Goal: Task Accomplishment & Management: Use online tool/utility

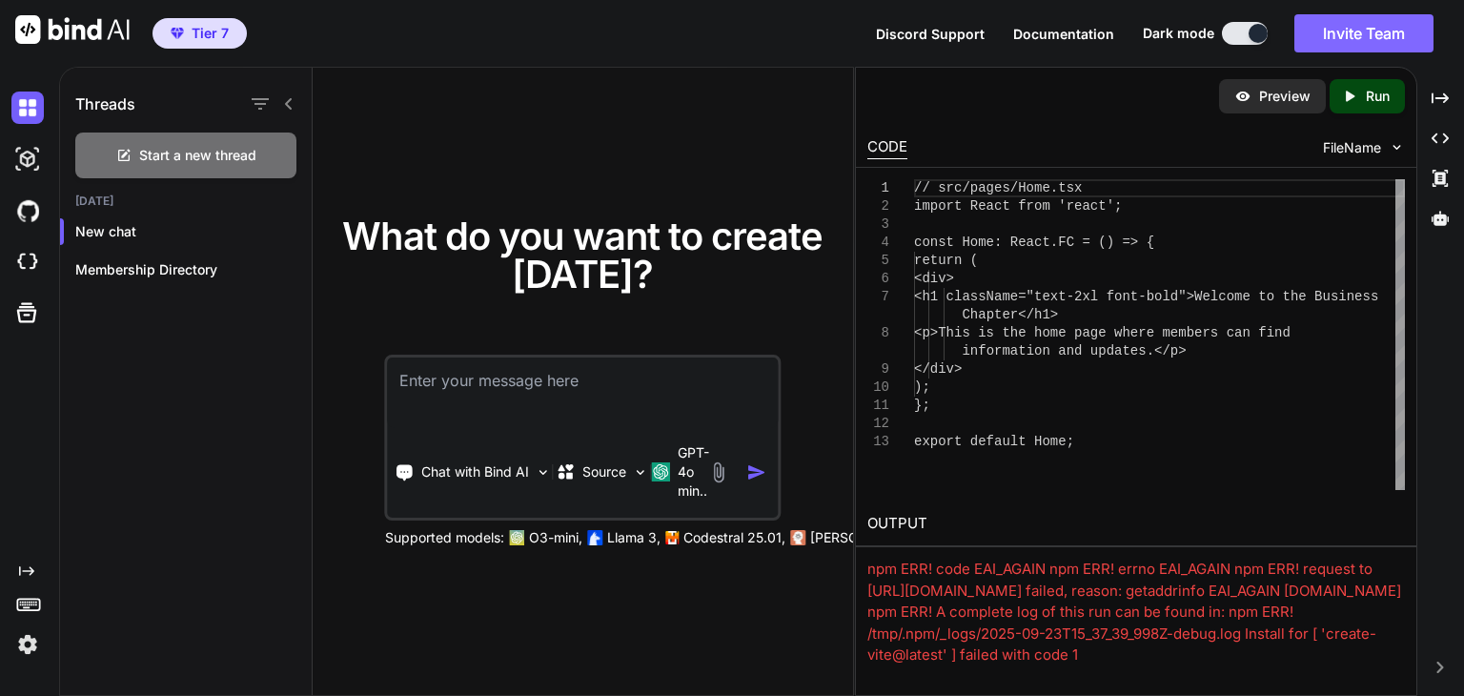
click at [1333, 38] on button "Invite Team" at bounding box center [1363, 33] width 139 height 38
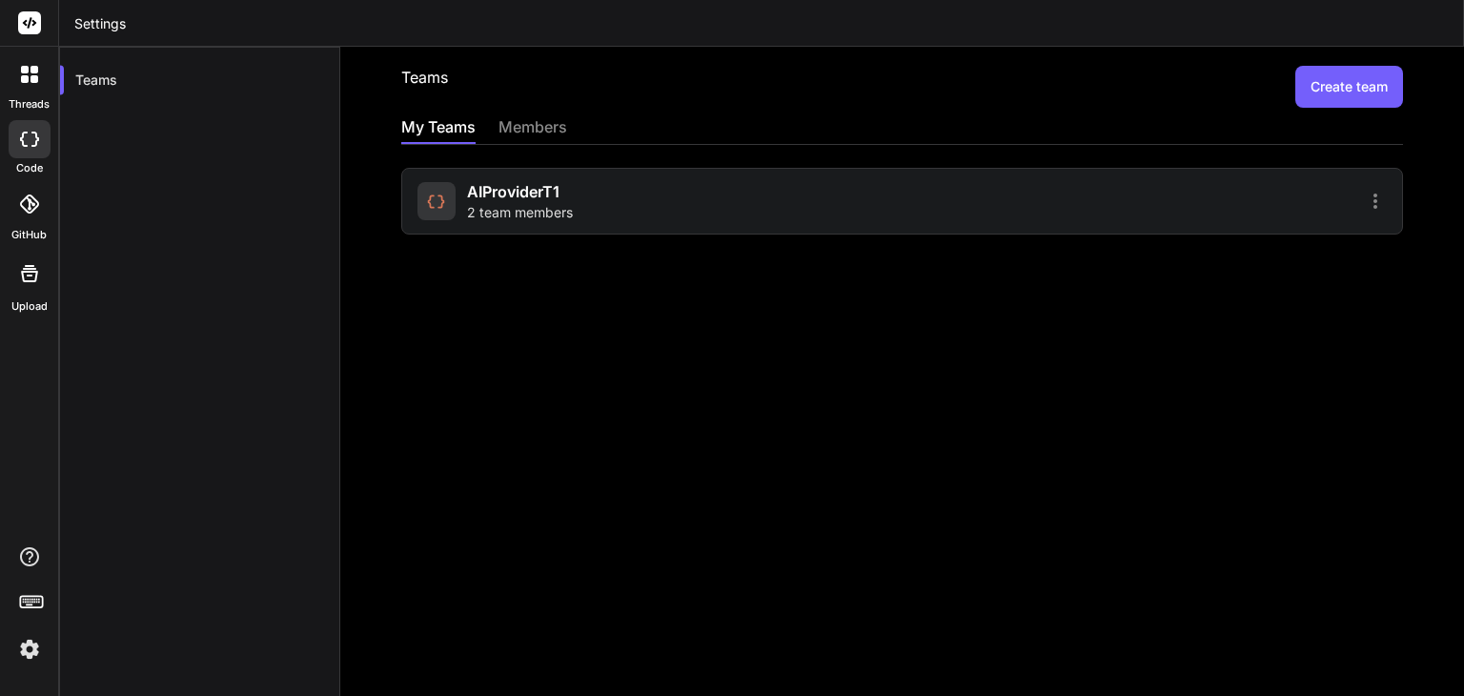
click at [583, 364] on div "Teams Create team My Teams members AIProviderT1 2 team members" at bounding box center [901, 371] width 1123 height 649
click at [1373, 205] on icon at bounding box center [1375, 200] width 4 height 15
click at [1254, 249] on span "Members" at bounding box center [1250, 250] width 59 height 19
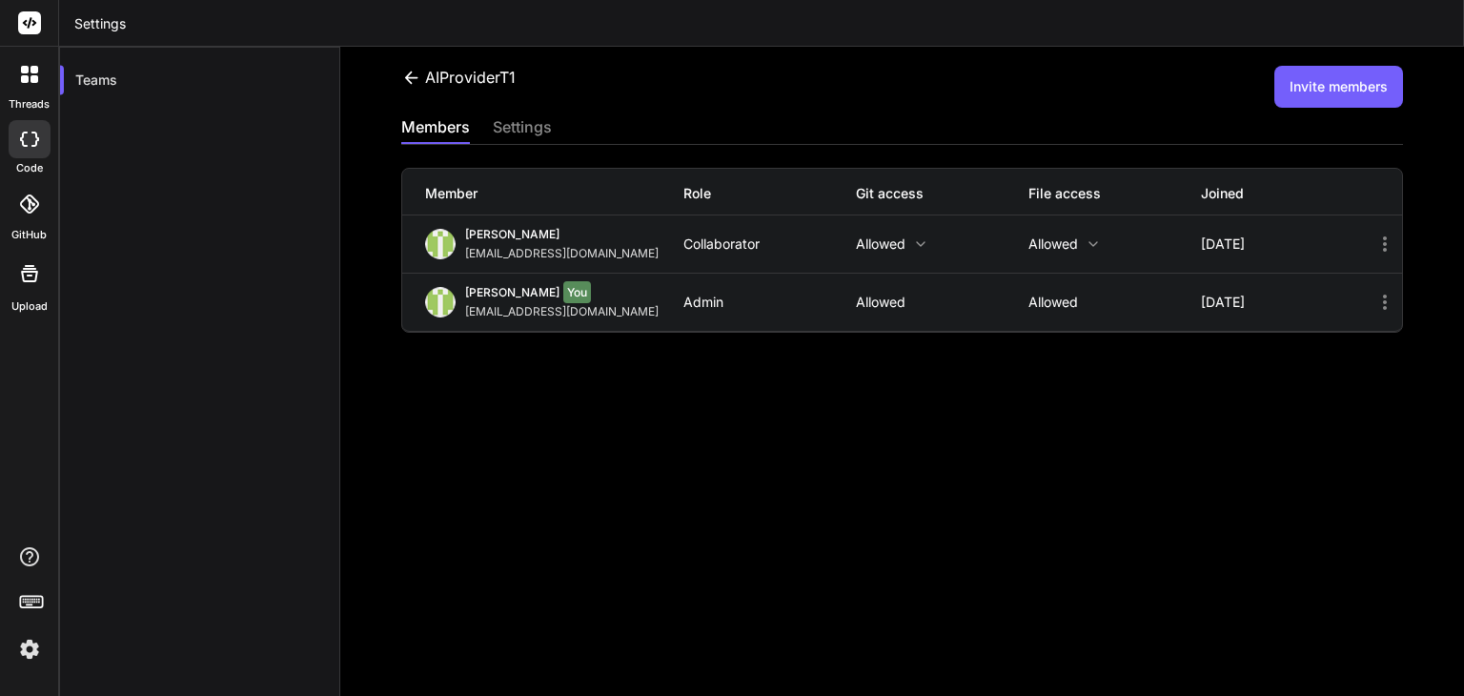
click at [847, 522] on div "AIProviderT1 Invite members members settings Member Role Git access File access…" at bounding box center [901, 371] width 1123 height 649
click at [1307, 86] on button "Invite members" at bounding box center [1338, 87] width 129 height 42
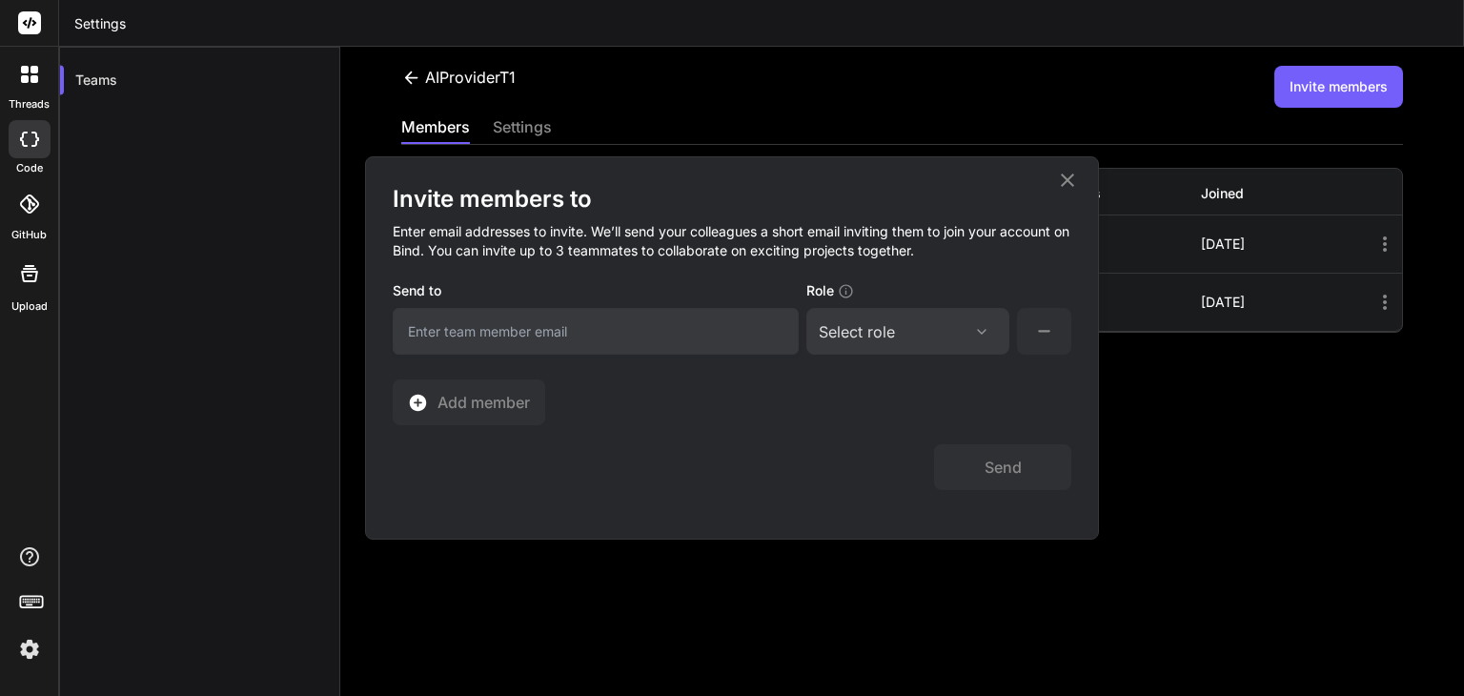
drag, startPoint x: 624, startPoint y: 332, endPoint x: 917, endPoint y: 323, distance: 292.7
click at [917, 323] on div "Send to Role Select role Assign Role Admin Collaborator Member" at bounding box center [732, 317] width 678 height 77
click at [917, 323] on div "Select role" at bounding box center [908, 331] width 178 height 23
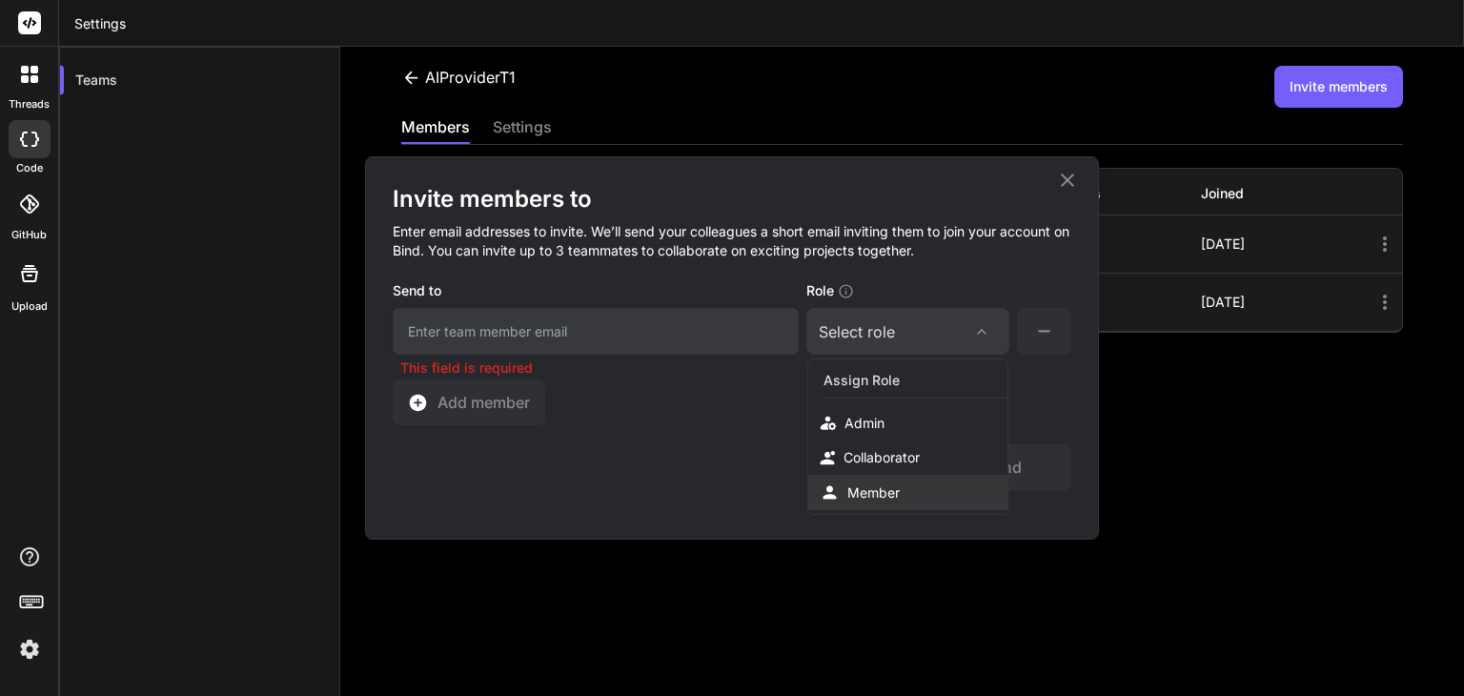
click at [892, 496] on div "Member" at bounding box center [873, 492] width 52 height 19
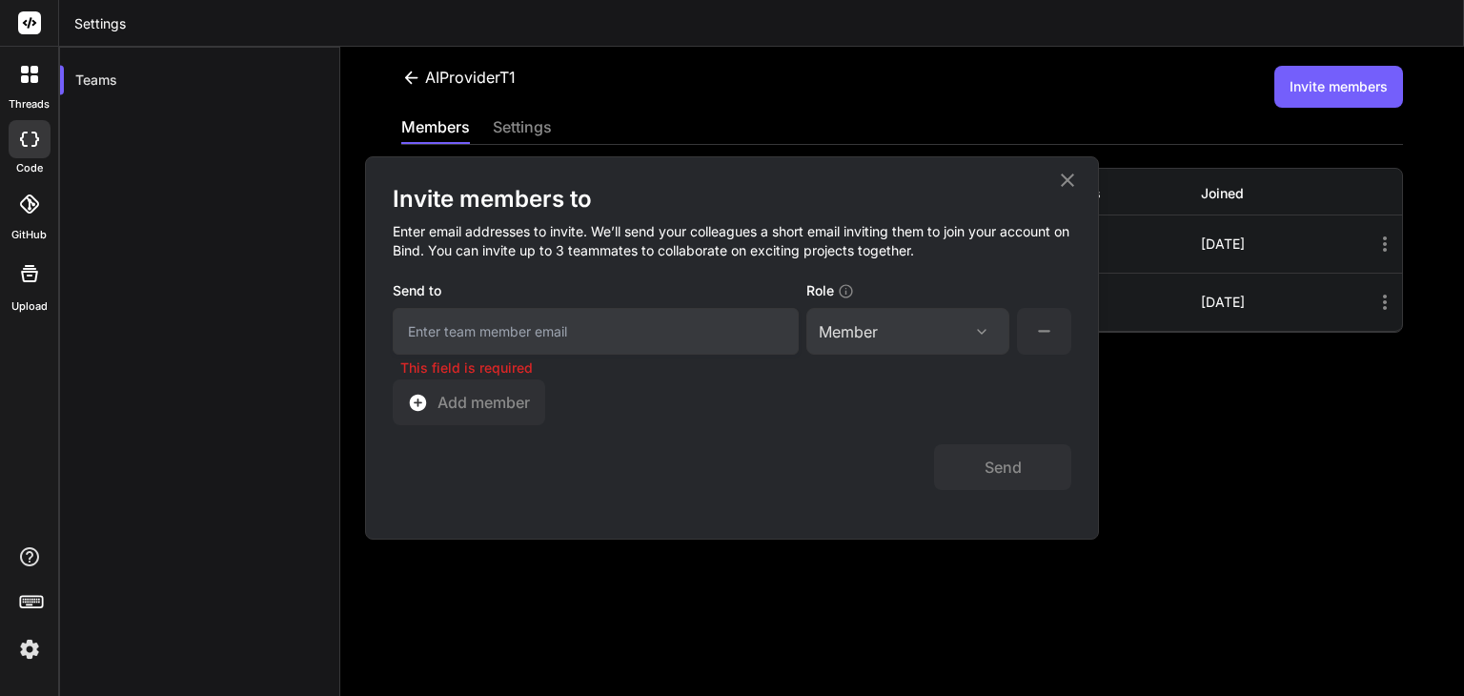
click at [583, 329] on input "email" at bounding box center [596, 331] width 406 height 47
paste input "madhavikond674@gmail.com"
type input "madhavikond674@gmail.com"
click at [1010, 476] on button "Send" at bounding box center [1002, 467] width 137 height 46
click at [690, 421] on div "Invite members to Enter email addresses to invite. We’ll send your colleagues a…" at bounding box center [732, 304] width 678 height 241
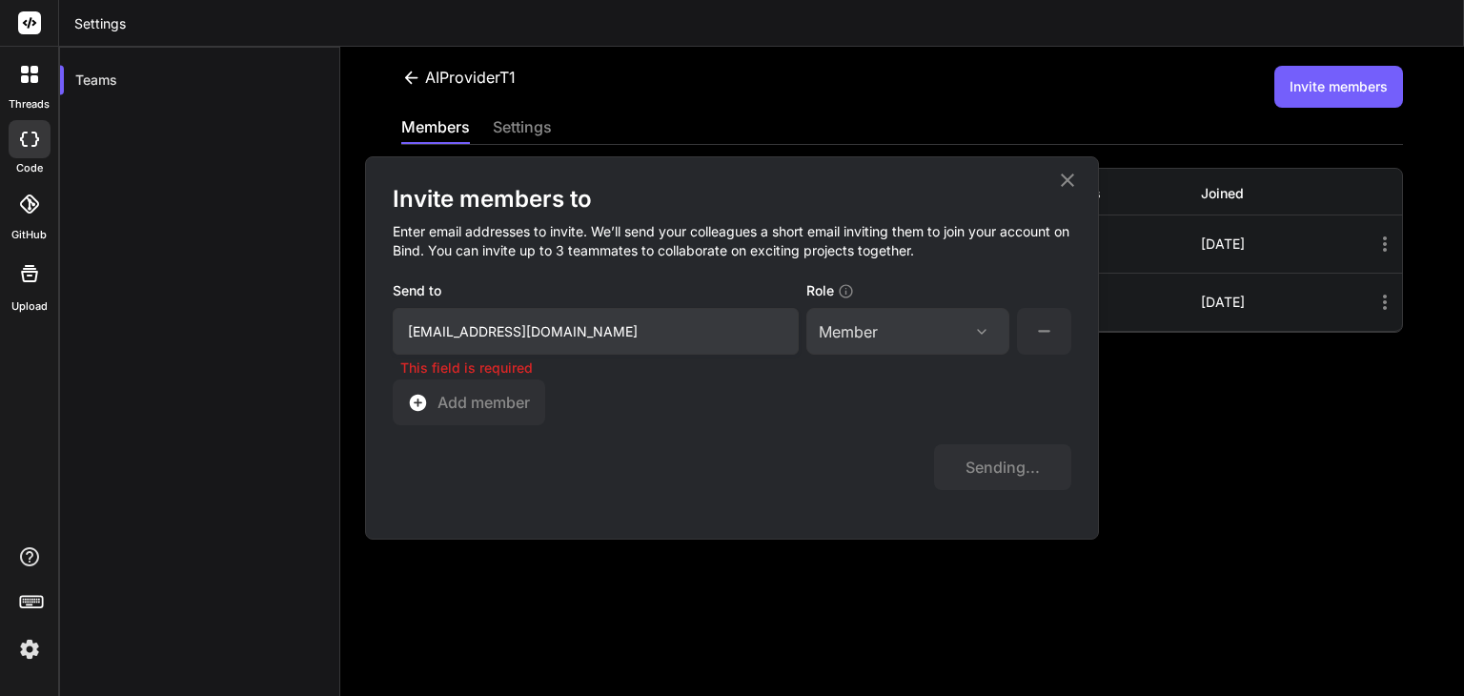
click at [657, 310] on input "madhavikond674@gmail.com" at bounding box center [596, 331] width 406 height 47
click at [698, 325] on input "madhavikond674@gmail.com" at bounding box center [596, 331] width 406 height 47
click at [698, 287] on div "Send to madhavikond674@gmail.com" at bounding box center [596, 317] width 406 height 73
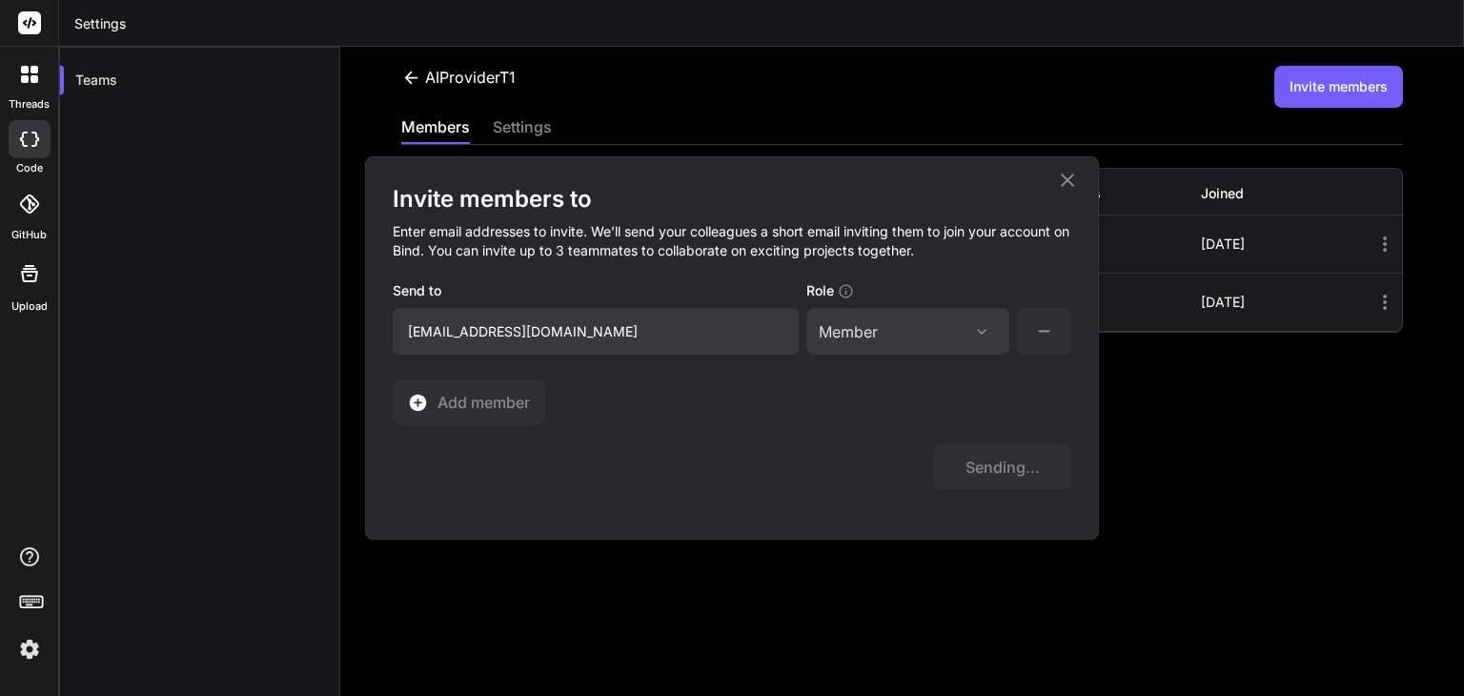
click at [698, 287] on div "Send to madhavikond674@gmail.com" at bounding box center [596, 317] width 406 height 73
click at [747, 443] on div "Sending..." at bounding box center [732, 457] width 678 height 65
click at [1062, 182] on icon at bounding box center [1067, 180] width 23 height 23
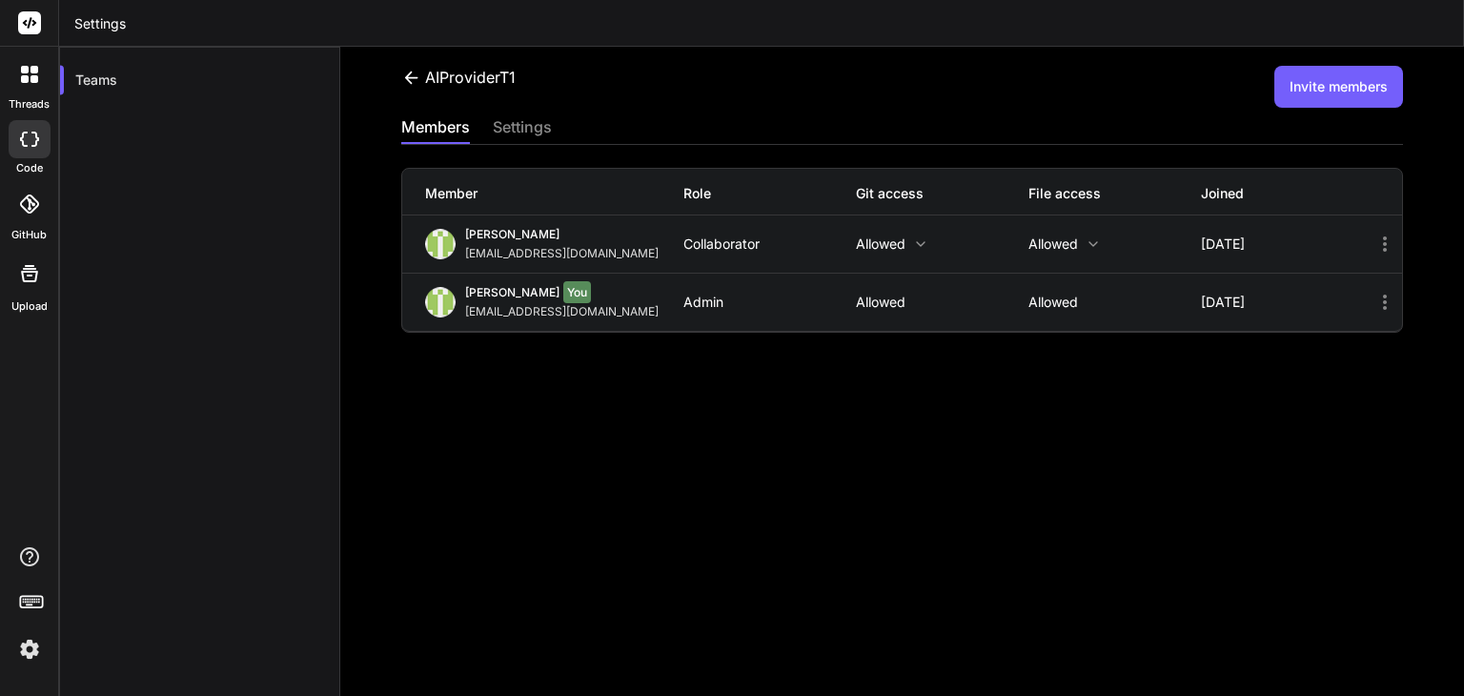
click at [569, 447] on div "AIProviderT1 Invite members members settings Member Role Git access File access…" at bounding box center [901, 371] width 1123 height 649
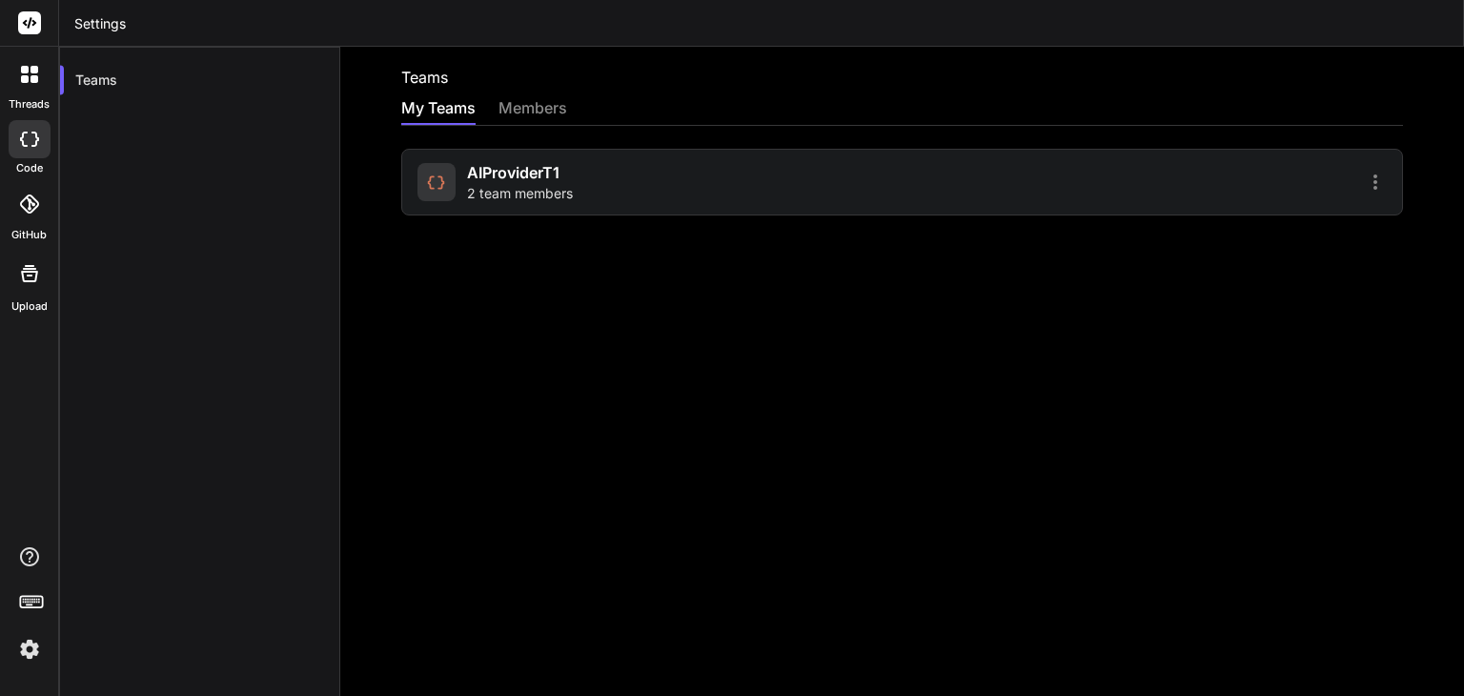
click at [1365, 183] on div "AIProviderT1 2 team members" at bounding box center [901, 182] width 1001 height 67
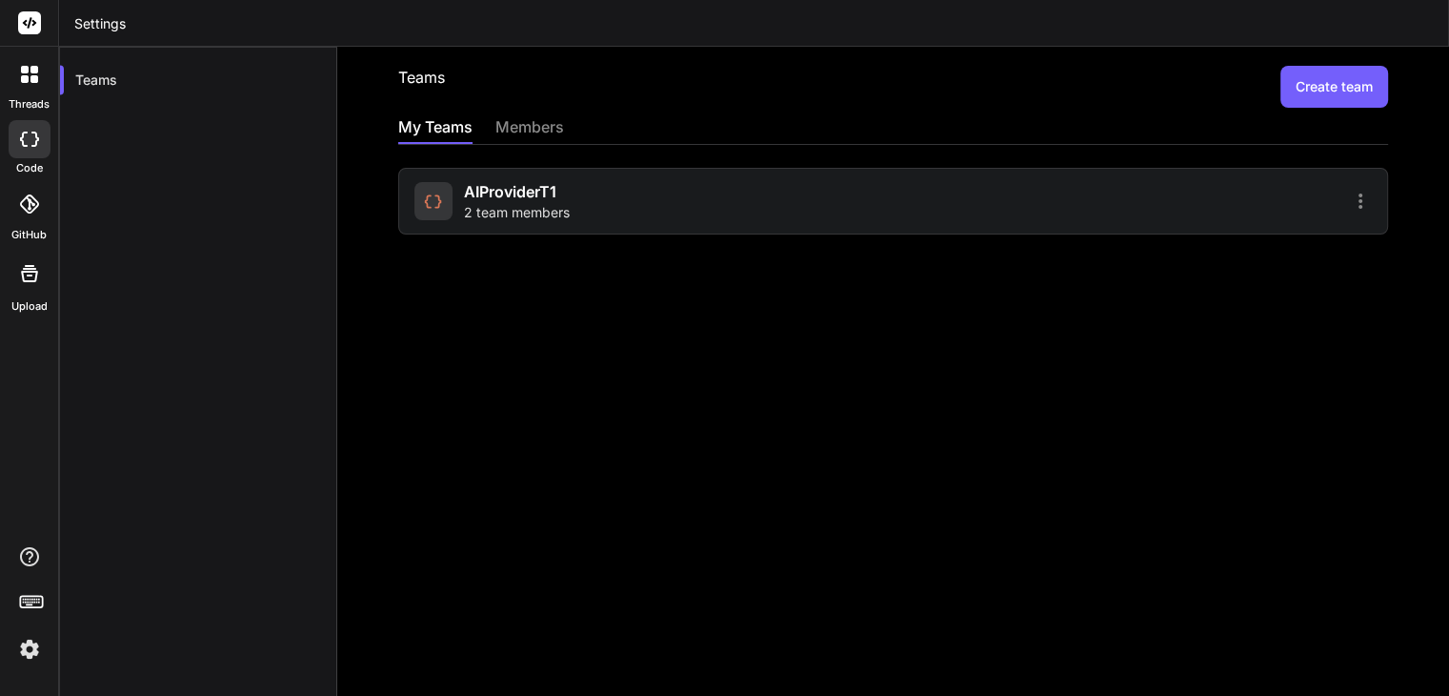
click at [1349, 202] on icon at bounding box center [1360, 201] width 23 height 23
click at [545, 129] on div at bounding box center [732, 348] width 1464 height 696
click at [545, 129] on div "members" at bounding box center [532, 128] width 69 height 27
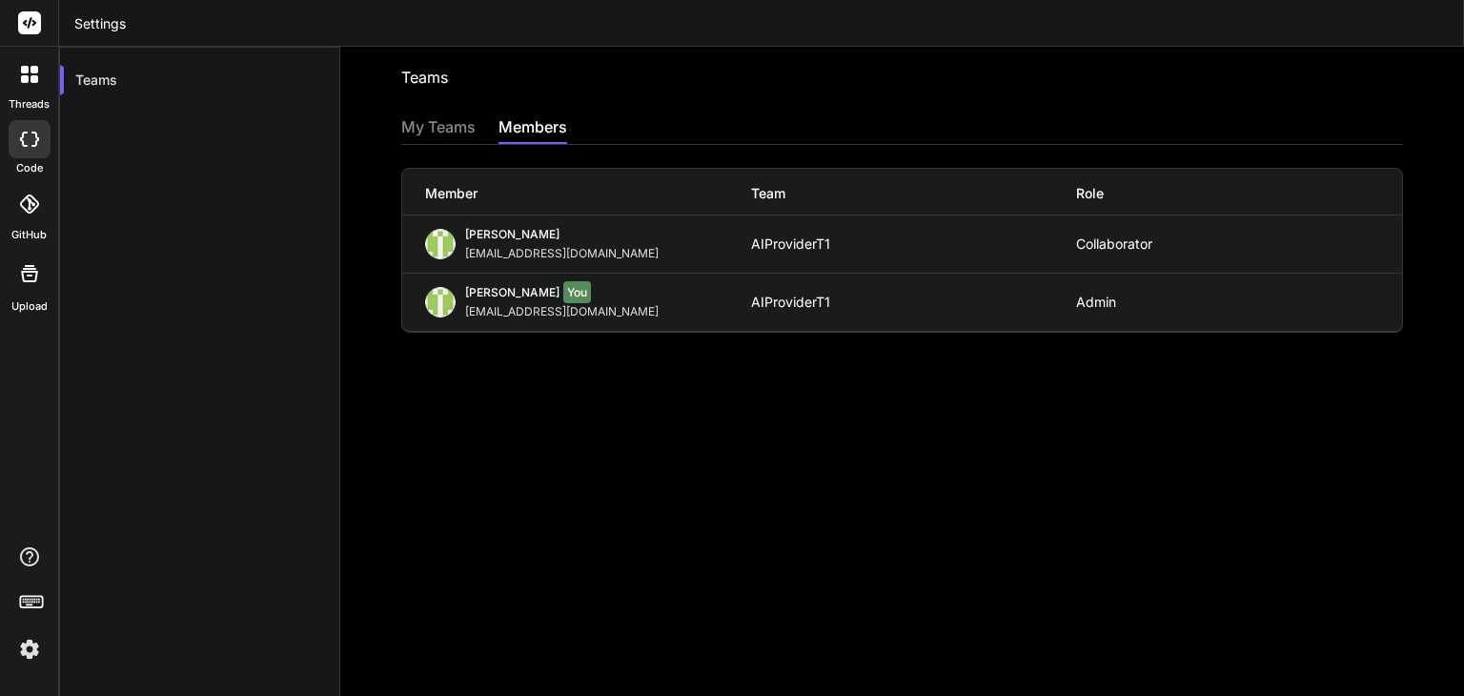
click at [445, 124] on div "My Teams" at bounding box center [438, 128] width 74 height 27
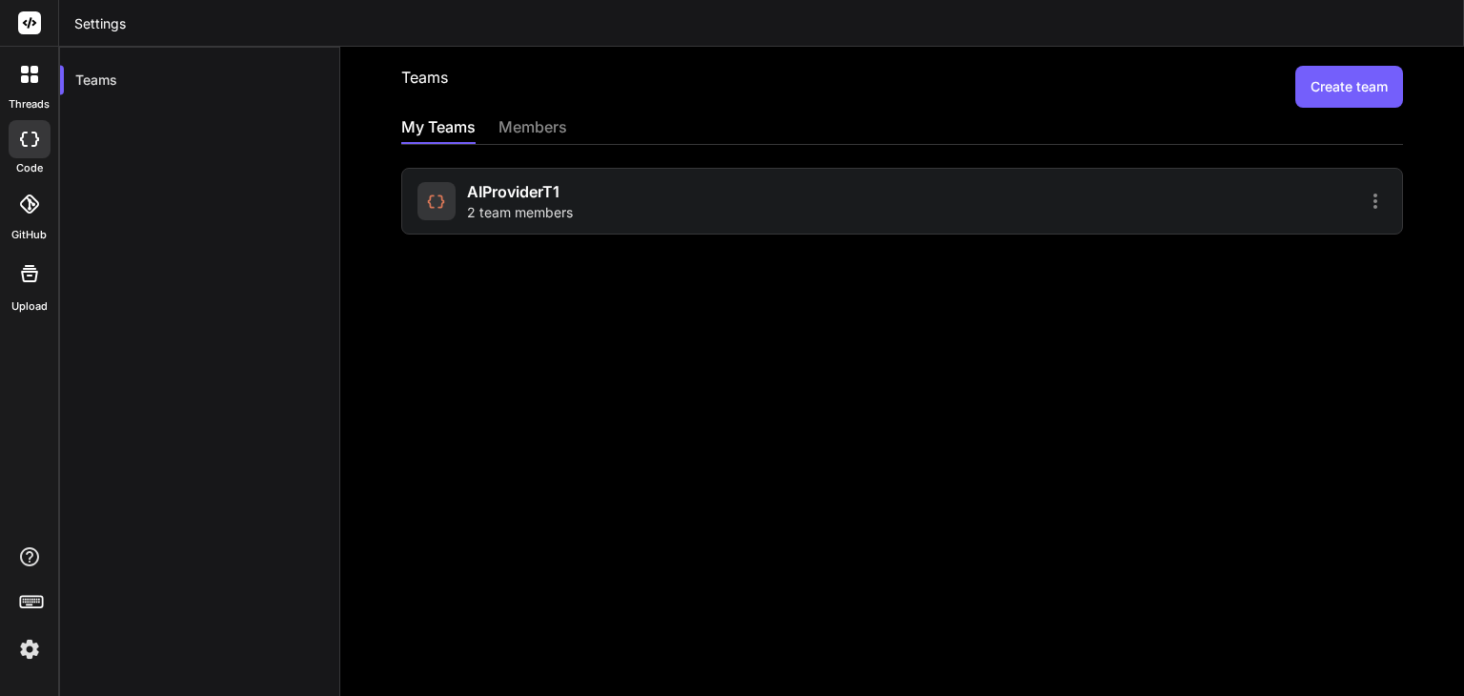
click at [1366, 197] on icon at bounding box center [1375, 201] width 23 height 23
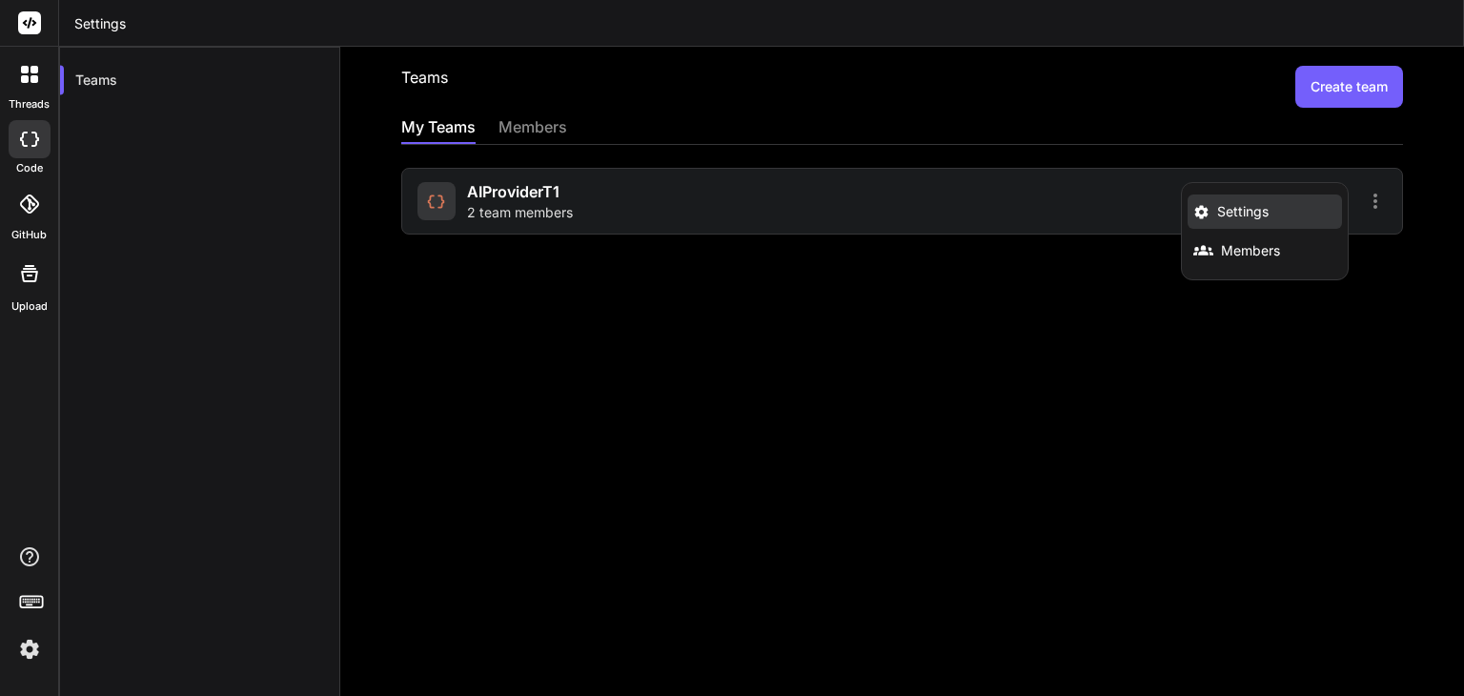
click at [1296, 211] on li "Settings" at bounding box center [1264, 211] width 154 height 34
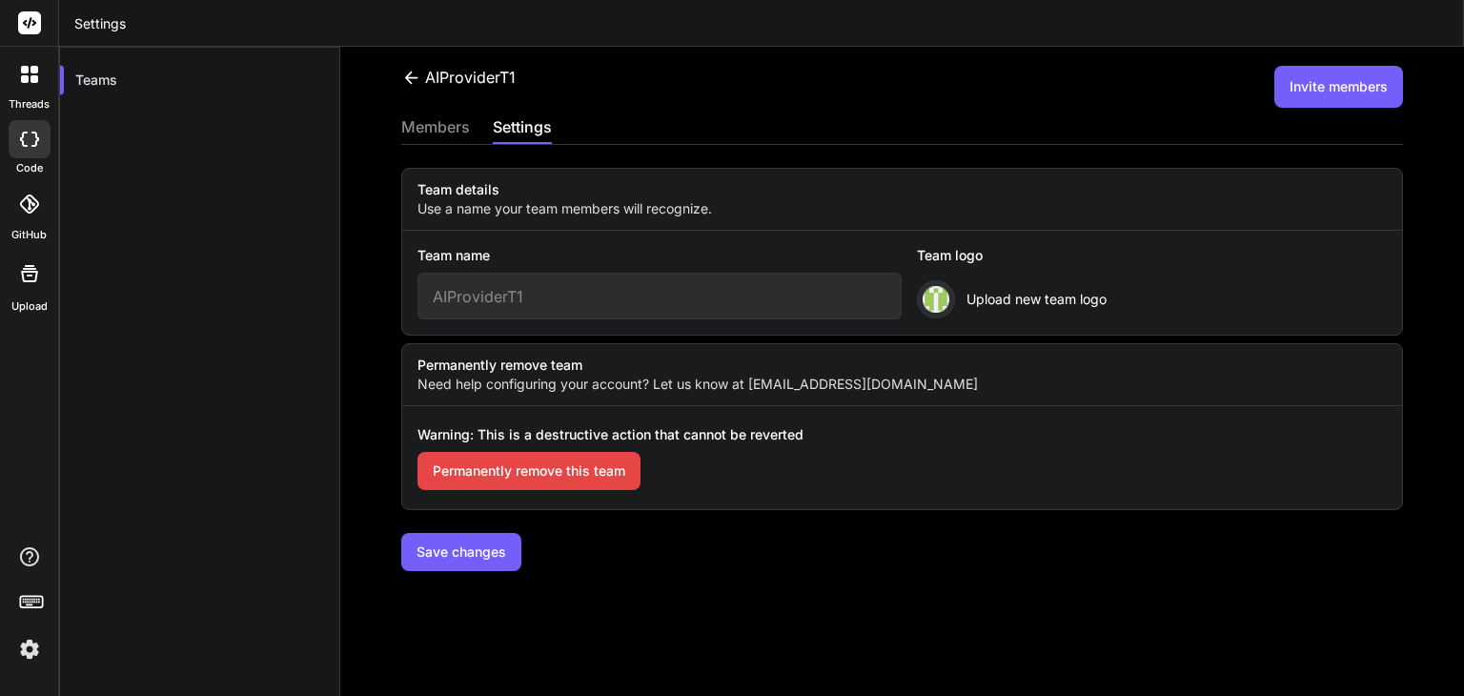
click at [412, 73] on icon at bounding box center [411, 78] width 20 height 20
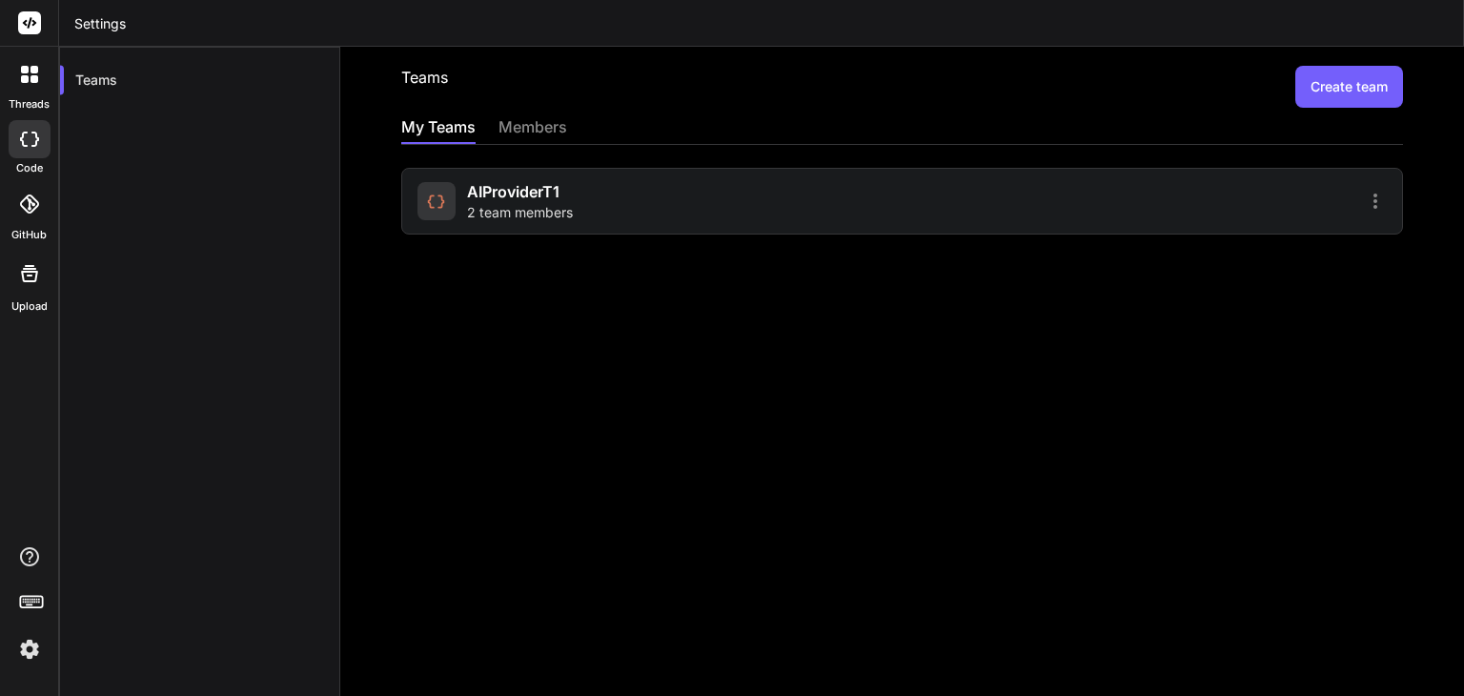
click at [1364, 196] on icon at bounding box center [1375, 201] width 23 height 23
click at [1231, 253] on span "Members" at bounding box center [1250, 250] width 59 height 19
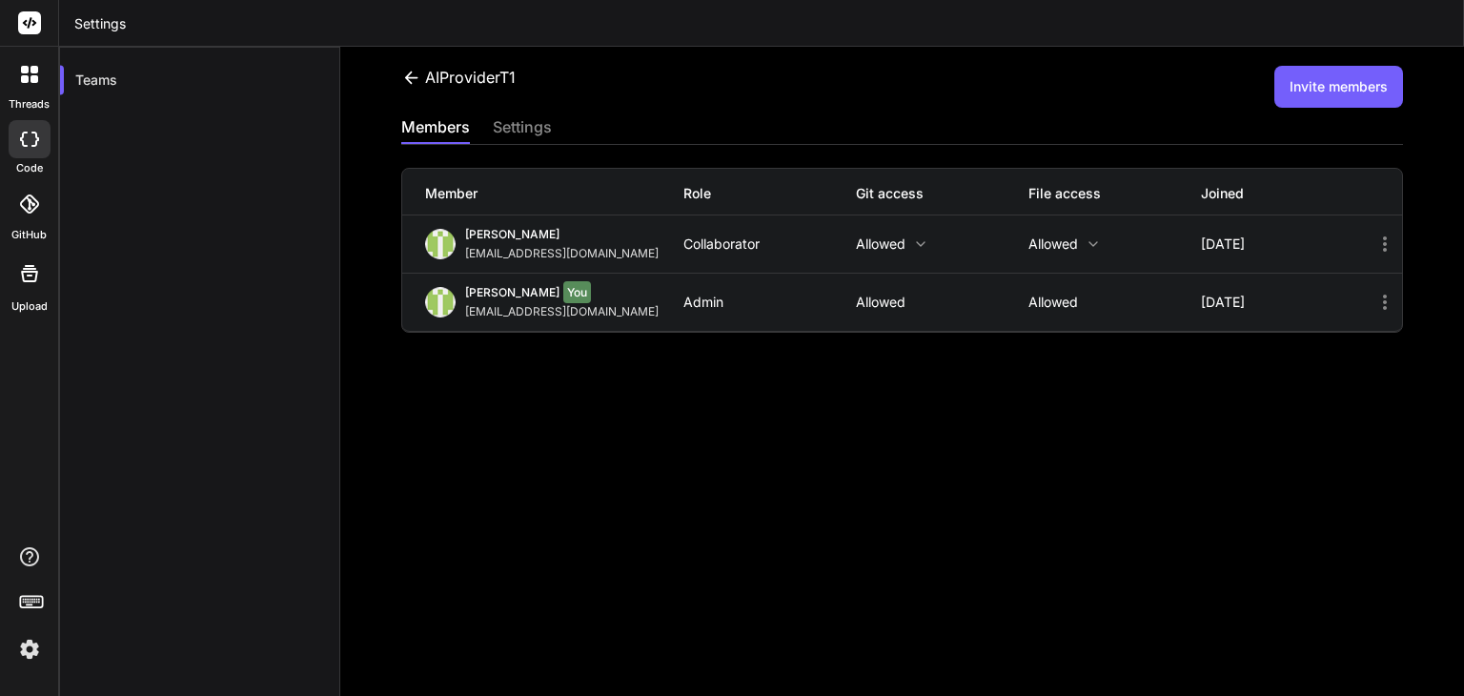
click at [1315, 91] on button "Invite members" at bounding box center [1338, 87] width 129 height 42
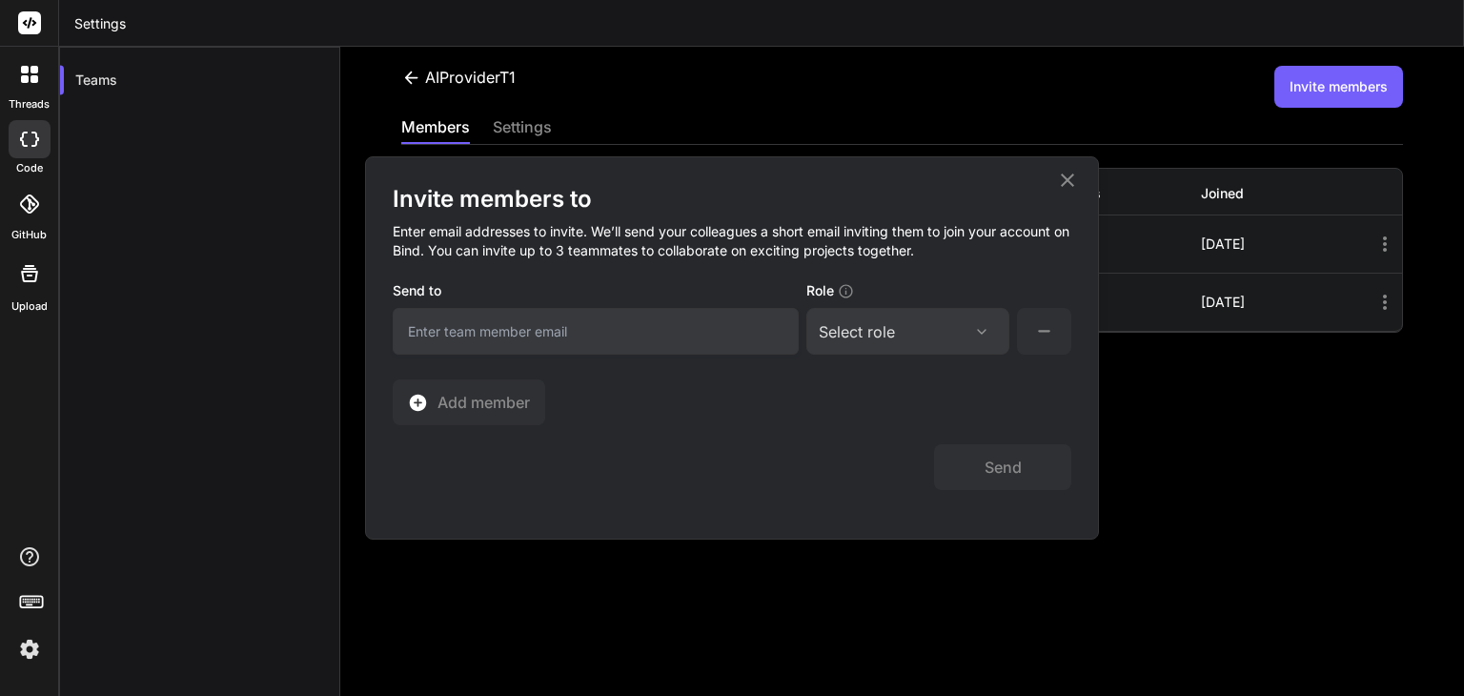
click at [685, 350] on input "email" at bounding box center [596, 331] width 406 height 47
paste input "madhavikond674@gmail.com"
type input "madhavikond674@gmail.com"
click at [851, 336] on div "Select role" at bounding box center [857, 331] width 76 height 23
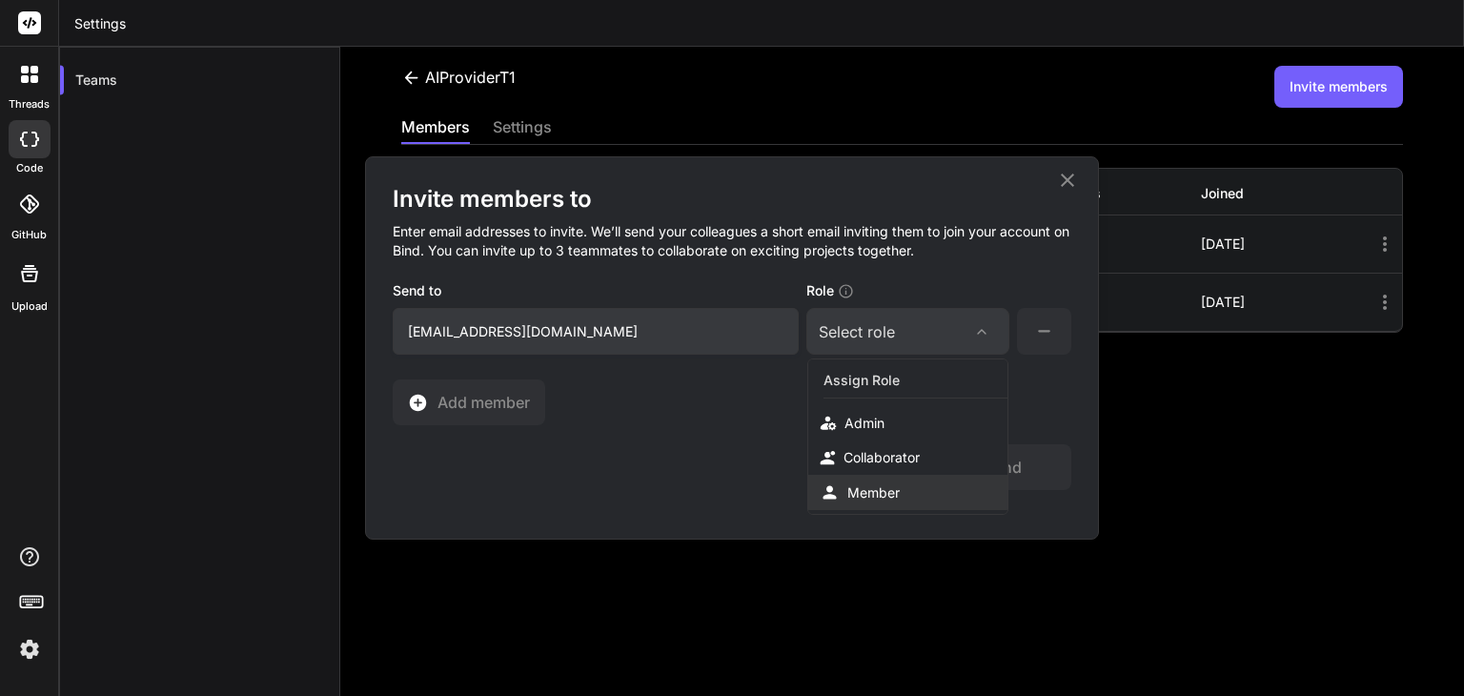
click at [863, 483] on div "Member" at bounding box center [873, 492] width 52 height 19
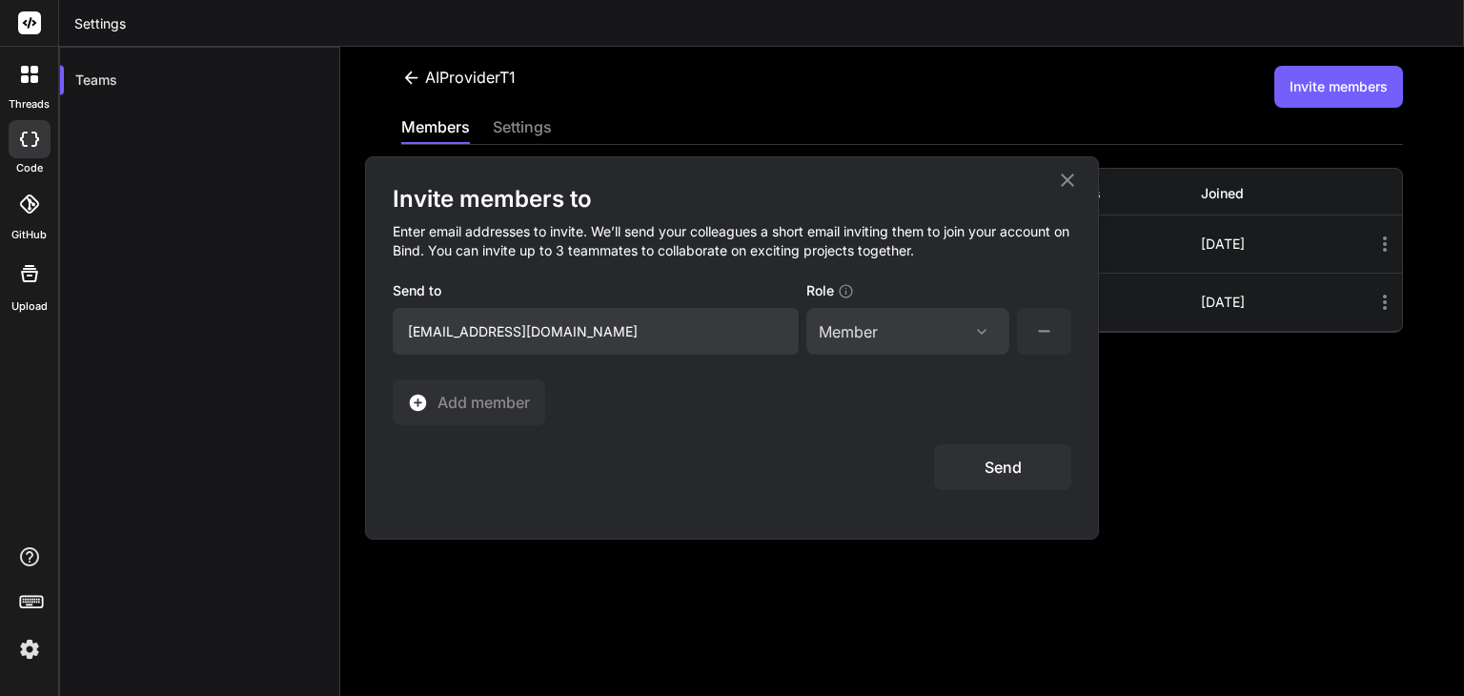
click at [1008, 481] on button "Send" at bounding box center [1002, 467] width 137 height 46
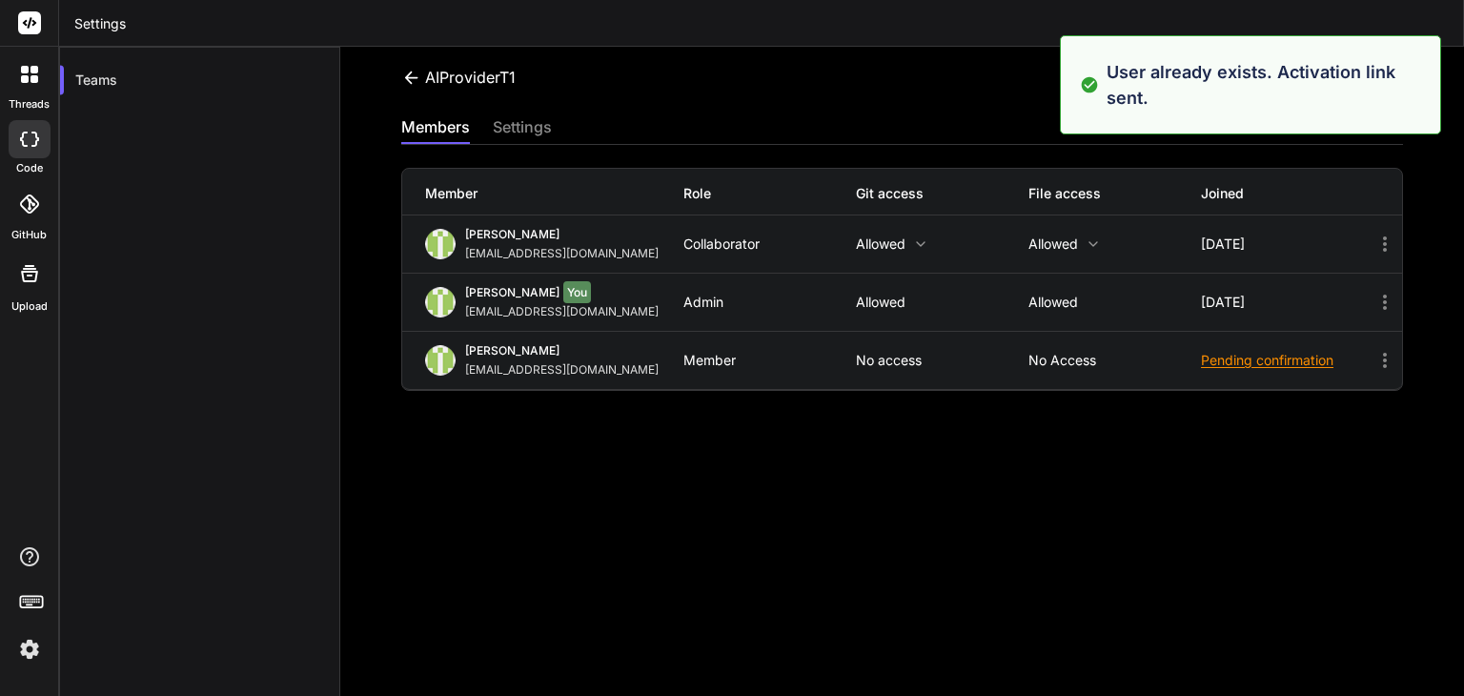
click at [1028, 442] on div "AIProviderT1 Invite members members settings Member Role Git access File access…" at bounding box center [901, 371] width 1123 height 649
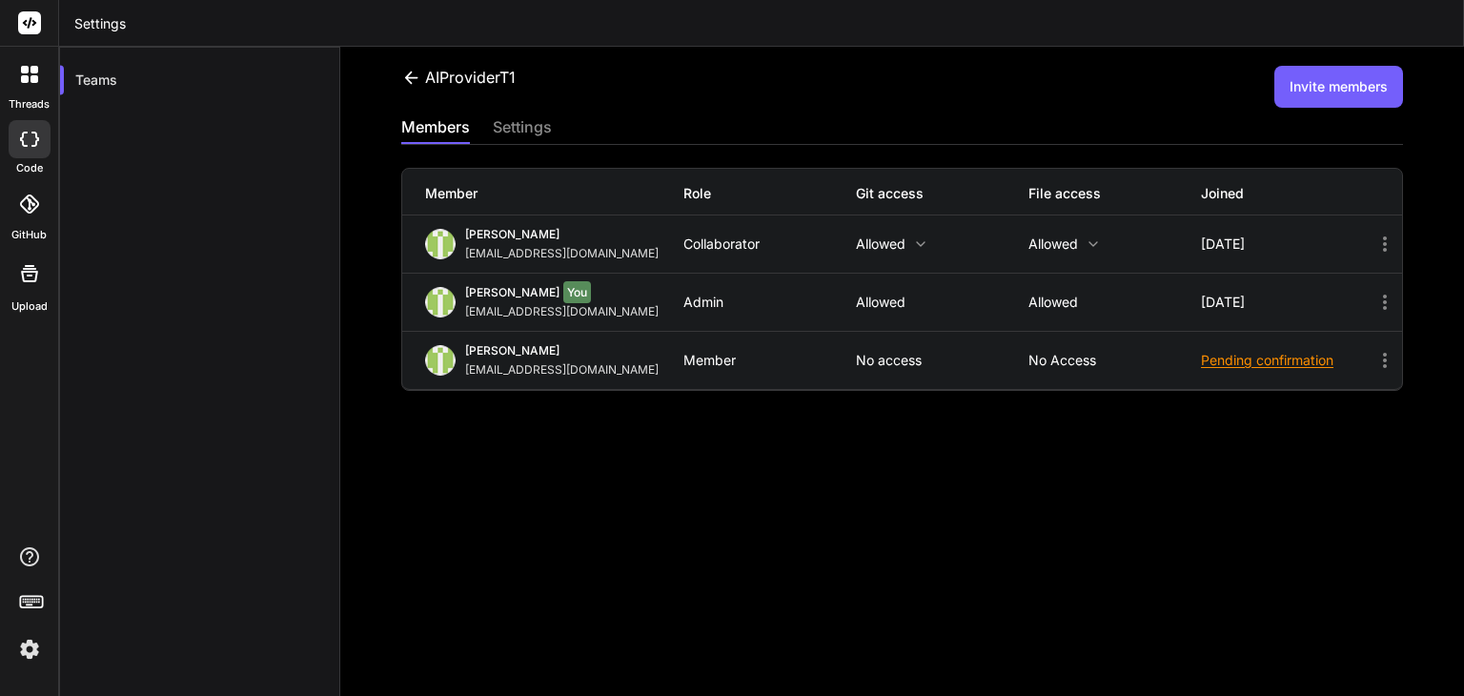
click at [1373, 355] on icon at bounding box center [1384, 360] width 23 height 23
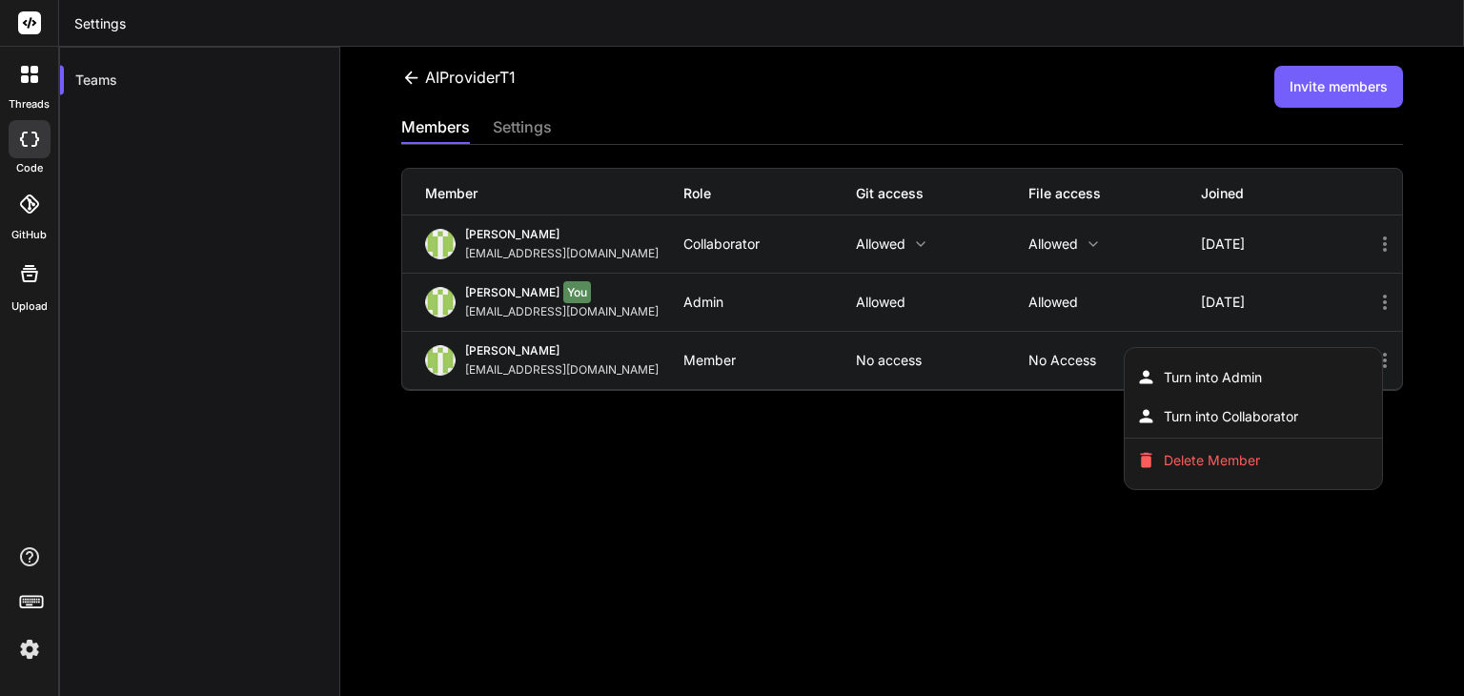
click at [1037, 455] on div at bounding box center [732, 348] width 1464 height 696
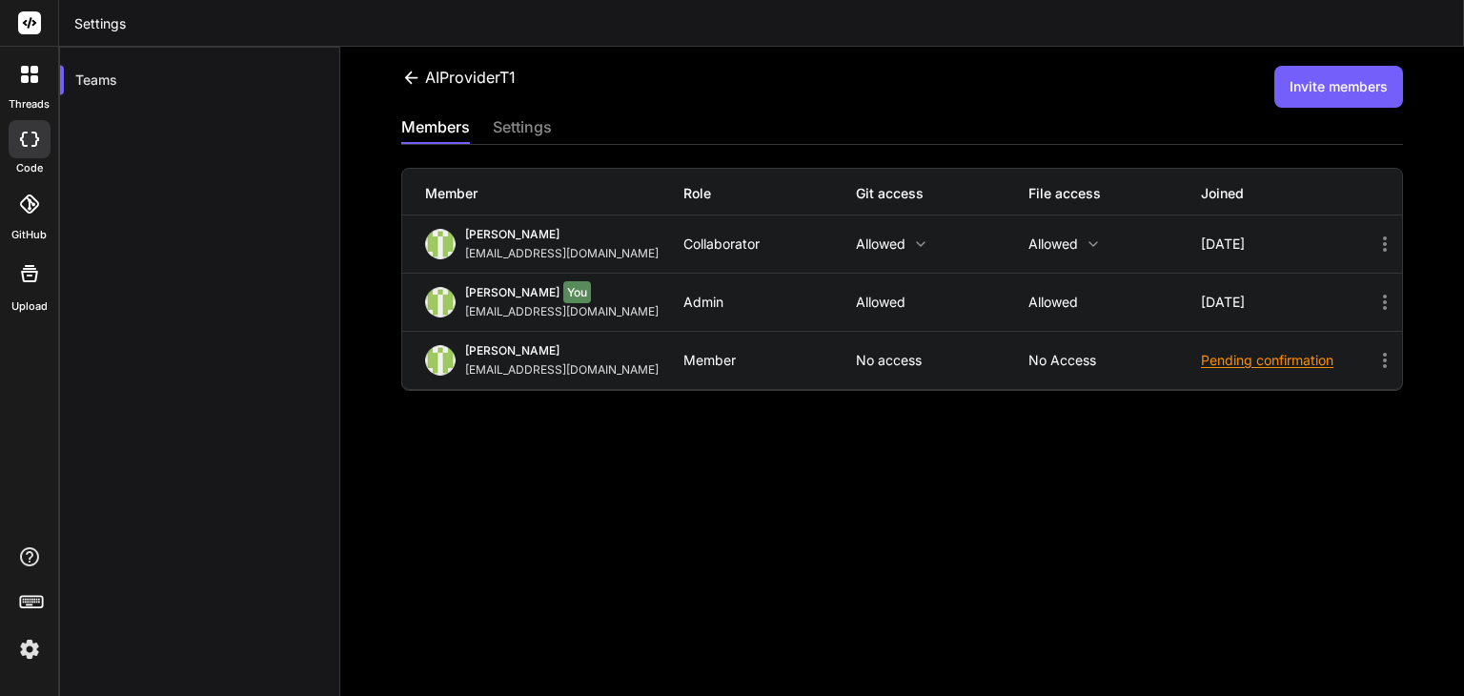
click at [525, 118] on div "settings" at bounding box center [522, 128] width 59 height 27
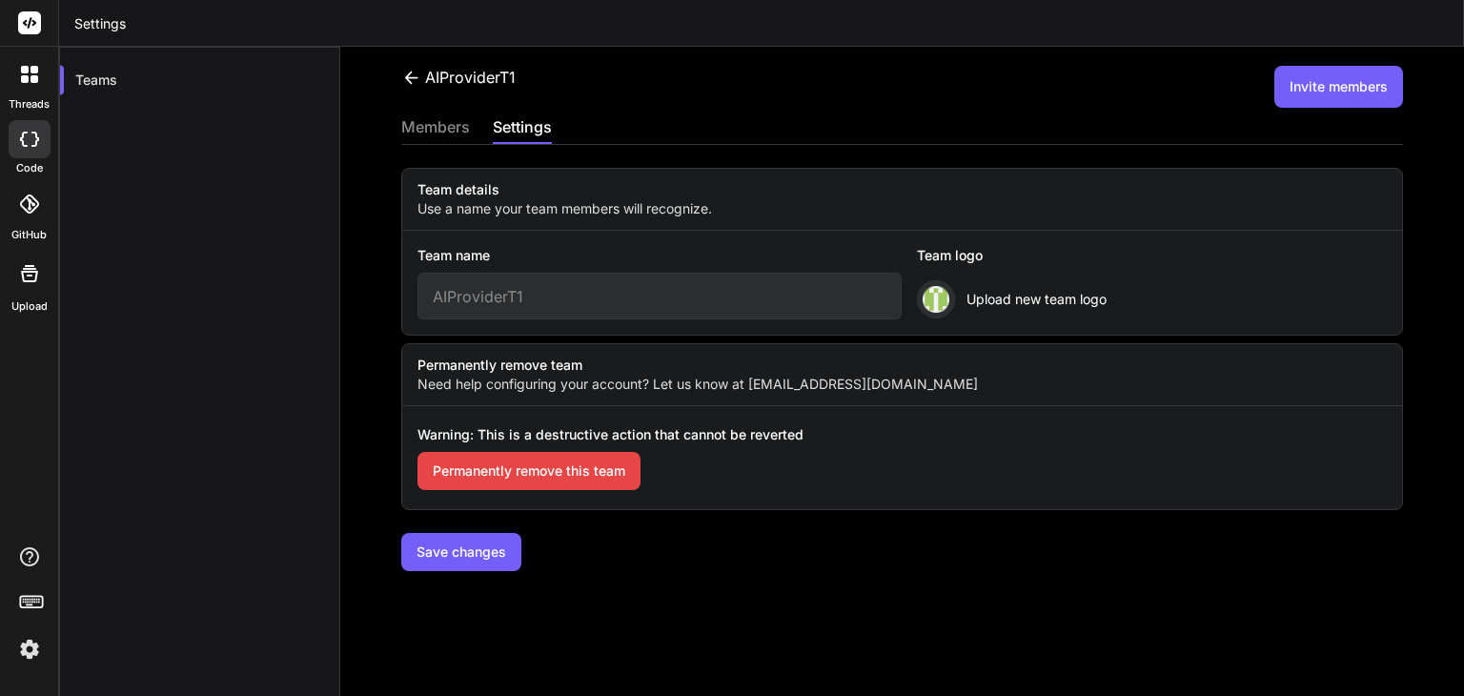
click at [457, 133] on div "members" at bounding box center [435, 128] width 69 height 27
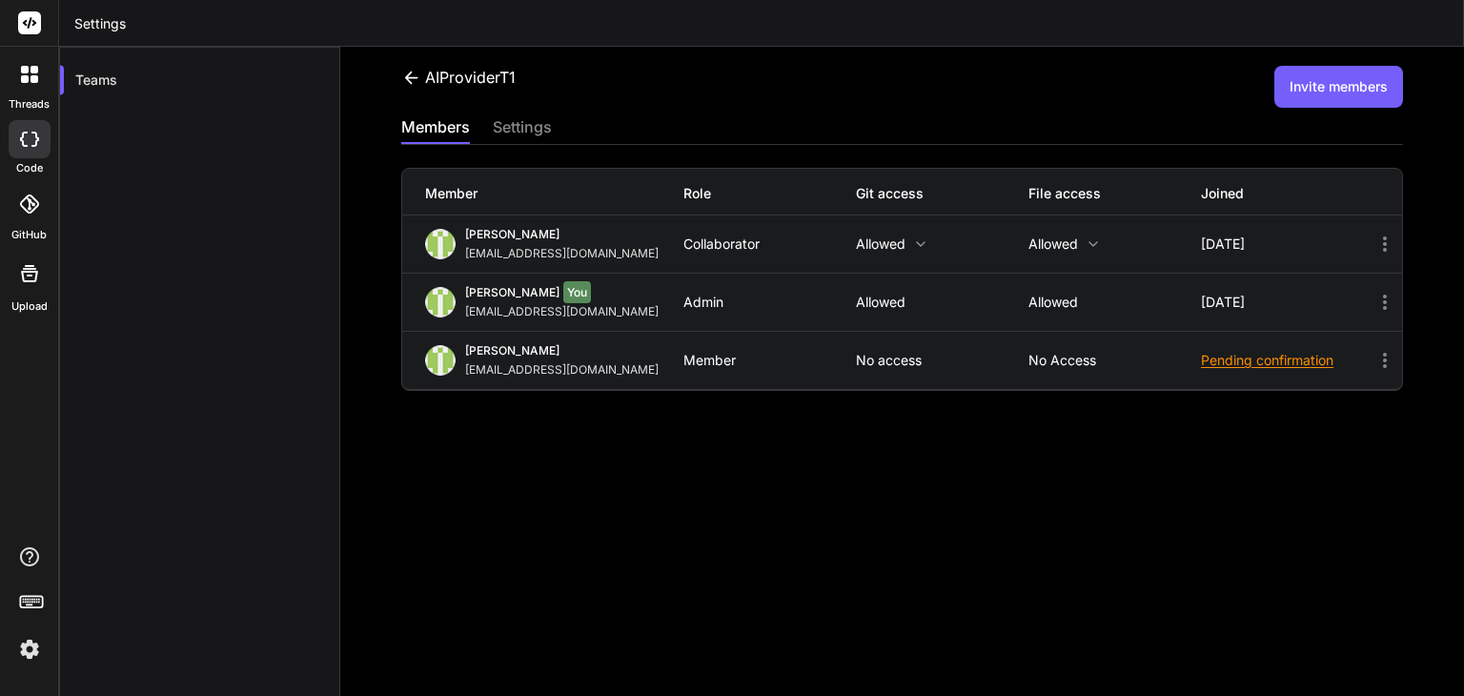
click at [1373, 250] on icon at bounding box center [1384, 244] width 23 height 23
click at [1269, 453] on div at bounding box center [732, 348] width 1464 height 696
click at [413, 76] on icon at bounding box center [411, 77] width 13 height 12
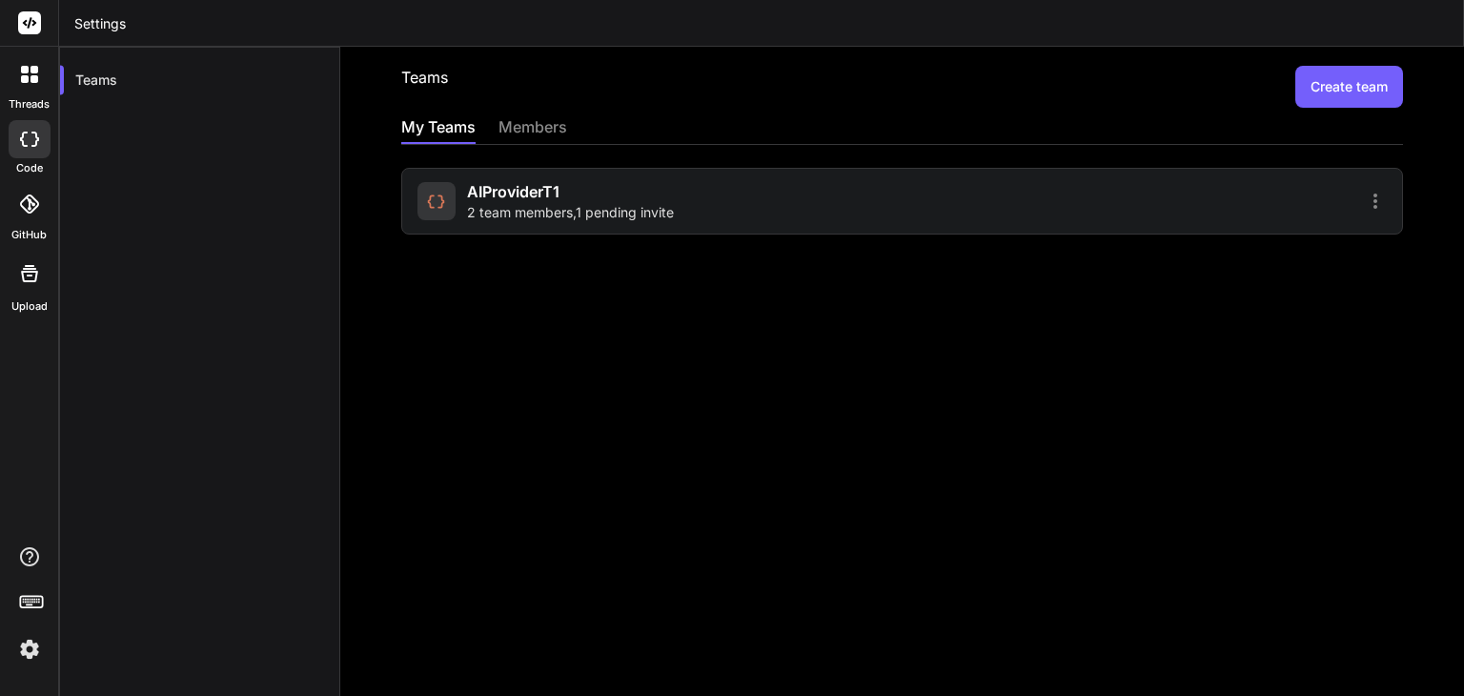
click at [1361, 212] on div "AIProviderT1 2 team members , 1 pending invite" at bounding box center [901, 201] width 1001 height 67
click at [1364, 198] on icon at bounding box center [1375, 201] width 23 height 23
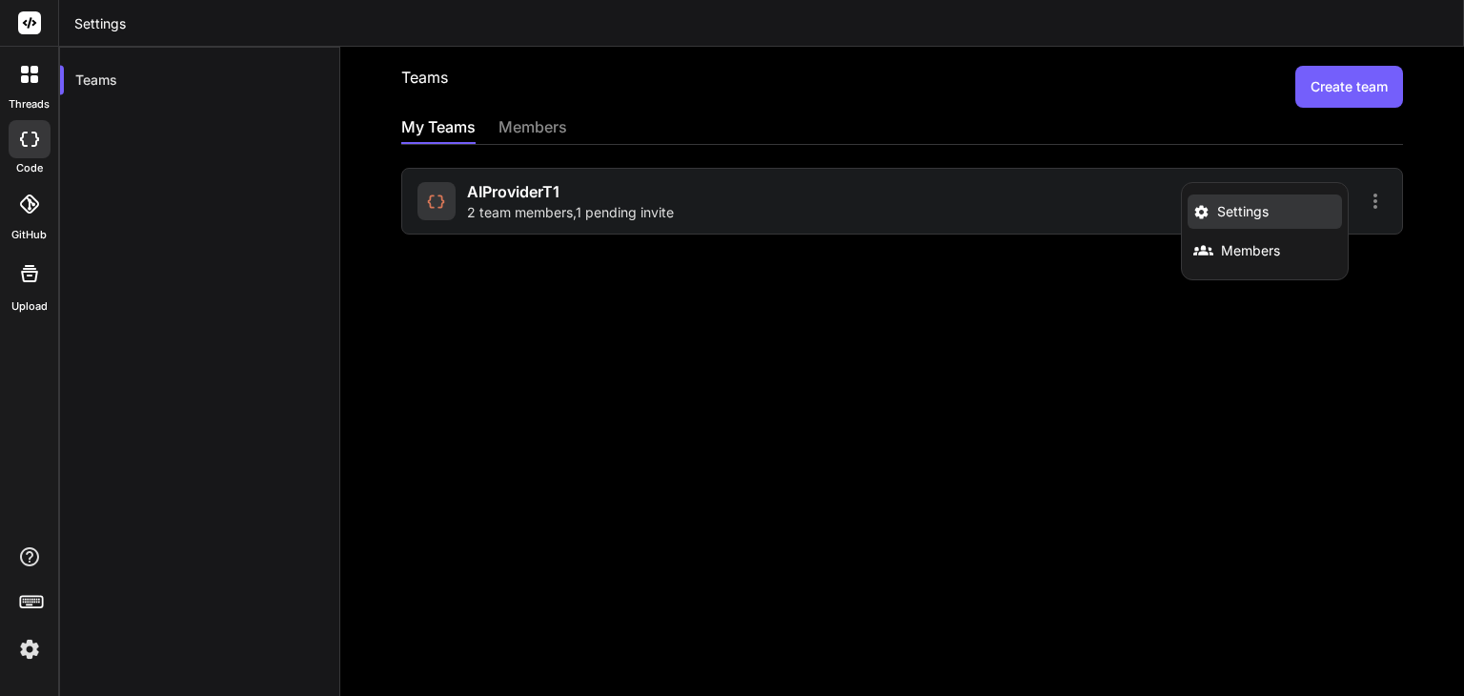
click at [1265, 207] on li "Settings" at bounding box center [1264, 211] width 154 height 34
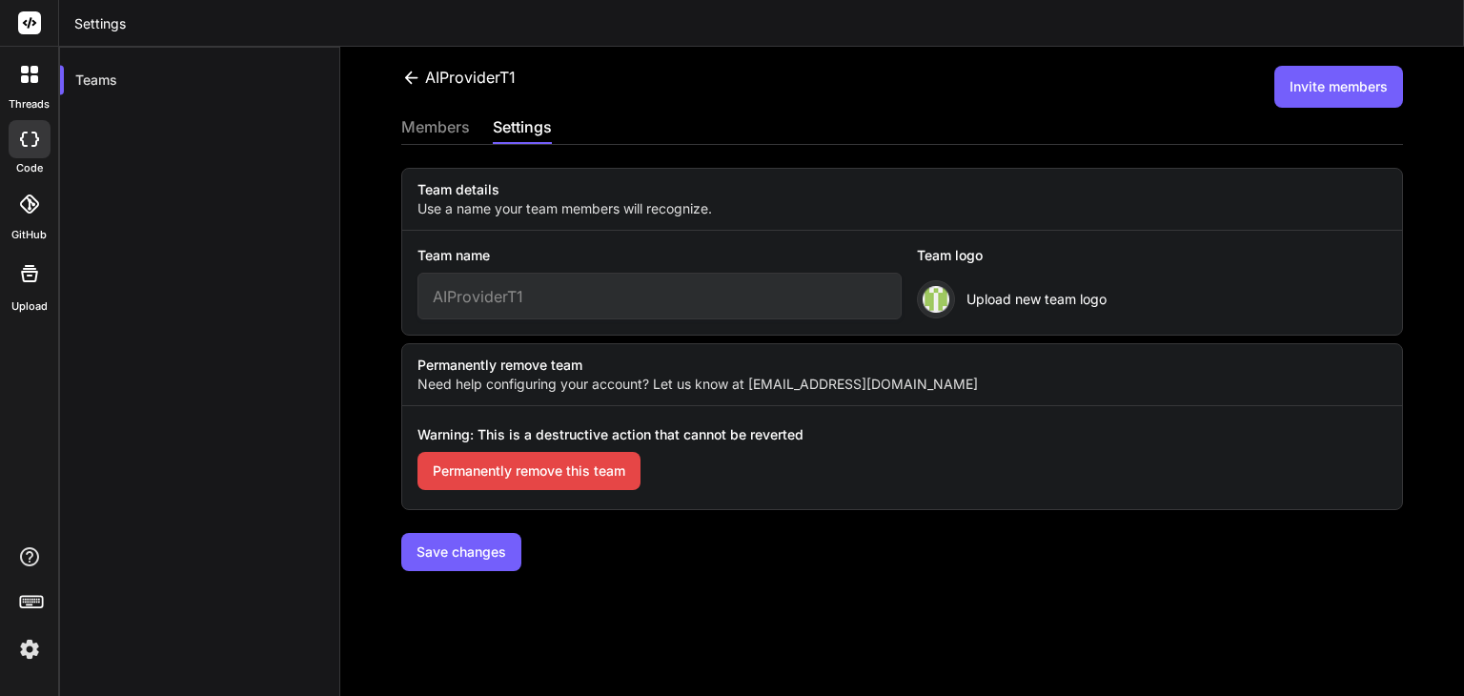
click at [454, 132] on div "members" at bounding box center [435, 128] width 69 height 27
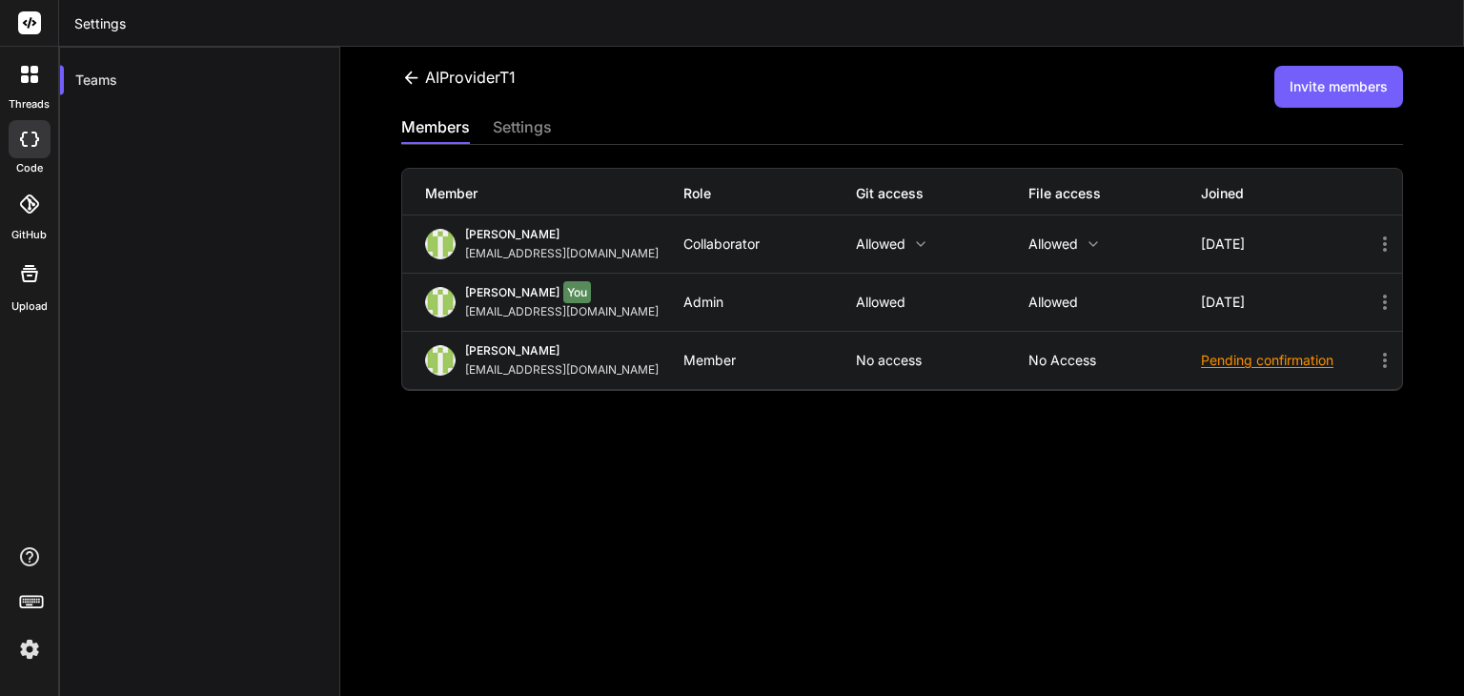
click at [898, 294] on p "Allowed" at bounding box center [942, 301] width 172 height 15
click at [915, 247] on icon at bounding box center [920, 243] width 15 height 15
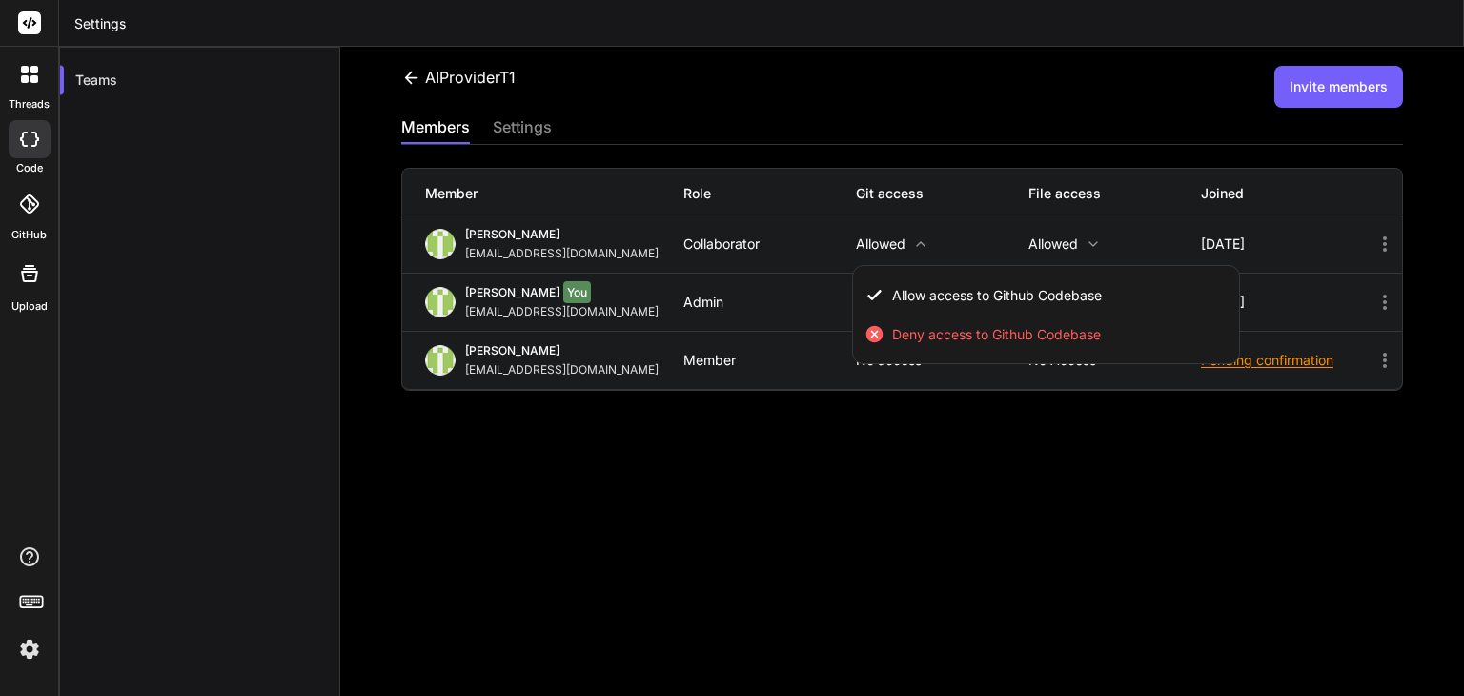
click at [915, 247] on div at bounding box center [732, 348] width 1464 height 696
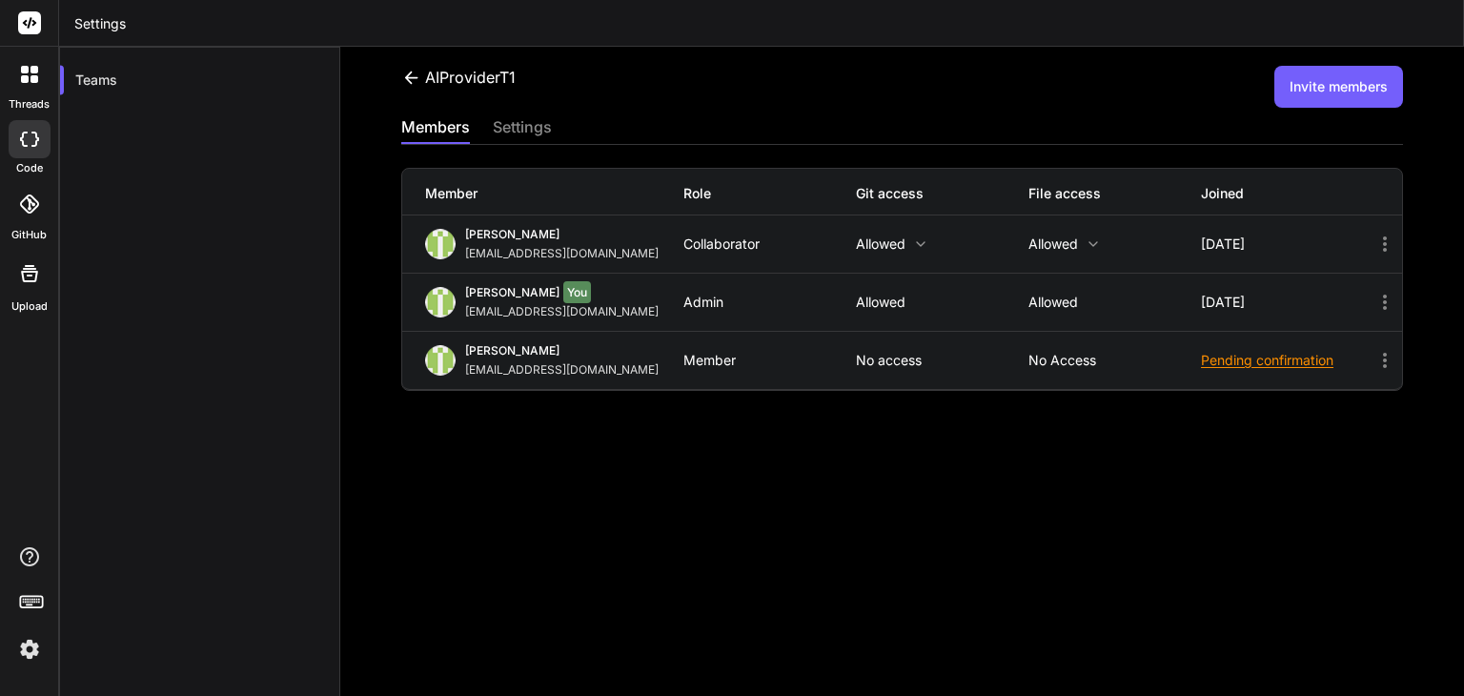
click at [898, 368] on div "madhavi kond madhavikond674@gmail.com Member No access No access Pending confir…" at bounding box center [902, 360] width 1000 height 57
click at [1028, 363] on p "No access" at bounding box center [1114, 360] width 172 height 15
click at [770, 678] on div "AIProviderT1 Invite members members settings Member Role Git access File access…" at bounding box center [901, 371] width 1123 height 649
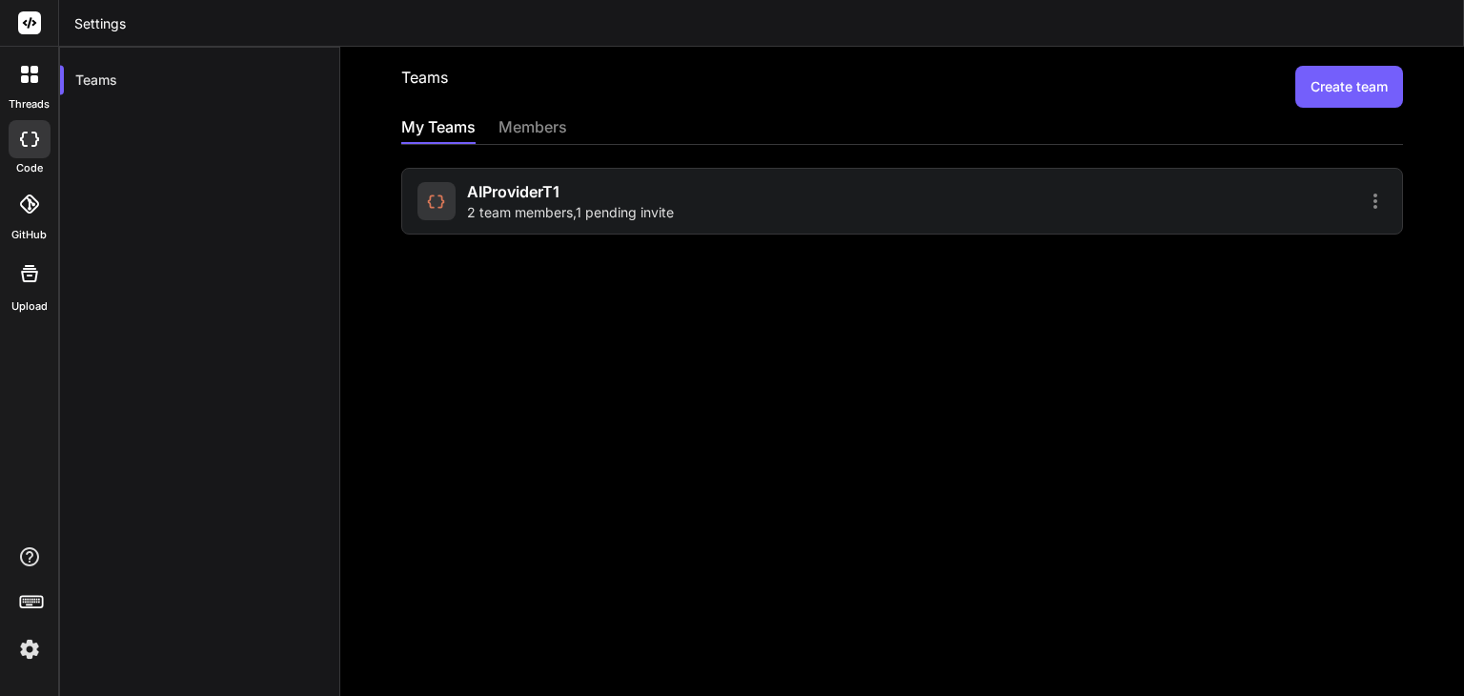
click at [533, 340] on div "Teams Create team My Teams members AIProviderT1 2 team members , 1 pending invi…" at bounding box center [901, 371] width 1123 height 649
click at [1364, 203] on icon at bounding box center [1375, 201] width 23 height 23
click at [1268, 241] on li "Members" at bounding box center [1264, 250] width 154 height 35
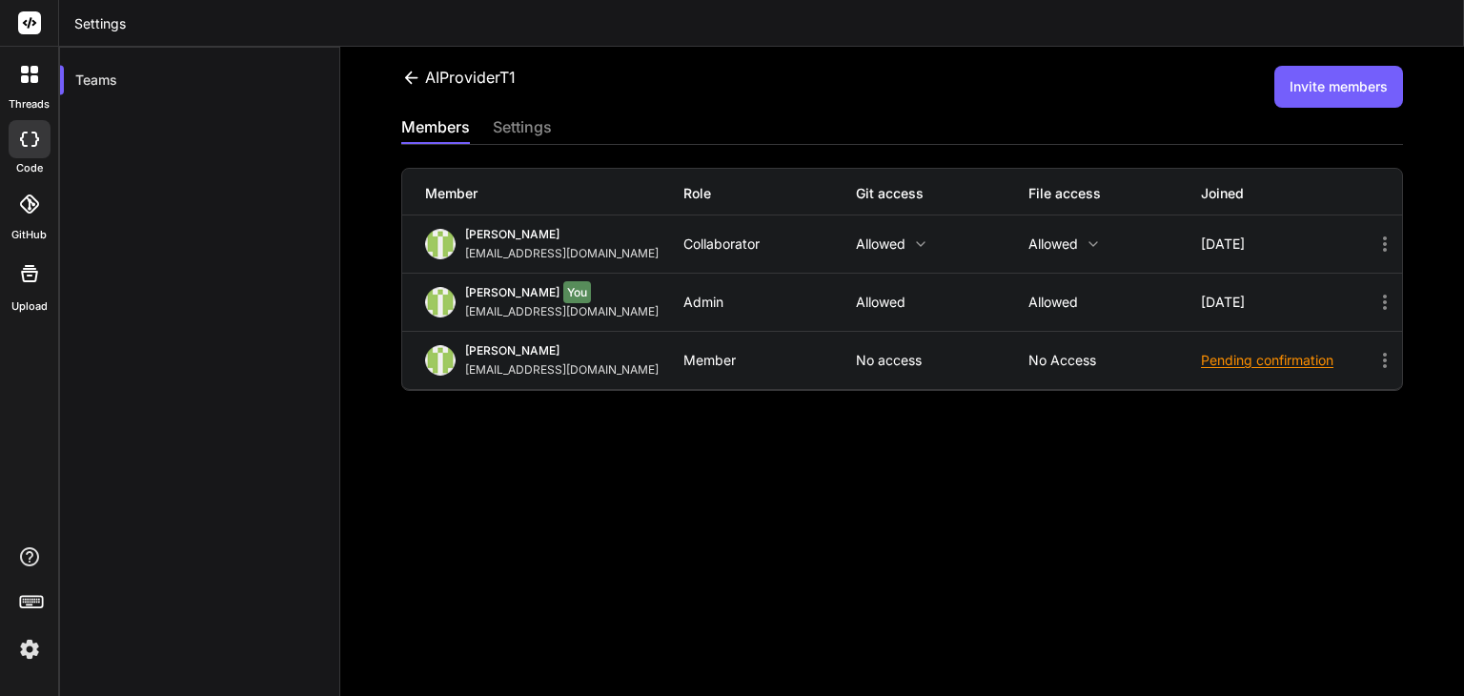
click at [1373, 361] on icon at bounding box center [1384, 360] width 23 height 23
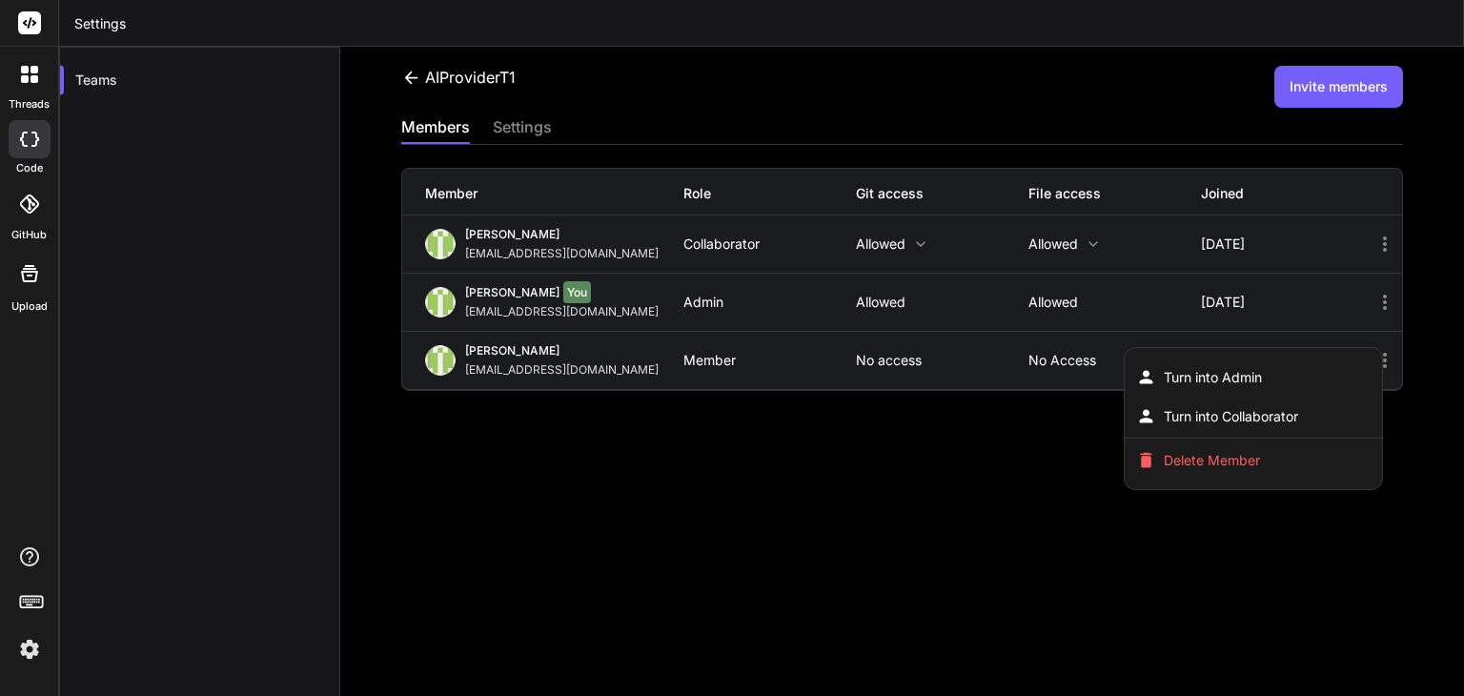
click at [1137, 565] on div at bounding box center [732, 348] width 1464 height 696
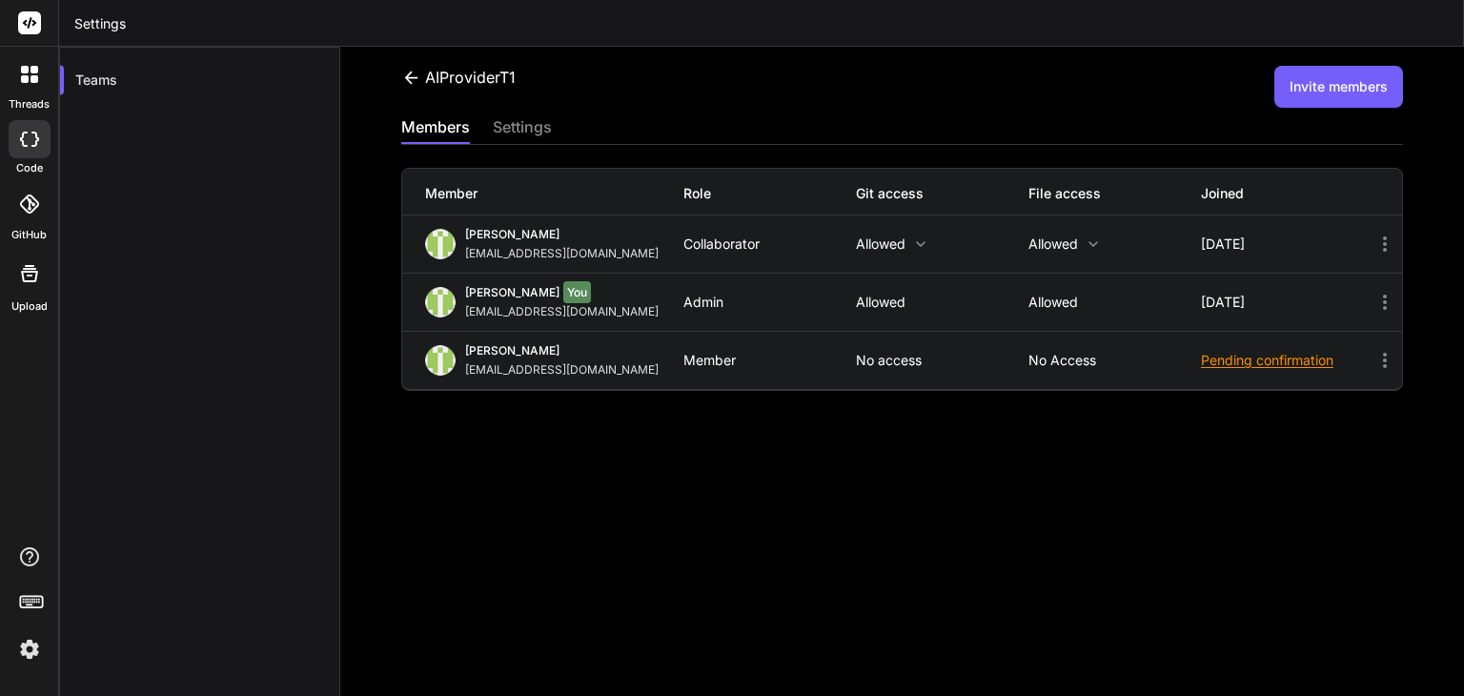
click at [1062, 354] on p "No access" at bounding box center [1114, 360] width 172 height 15
click at [1373, 363] on icon at bounding box center [1384, 360] width 23 height 23
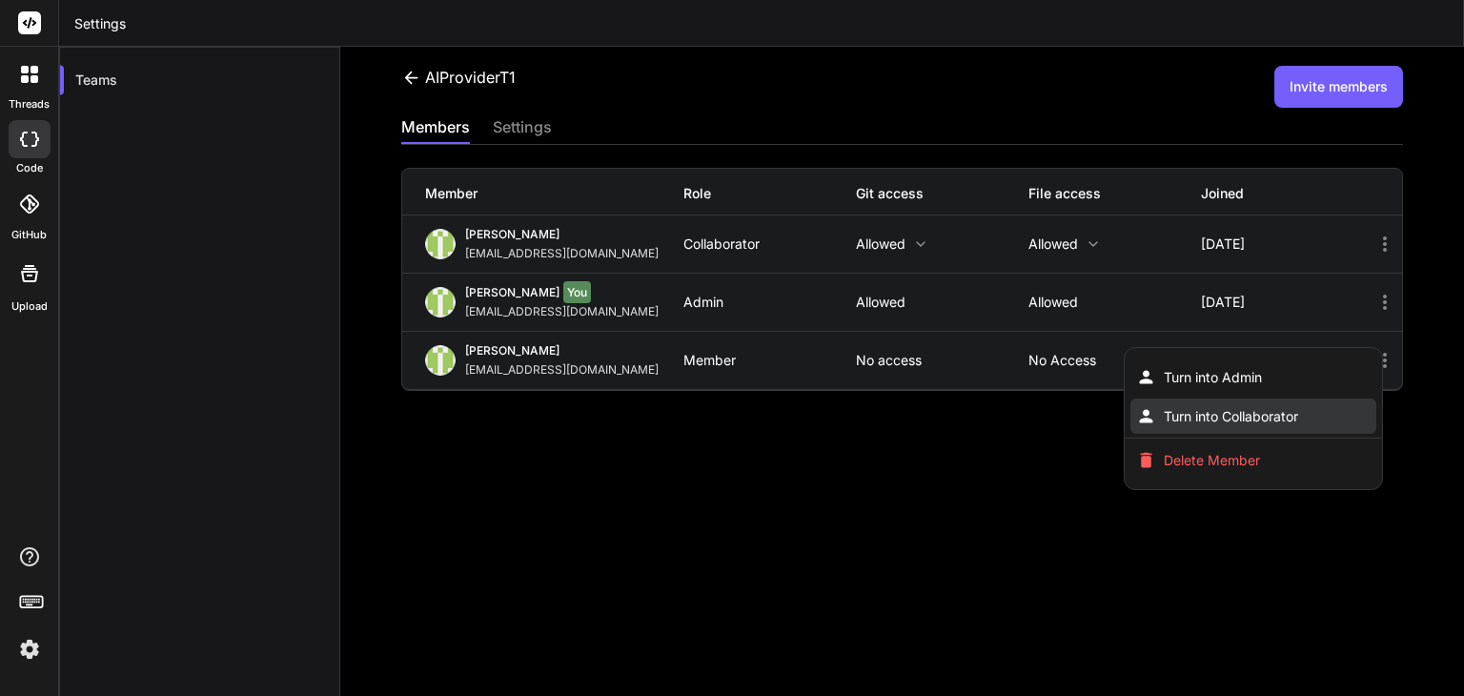
click at [1277, 420] on span "Turn into Collaborator" at bounding box center [1230, 416] width 134 height 19
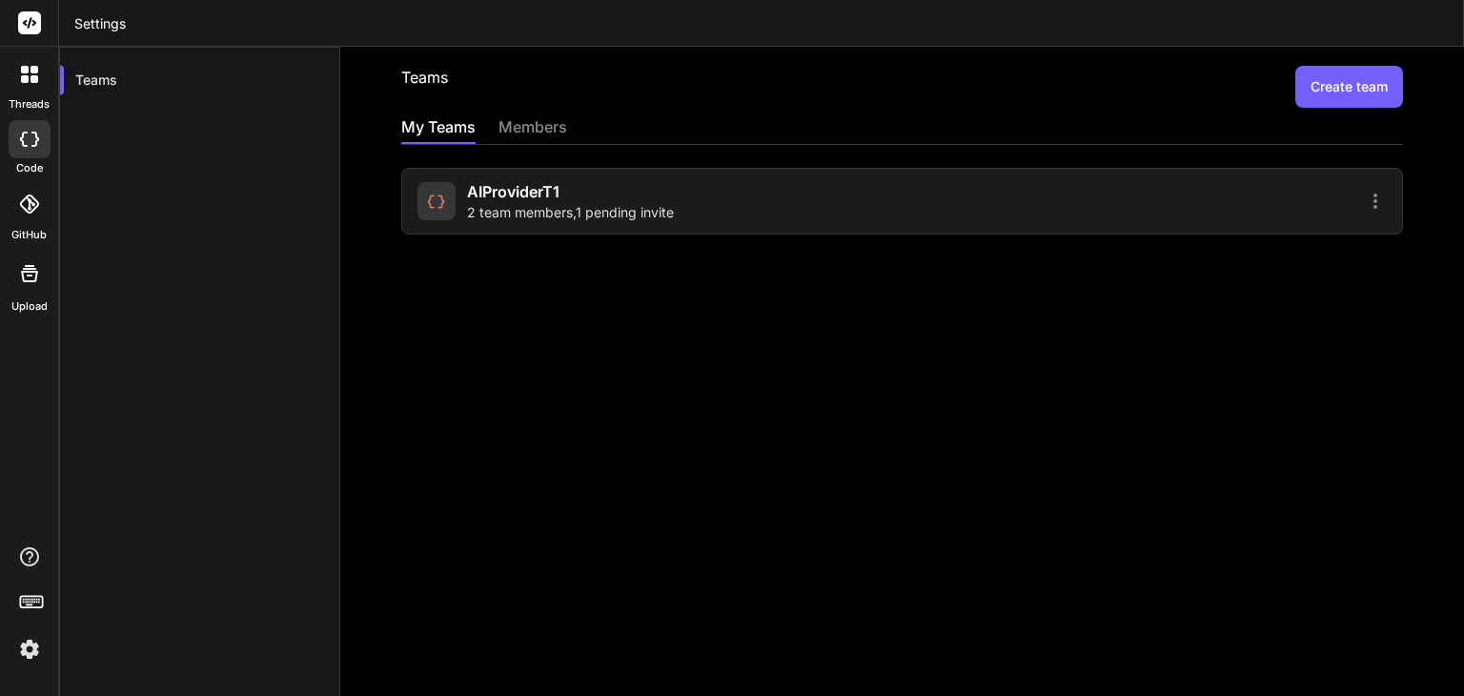
click at [1357, 179] on div "AIProviderT1 2 team members , 1 pending invite" at bounding box center [901, 201] width 1001 height 67
click at [1364, 191] on icon at bounding box center [1375, 201] width 23 height 23
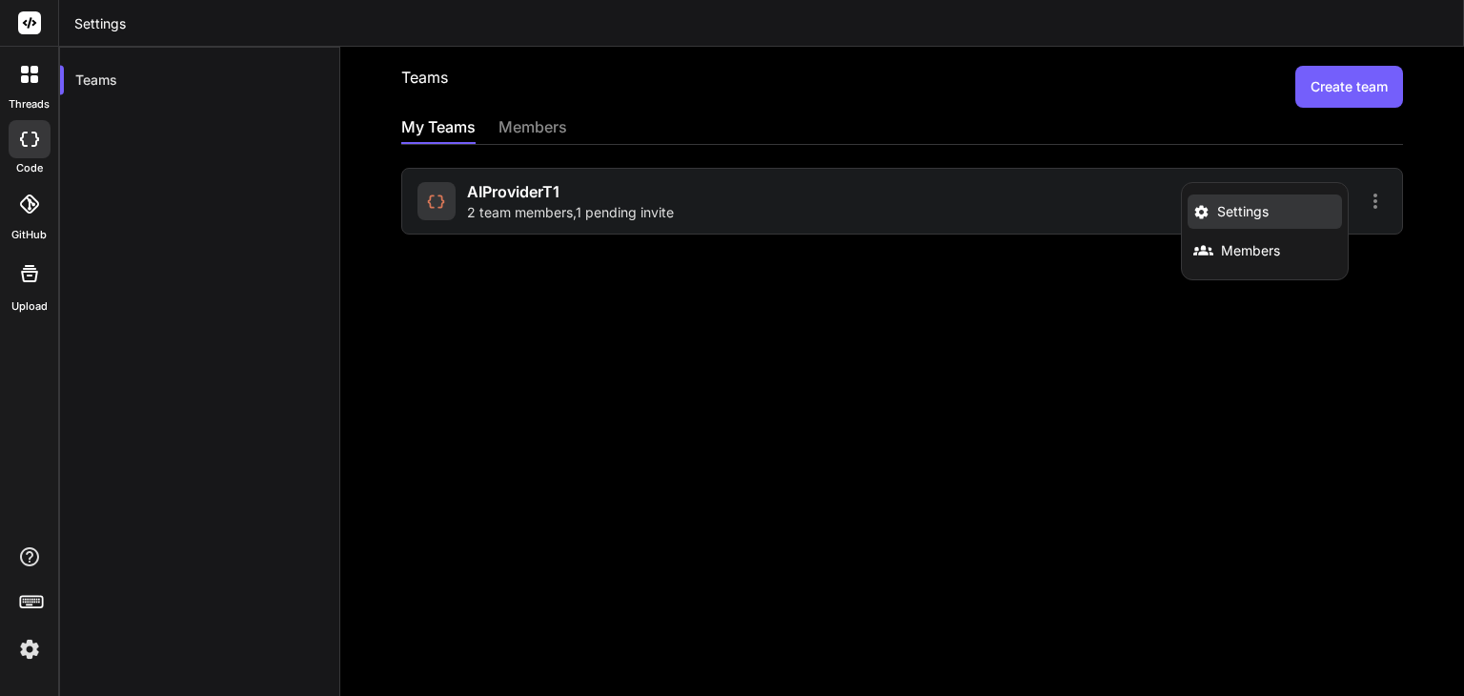
click at [1296, 224] on li "Settings" at bounding box center [1264, 211] width 154 height 34
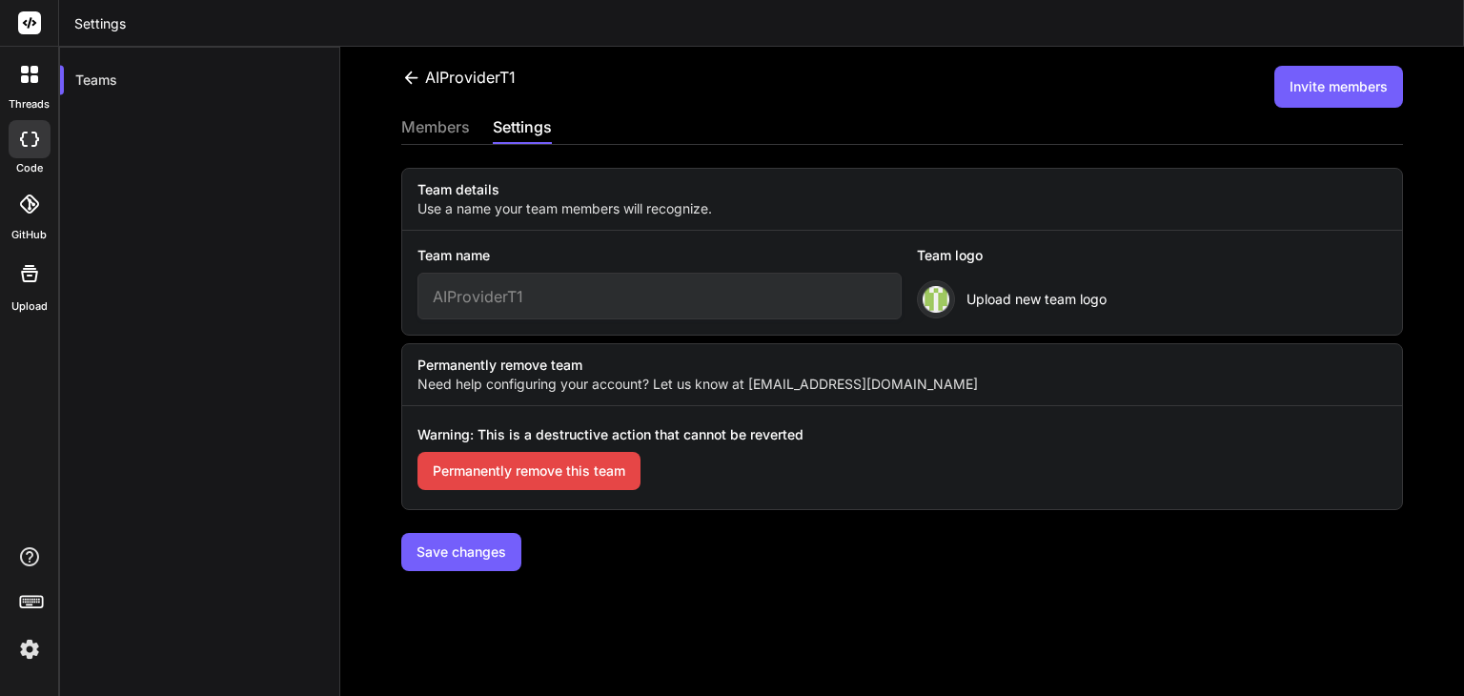
click at [415, 79] on icon at bounding box center [411, 78] width 20 height 20
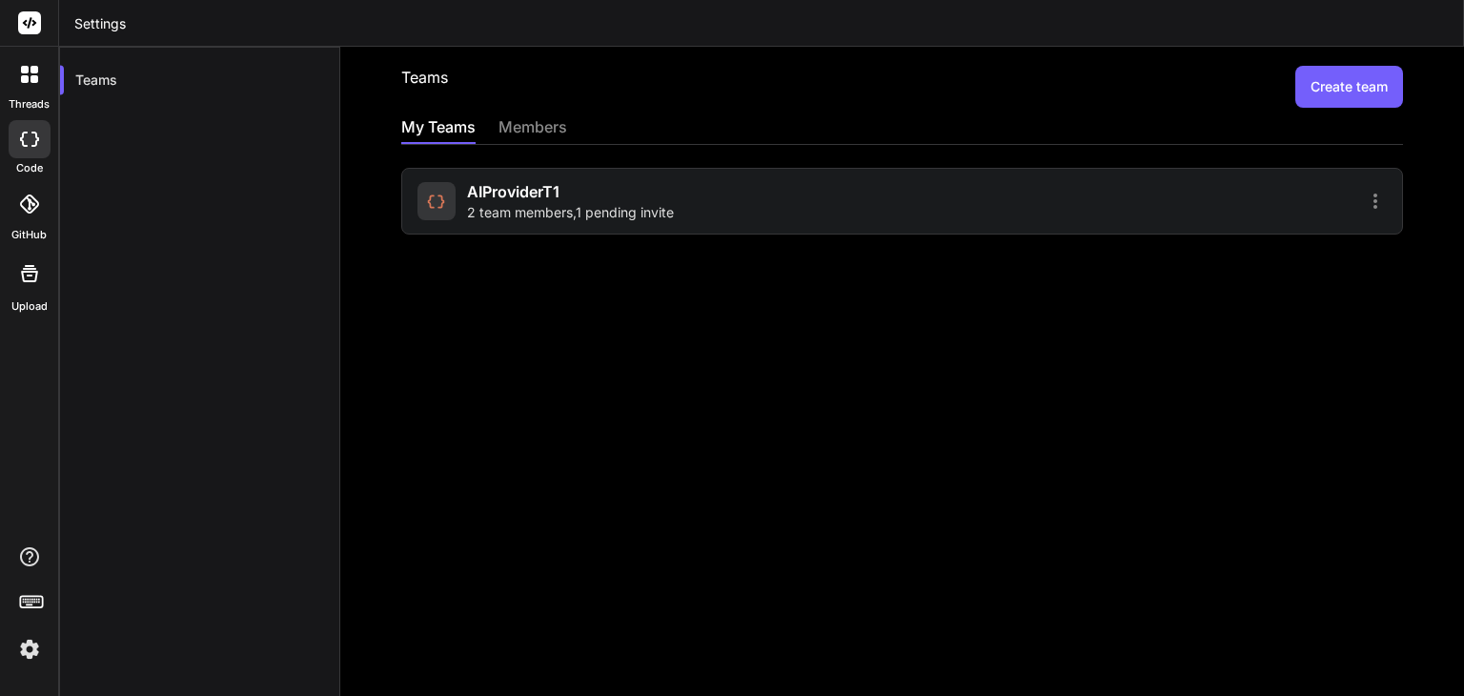
click at [1364, 203] on icon at bounding box center [1375, 201] width 23 height 23
click at [1303, 258] on li "Members" at bounding box center [1264, 250] width 154 height 35
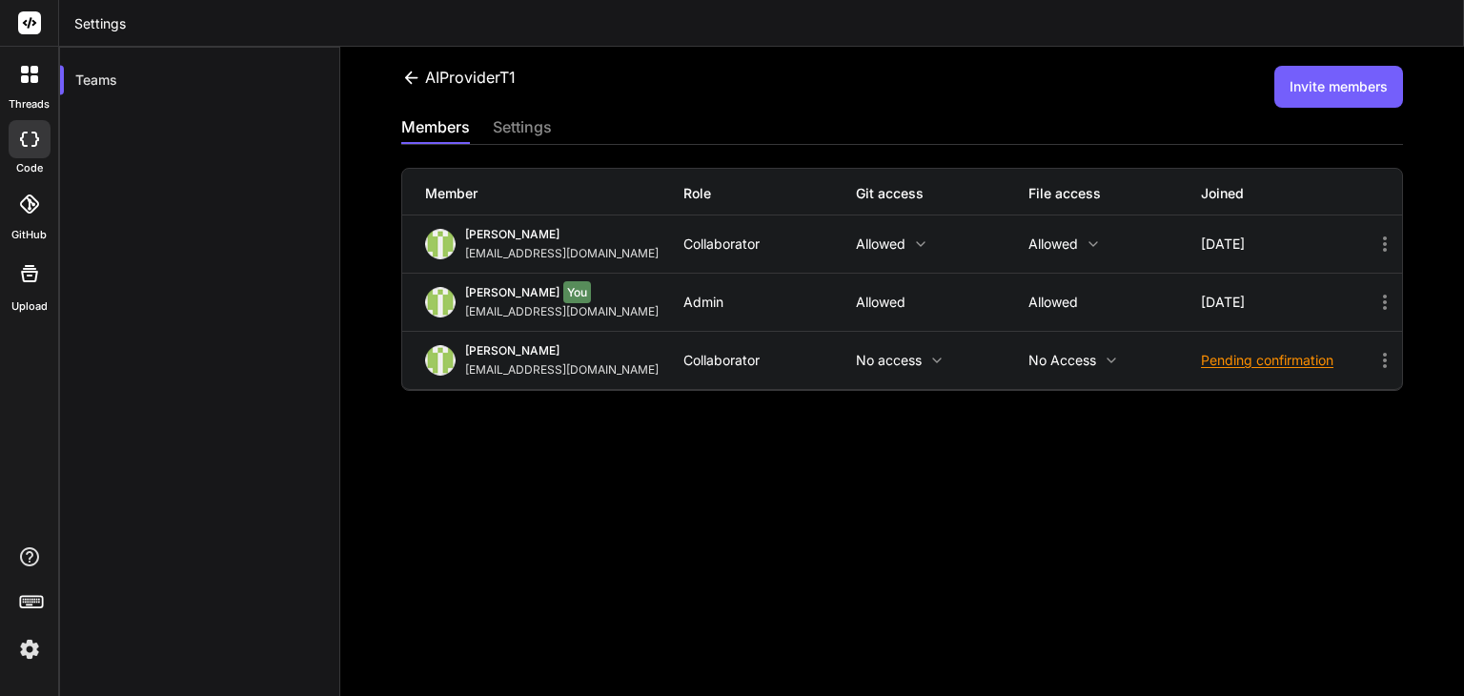
click at [929, 360] on icon at bounding box center [936, 360] width 15 height 15
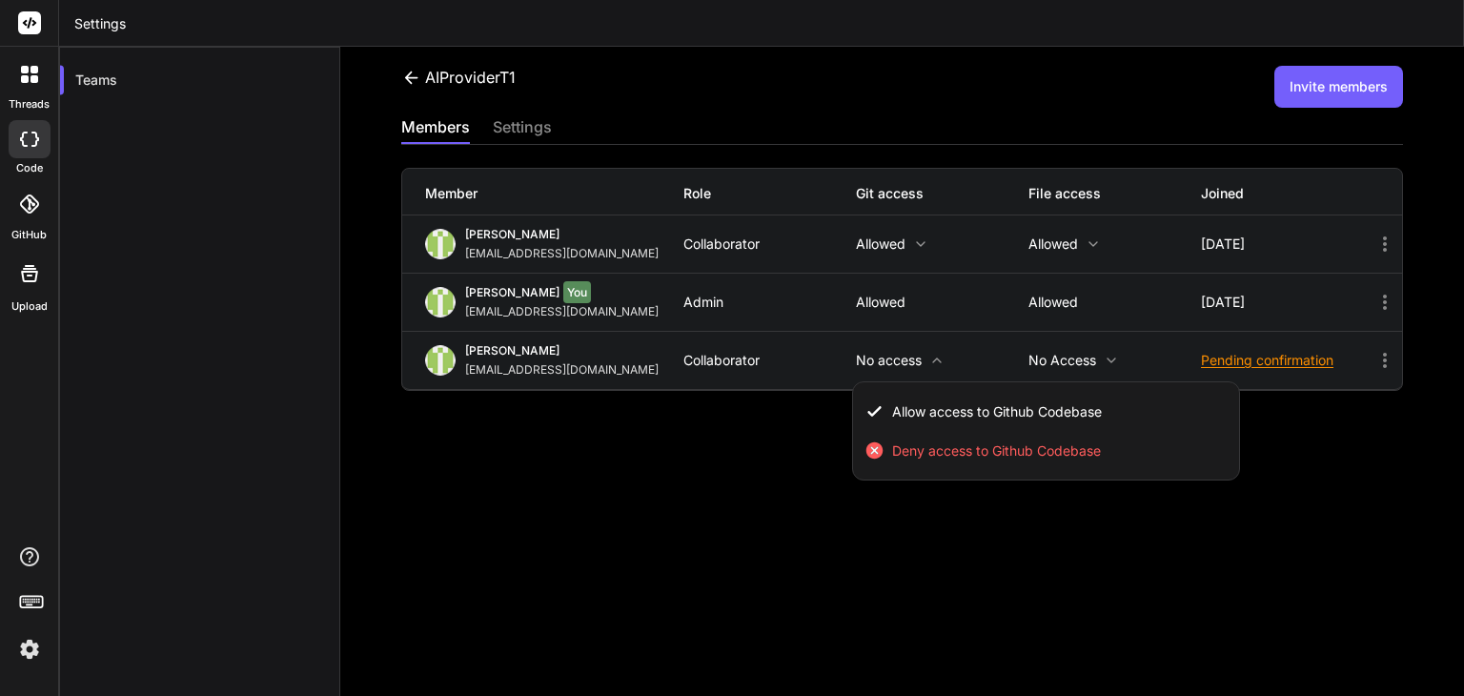
click at [923, 360] on div at bounding box center [732, 348] width 1464 height 696
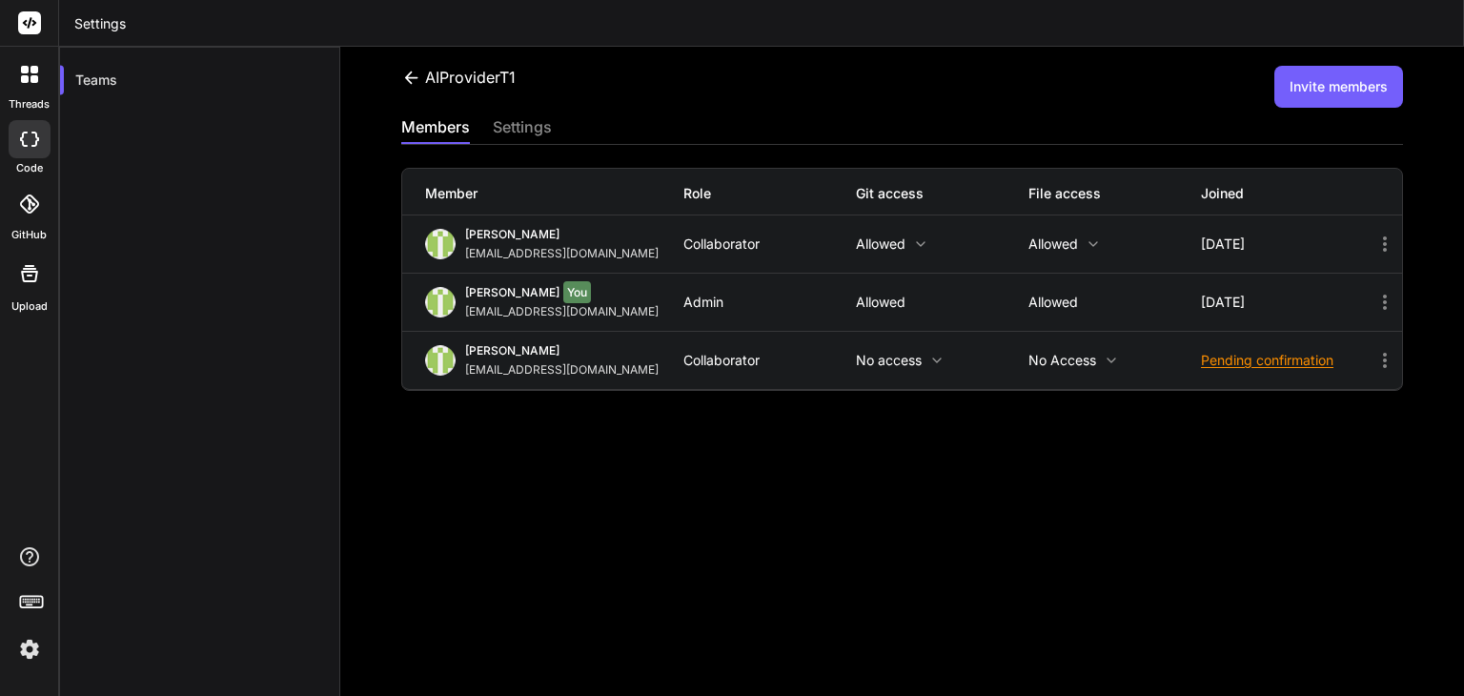
click at [1080, 358] on p "No access" at bounding box center [1114, 360] width 172 height 15
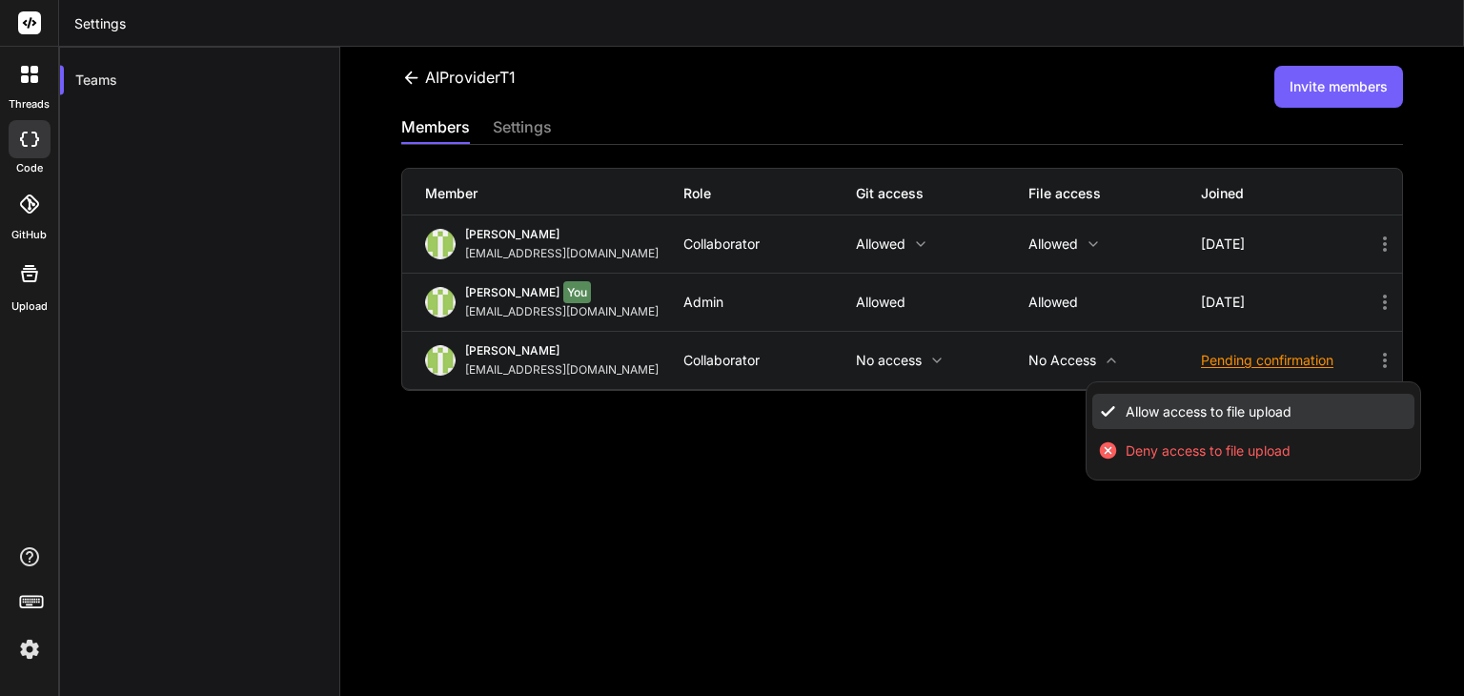
click at [1113, 415] on li "Allow access to file upload" at bounding box center [1253, 411] width 323 height 35
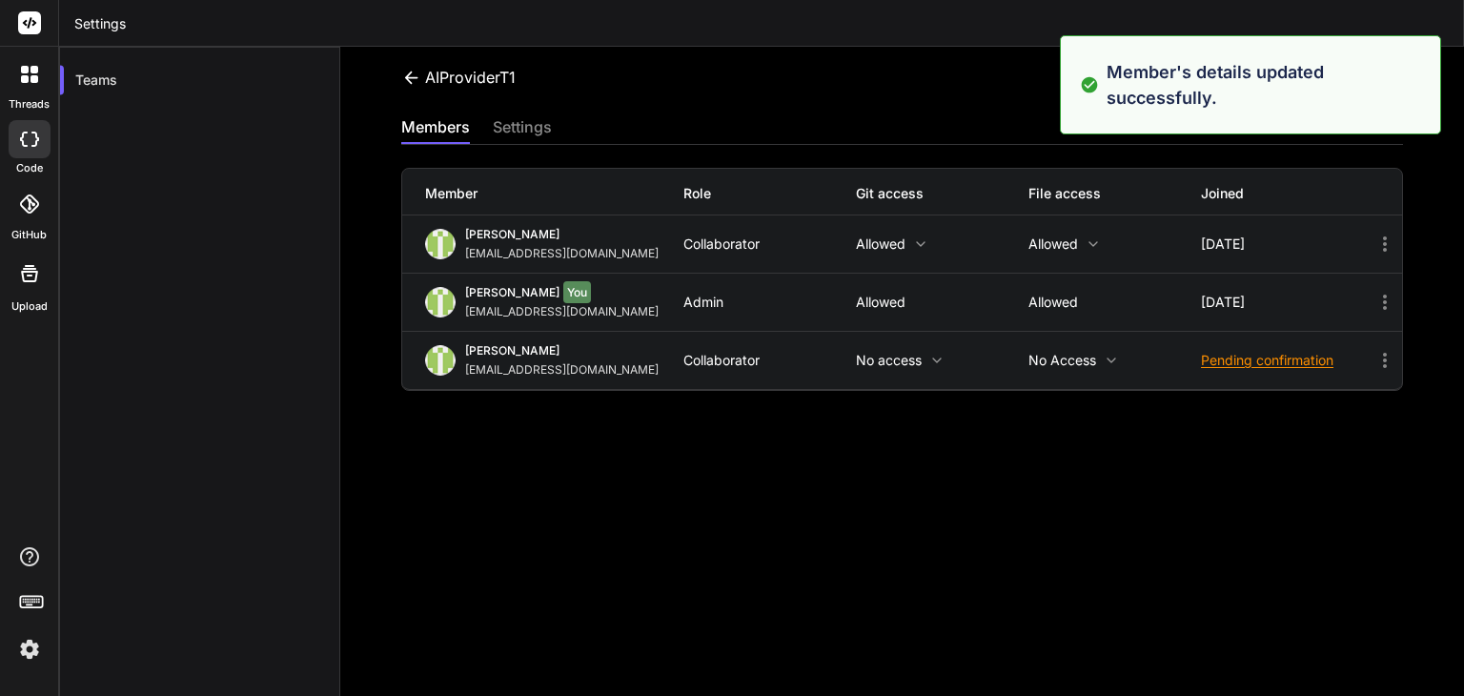
click at [922, 367] on div "madhavi kond madhavikond674@gmail.com Collaborator No access No access Pending …" at bounding box center [902, 360] width 1000 height 57
click at [929, 359] on icon at bounding box center [936, 360] width 15 height 15
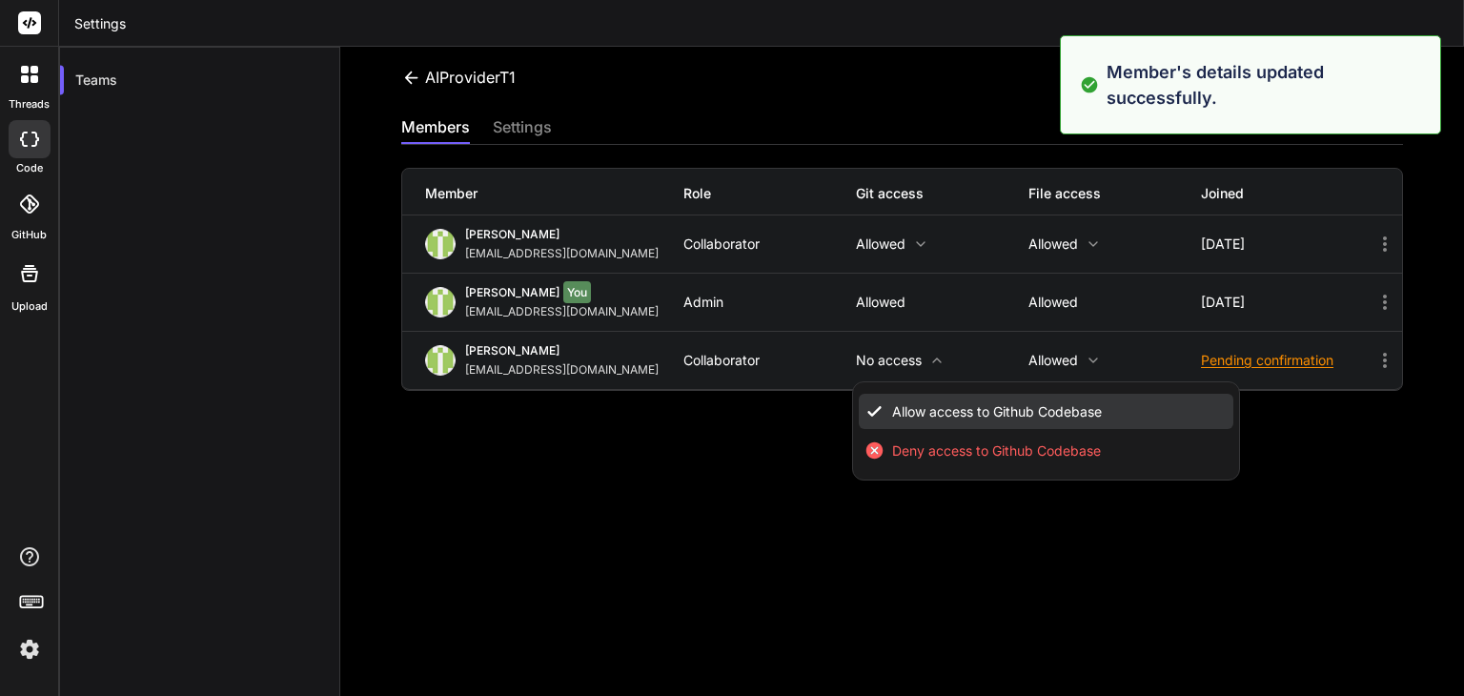
click at [937, 406] on span "Allow access to Github Codebase" at bounding box center [997, 411] width 210 height 19
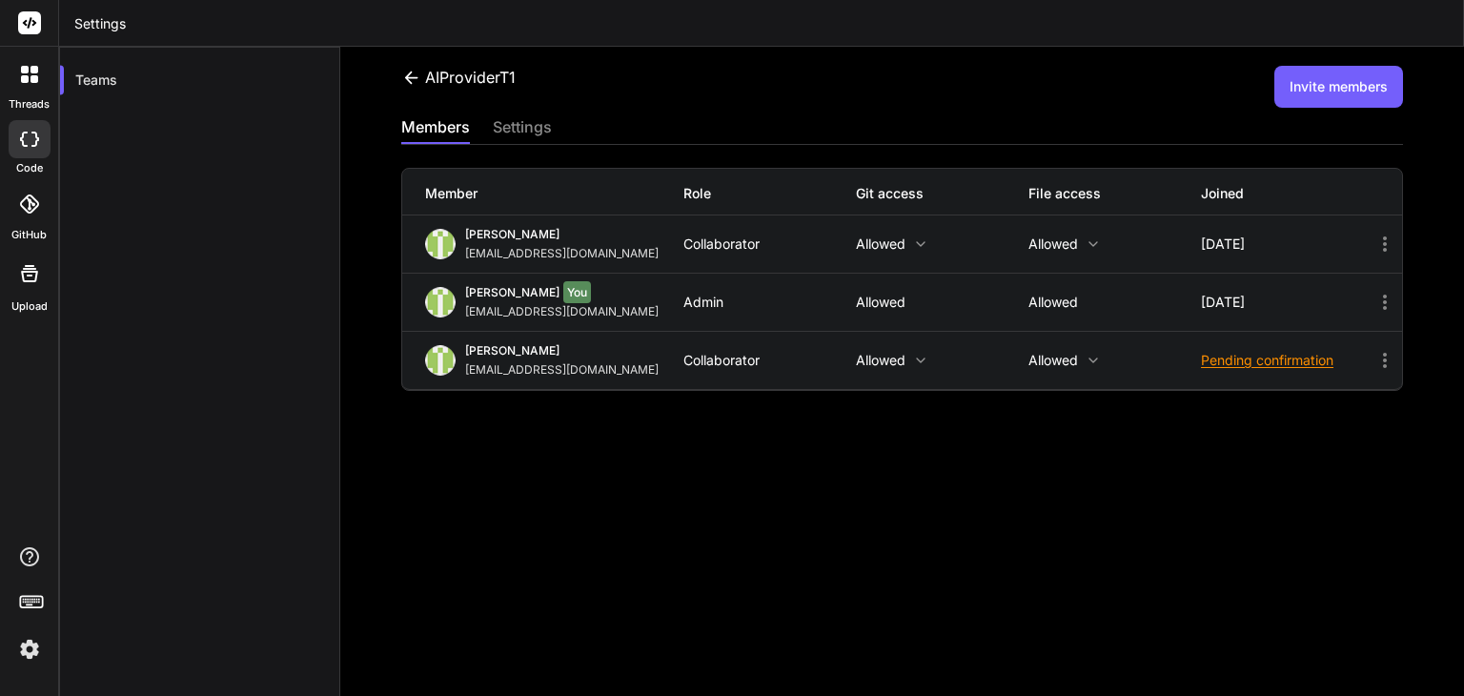
click at [1167, 462] on div "AIProviderT1 Invite members members settings Member Role Git access File access…" at bounding box center [901, 371] width 1123 height 649
click at [939, 584] on div "AIProviderT1 Invite members members settings Member Role Git access File access…" at bounding box center [901, 371] width 1123 height 649
click at [30, 596] on rect at bounding box center [31, 601] width 22 height 11
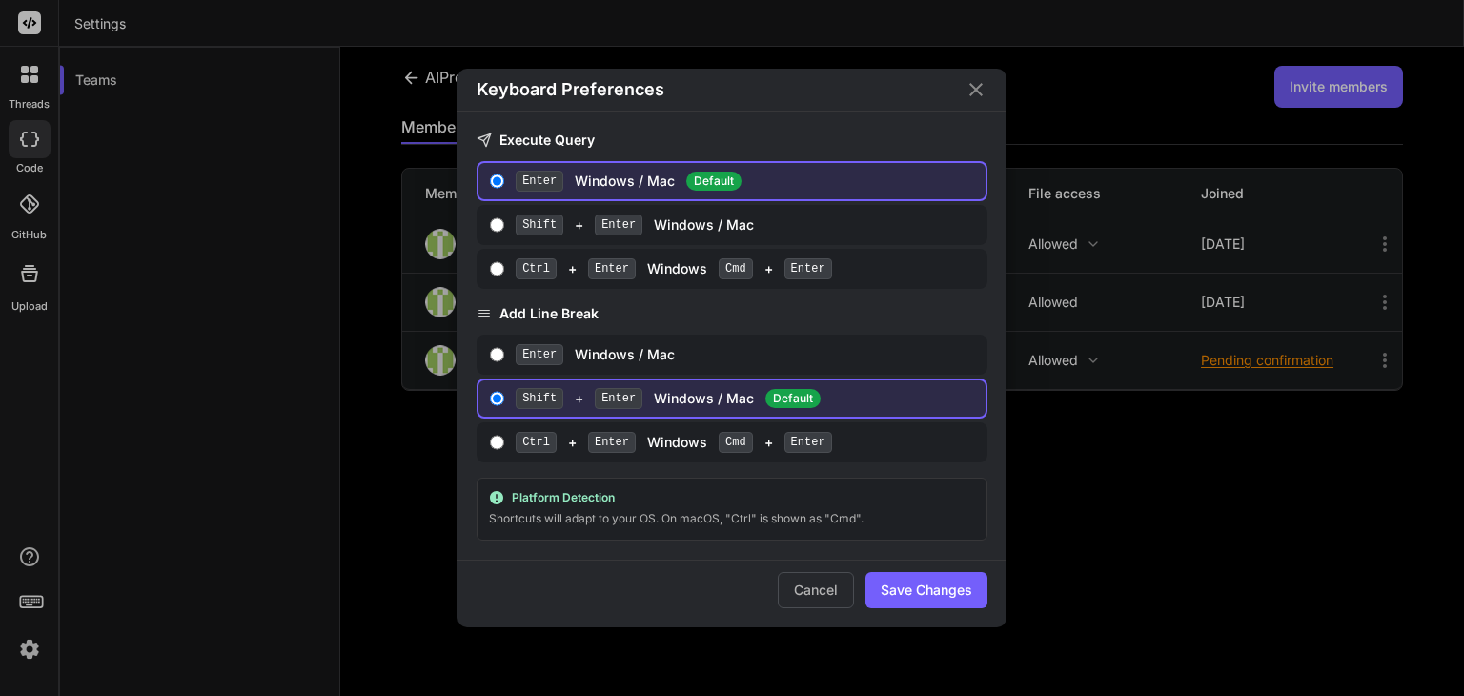
click at [30, 595] on div "Keyboard Preferences Execute Query Enter Windows / Mac Default Shift + Enter Wi…" at bounding box center [732, 348] width 1464 height 696
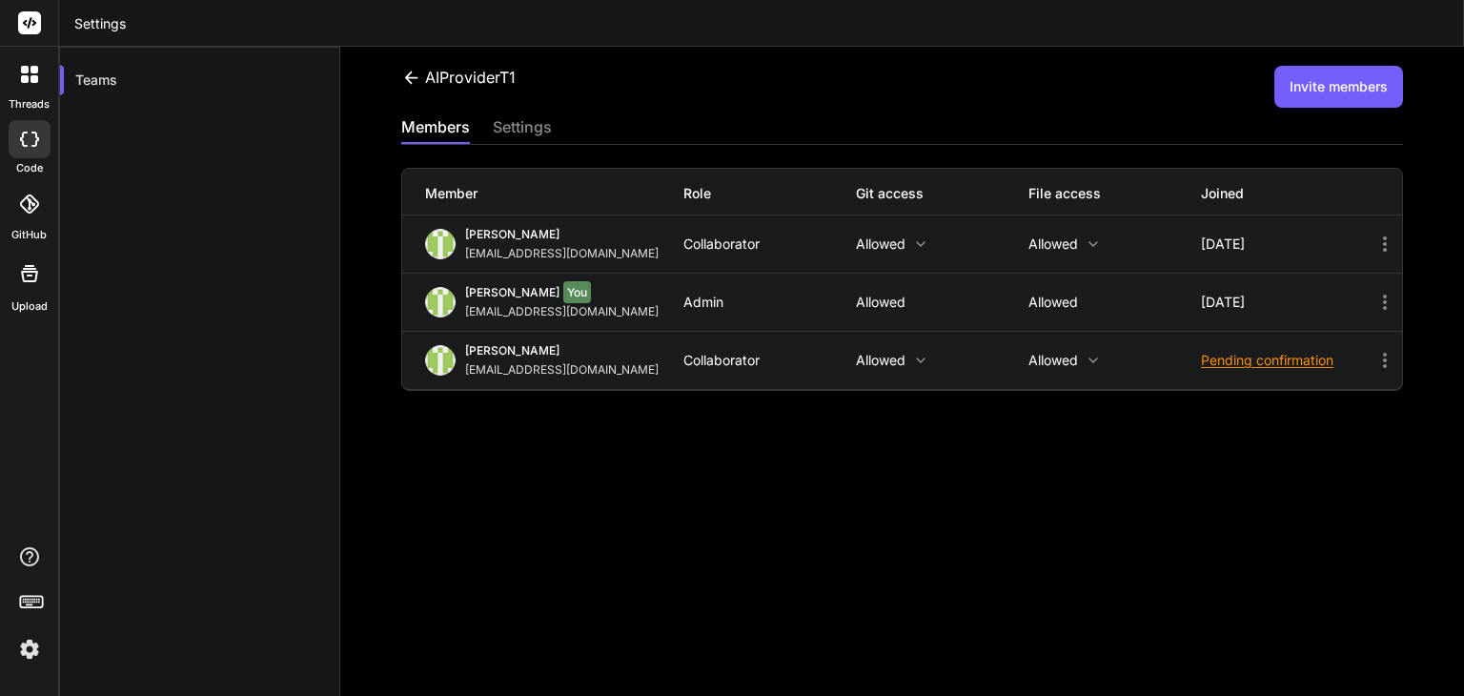
click at [27, 649] on img at bounding box center [29, 649] width 32 height 32
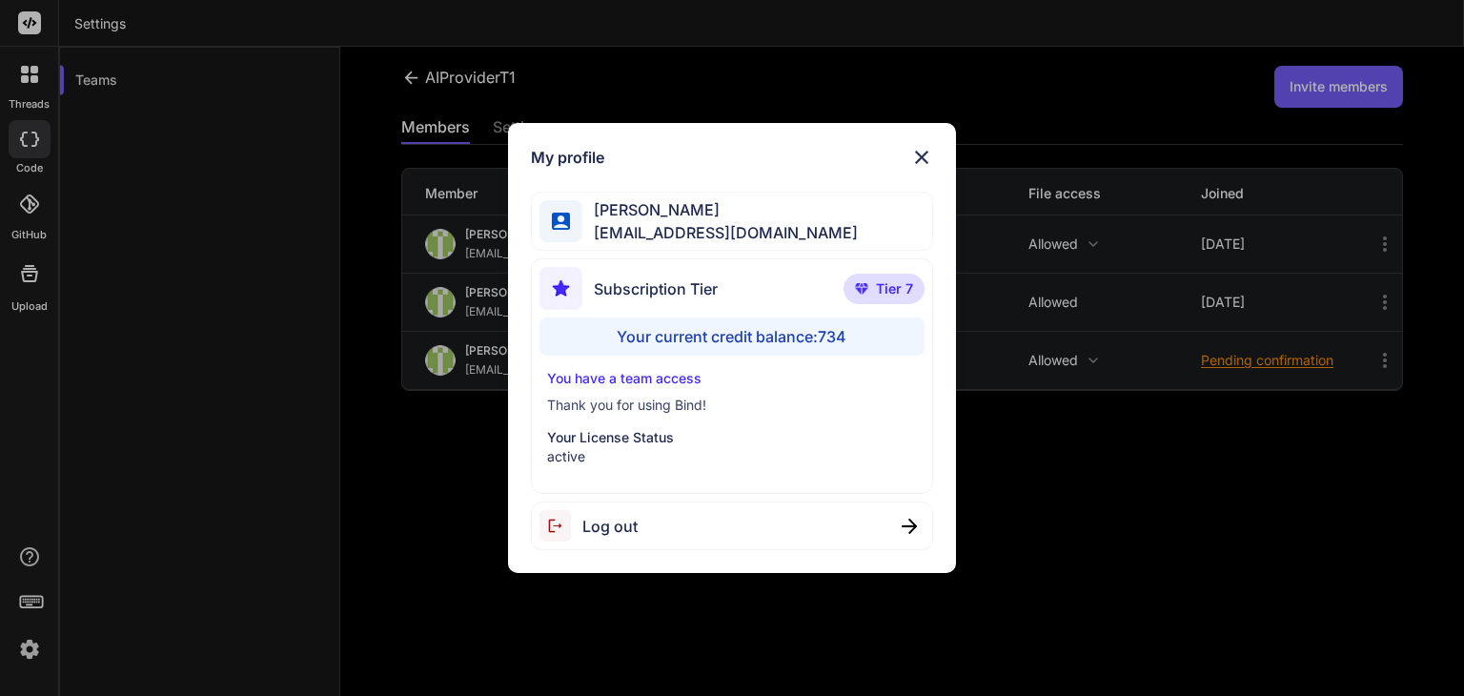
click at [27, 649] on div "My profile Srikanth M sriworld@7thradiation.com Subscription Tier Tier 7 Your c…" at bounding box center [732, 348] width 1464 height 696
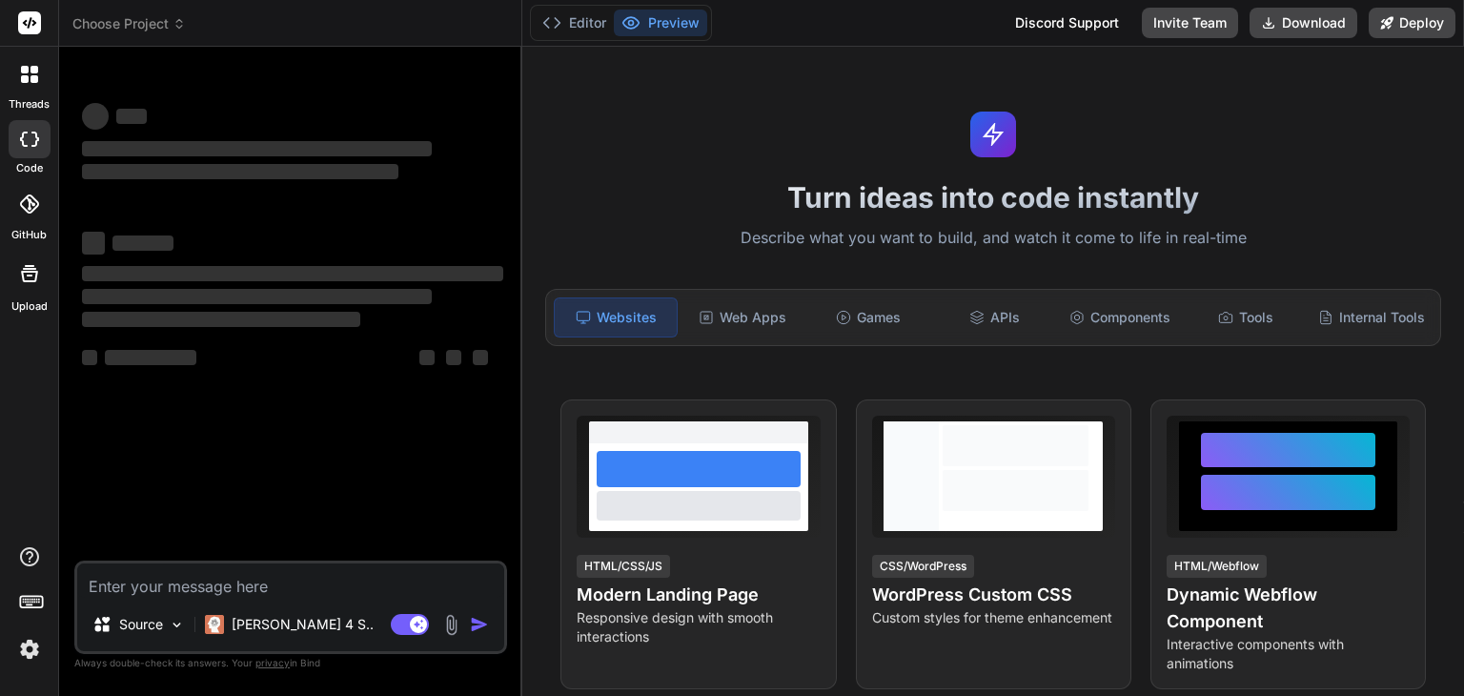
click at [42, 83] on div at bounding box center [30, 74] width 40 height 40
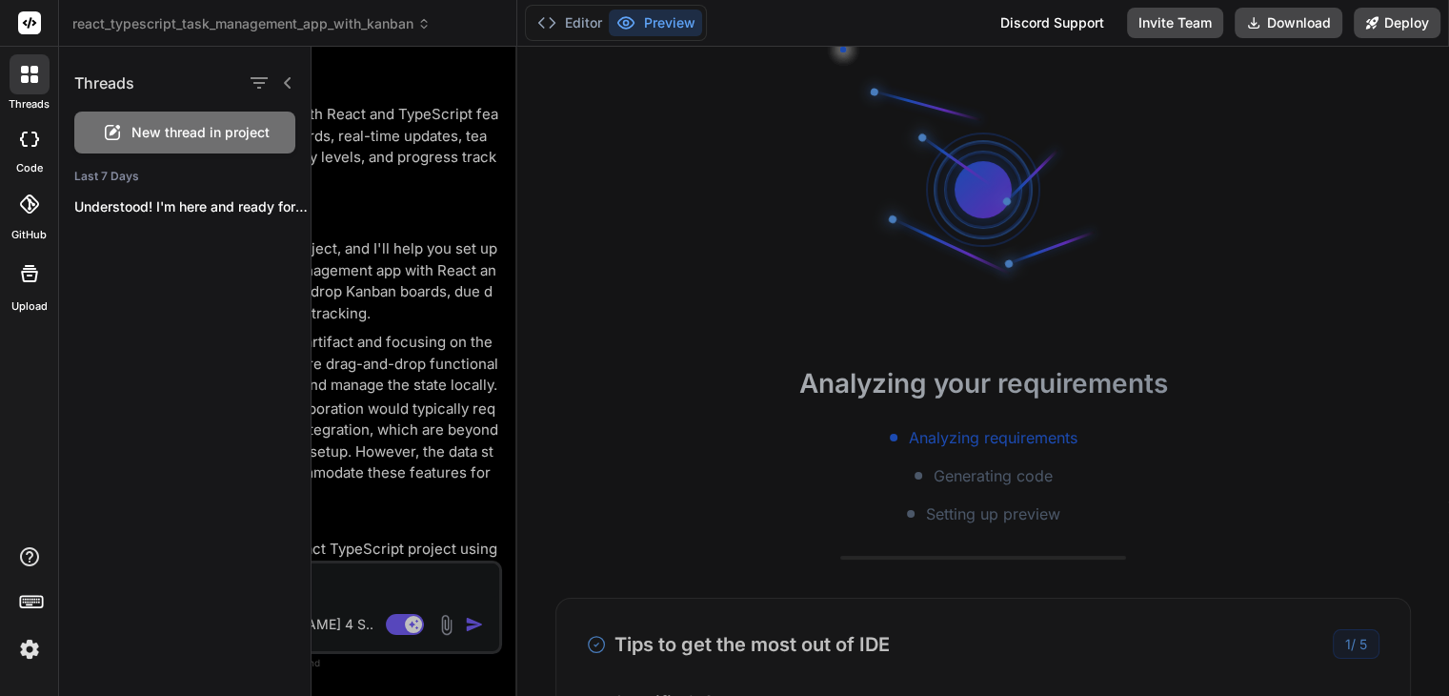
type textarea "x"
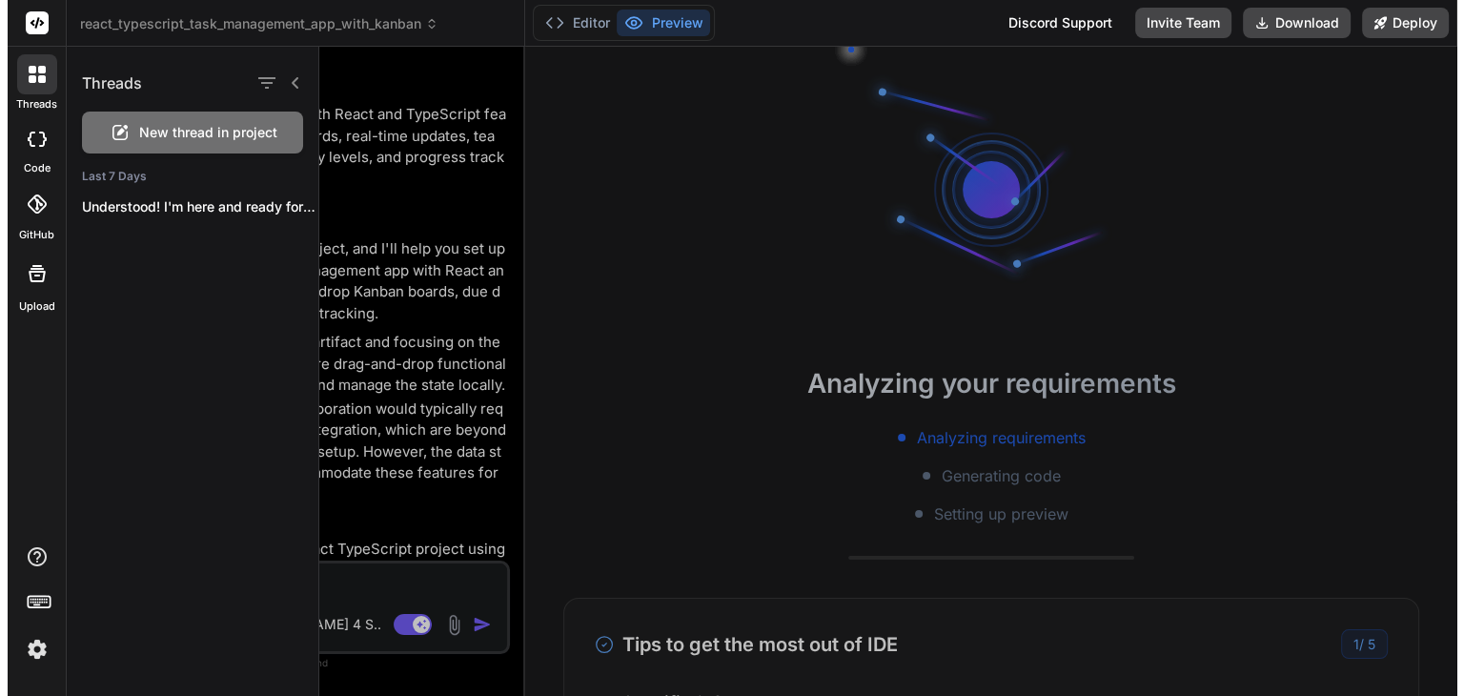
scroll to position [18, 0]
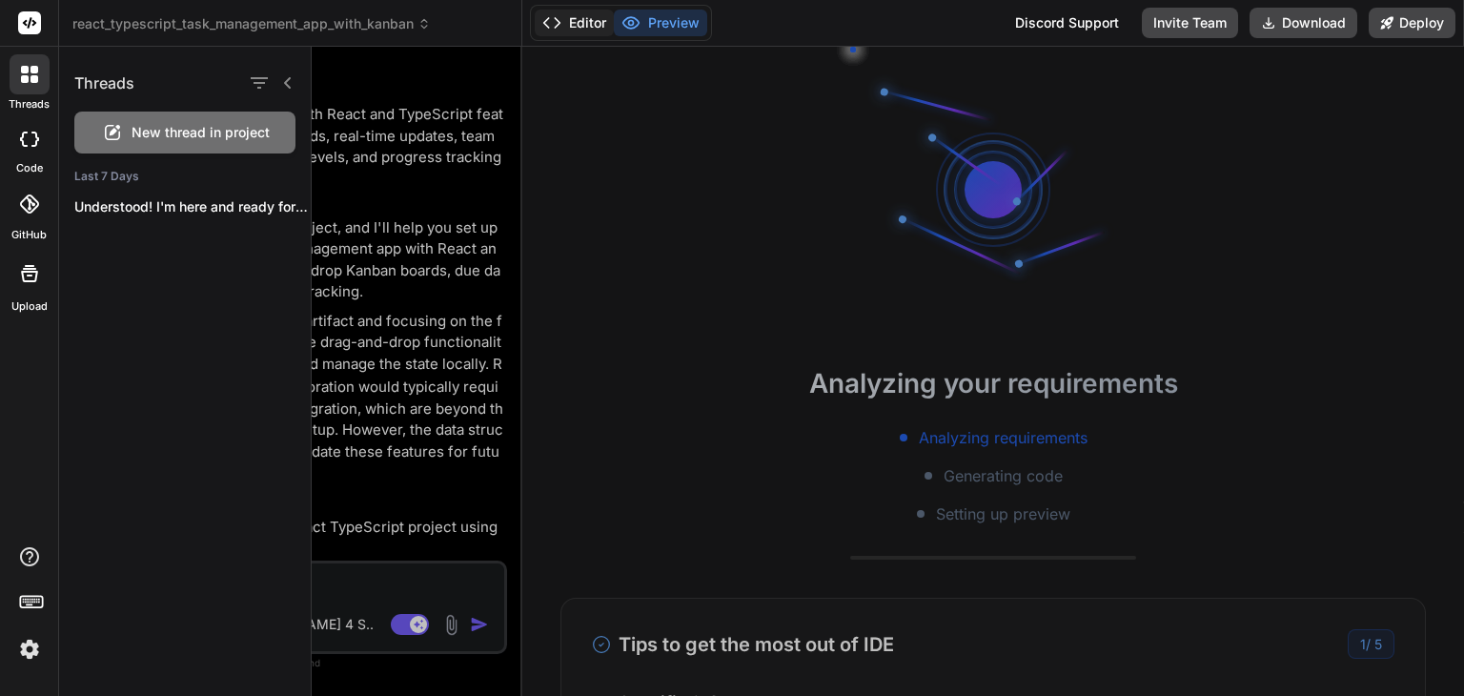
click at [576, 30] on button "Editor" at bounding box center [574, 23] width 79 height 27
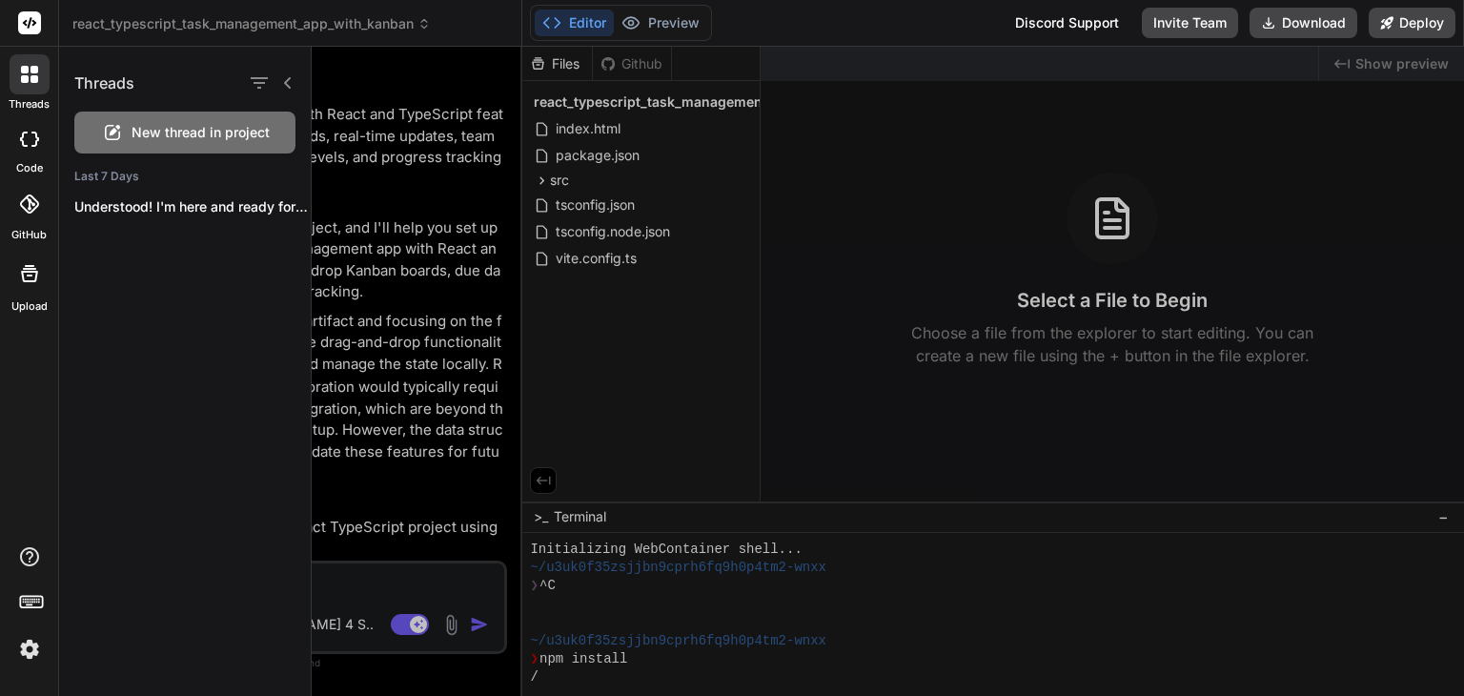
click at [33, 79] on icon at bounding box center [34, 79] width 8 height 8
click at [42, 80] on div at bounding box center [30, 74] width 40 height 40
click at [294, 81] on icon at bounding box center [287, 82] width 15 height 15
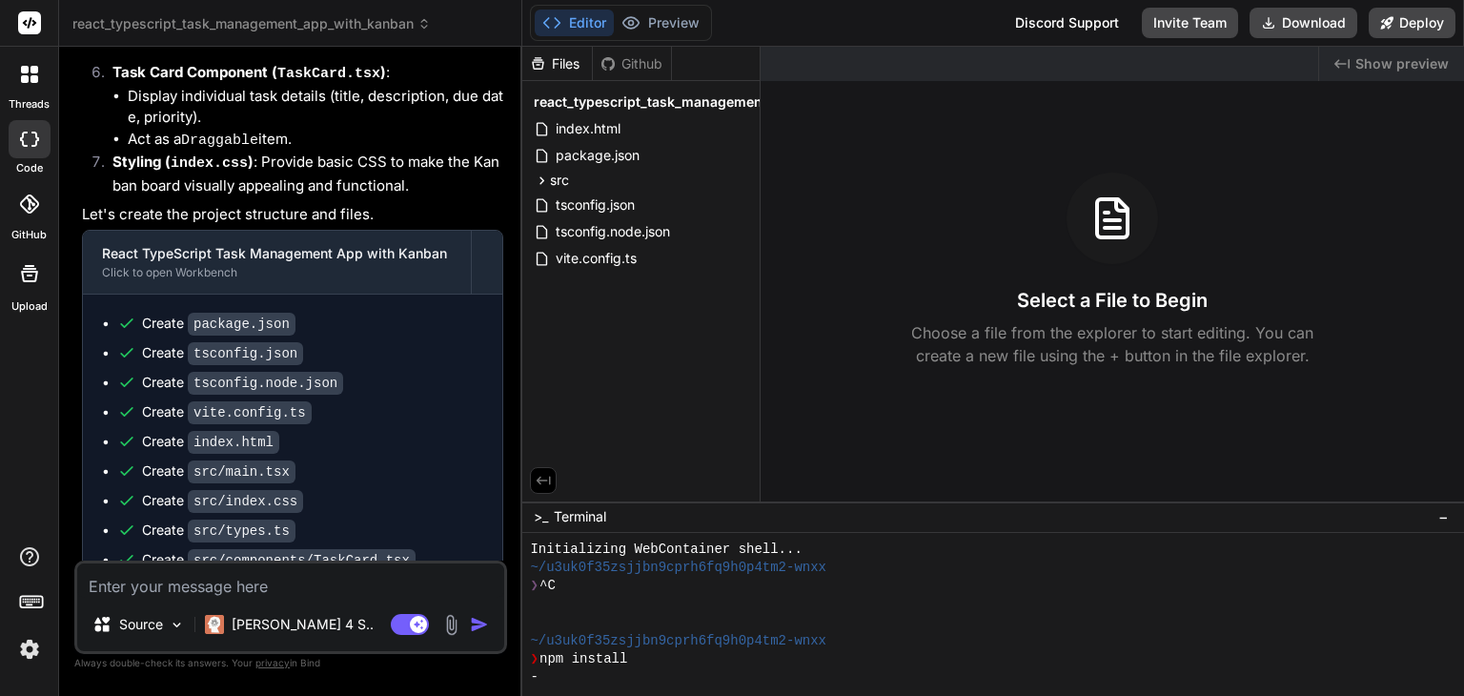
scroll to position [1377, 0]
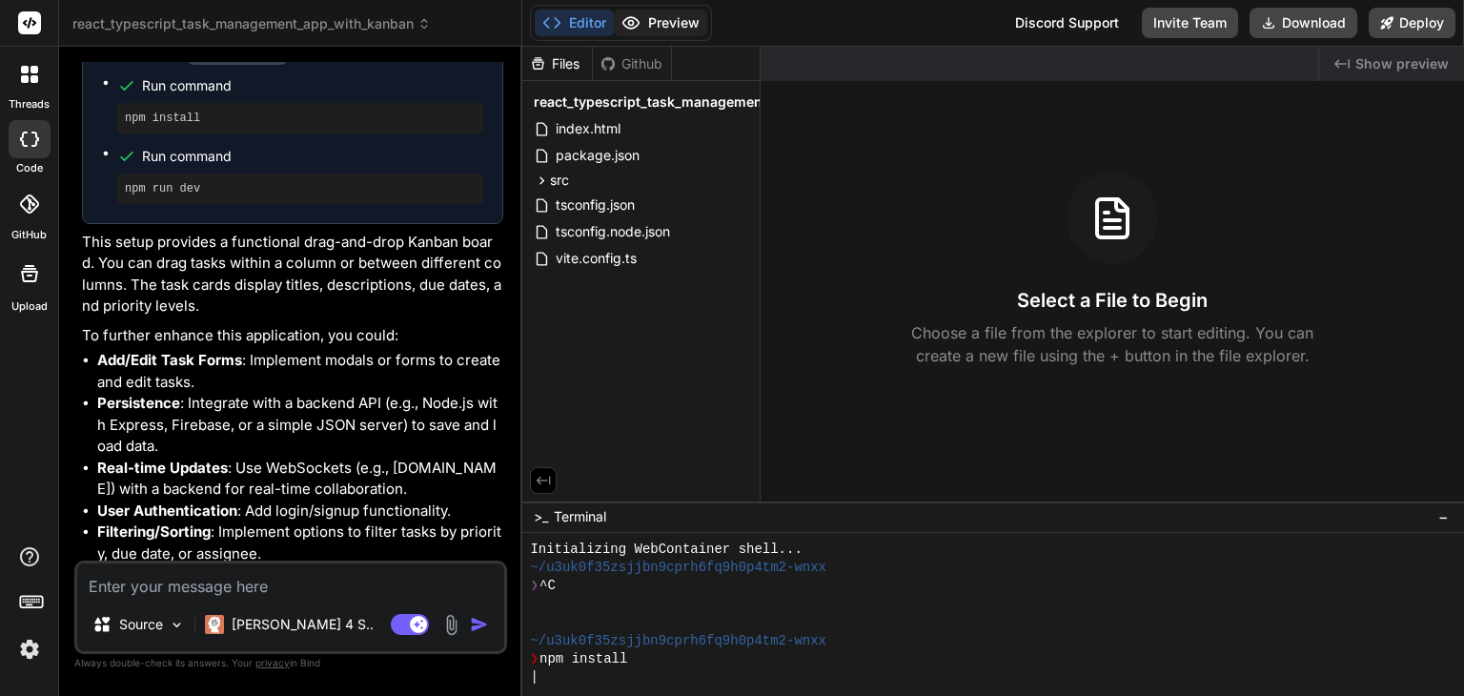
click at [678, 15] on button "Preview" at bounding box center [660, 23] width 93 height 27
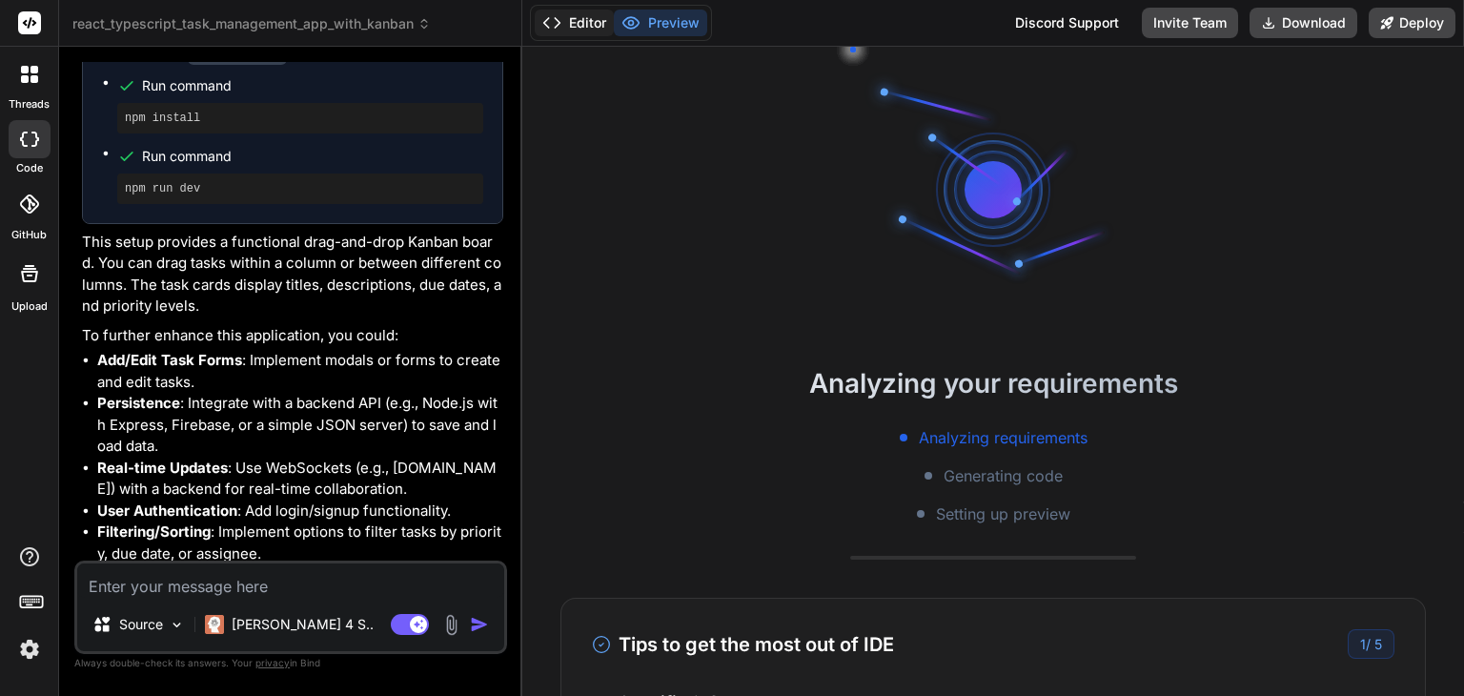
click at [585, 17] on button "Editor" at bounding box center [574, 23] width 79 height 27
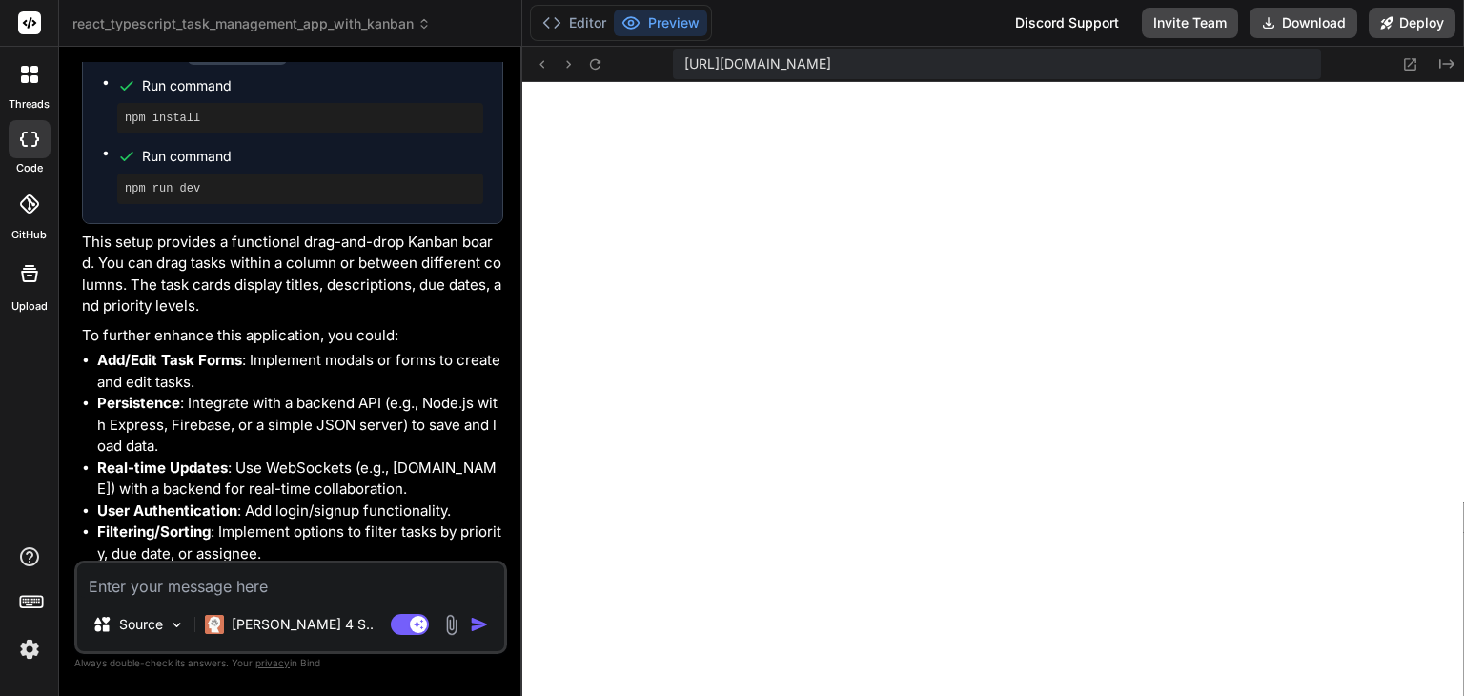
click at [831, 70] on span "[URL][DOMAIN_NAME]" at bounding box center [757, 63] width 147 height 19
click at [590, 18] on button "Editor" at bounding box center [574, 23] width 79 height 27
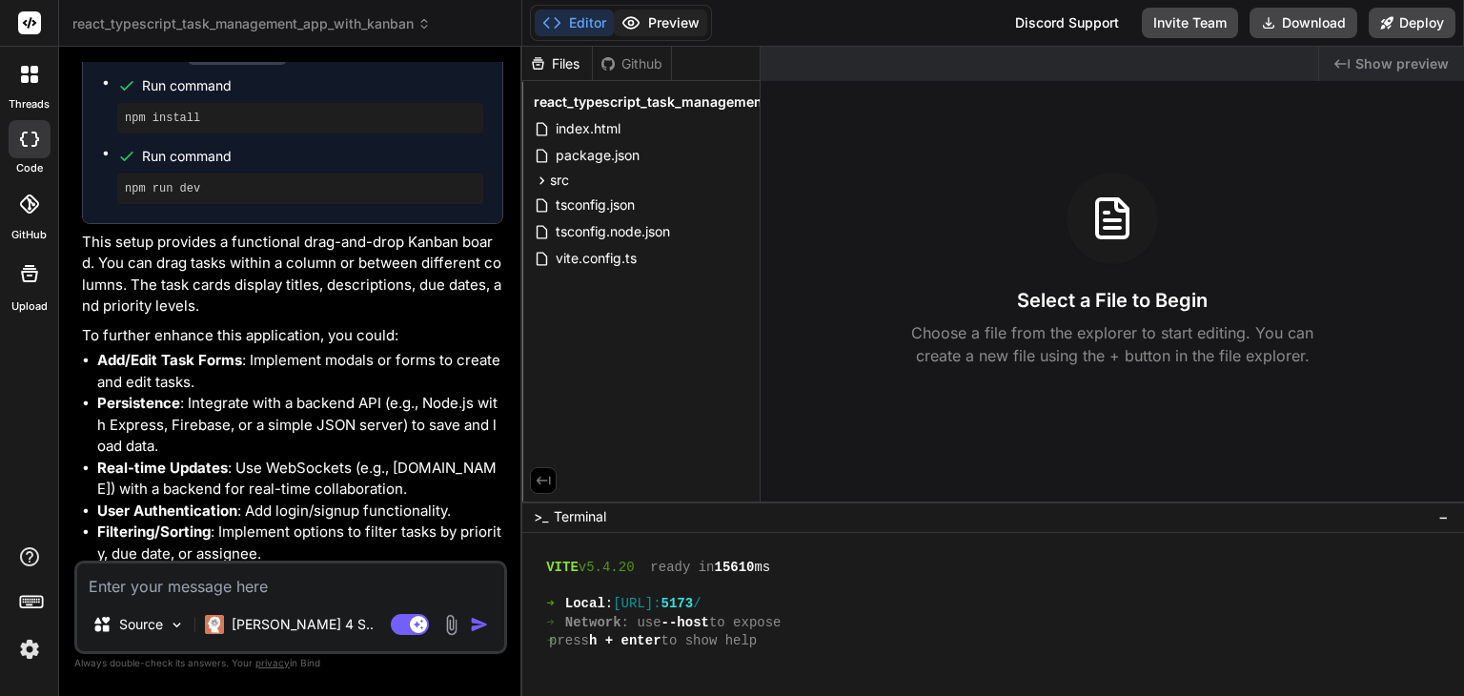
click at [661, 19] on button "Preview" at bounding box center [660, 23] width 93 height 27
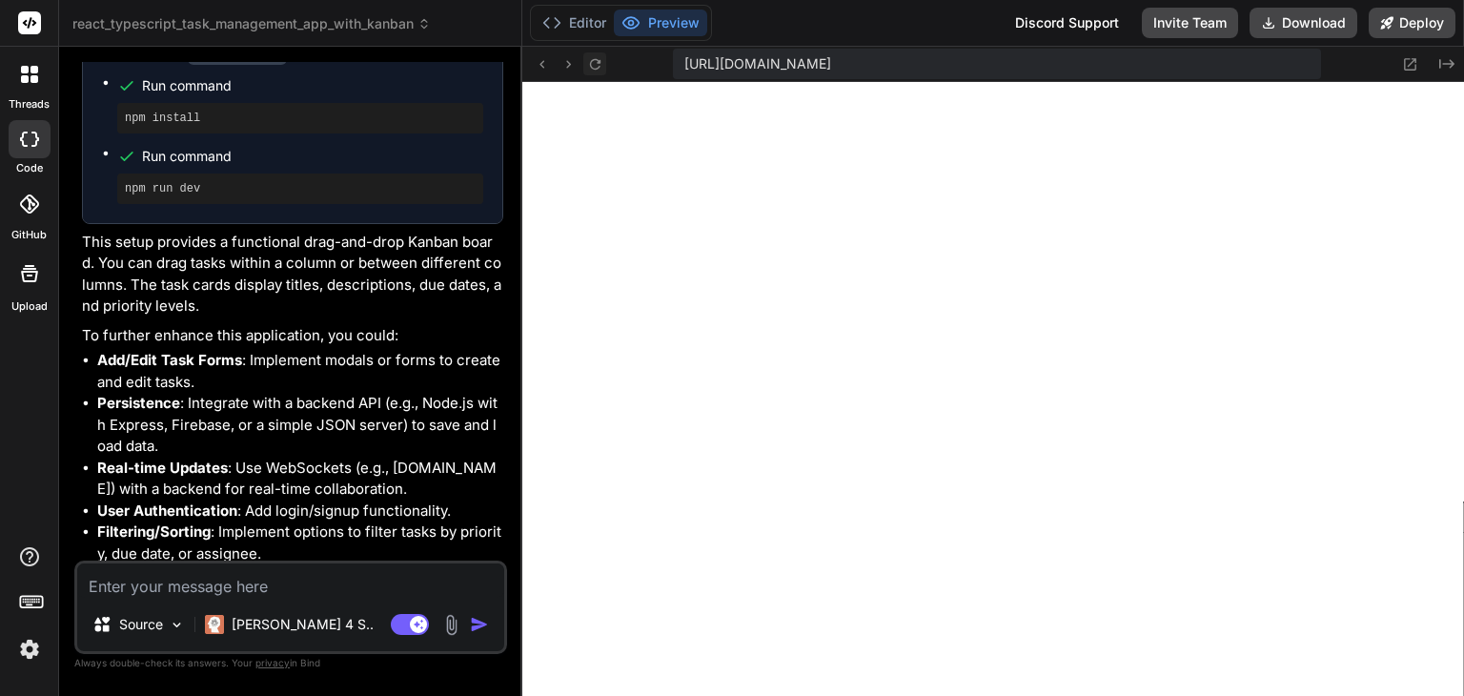
click at [599, 63] on icon at bounding box center [595, 64] width 16 height 16
click at [1406, 16] on button "Deploy" at bounding box center [1411, 23] width 87 height 30
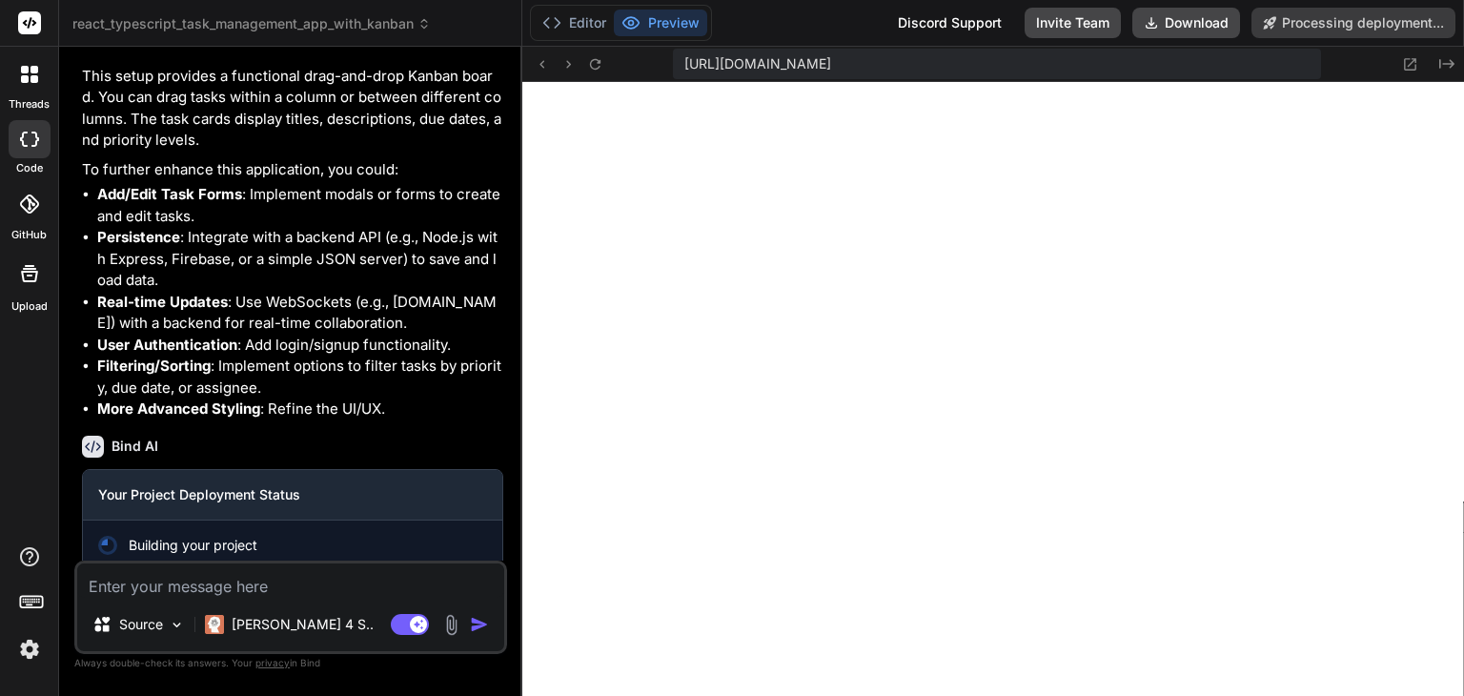
type textarea "x"
click at [583, 30] on button "Editor" at bounding box center [574, 23] width 79 height 27
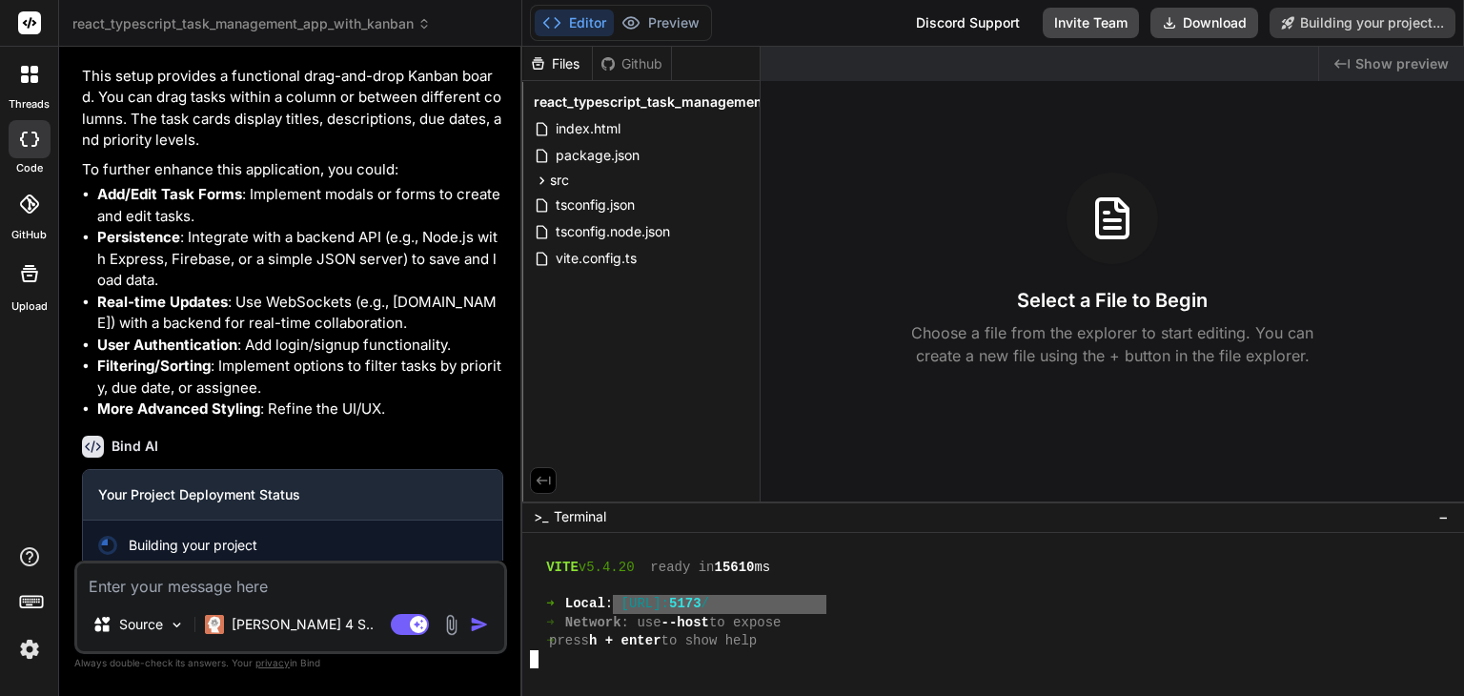
drag, startPoint x: 827, startPoint y: 613, endPoint x: 637, endPoint y: 601, distance: 190.9
click at [637, 601] on div "VITE v5.4.20 ready in 15610 ms ➜ Local : http://localhost: 5173 / ➜ Network : u…" at bounding box center [982, 613] width 904 height 147
drag, startPoint x: 637, startPoint y: 601, endPoint x: 823, endPoint y: 598, distance: 186.8
type textarea "[URL]"
type textarea "x"
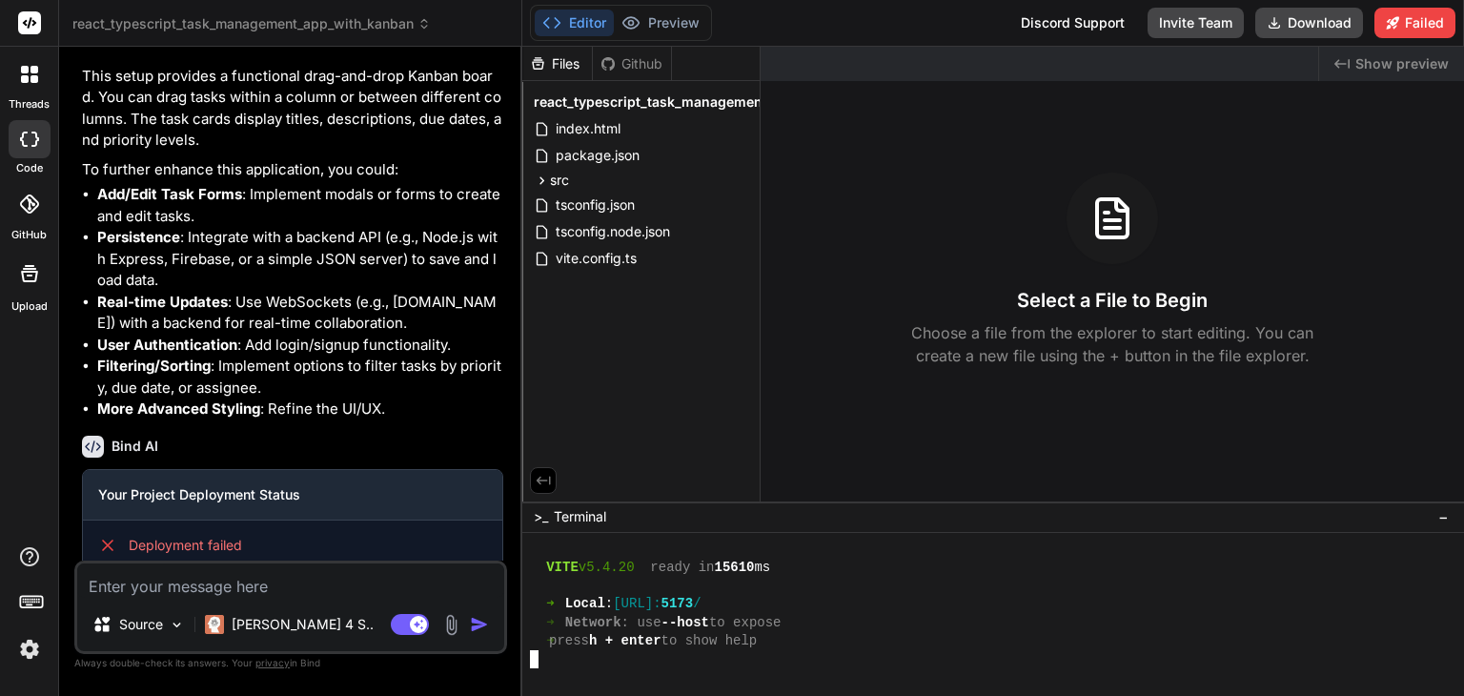
click at [868, 607] on div "➜ Local : http://localhost: 5173 /" at bounding box center [982, 604] width 904 height 18
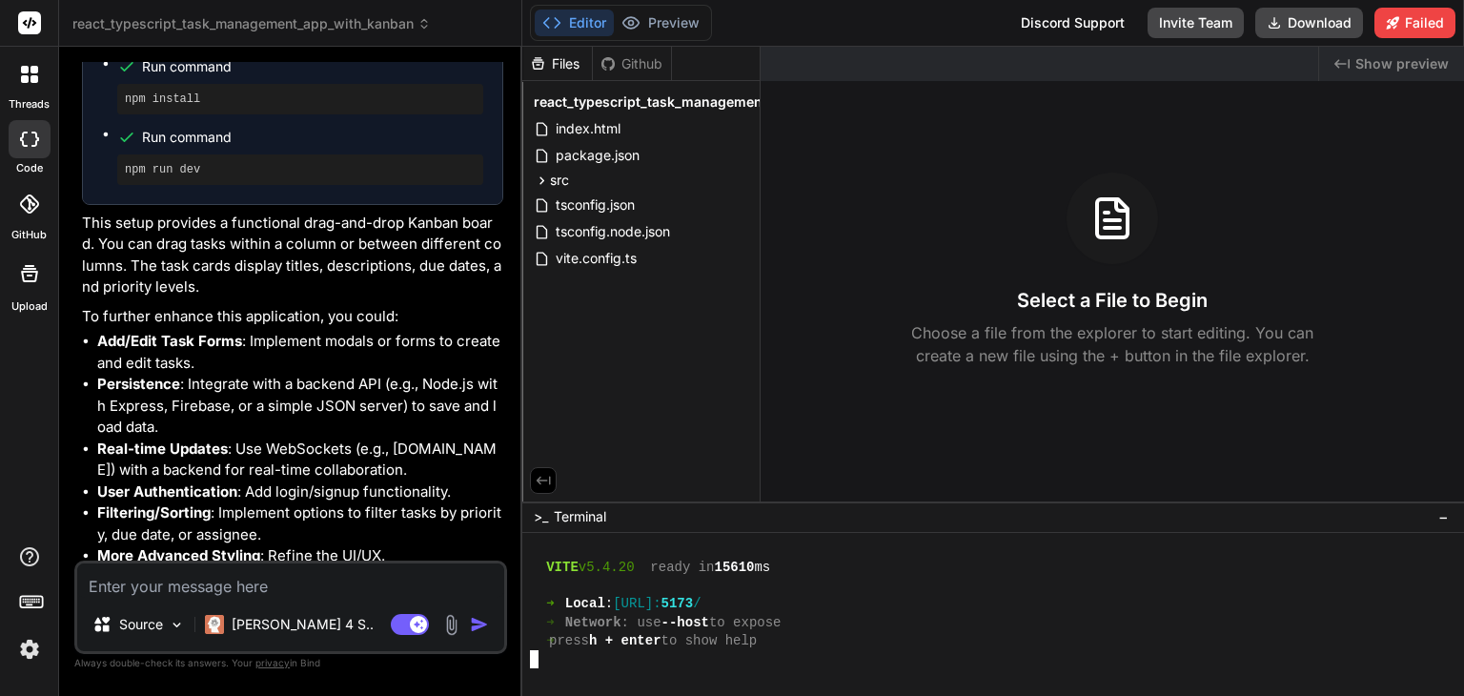
scroll to position [1596, 0]
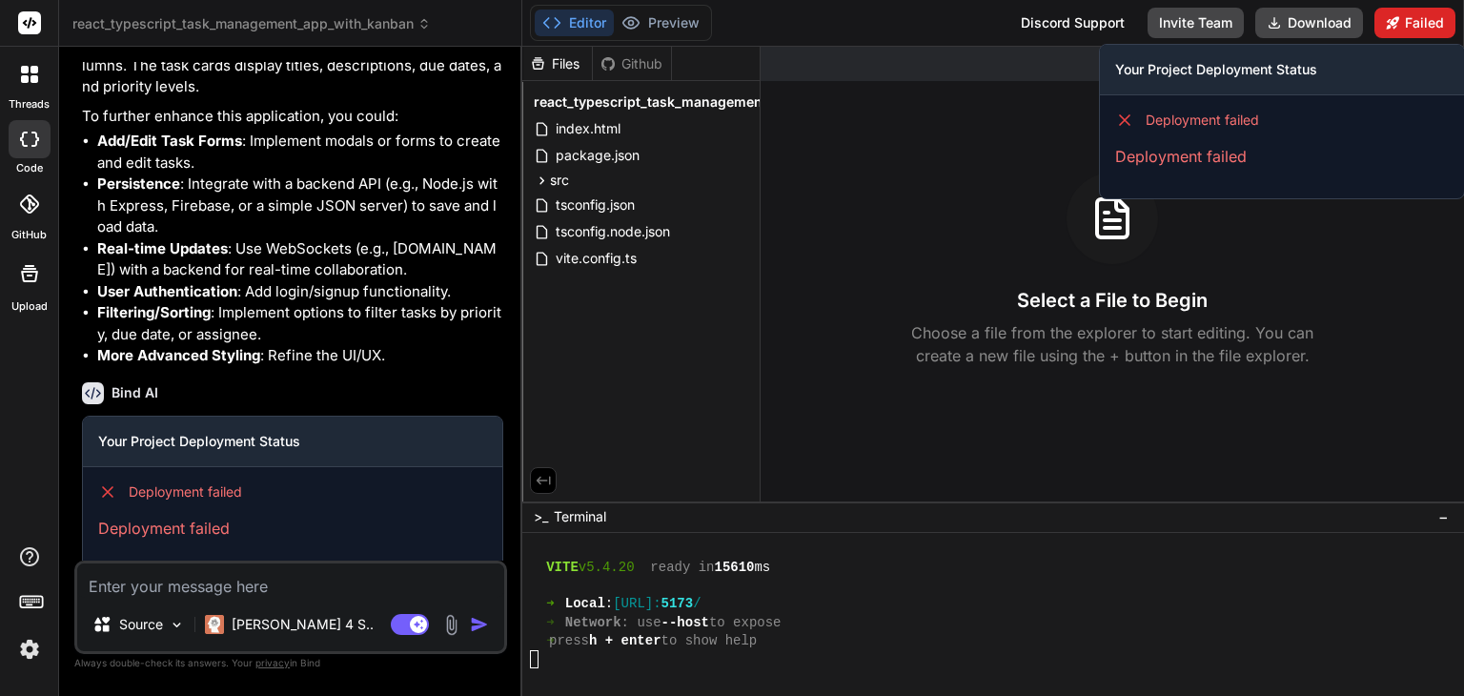
click at [1425, 15] on button "Failed" at bounding box center [1414, 23] width 81 height 30
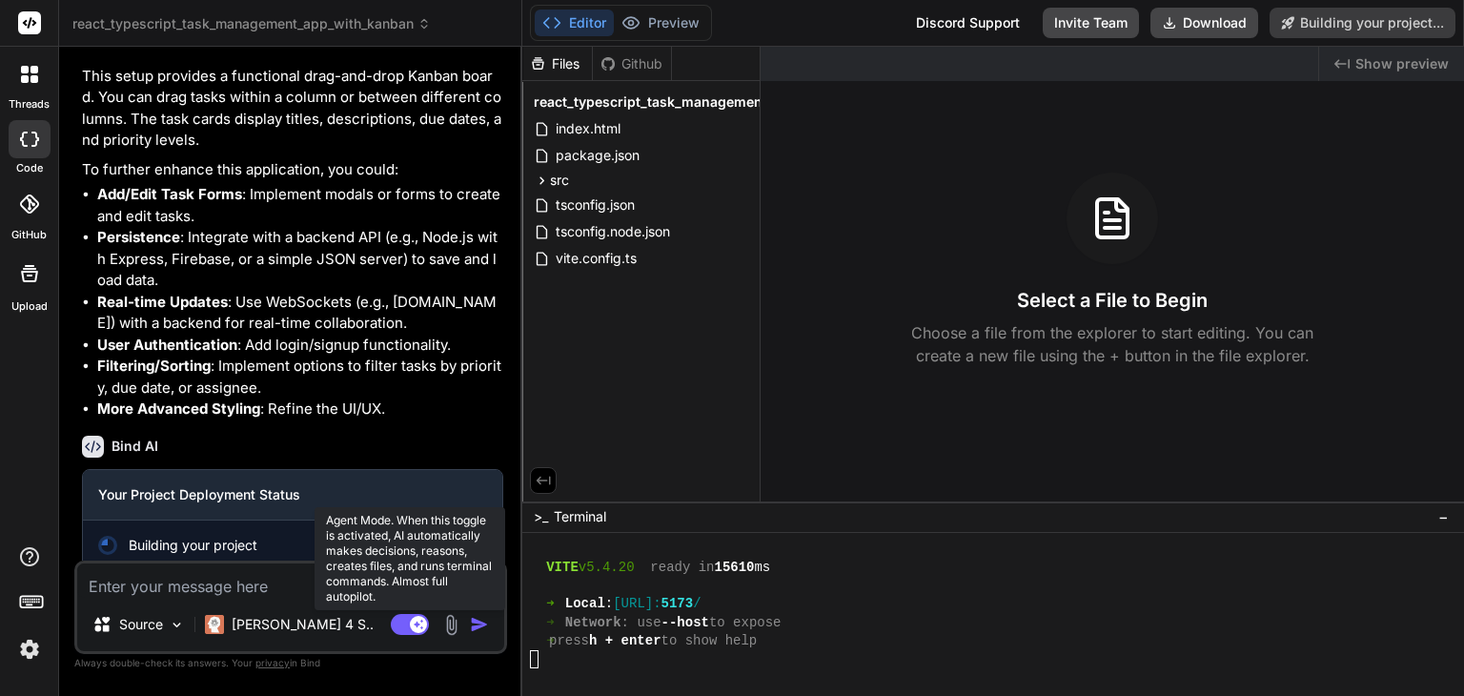
click at [411, 623] on rect at bounding box center [418, 624] width 17 height 17
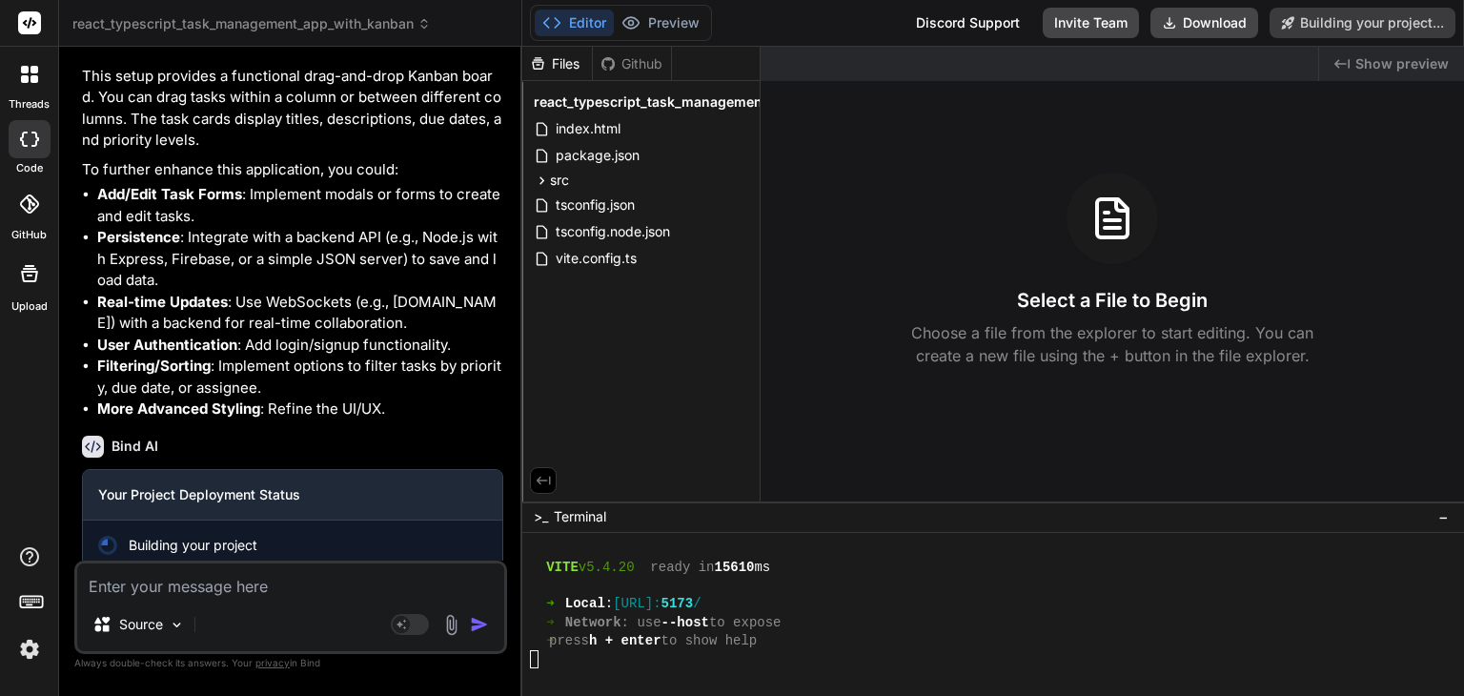
scroll to position [1596, 0]
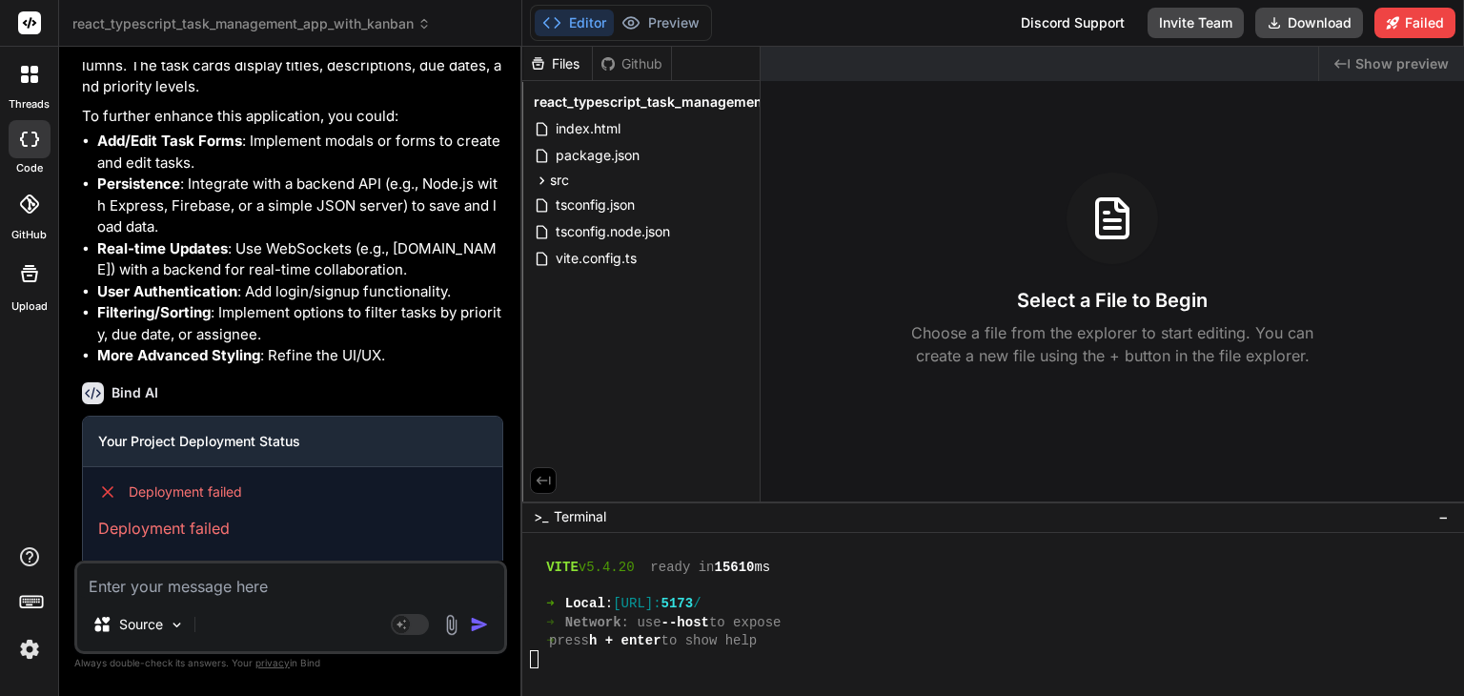
click at [233, 597] on textarea at bounding box center [290, 580] width 427 height 34
type textarea "x"
type textarea "w"
type textarea "x"
type textarea "wh"
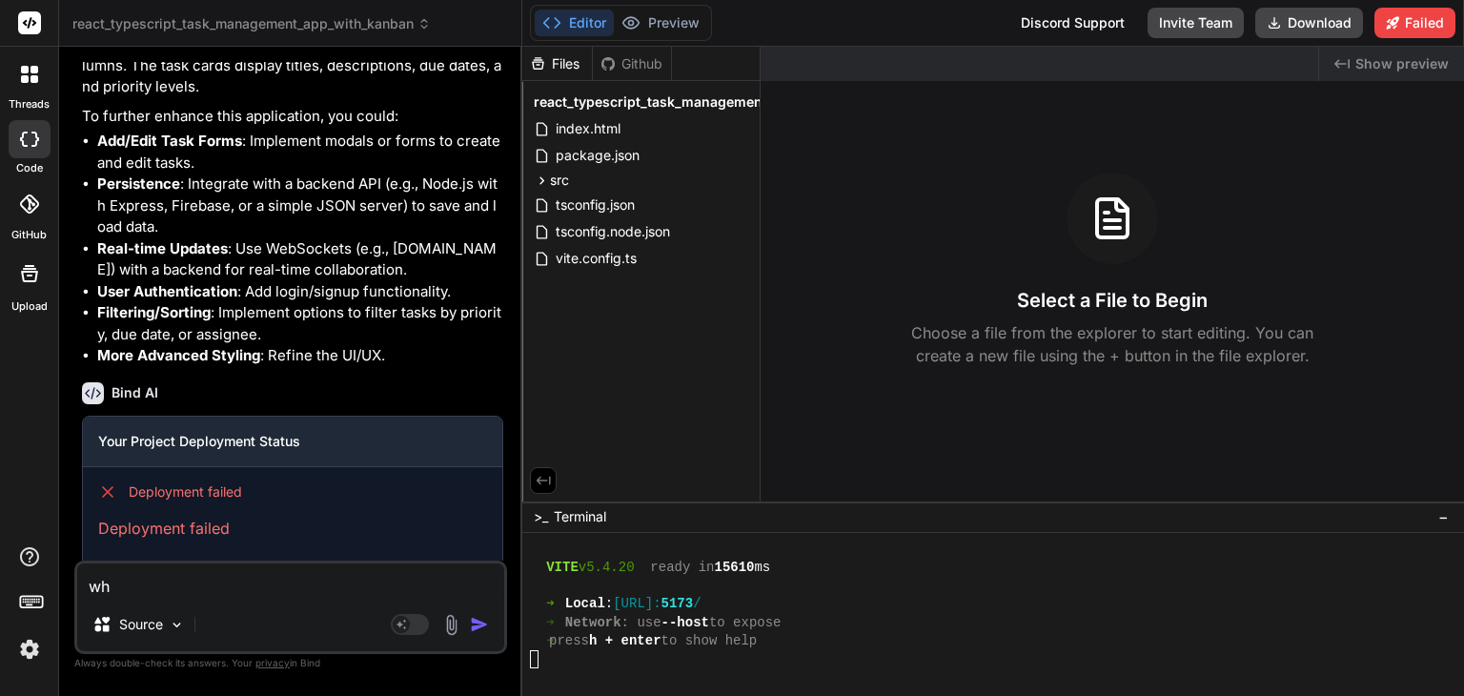
type textarea "x"
type textarea "why"
type textarea "x"
type textarea "why"
type textarea "x"
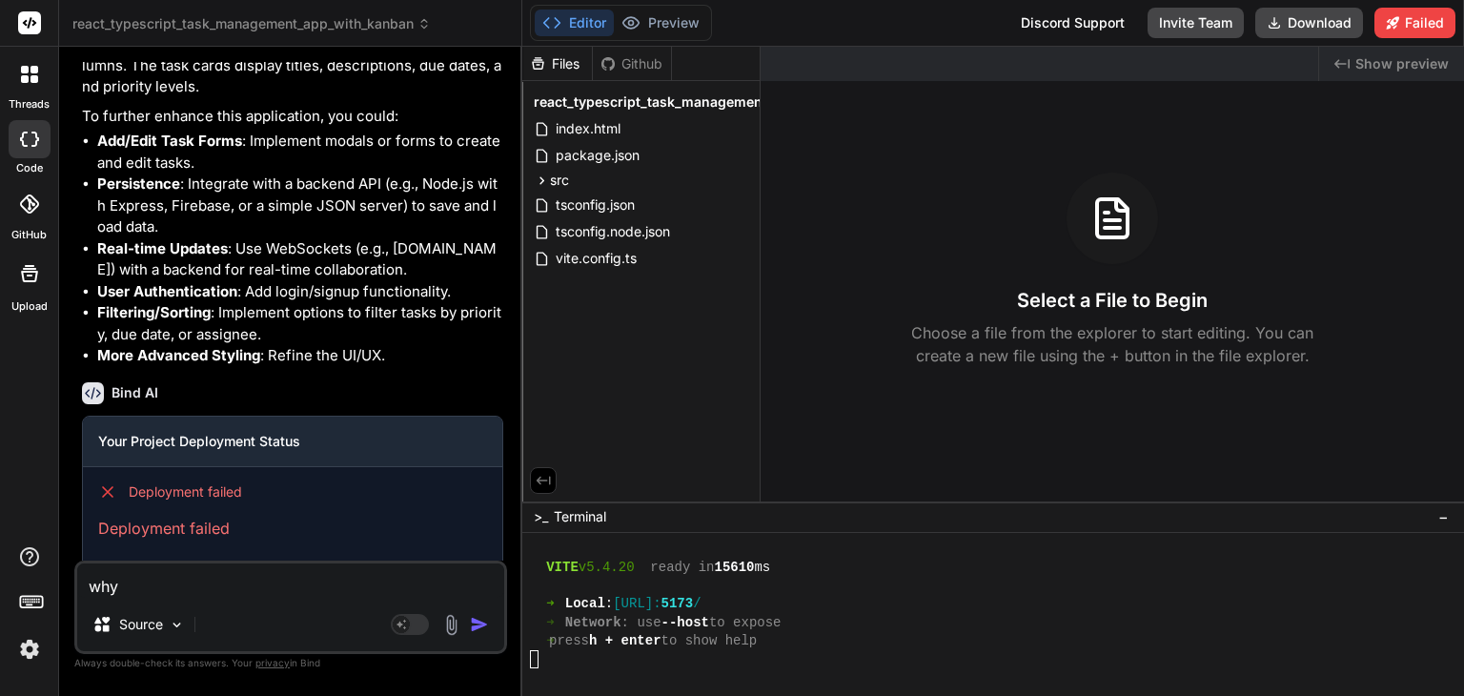
type textarea "why d"
type textarea "x"
type textarea "why di"
type textarea "x"
type textarea "why did"
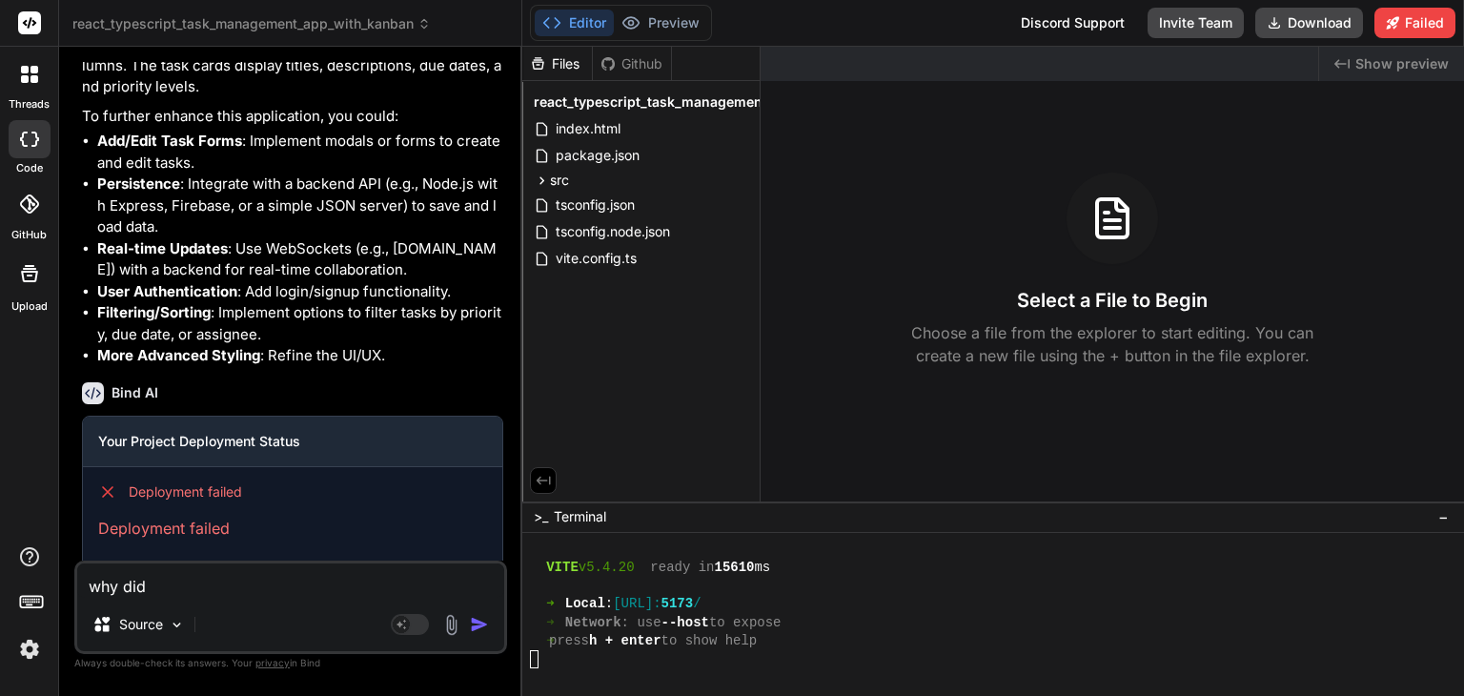
type textarea "x"
type textarea "why didi"
type textarea "x"
type textarea "why did"
type textarea "x"
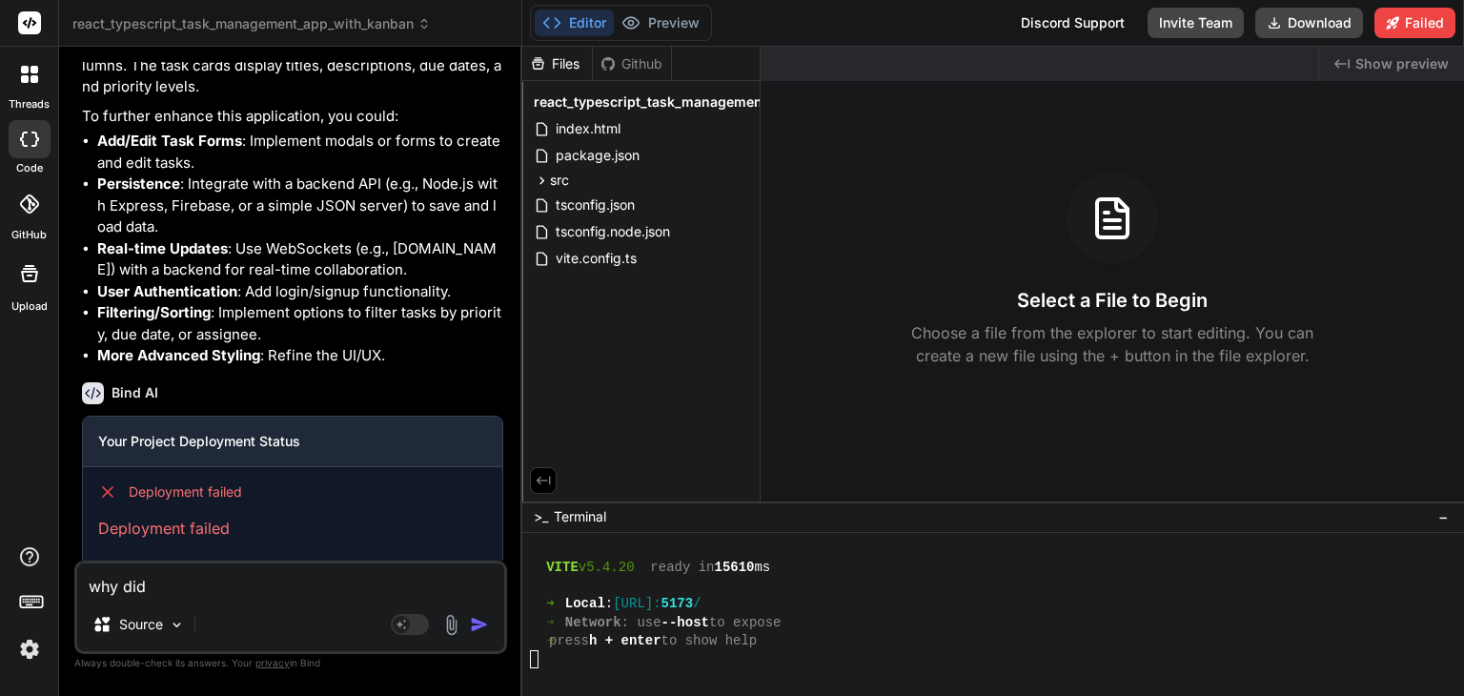
type textarea "why did"
type textarea "x"
type textarea "why did i"
type textarea "x"
type textarea "why did it"
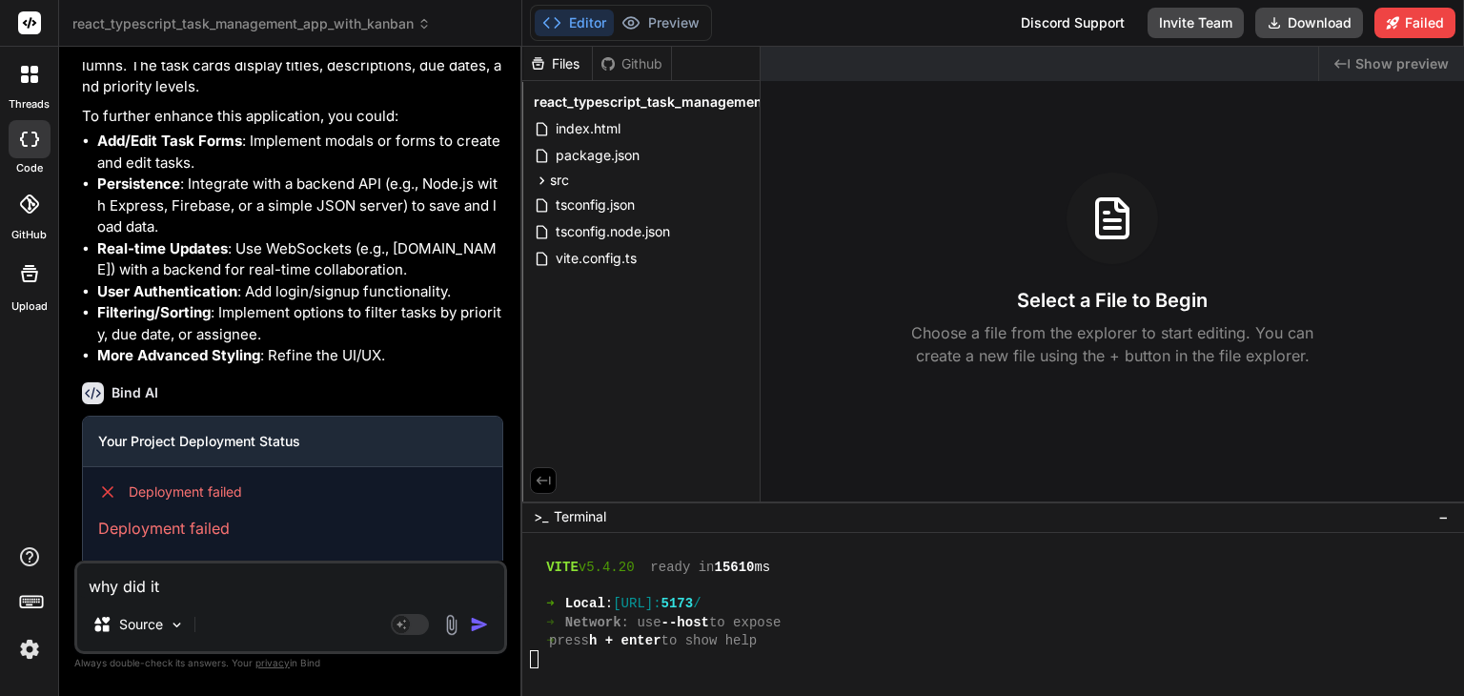
type textarea "x"
type textarea "why did it"
type textarea "x"
type textarea "why did it f"
type textarea "x"
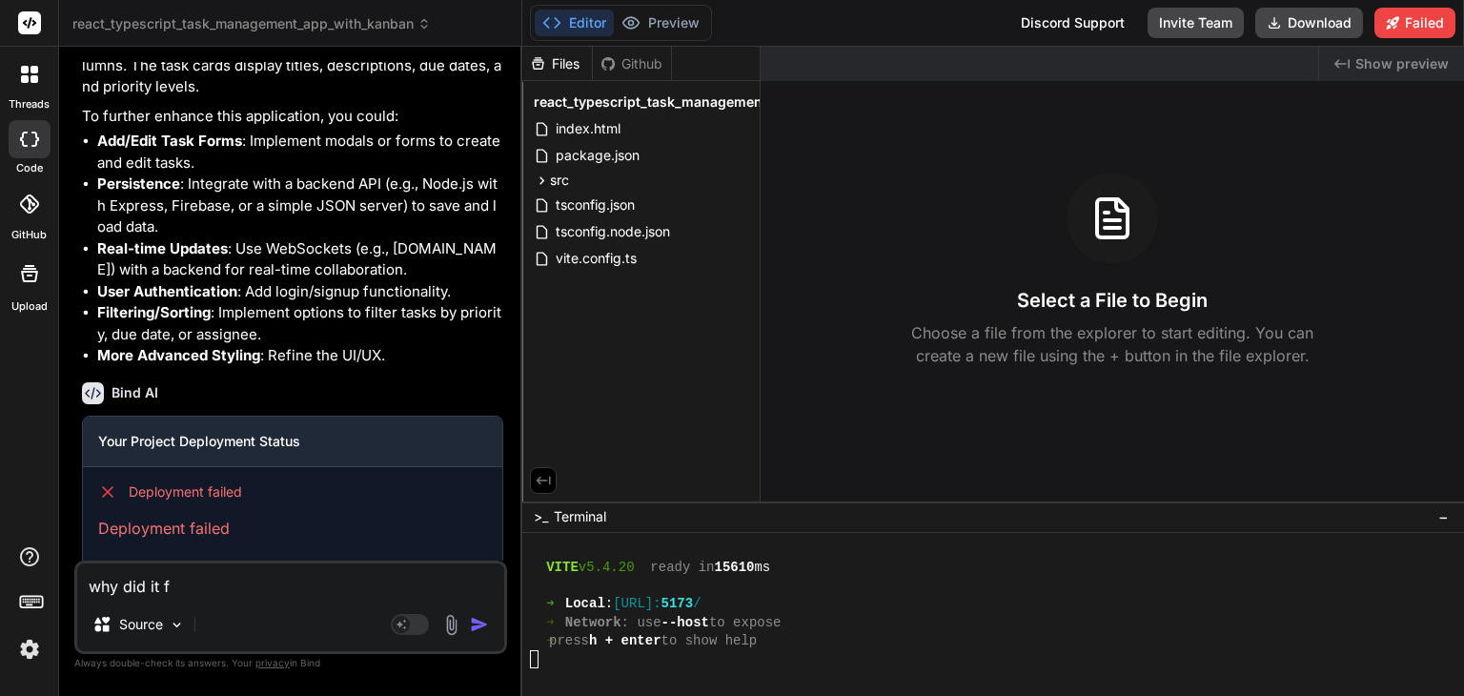
type textarea "why did it fa"
type textarea "x"
type textarea "why did it fai"
type textarea "x"
type textarea "why did it fail"
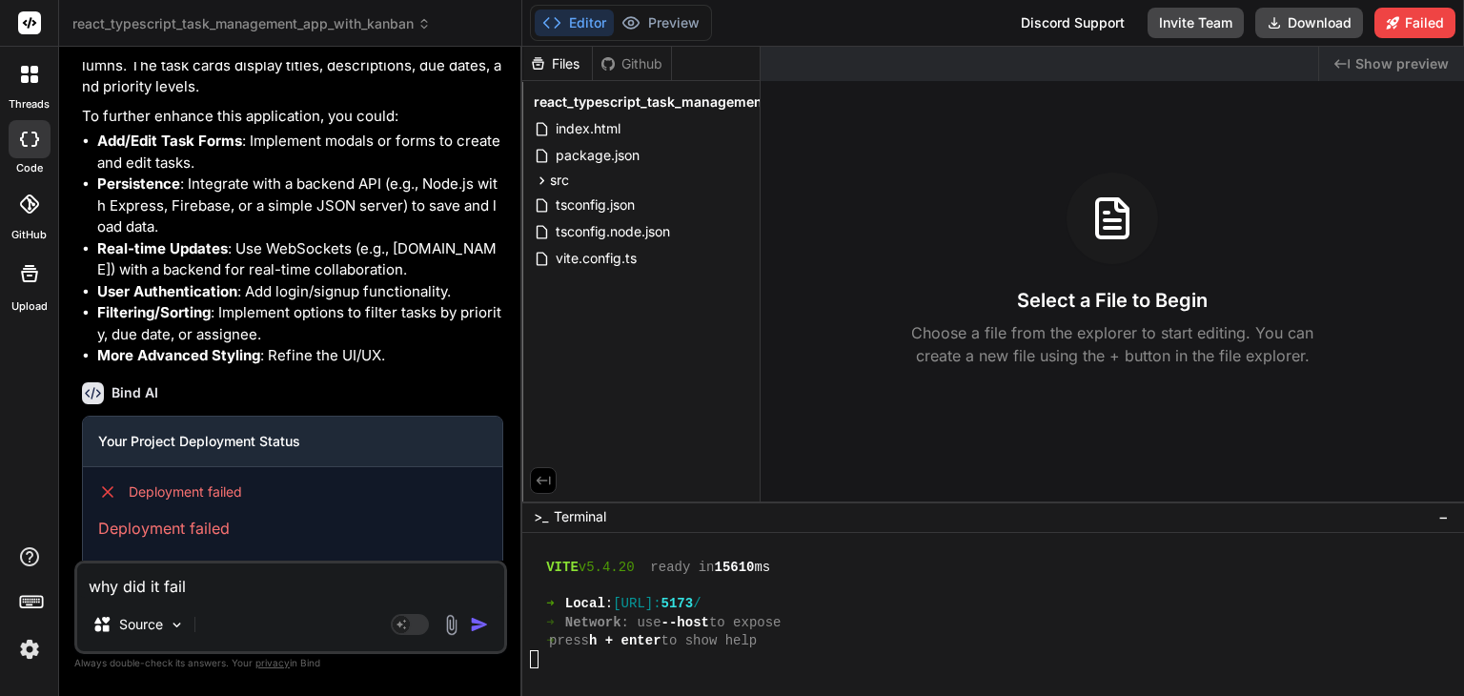
type textarea "x"
type textarea "why did it fail?"
type textarea "x"
type textarea "why did h"
type textarea "x"
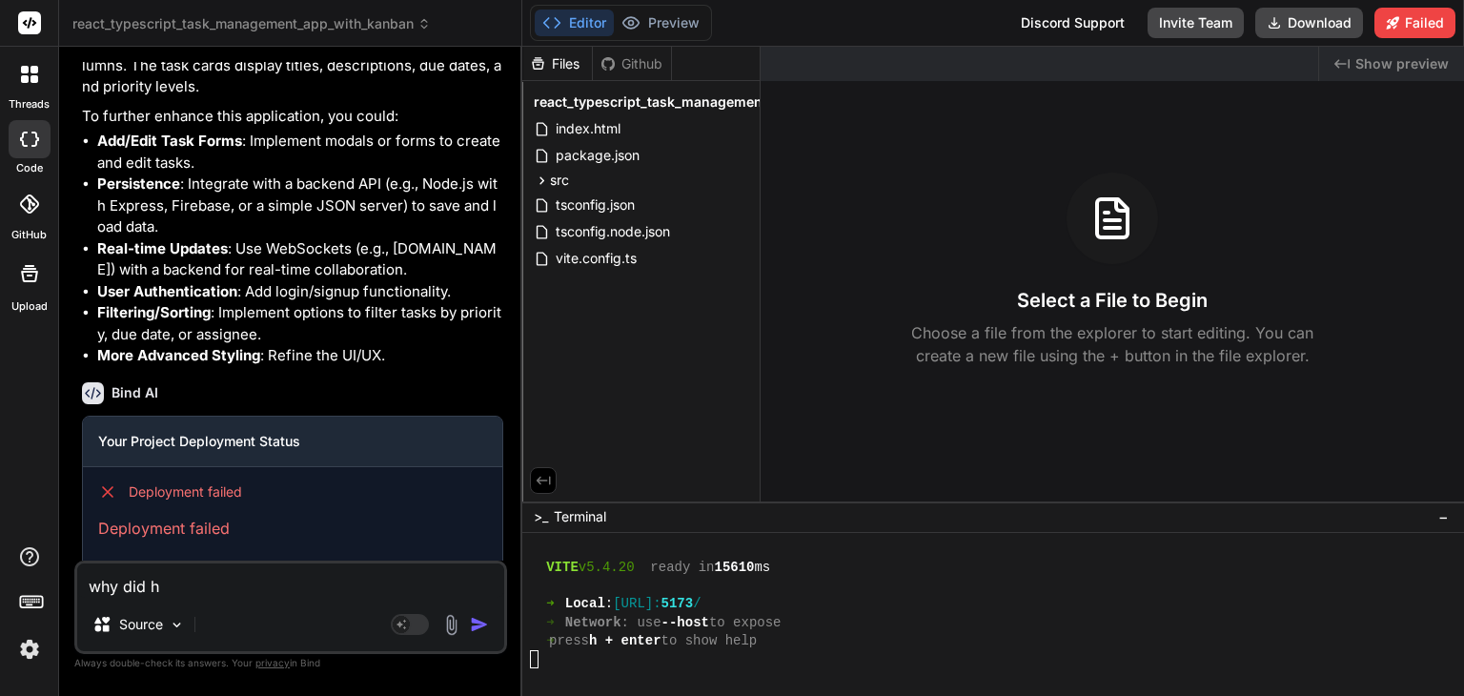
type textarea "why did"
type textarea "x"
type textarea "why did t"
type textarea "x"
type textarea "why did th"
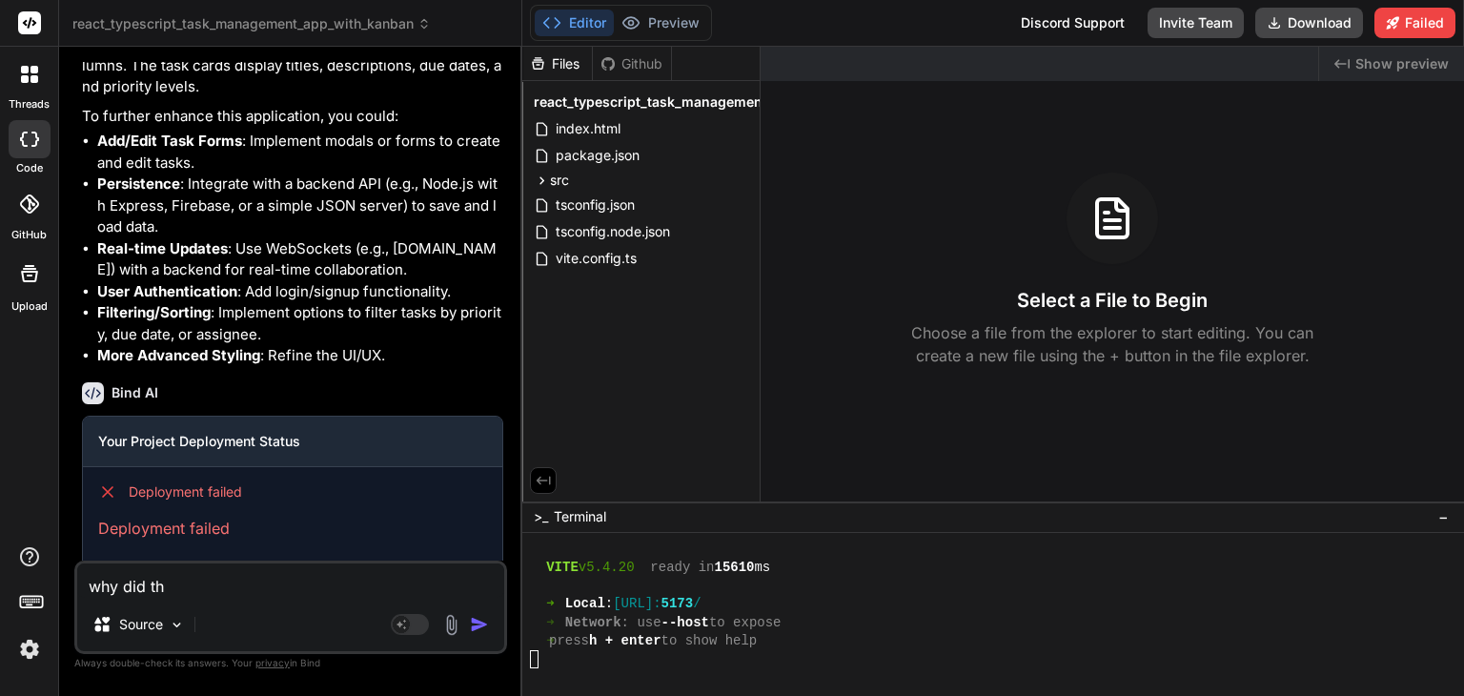
type textarea "x"
type textarea "why did the"
type textarea "x"
type textarea "why did the d"
type textarea "x"
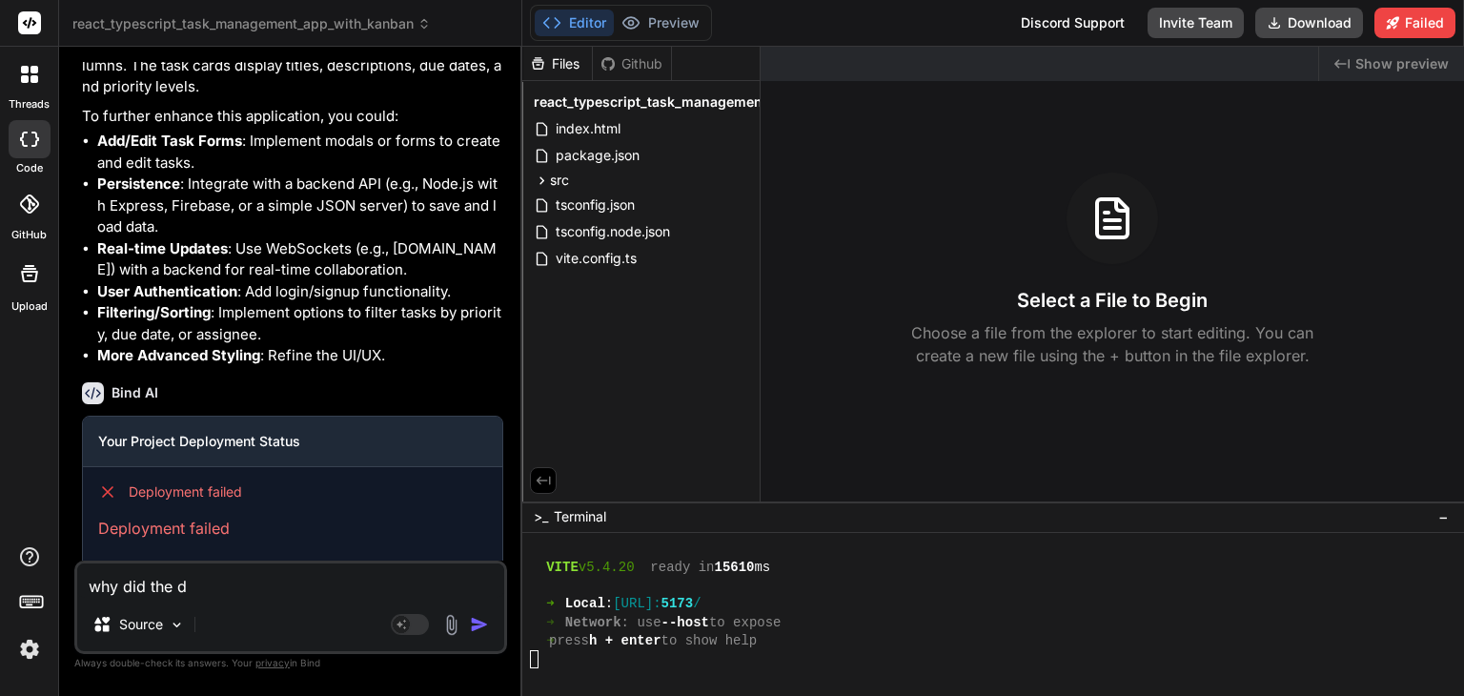
type textarea "why did the de"
type textarea "x"
type textarea "why did the dep"
type textarea "x"
type textarea "why did the depl"
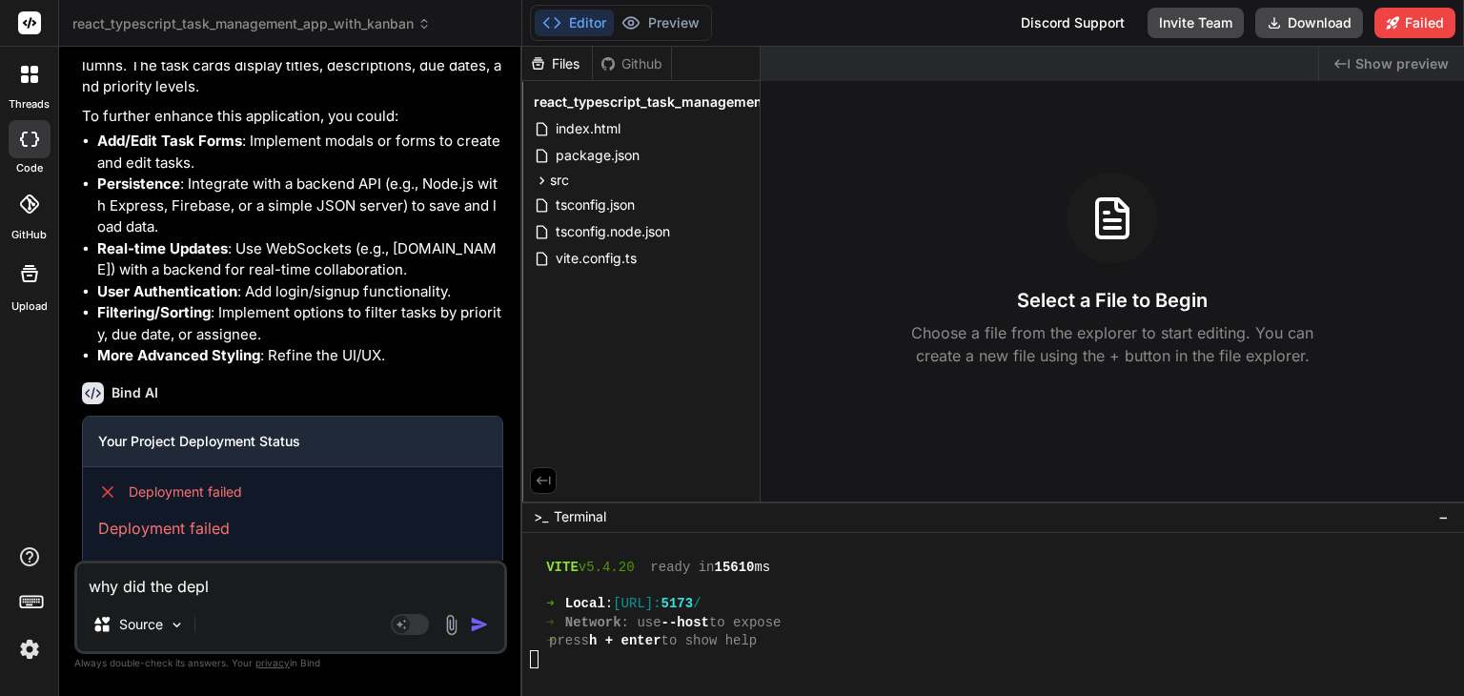
type textarea "x"
type textarea "why did the deplo"
type textarea "x"
type textarea "why did the deplom"
type textarea "x"
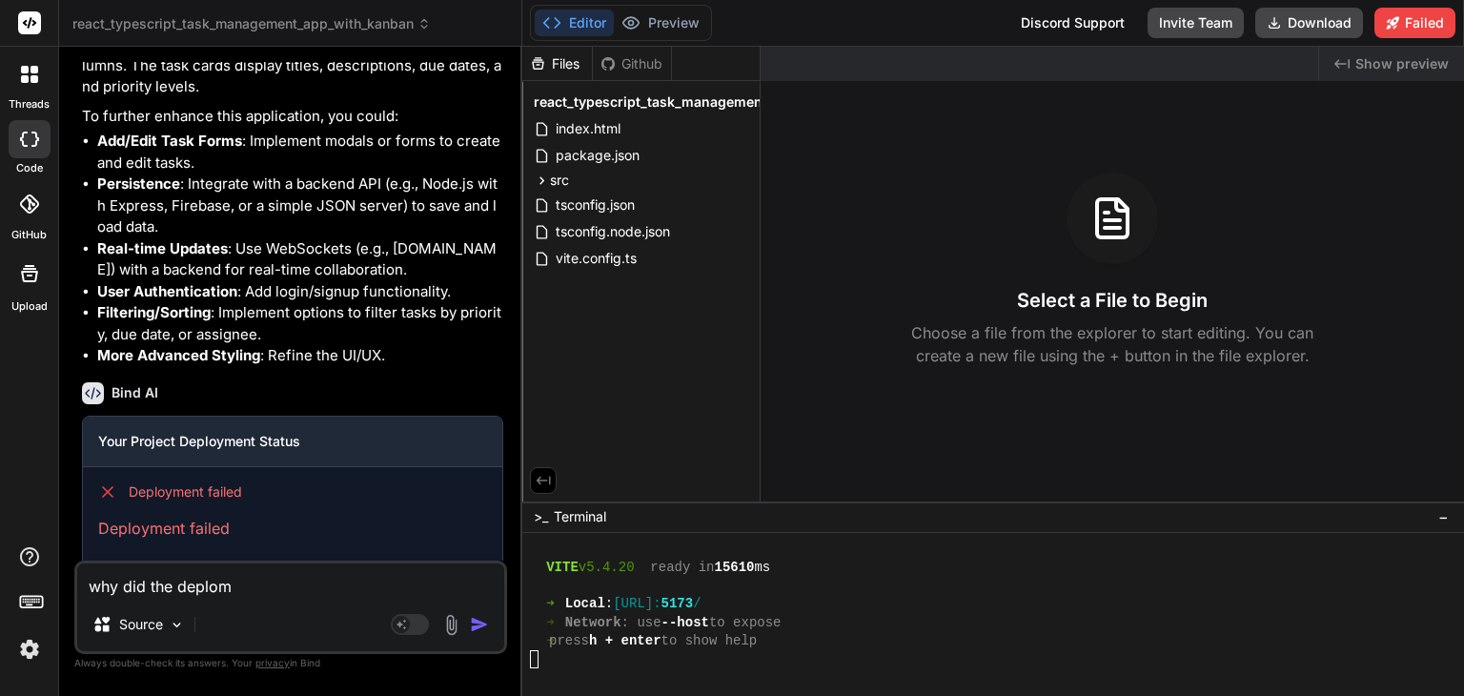
type textarea "why did the deplome"
type textarea "x"
type textarea "why did the deplomen"
type textarea "x"
type textarea "why did the deploment"
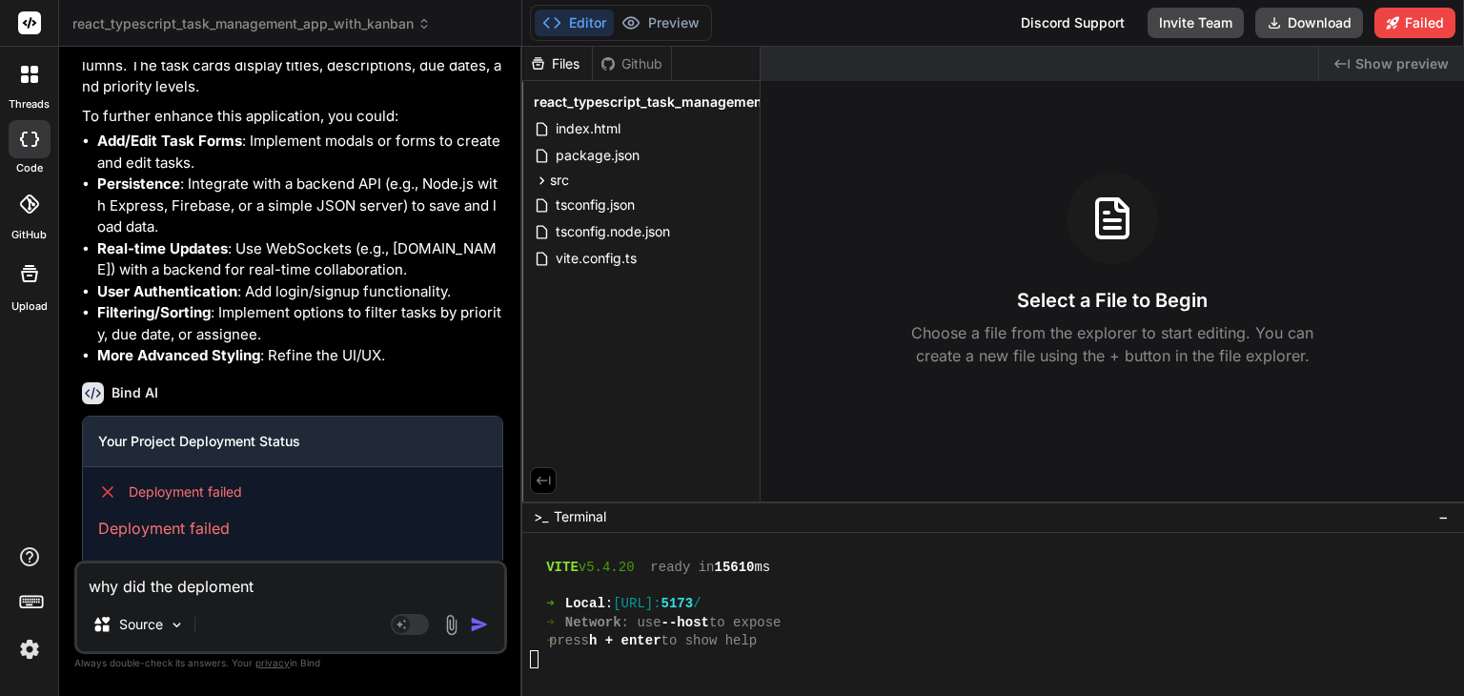
type textarea "x"
type textarea "why did the deploment"
type textarea "x"
type textarea "why did the deploment f"
type textarea "x"
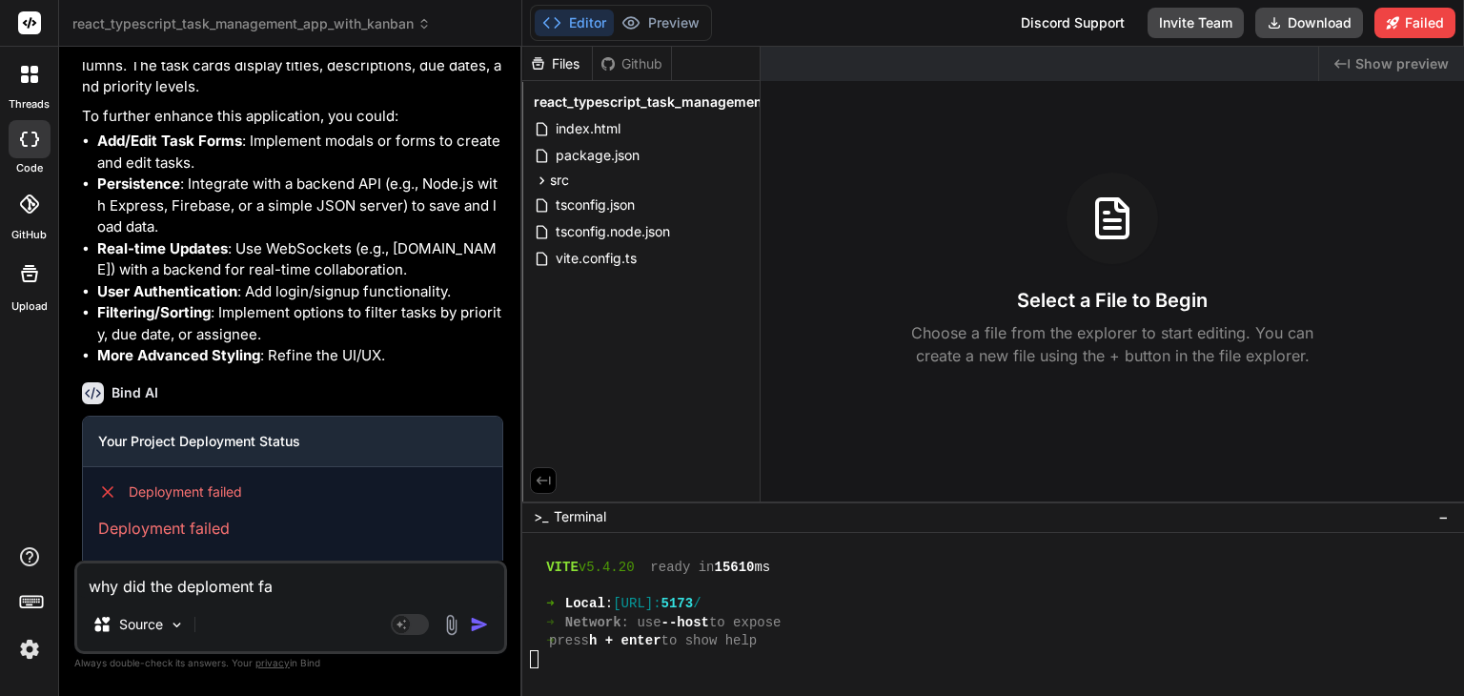
type textarea "why did the deploment fai"
type textarea "x"
type textarea "why did the deploment fail"
type textarea "x"
type textarea "why did the deploment fail?"
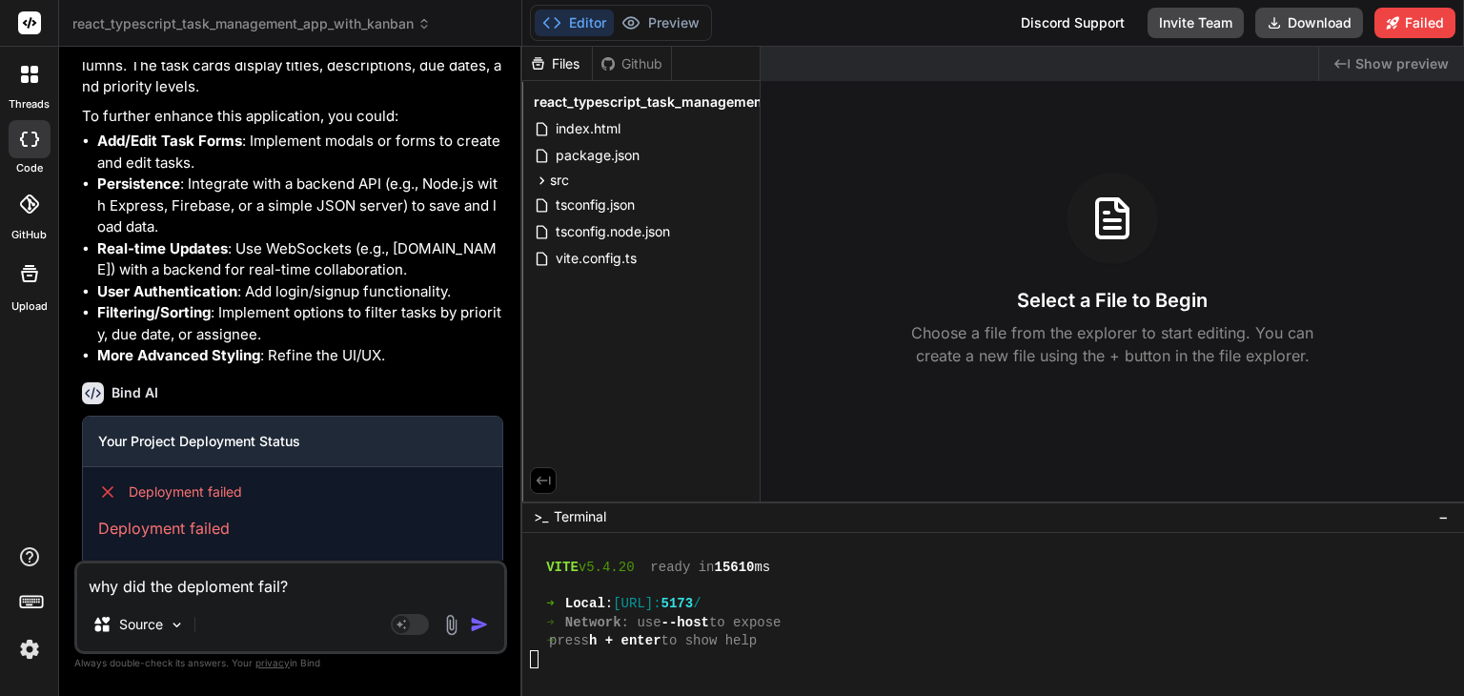
type textarea "x"
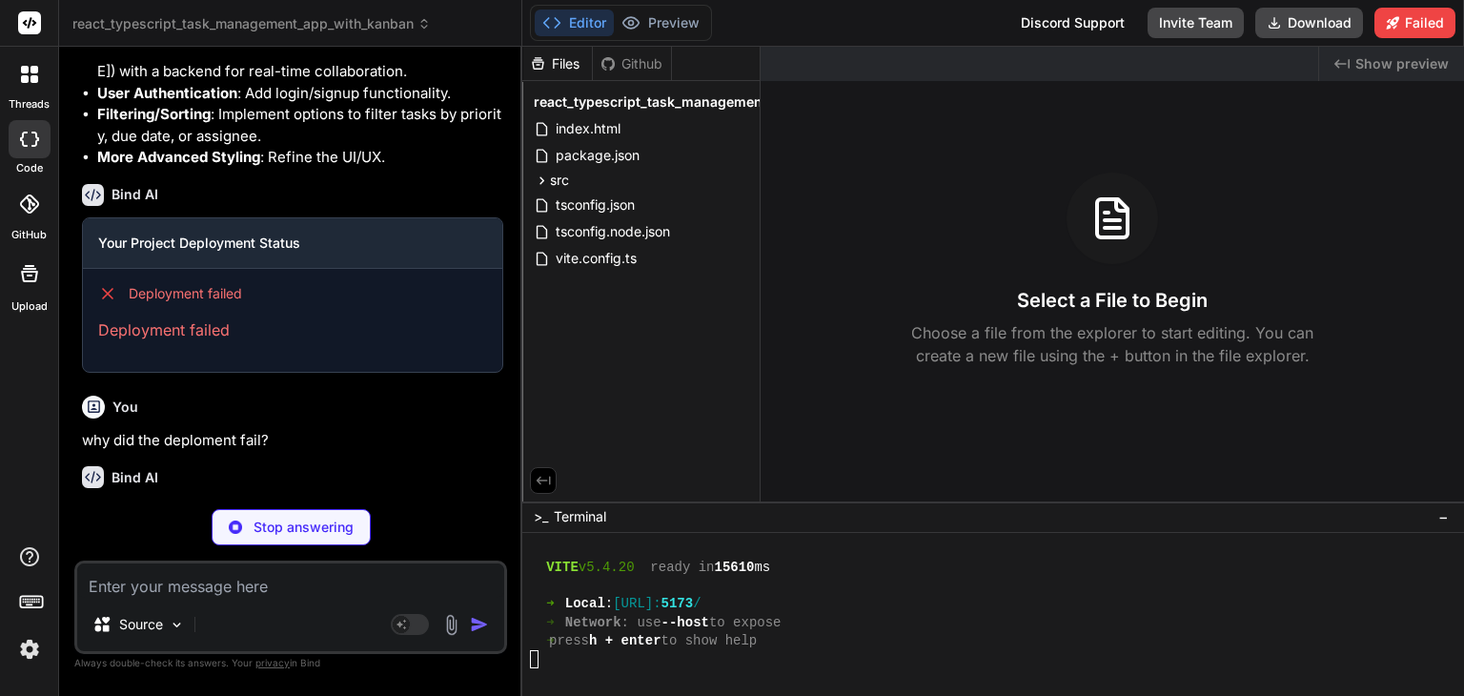
scroll to position [1794, 0]
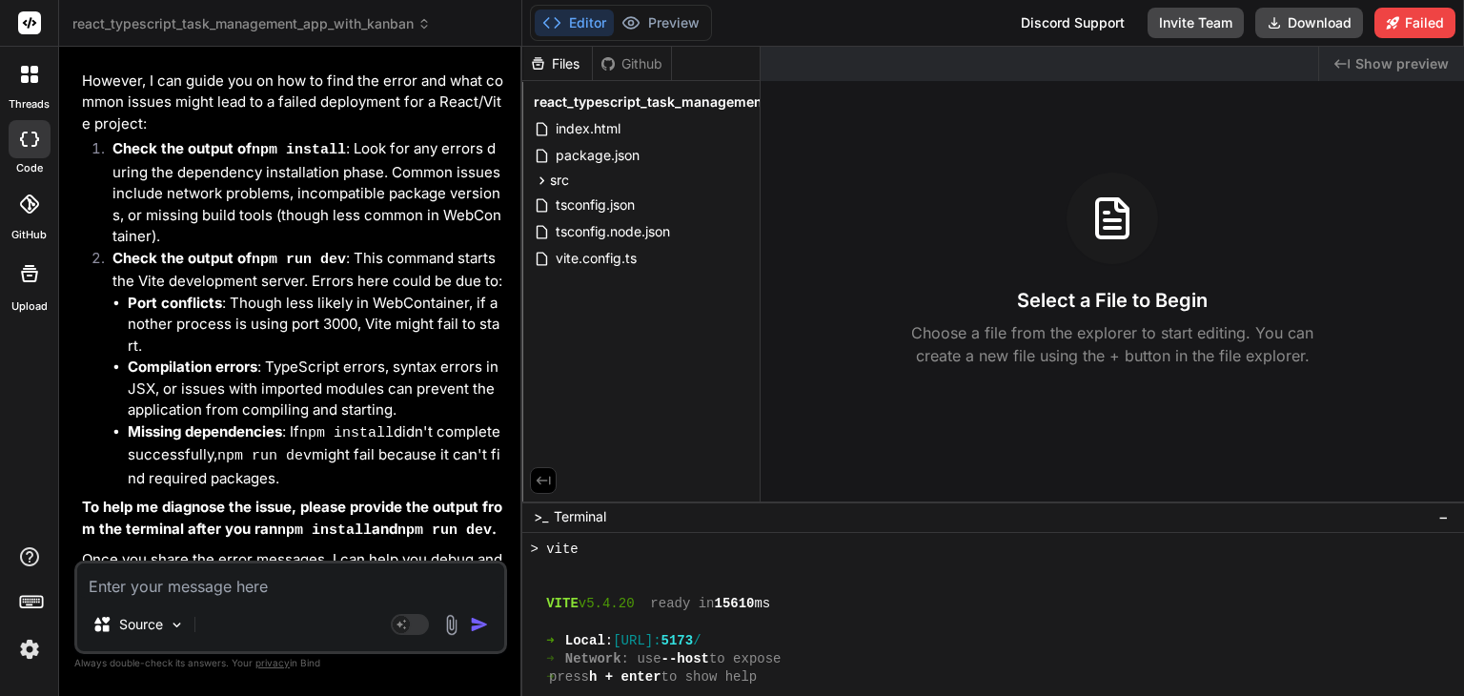
scroll to position [567, 0]
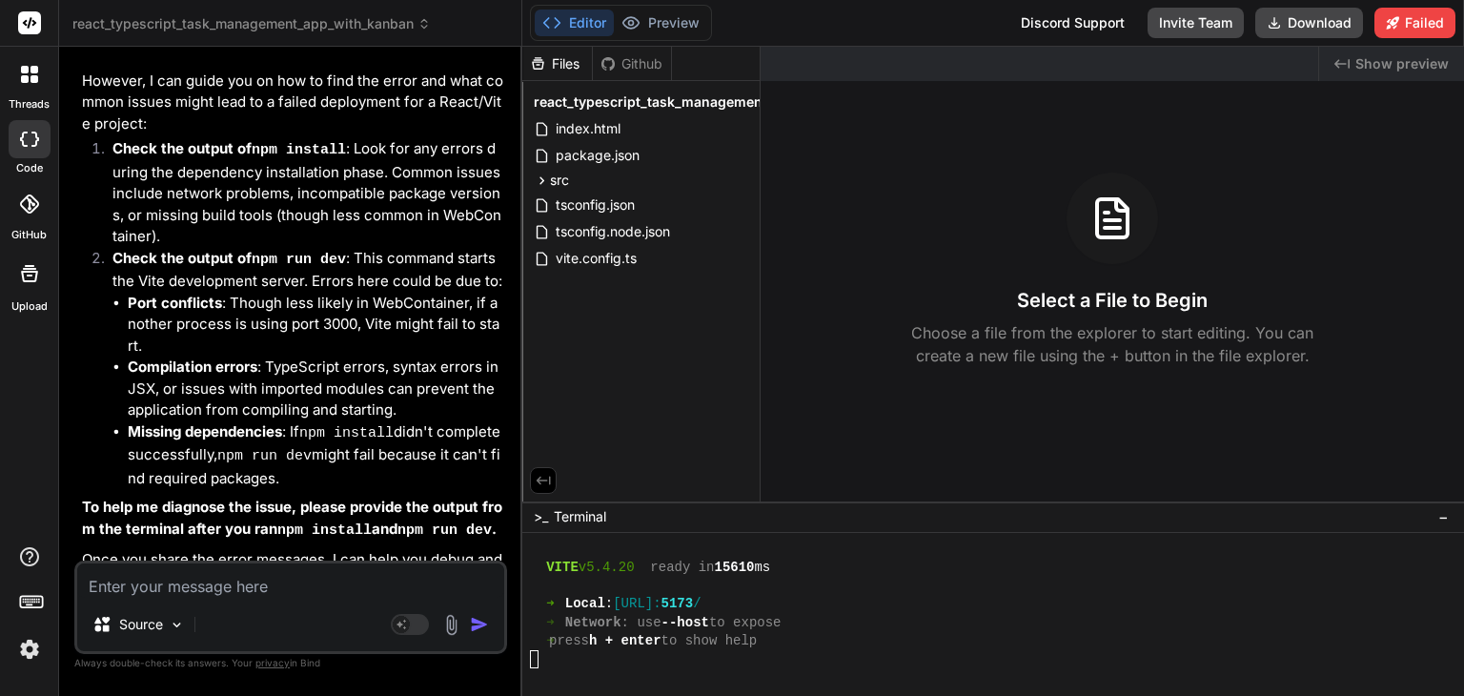
drag, startPoint x: 369, startPoint y: 481, endPoint x: 374, endPoint y: 470, distance: 12.8
click at [374, 497] on strong "To help me diagnose the issue, please provide the output from the terminal afte…" at bounding box center [292, 517] width 420 height 40
click at [891, 294] on div "Select a File to Begin Choose a file from the explorer to start editing. You ca…" at bounding box center [1111, 269] width 703 height 194
click at [694, 27] on button "Preview" at bounding box center [660, 23] width 93 height 27
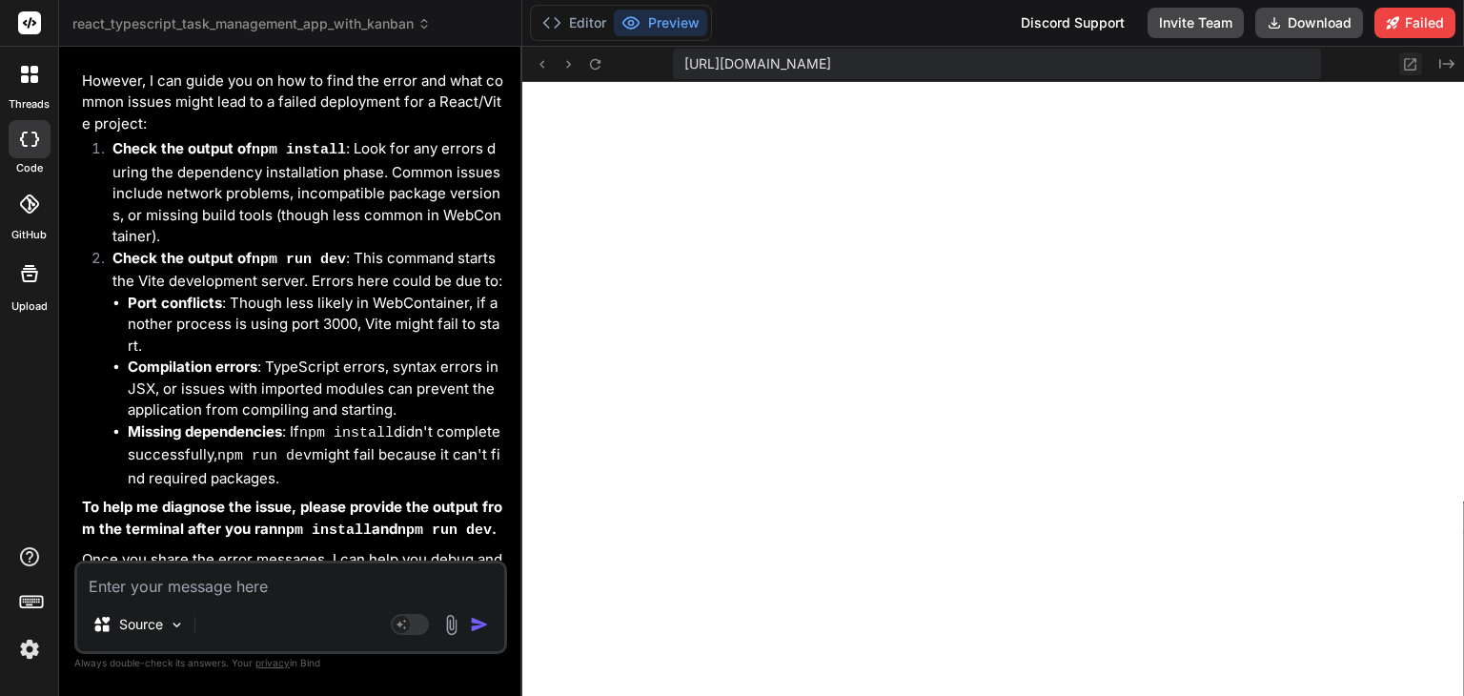
click at [1411, 62] on icon at bounding box center [1411, 64] width 12 height 12
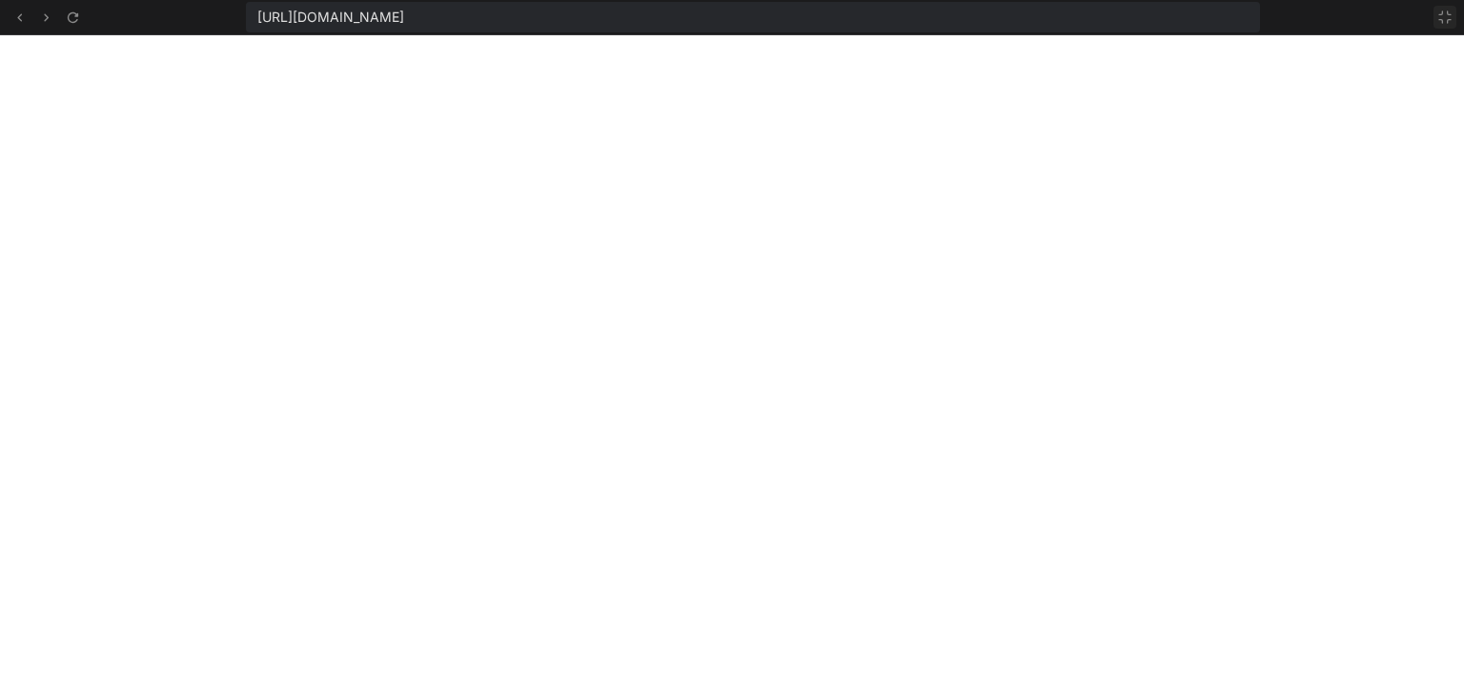
click at [1445, 21] on icon at bounding box center [1444, 17] width 15 height 15
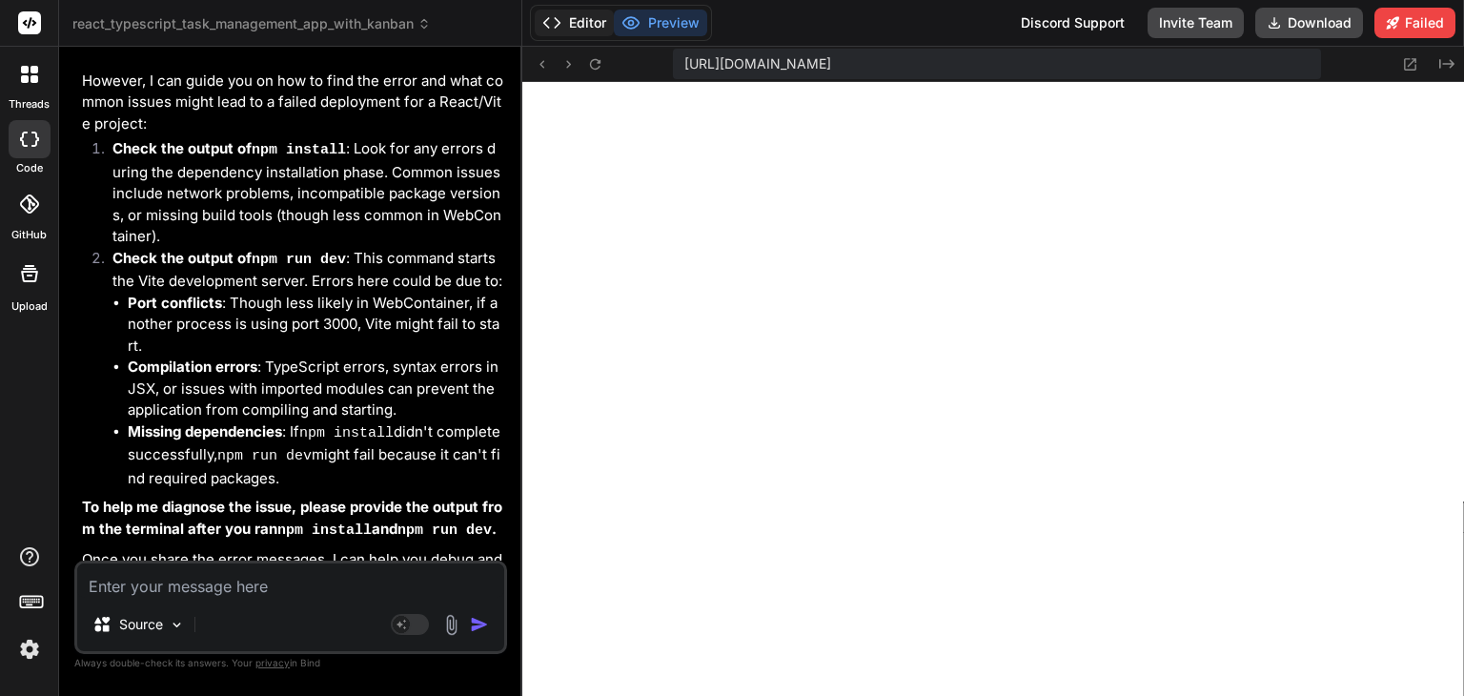
click at [588, 23] on button "Editor" at bounding box center [574, 23] width 79 height 27
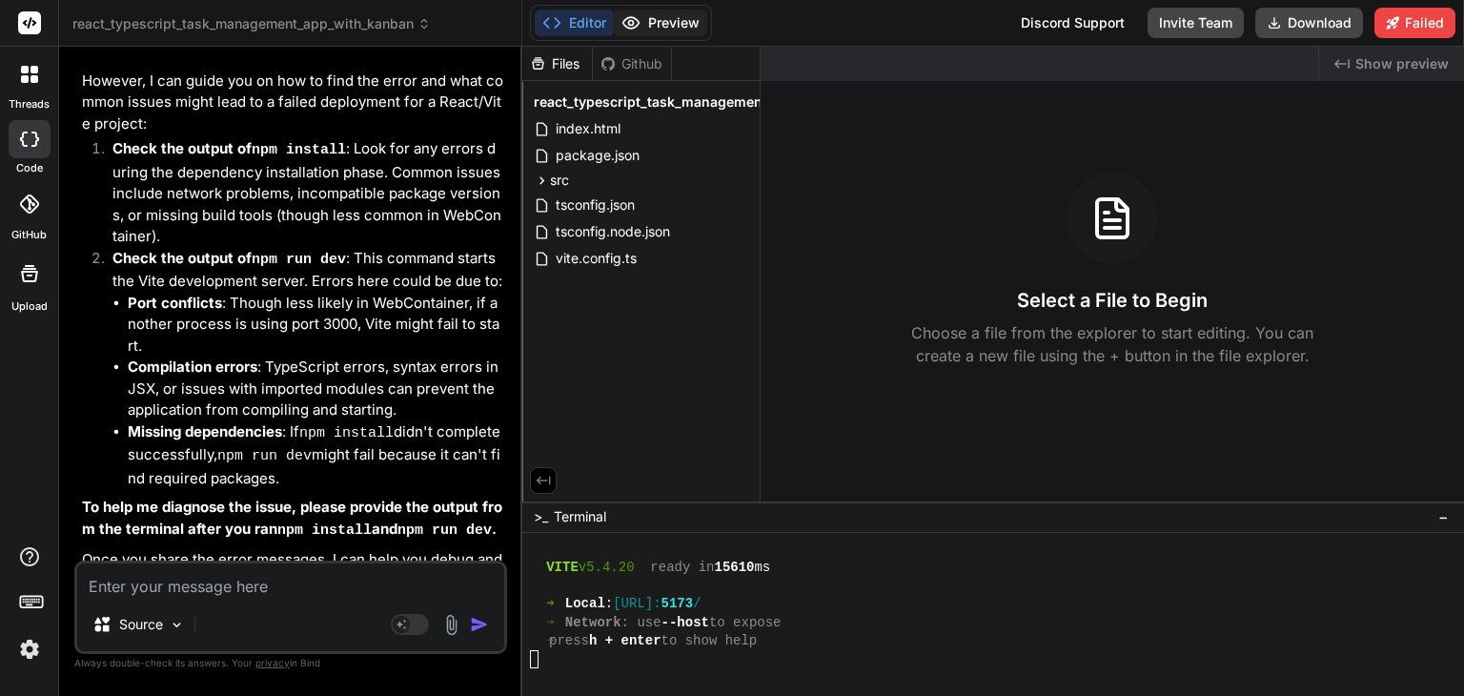
click at [663, 21] on button "Preview" at bounding box center [660, 23] width 93 height 27
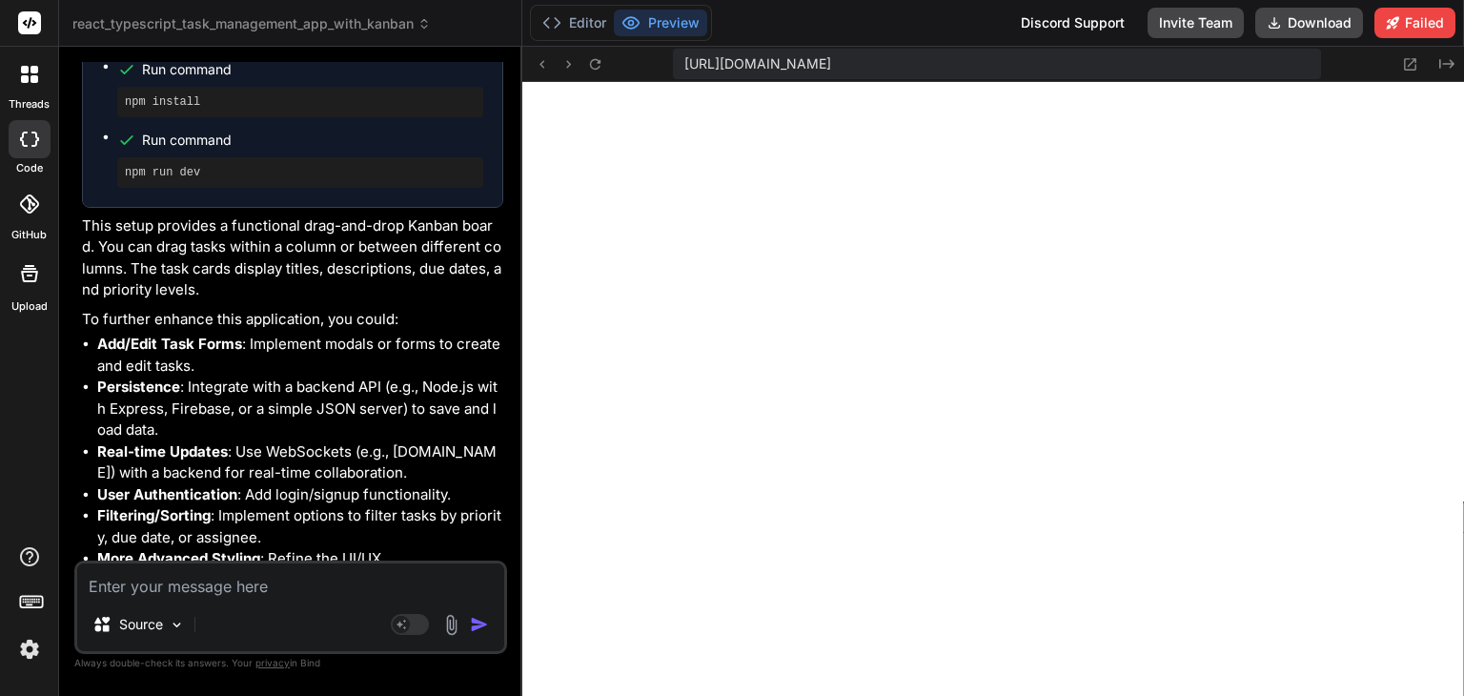
scroll to position [1389, 0]
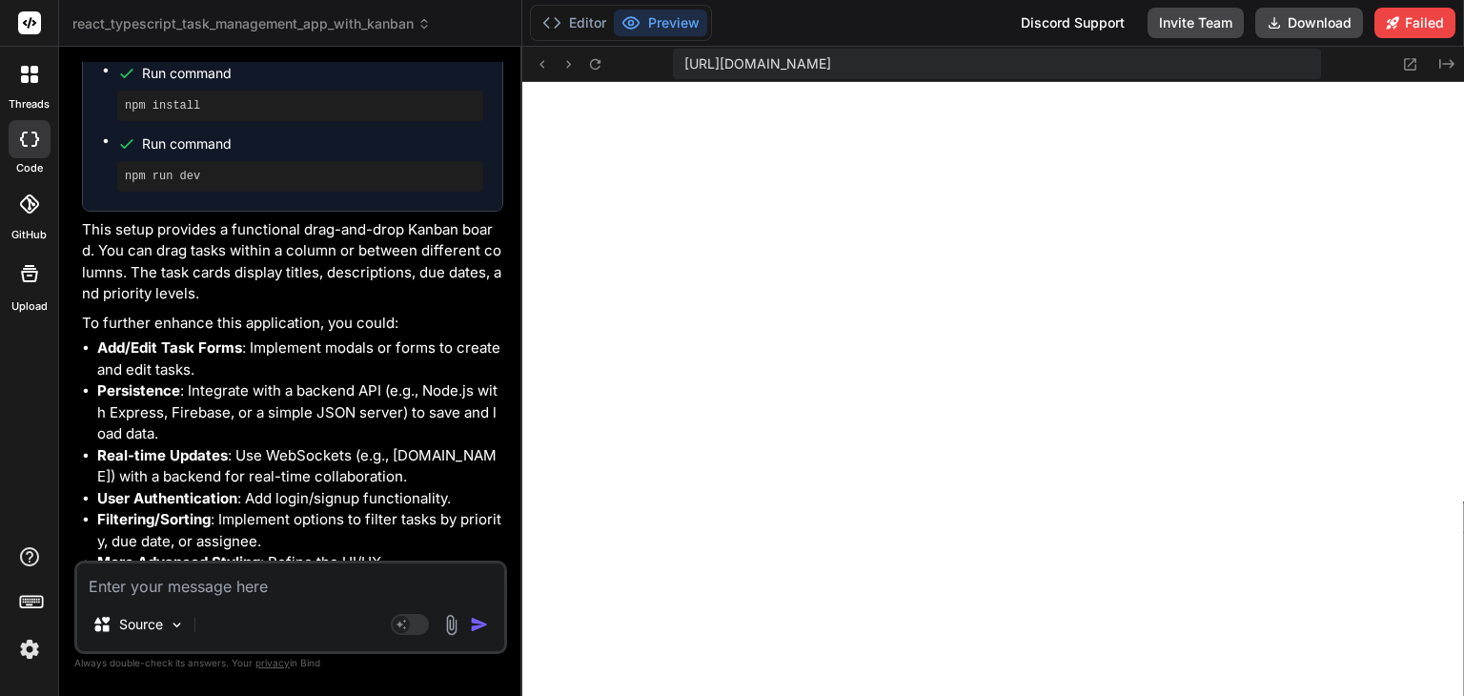
click at [236, 592] on textarea at bounding box center [290, 580] width 427 height 34
type textarea "x"
type textarea "i"
type textarea "x"
type textarea "it"
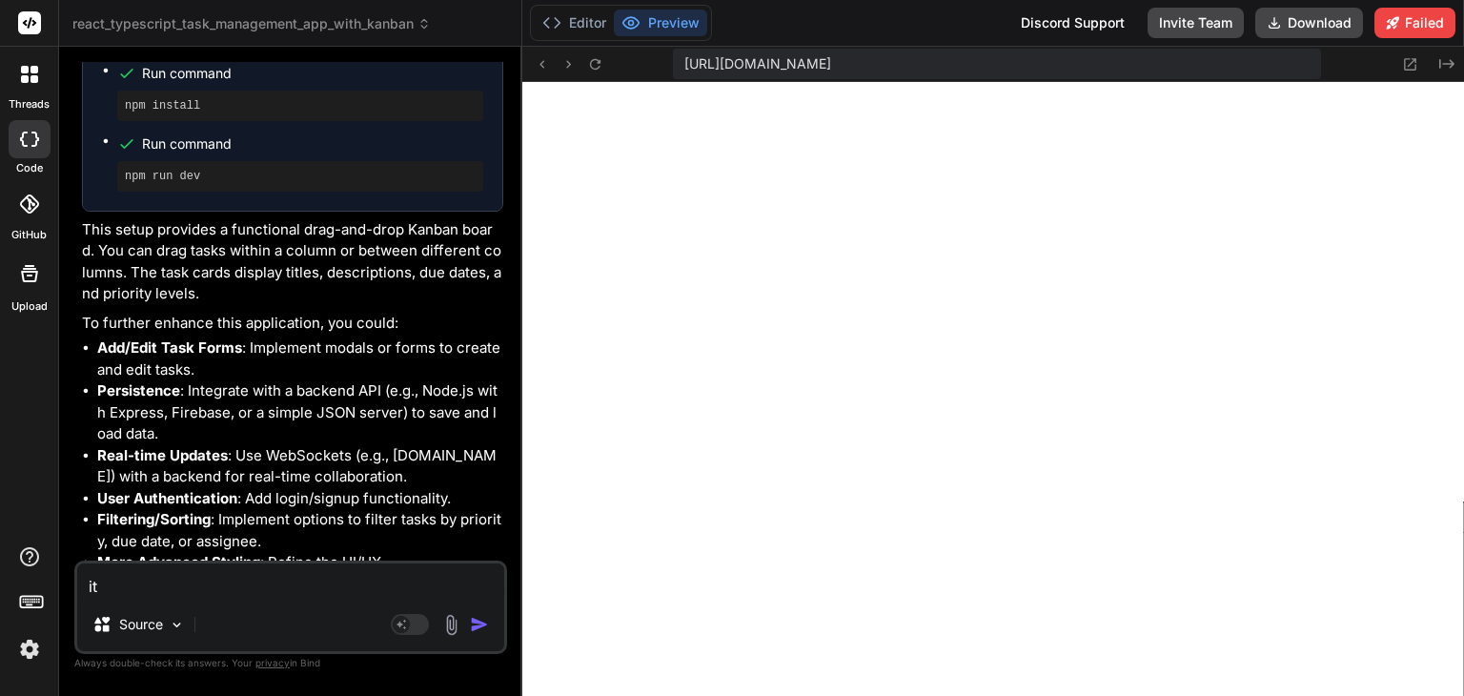
type textarea "x"
type textarea "it s"
type textarea "x"
type textarea "it sh"
type textarea "x"
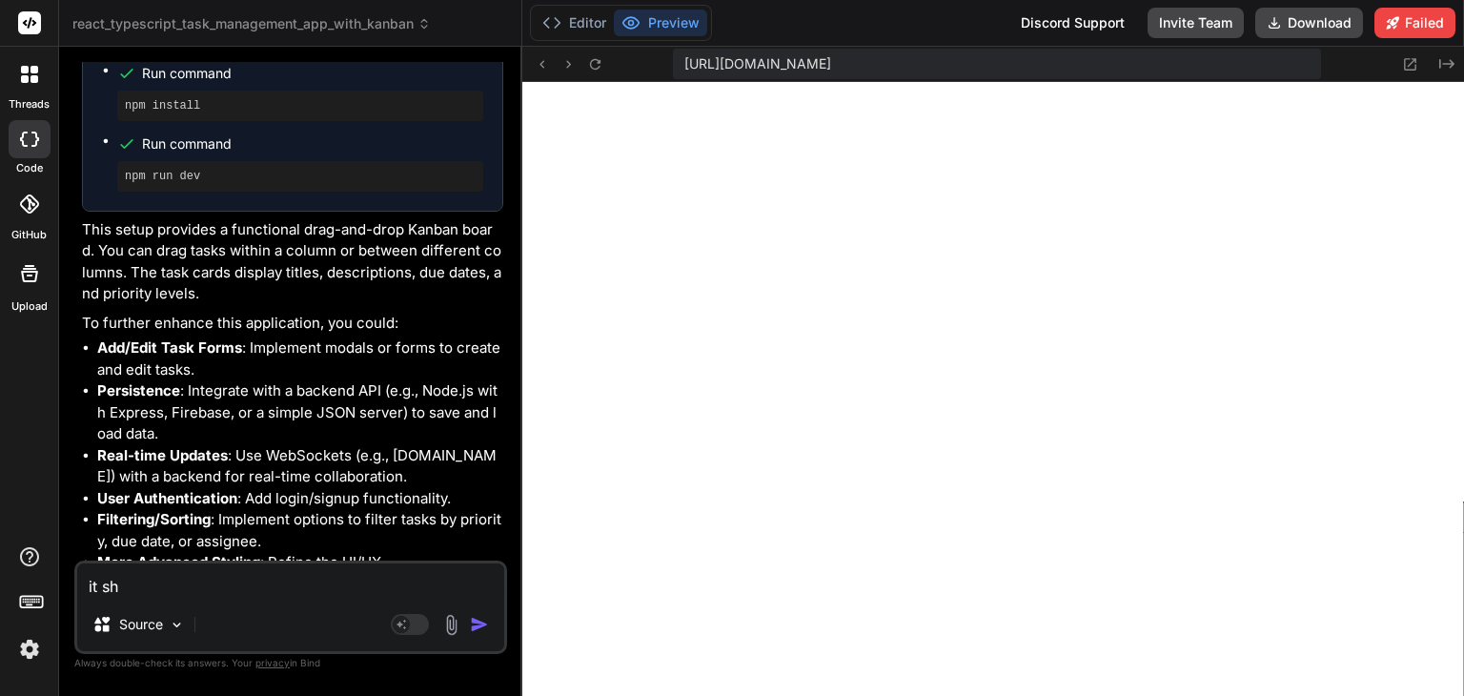
type textarea "it sho"
type textarea "x"
type textarea "it show"
type textarea "x"
type textarea "it shows"
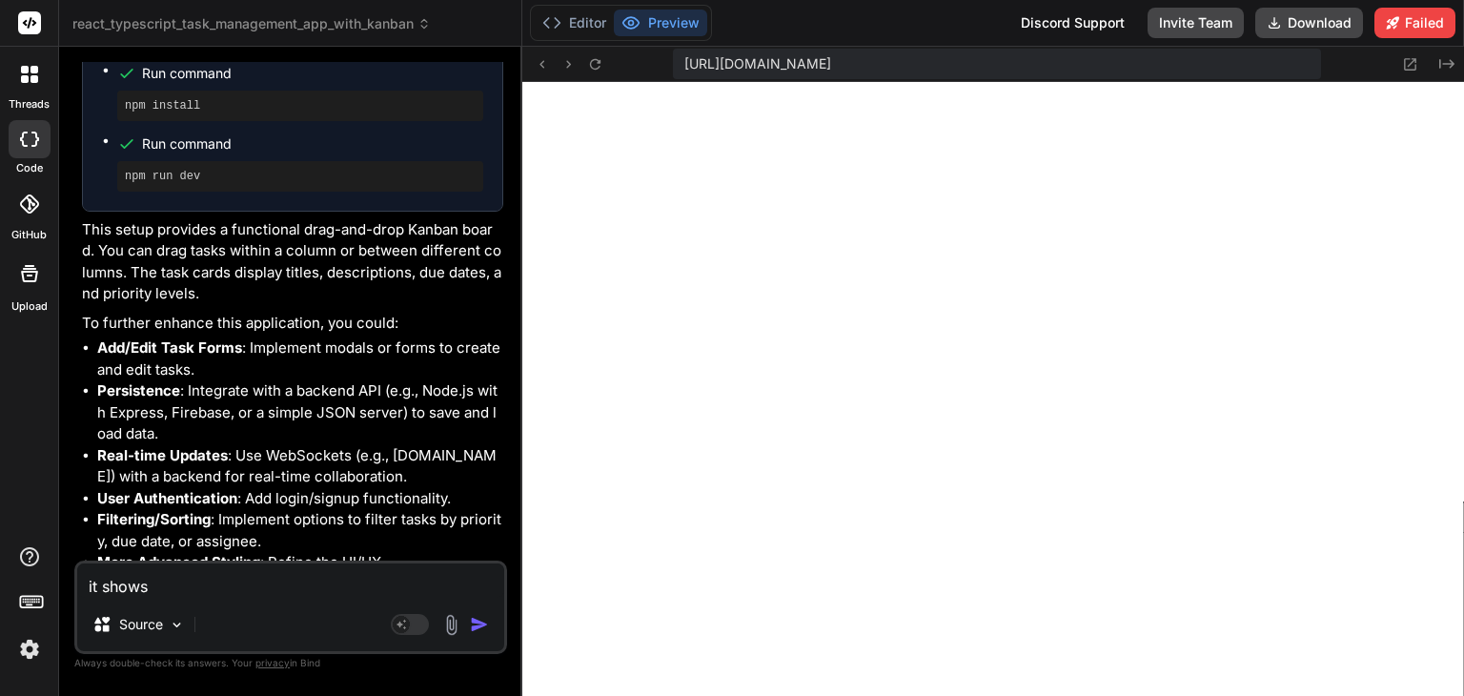
type textarea "x"
type textarea "it shows t"
type textarea "x"
type textarea "it shows th"
type textarea "x"
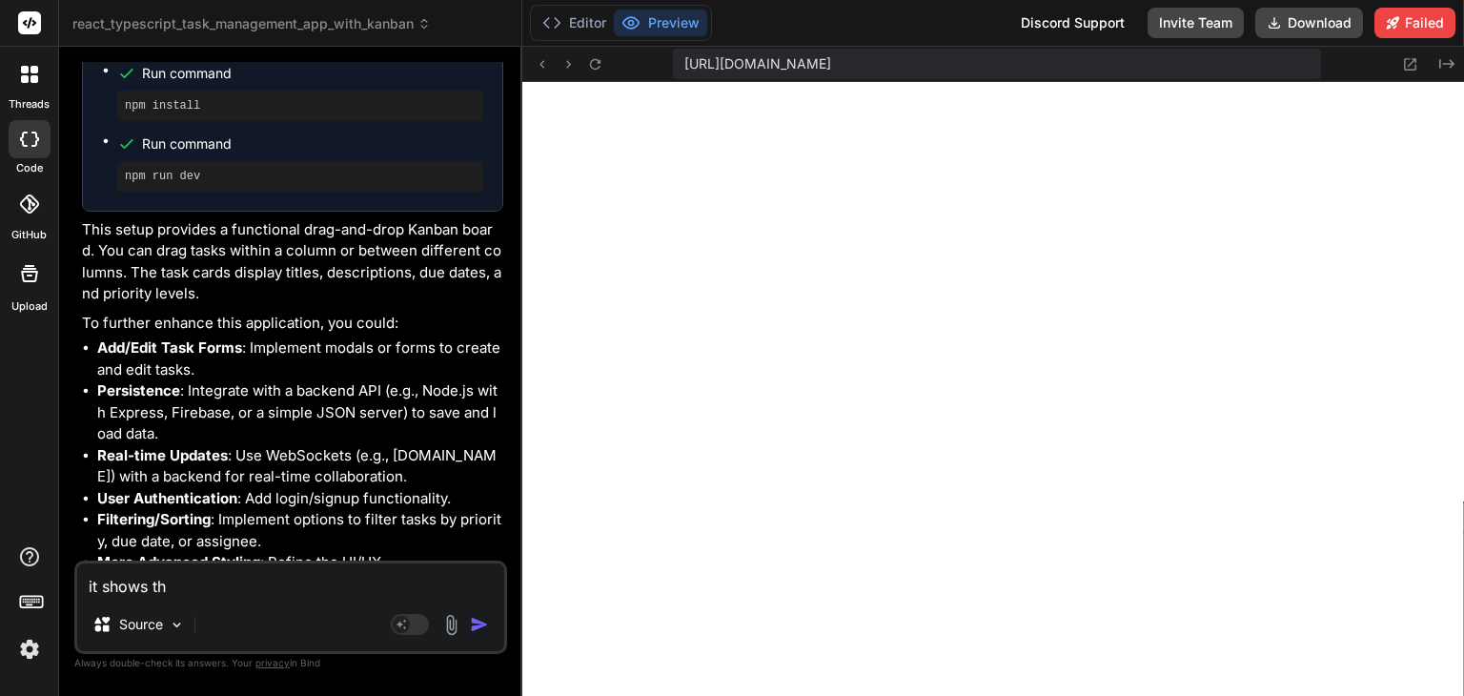
type textarea "it shows the"
type textarea "x"
type textarea "it shows the"
type textarea "x"
type textarea "it shows the ca"
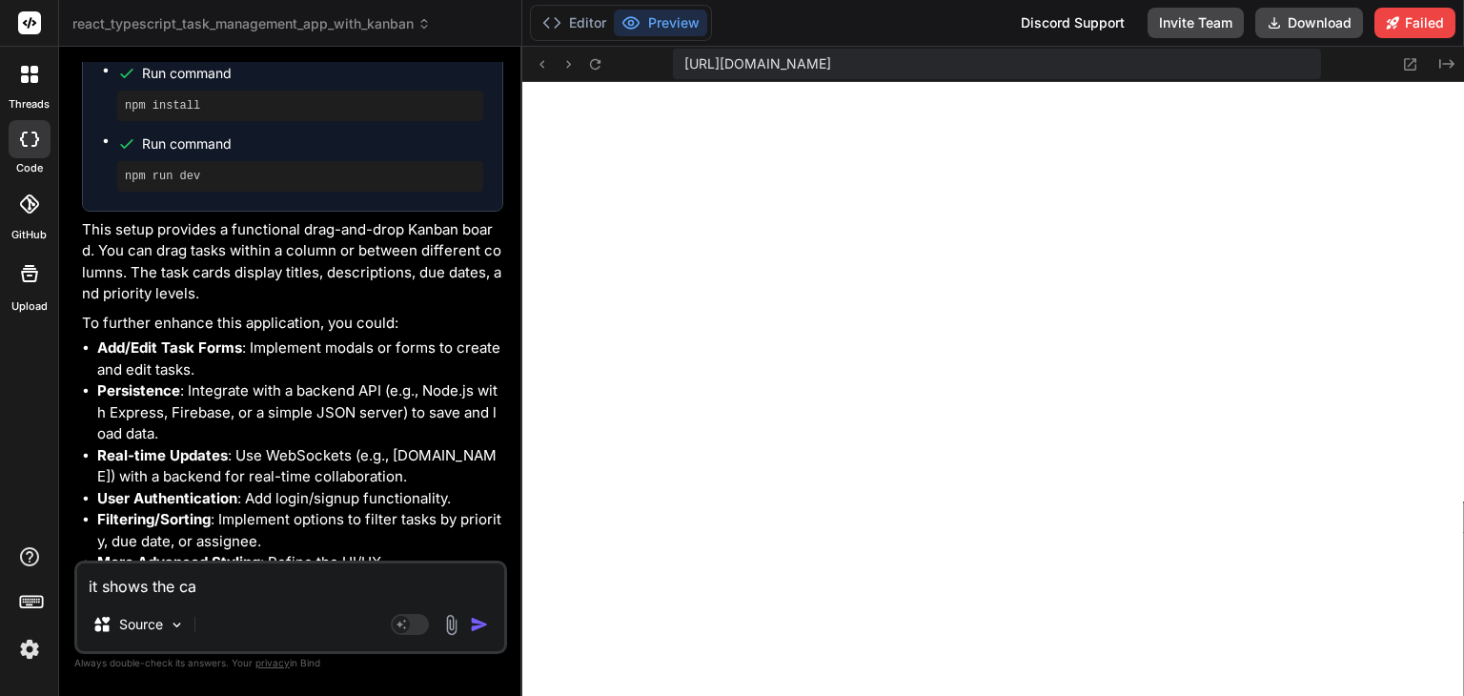
type textarea "x"
type textarea "it shows the can"
type textarea "x"
type textarea "it shows the ca"
type textarea "x"
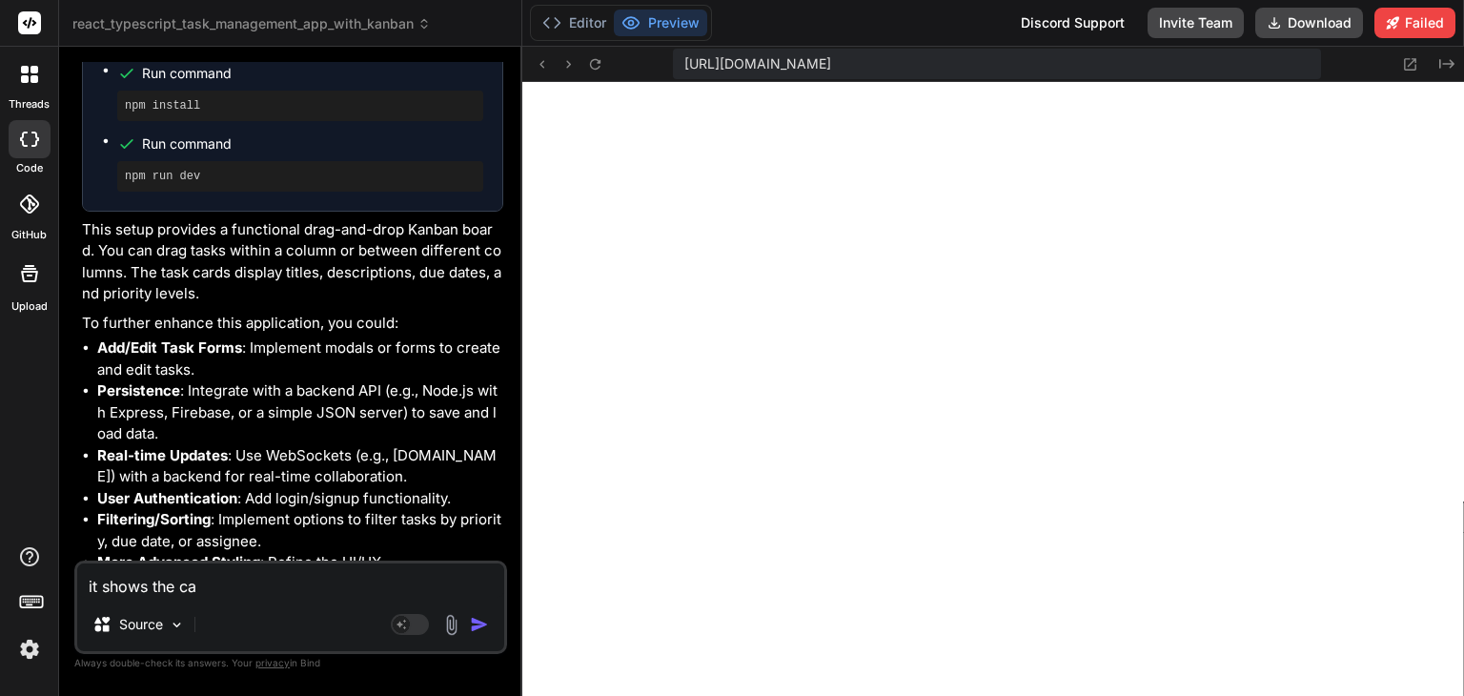
type textarea "it shows the c"
type textarea "x"
type textarea "it shows the"
type textarea "x"
type textarea "it shows the k"
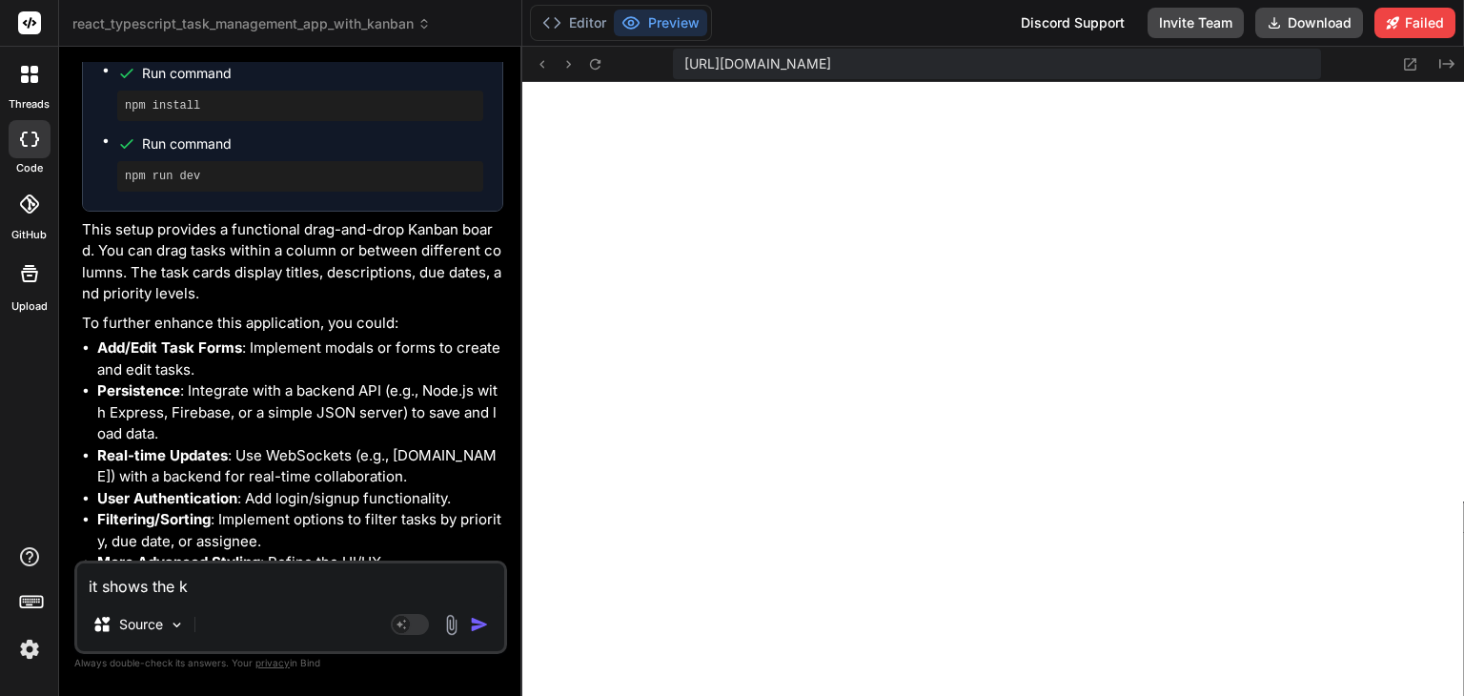
type textarea "x"
type textarea "it shows the ka"
type textarea "x"
type textarea "it shows the kan"
type textarea "x"
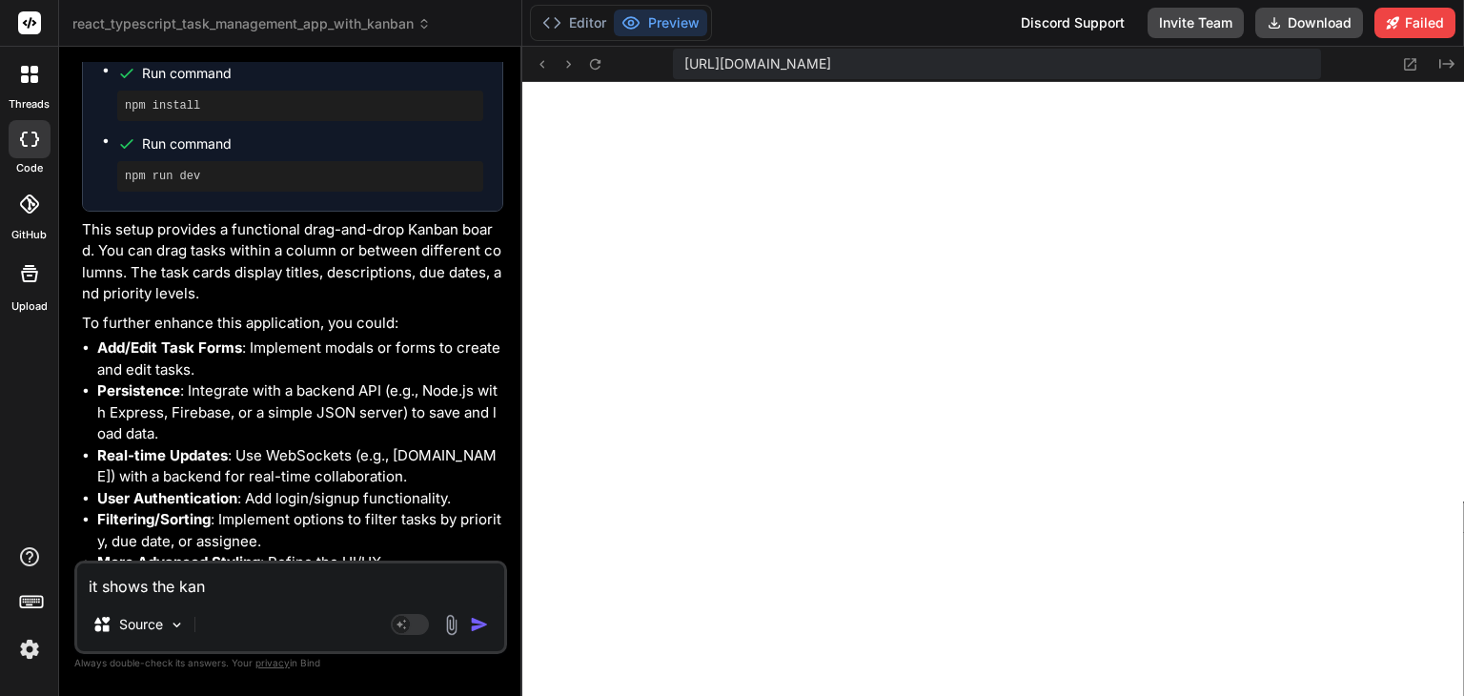
type textarea "it shows the kanb"
type textarea "x"
type textarea "it shows the kanba"
type textarea "x"
type textarea "it shows the kanban"
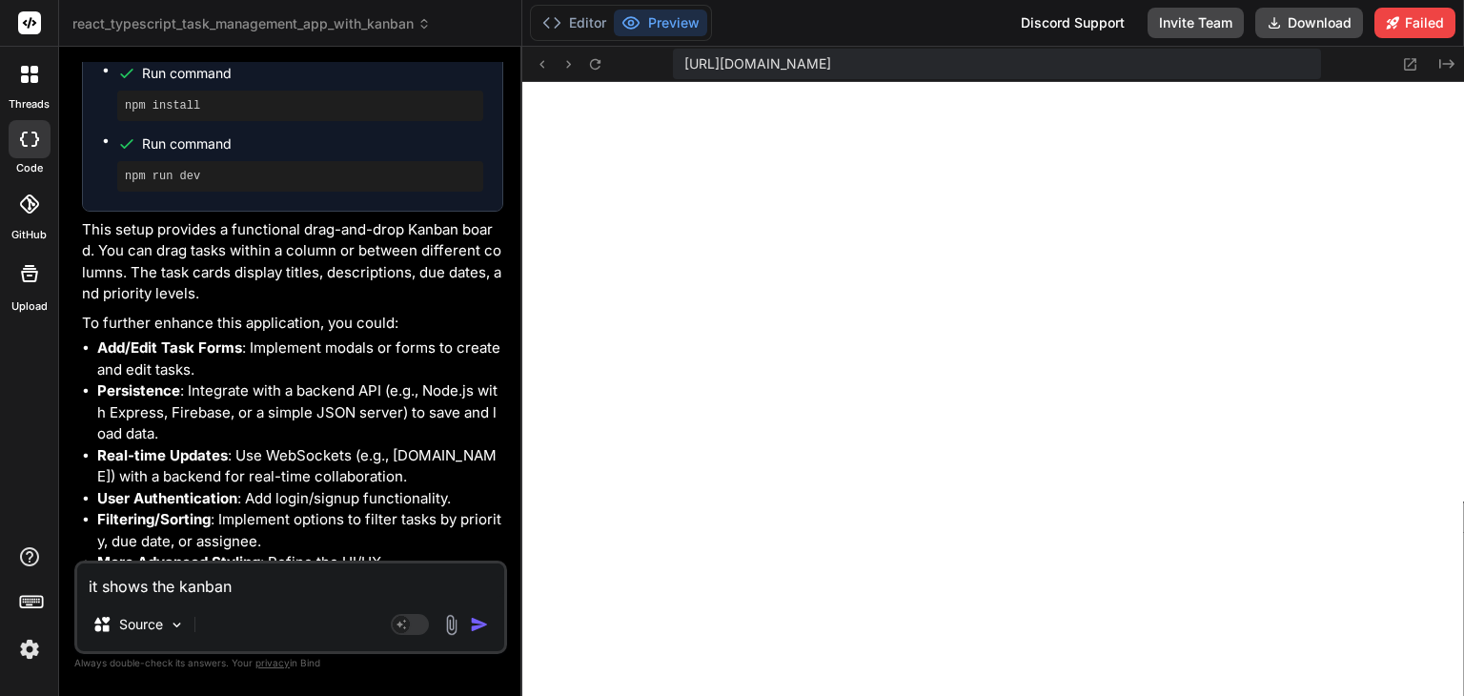
type textarea "x"
type textarea "it shows the kanban,"
type textarea "x"
type textarea "it shows the kanban,"
type textarea "x"
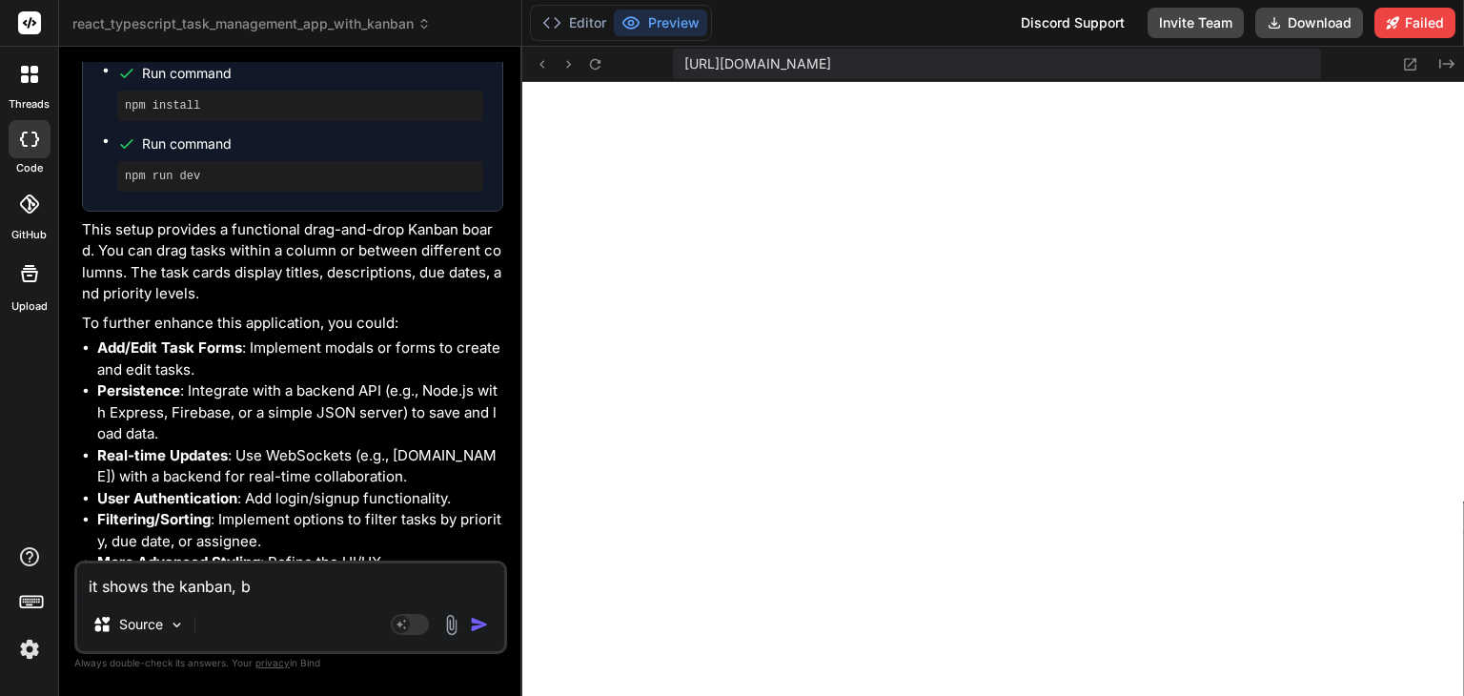
type textarea "it shows the kanban, bu"
type textarea "x"
type textarea "it shows the kanban, but"
type textarea "x"
type textarea "it shows the kanban, but t"
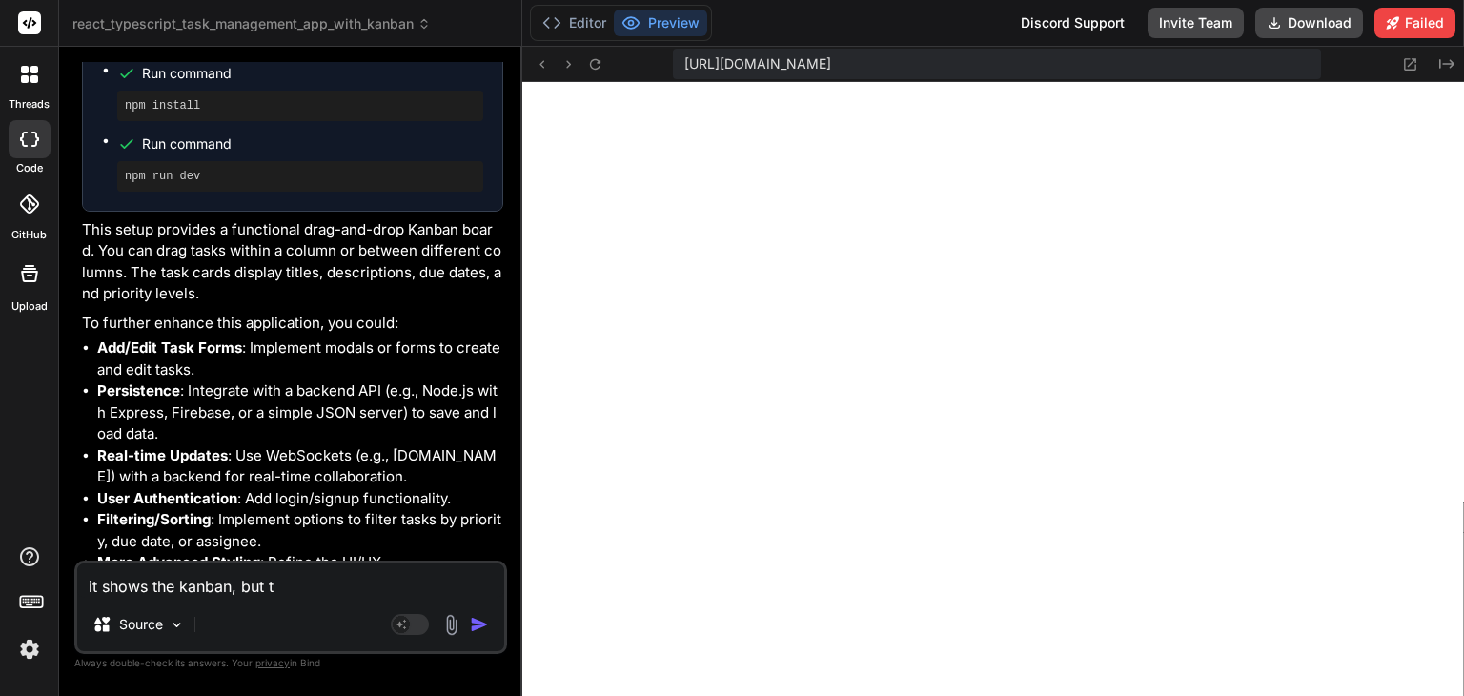
type textarea "x"
type textarea "it shows the kanban, but th"
type textarea "x"
type textarea "it shows the kanban, but the"
type textarea "x"
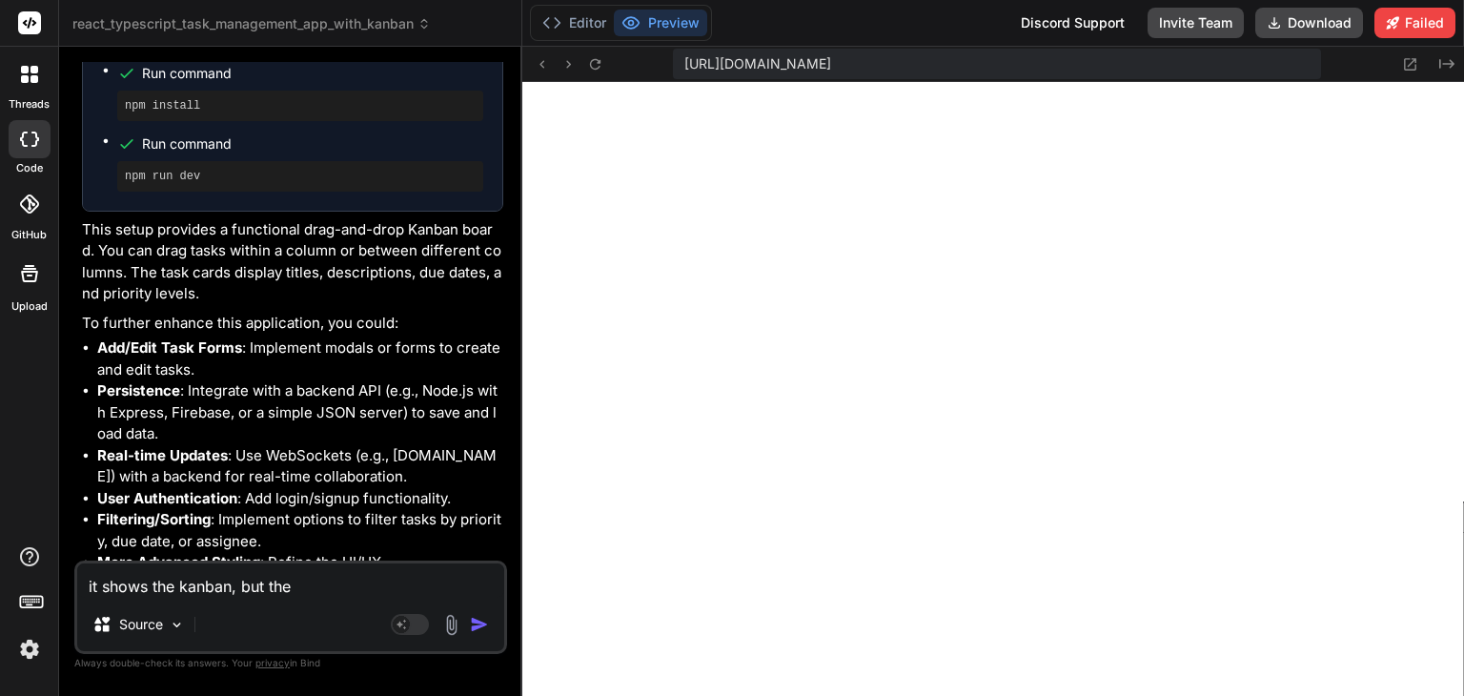
type textarea "it shows the kanban, but the"
type textarea "x"
type textarea "it shows the kanban, but the d"
type textarea "x"
type textarea "it shows the kanban, but the dr"
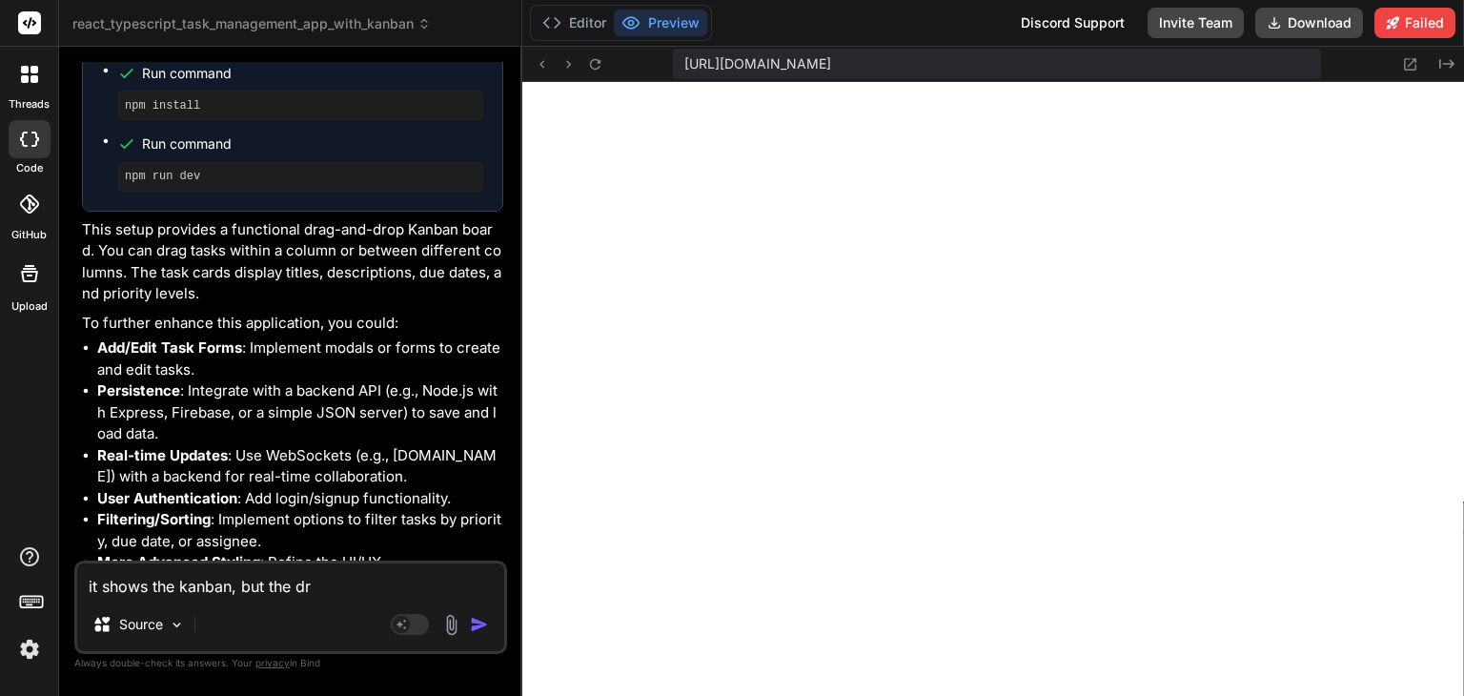
type textarea "x"
type textarea "it shows the kanban, but the dra"
type textarea "x"
type textarea "it shows the kanban, but the drag"
type textarea "x"
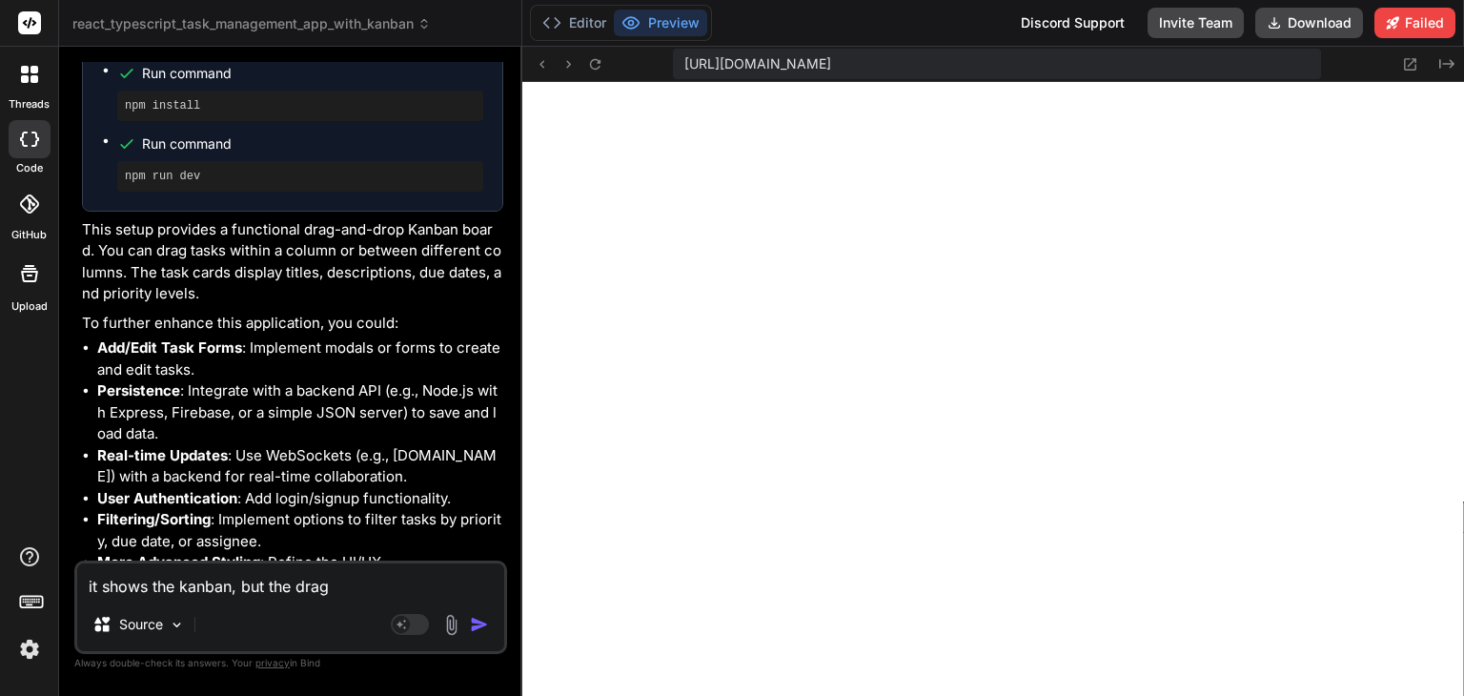
type textarea "it shows the kanban, but the drag a"
type textarea "x"
type textarea "it shows the kanban, but the drag an"
type textarea "x"
type textarea "it shows the kanban, but the drag and"
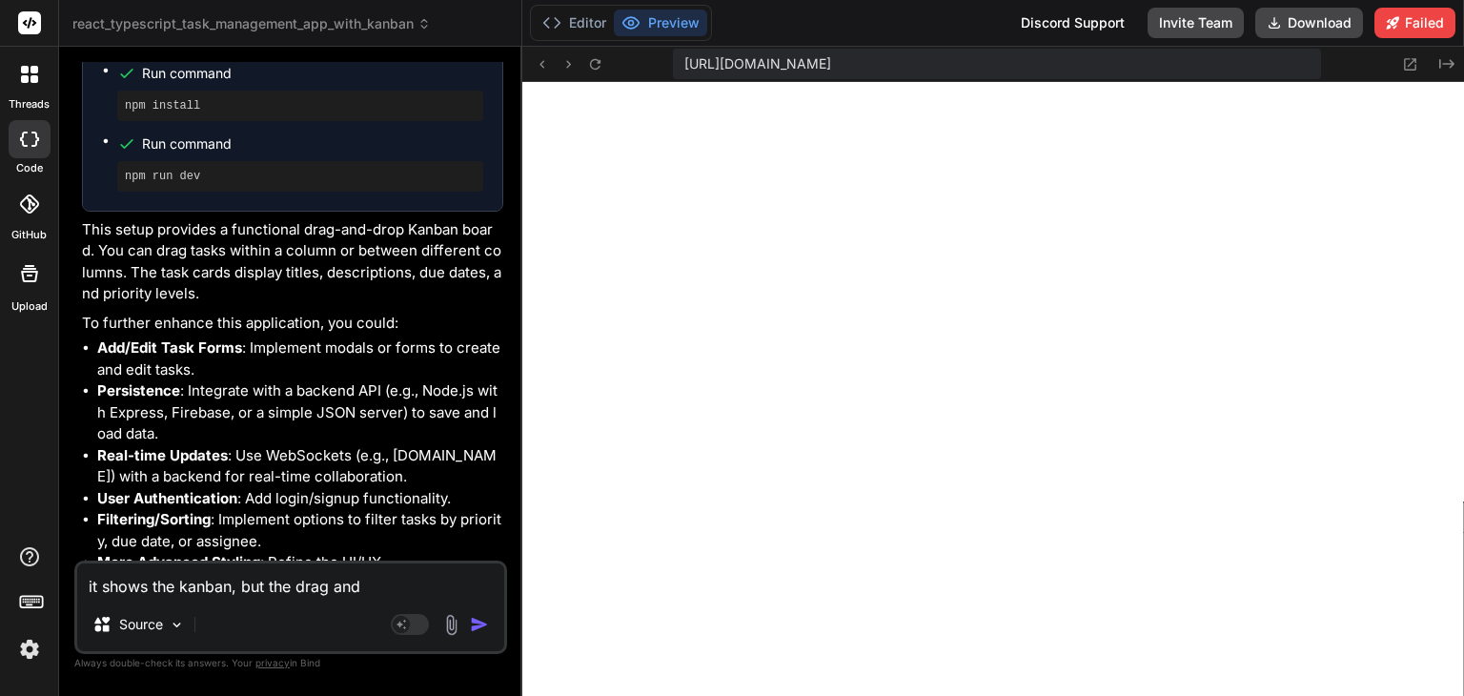
type textarea "x"
type textarea "it shows the kanban, but the drag and d"
type textarea "x"
type textarea "it shows the kanban, but the drag and dr"
type textarea "x"
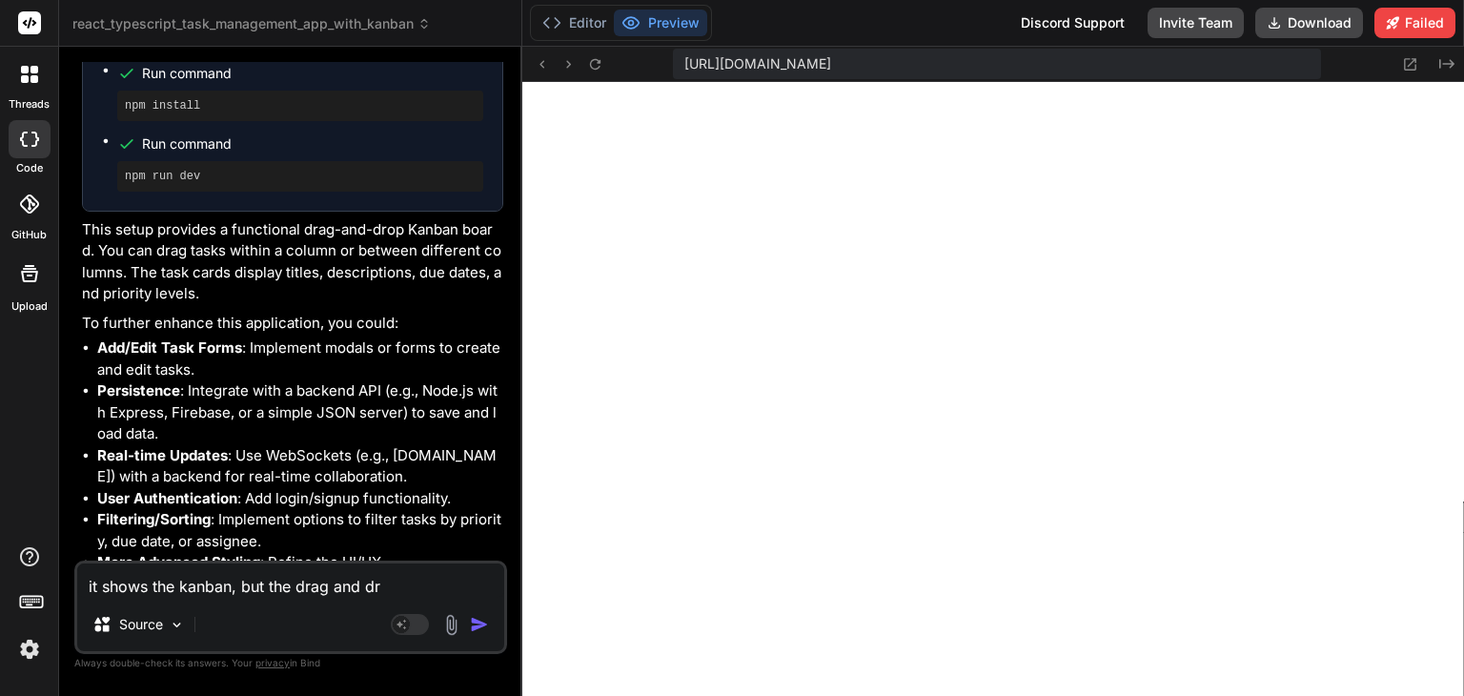
type textarea "it shows the kanban, but the drag and dro"
type textarea "x"
type textarea "it shows the kanban, but the drag and drop"
type textarea "x"
type textarea "it shows the kanban, but the drag and drop"
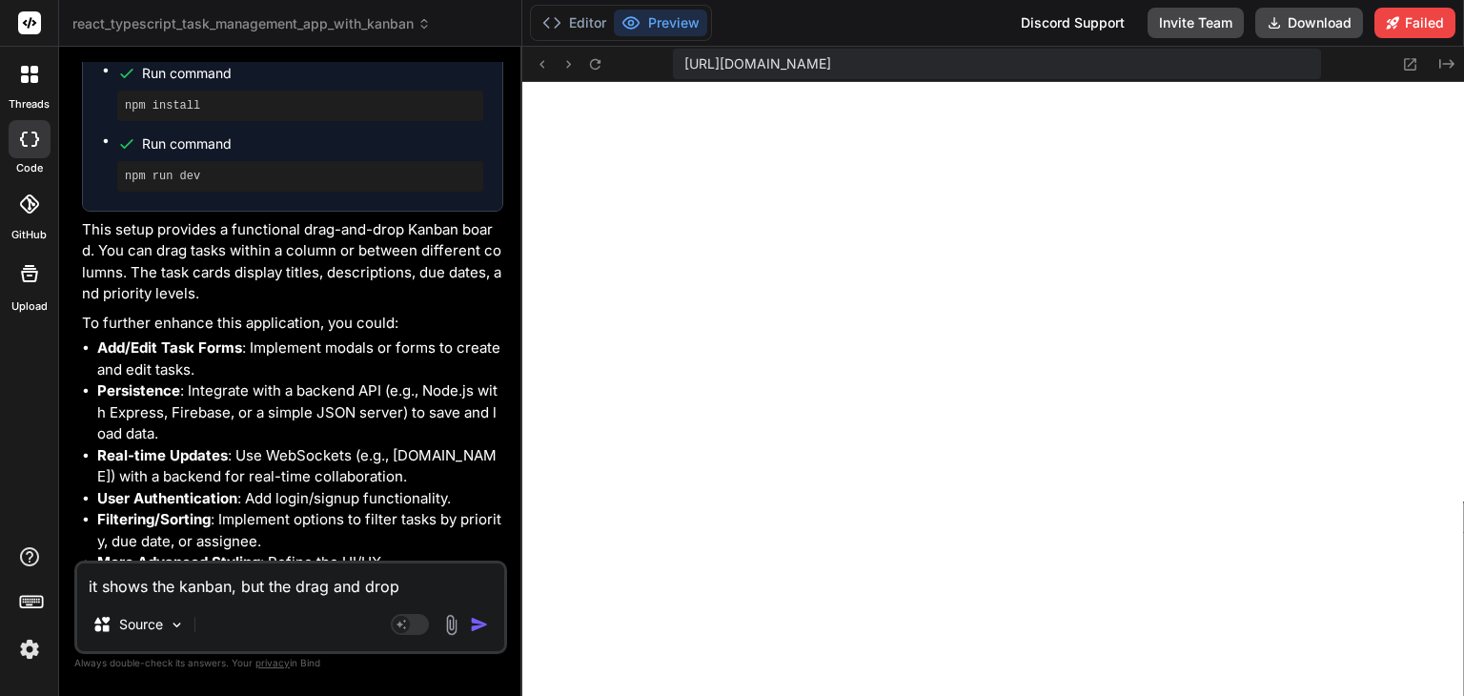
type textarea "x"
type textarea "it shows the kanban, but the drag and drop i"
type textarea "x"
type textarea "it shows the kanban, but the drag and drop is"
type textarea "x"
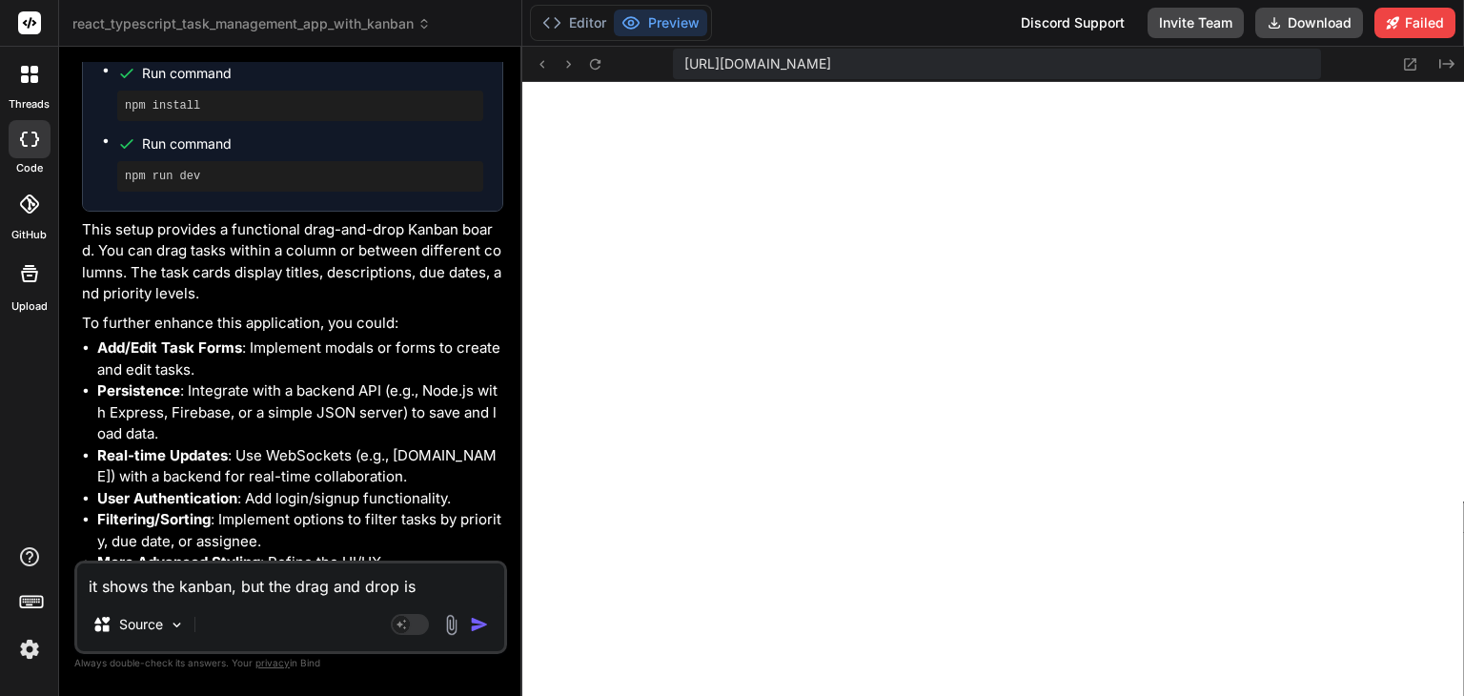
type textarea "it shows the kanban, but the drag and drop is"
type textarea "x"
type textarea "it shows the kanban, but the drag and drop is n"
type textarea "x"
type textarea "it shows the kanban, but the drag and drop is no"
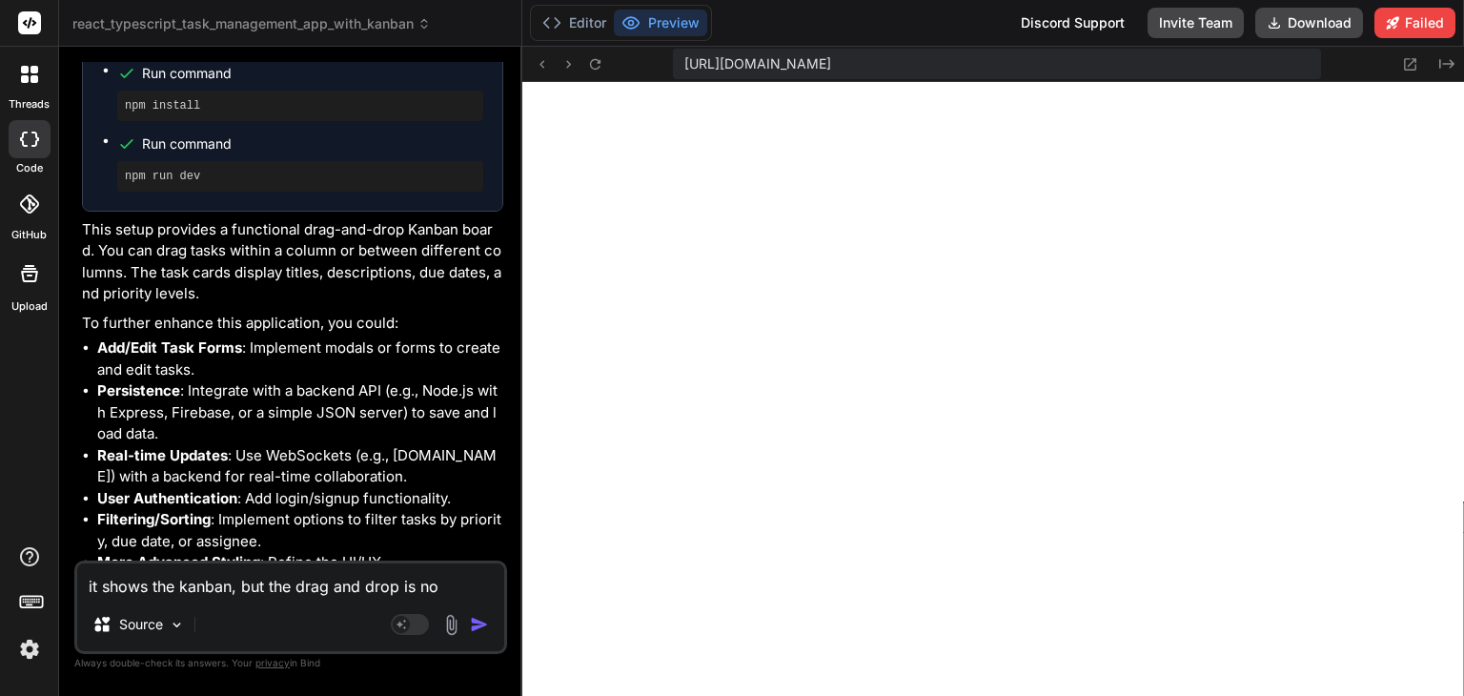
type textarea "x"
type textarea "it shows the kanban, but the drag and drop is not"
type textarea "x"
type textarea "it shows the kanban, but the drag and drop is not"
type textarea "x"
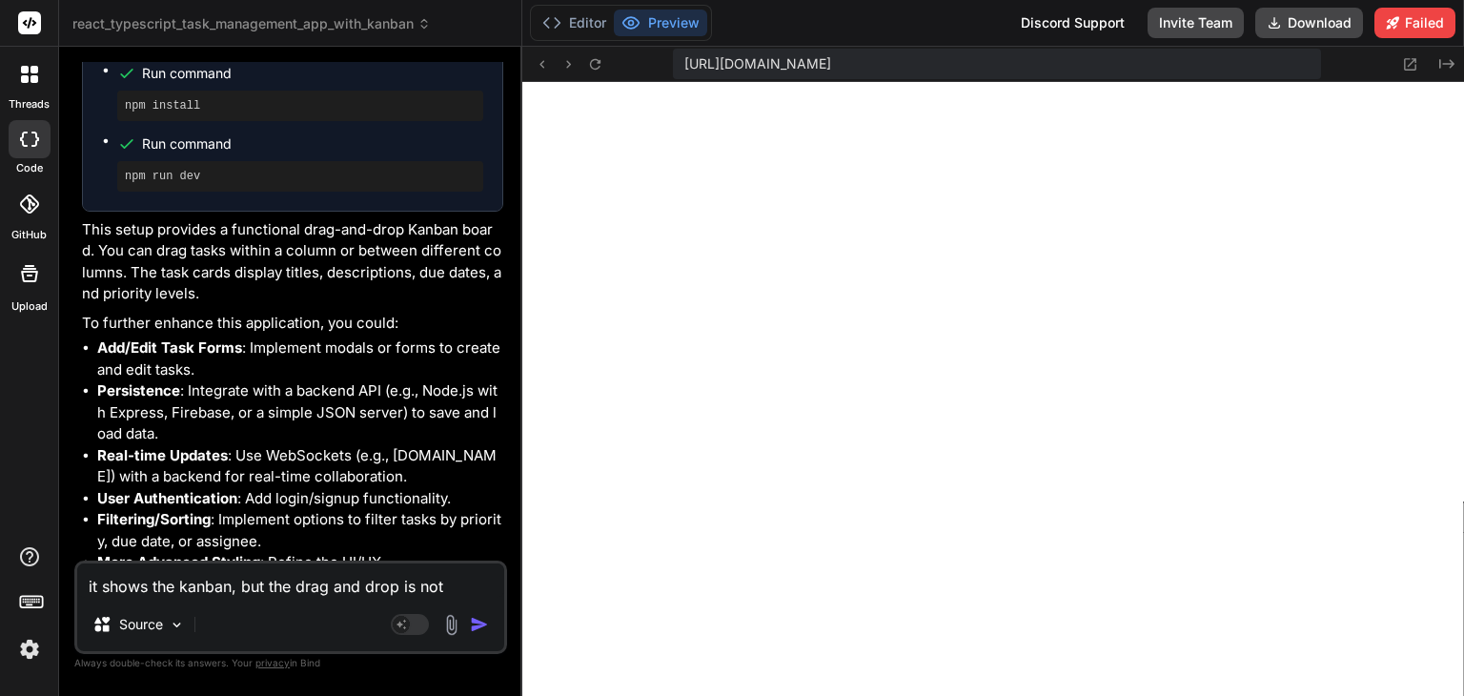
type textarea "it shows the kanban, but the drag and drop is not w"
type textarea "x"
type textarea "it shows the kanban, but the drag and drop is not wor"
type textarea "x"
type textarea "it shows the kanban, but the drag and drop is not work"
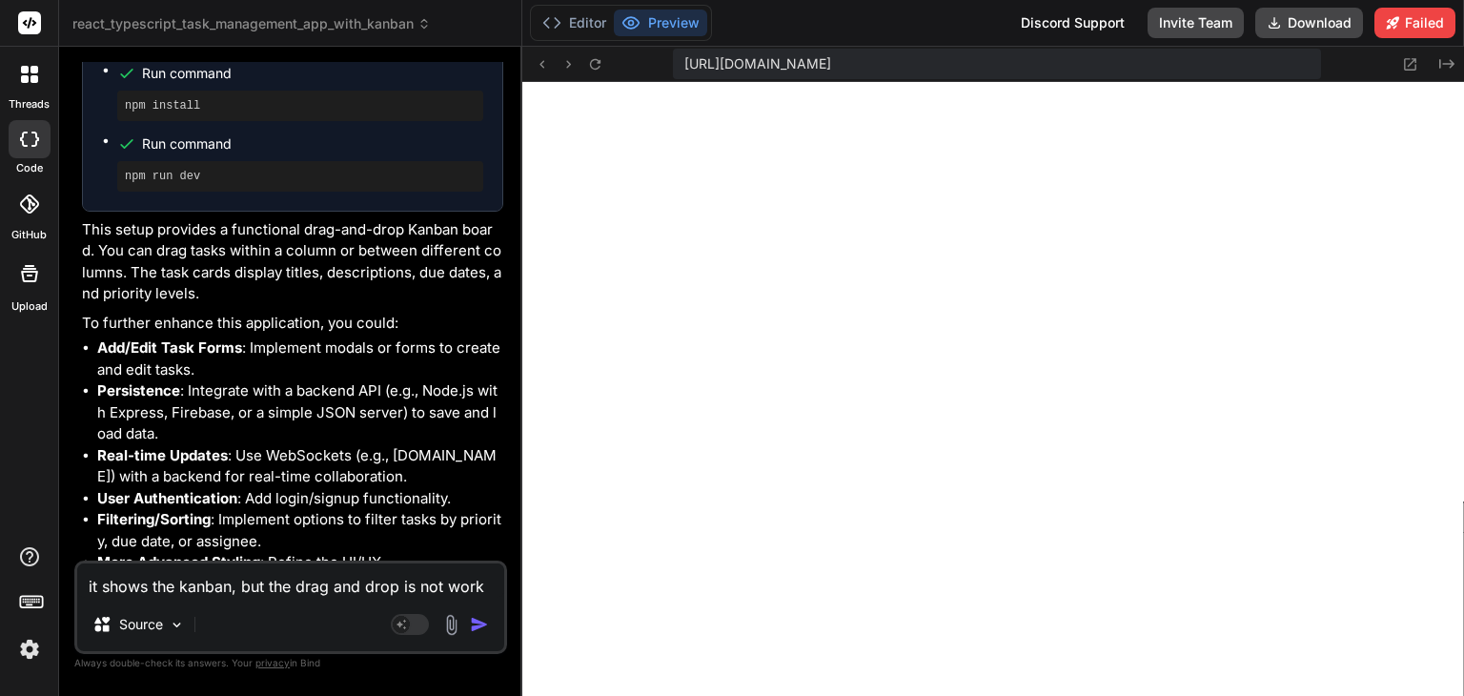
type textarea "x"
type textarea "it shows the kanban, but the drag and drop is not worki"
type textarea "x"
type textarea "it shows the kanban, but the drag and drop is not workin"
type textarea "x"
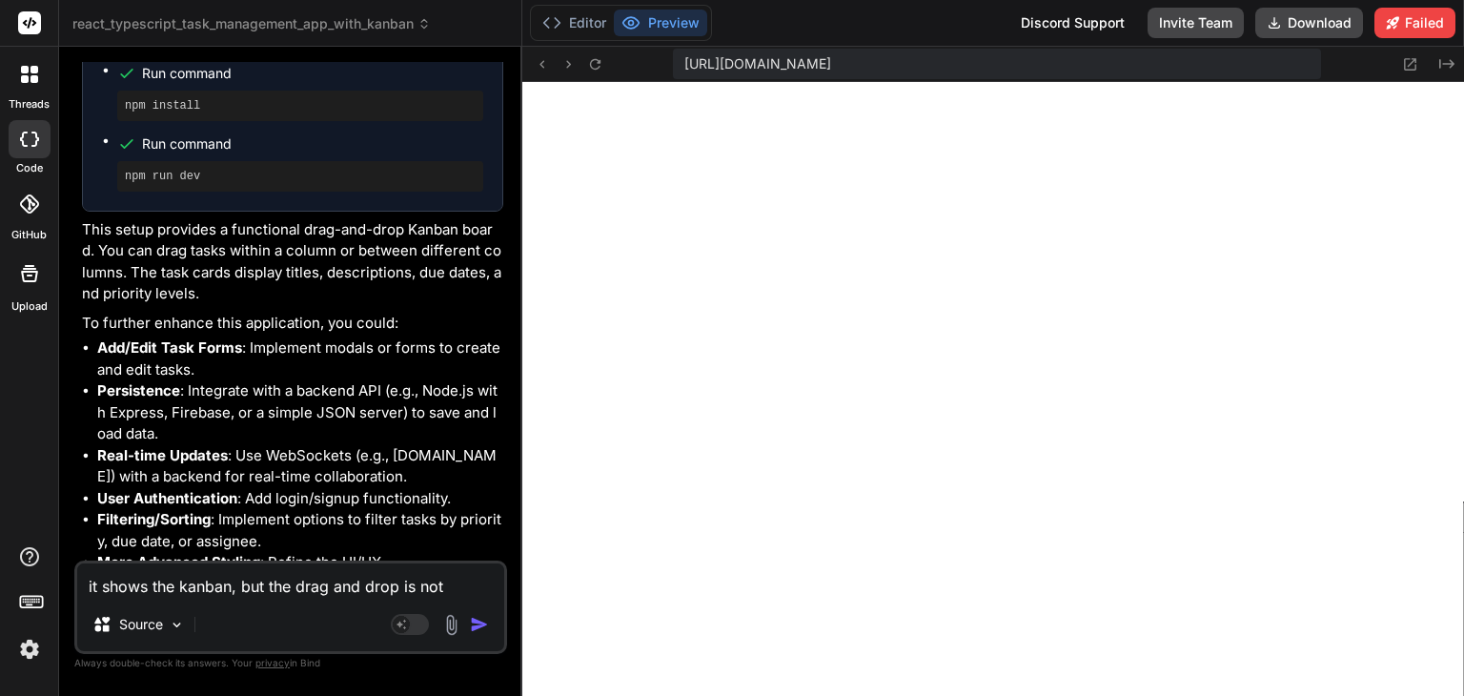
type textarea "it shows the kanban, but the drag and drop is not working"
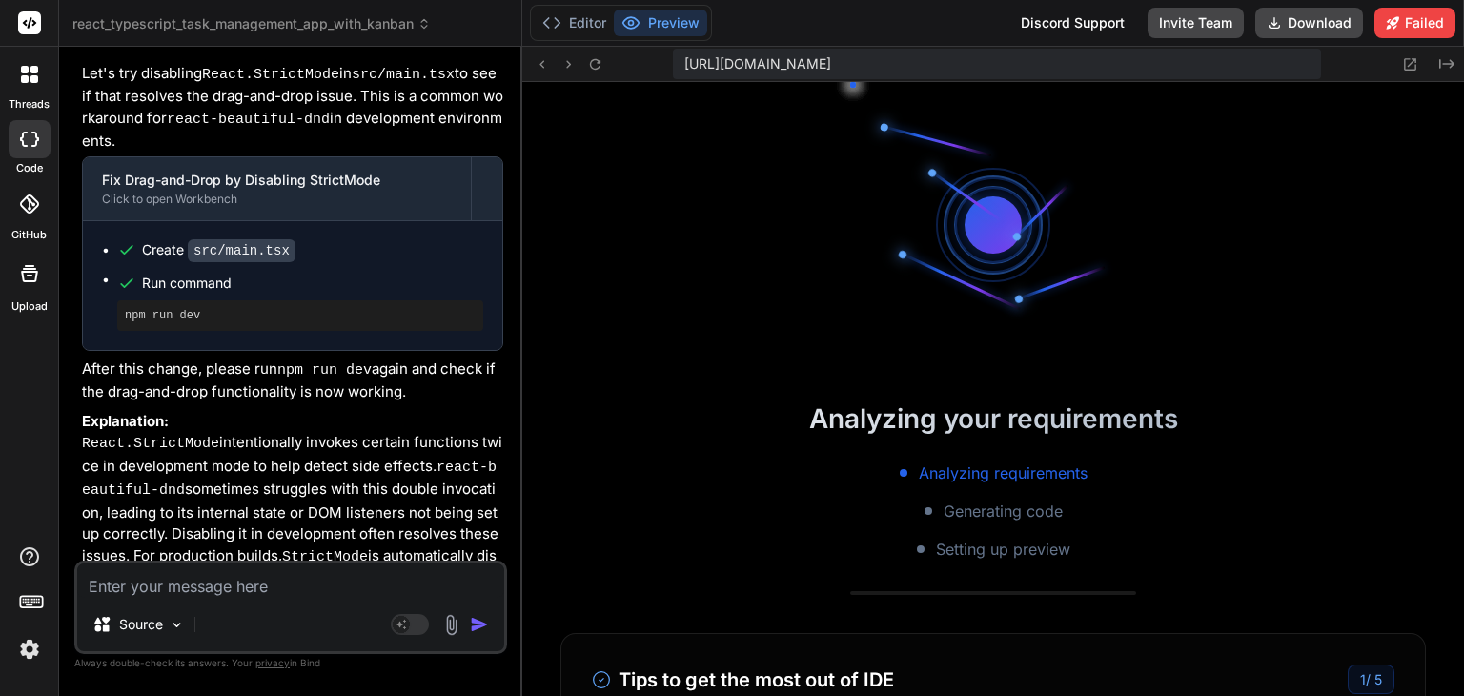
scroll to position [877, 0]
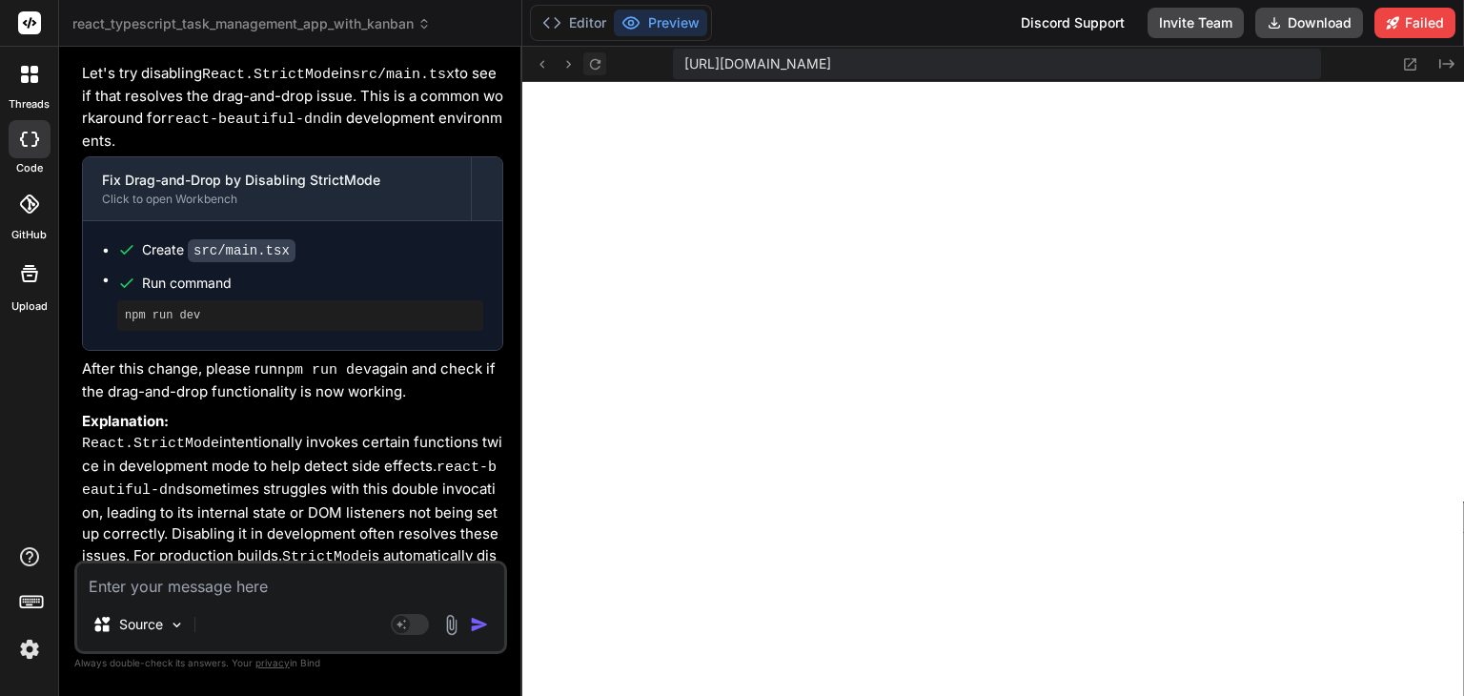
click at [595, 60] on icon at bounding box center [595, 64] width 16 height 16
click at [228, 599] on div "Source Agent Mode. When this toggle is activated, AI automatically makes decisi…" at bounding box center [290, 606] width 433 height 93
click at [249, 588] on textarea at bounding box center [290, 580] width 427 height 34
type textarea "x"
type textarea "l"
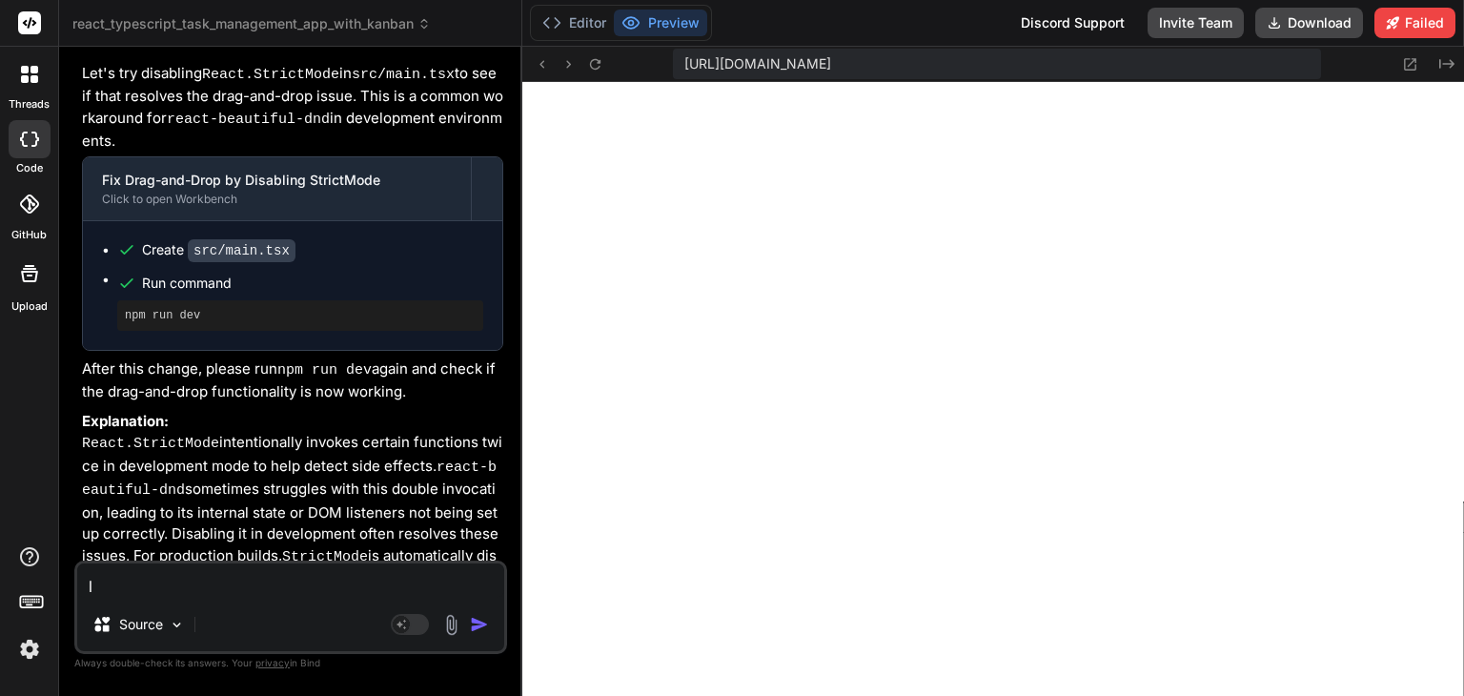
type textarea "x"
type textarea "lo"
type textarea "x"
type textarea "loo"
type textarea "x"
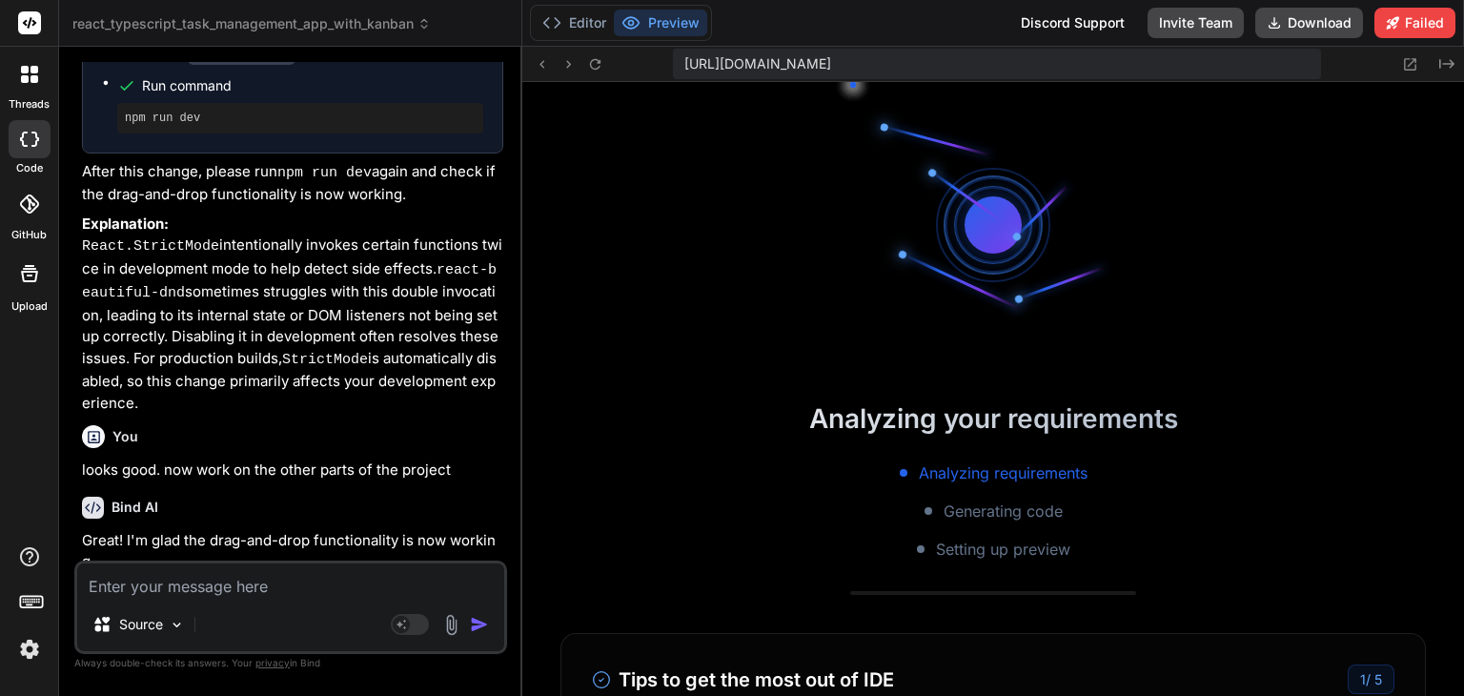
scroll to position [1207, 0]
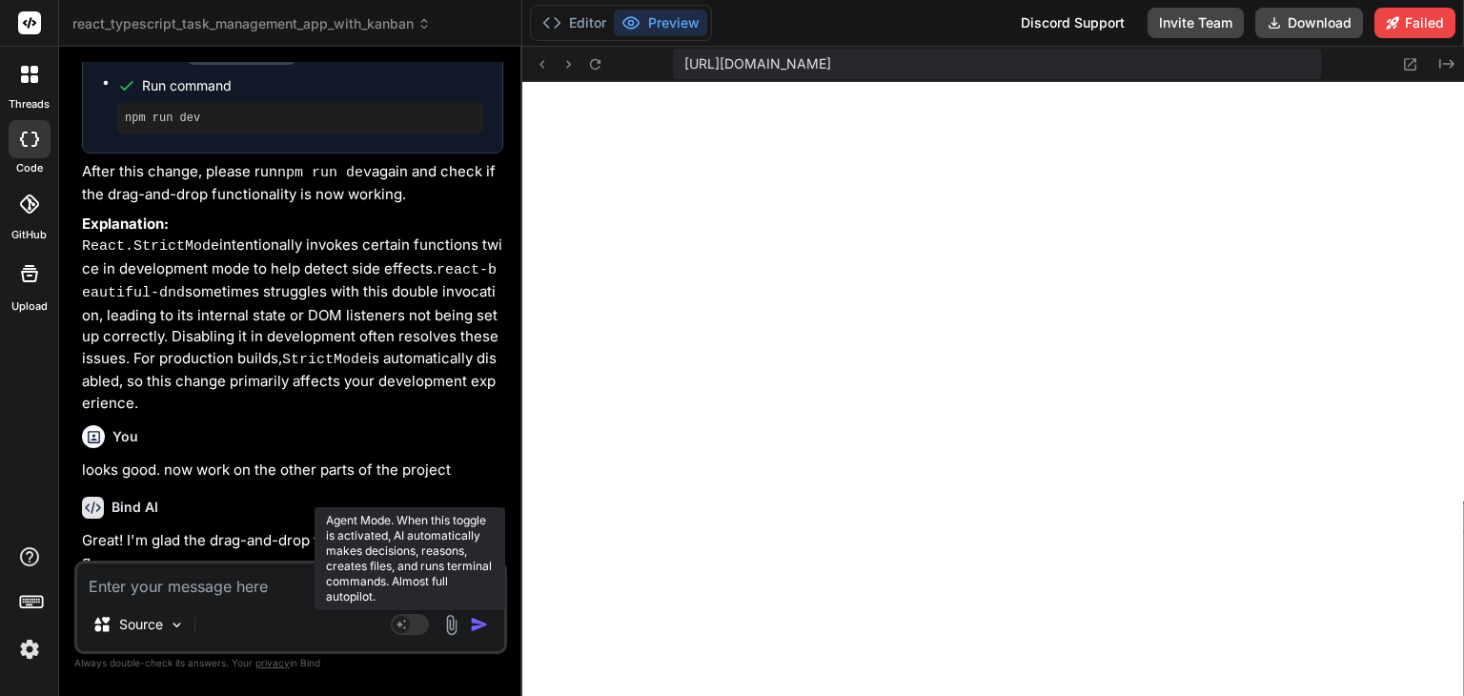
click at [408, 627] on rect at bounding box center [401, 624] width 17 height 17
click at [408, 627] on rect at bounding box center [410, 624] width 38 height 21
click at [409, 622] on rect at bounding box center [401, 624] width 17 height 17
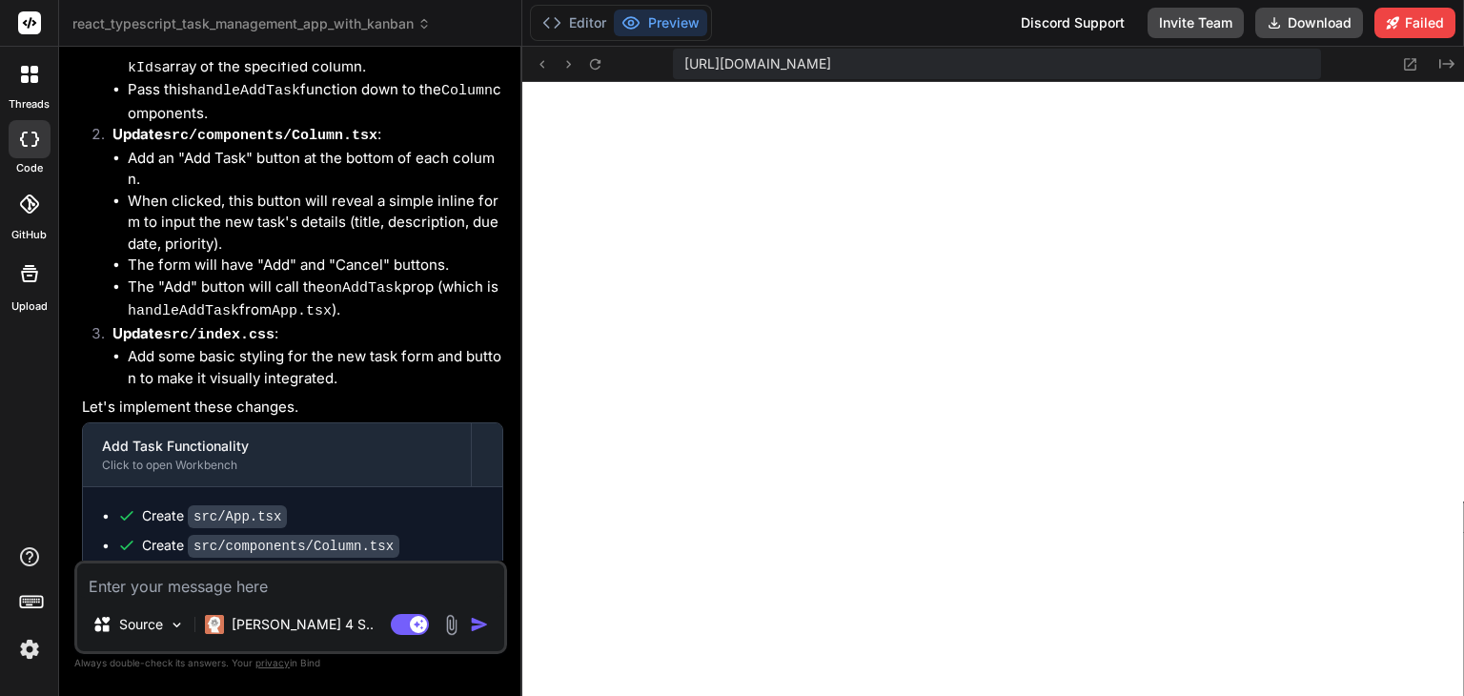
scroll to position [4154, 0]
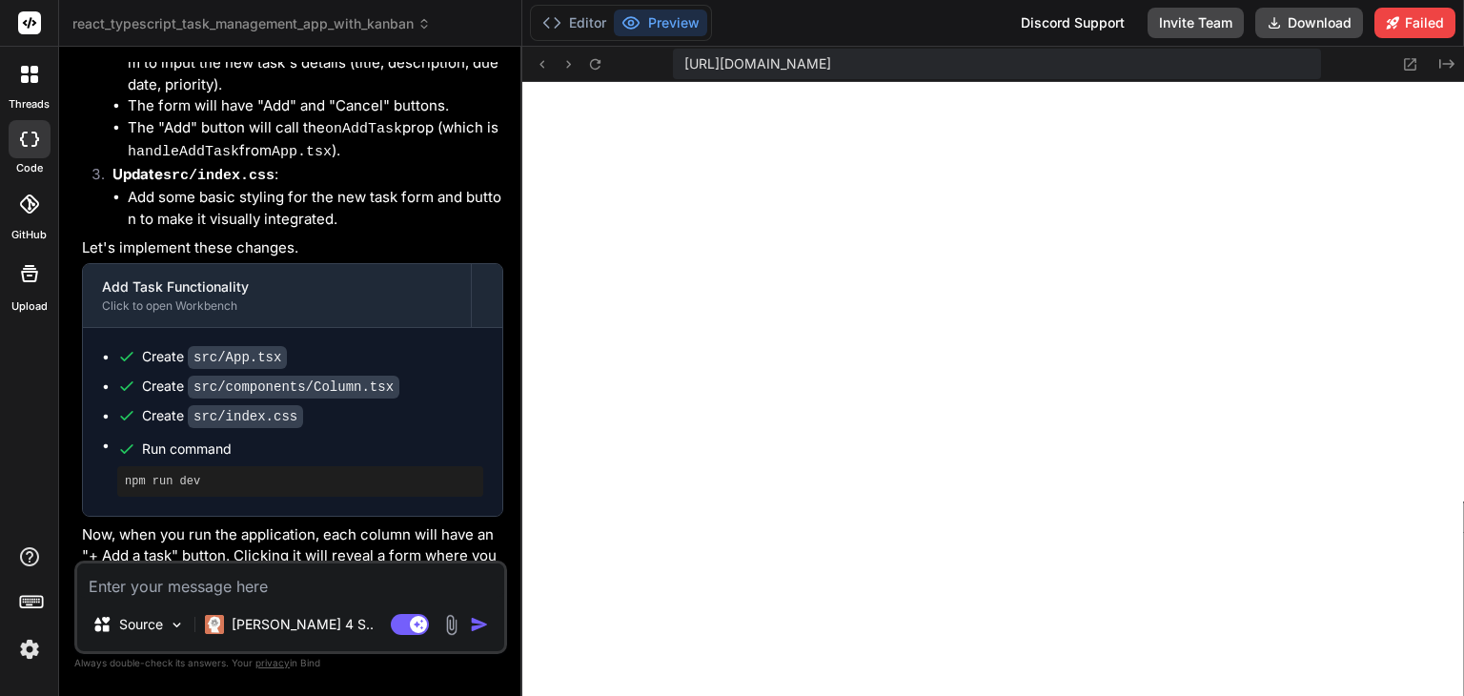
click at [314, 599] on div "Source Claude 4 S.. Agent Mode. When this toggle is activated, AI automatically…" at bounding box center [290, 606] width 433 height 93
click at [320, 582] on textarea at bounding box center [290, 580] width 427 height 34
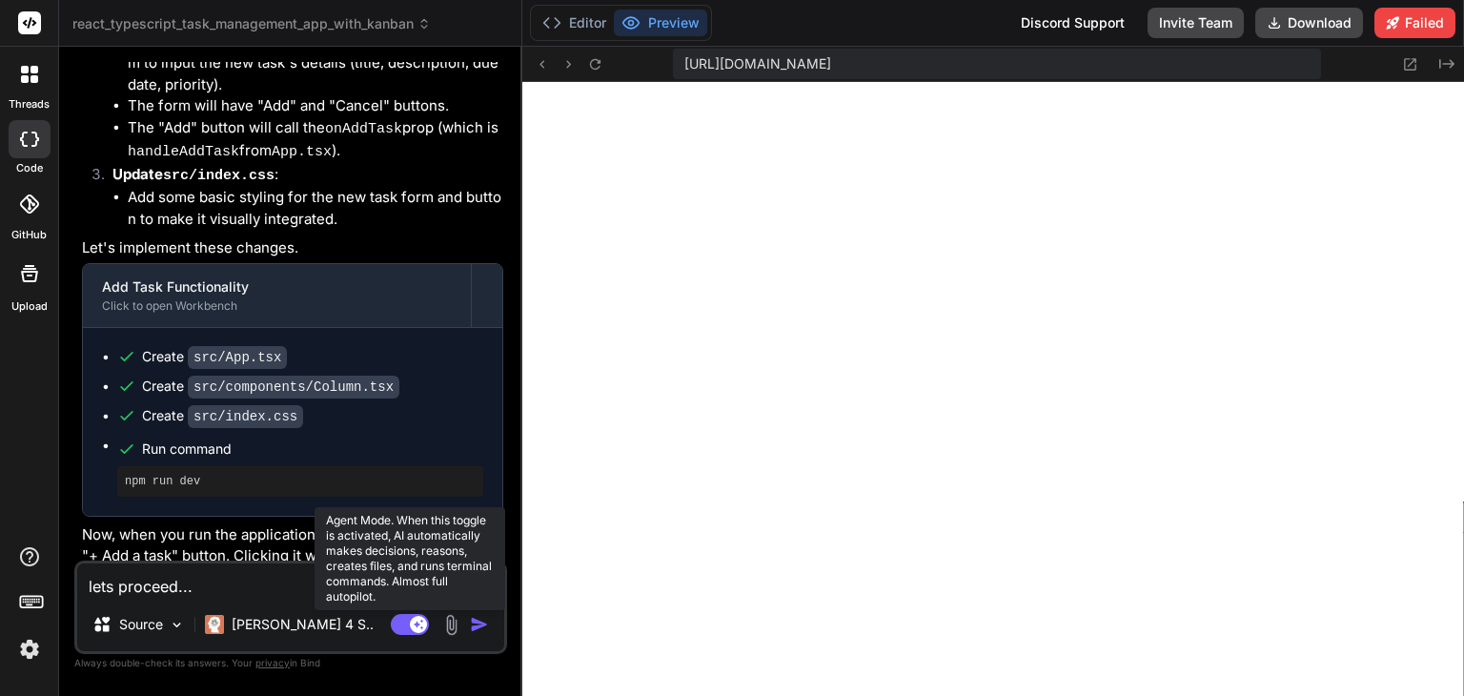
click at [416, 625] on icon at bounding box center [420, 623] width 10 height 10
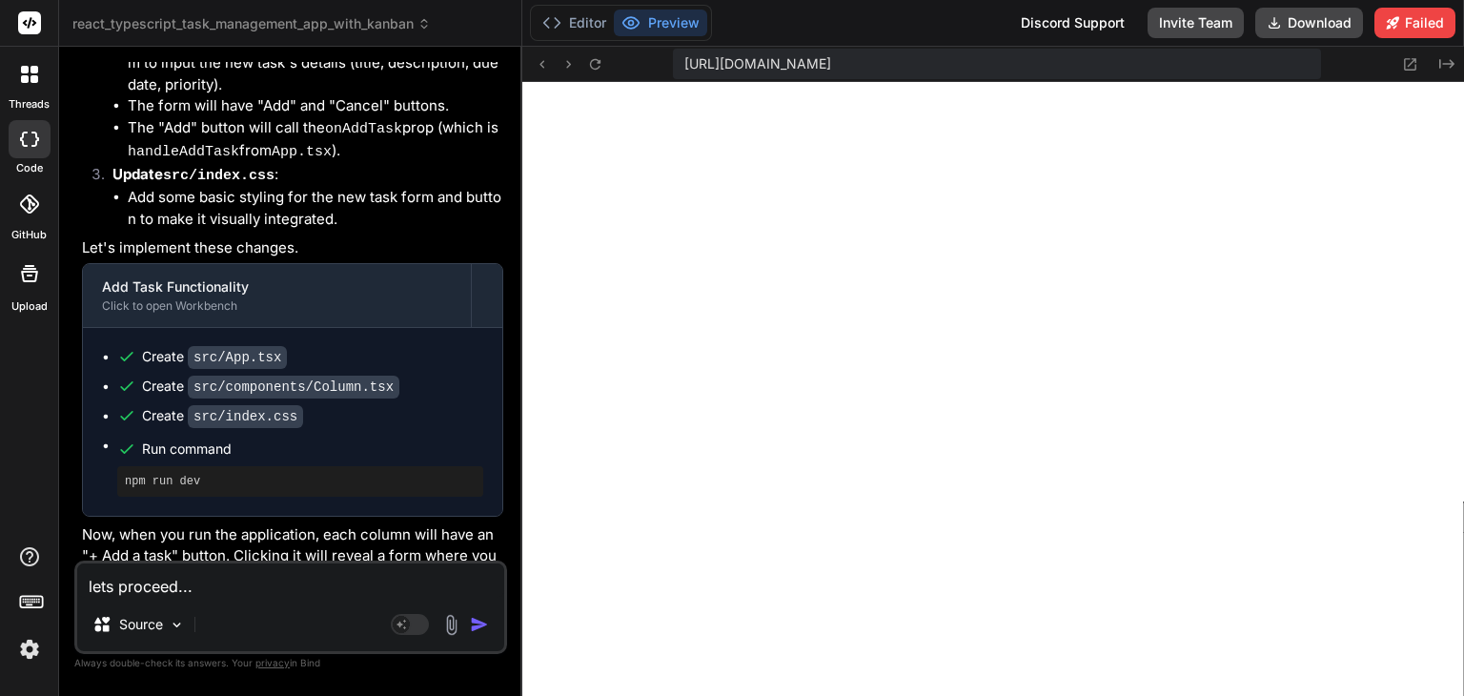
click at [472, 628] on img "button" at bounding box center [479, 624] width 19 height 19
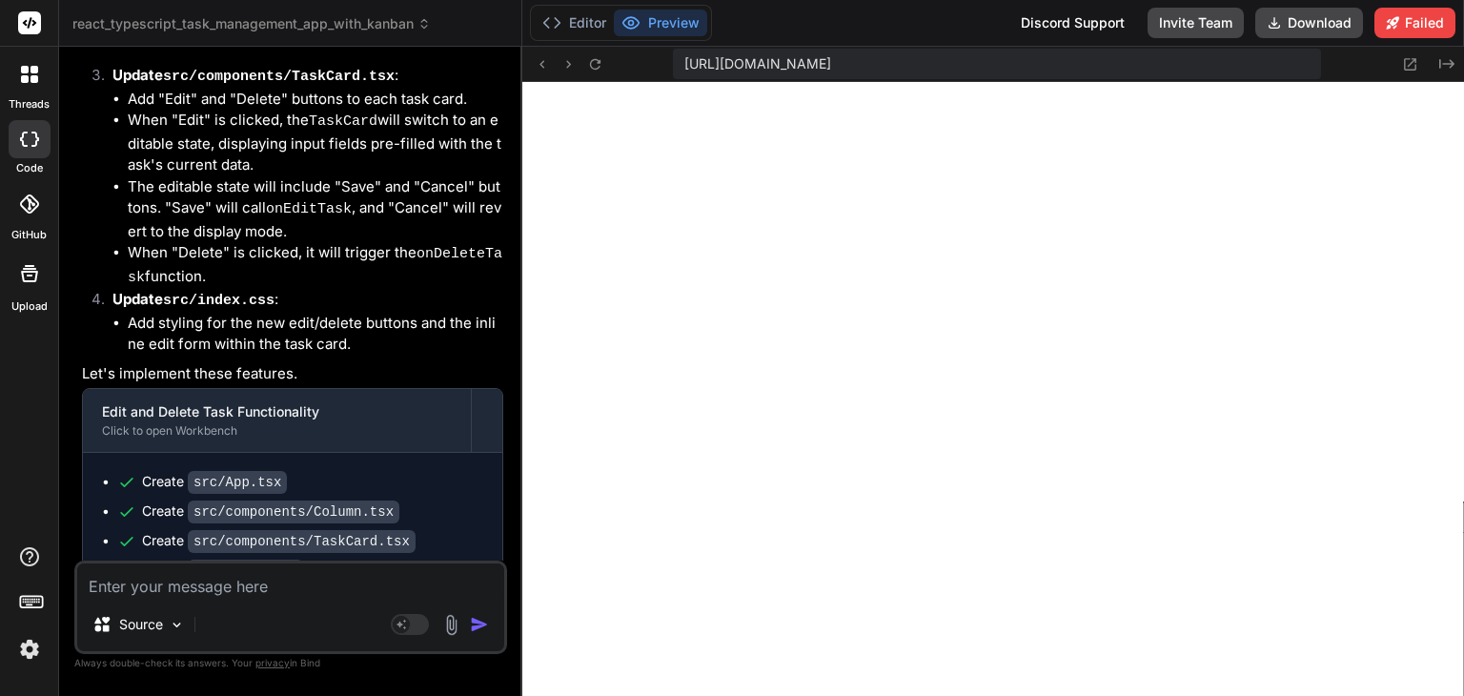
scroll to position [5426, 0]
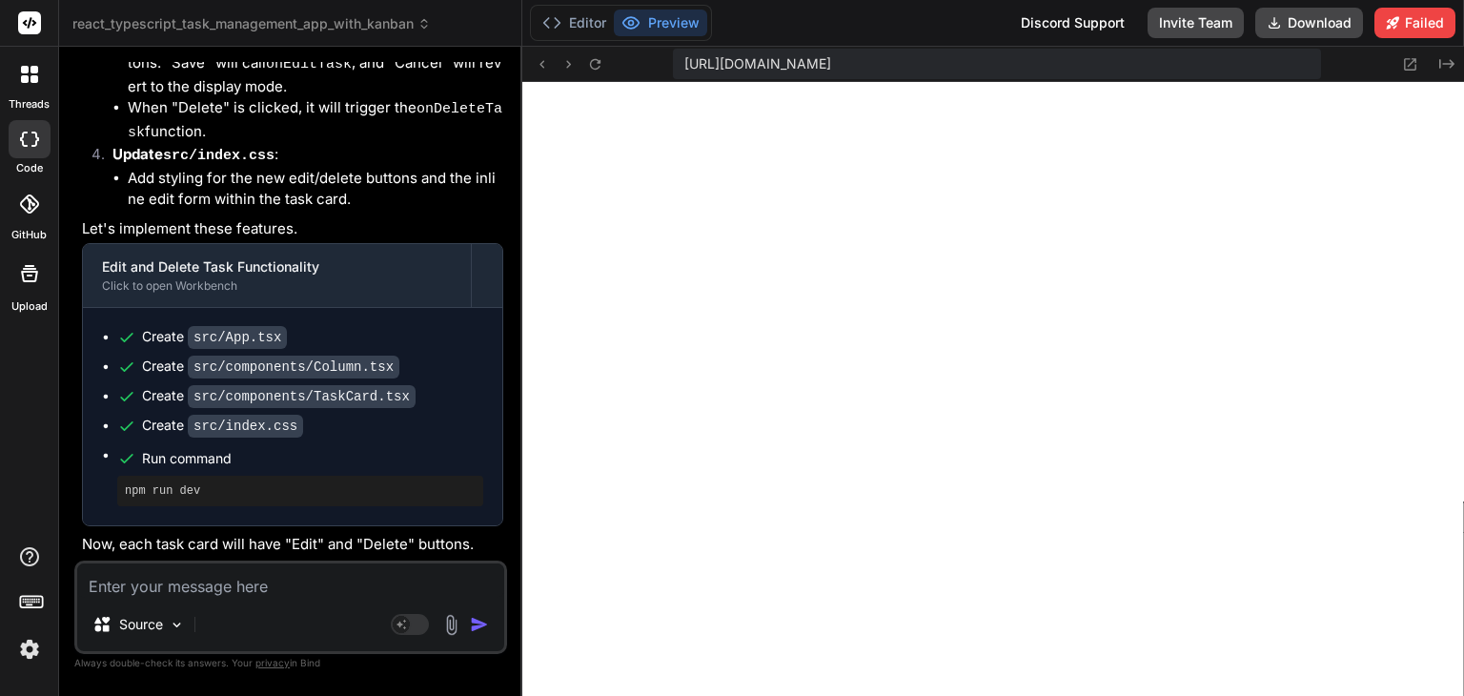
click at [339, 600] on div "Source Agent Mode. When this toggle is activated, AI automatically makes decisi…" at bounding box center [290, 606] width 433 height 93
click at [343, 579] on textarea at bounding box center [290, 580] width 427 height 34
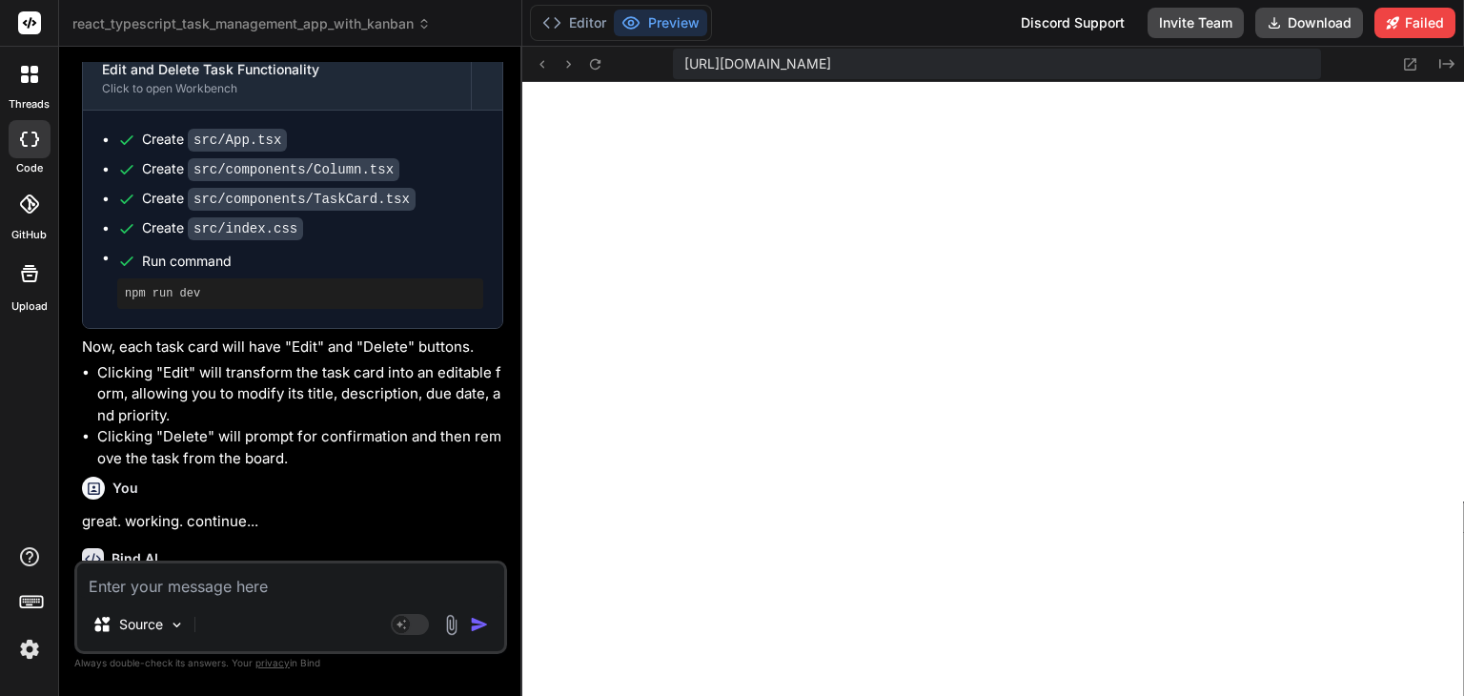
scroll to position [5623, 0]
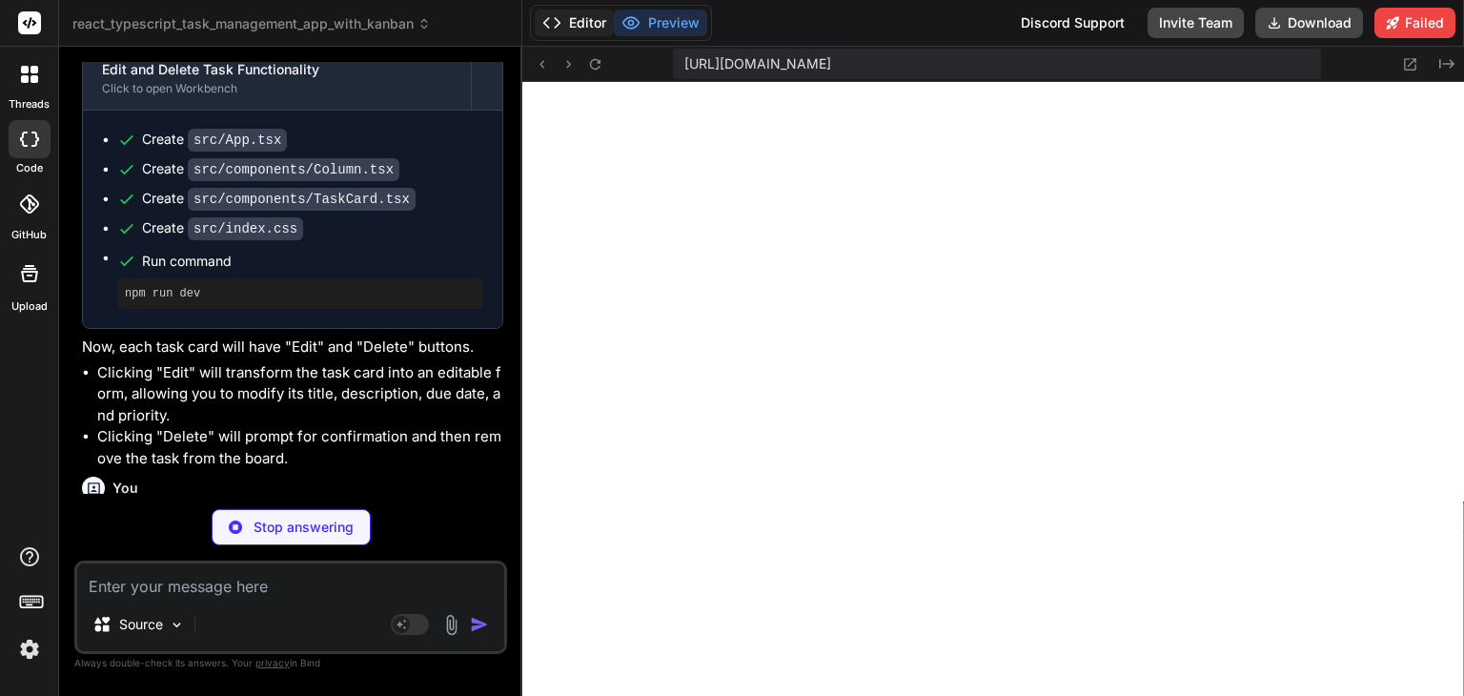
click at [579, 19] on button "Editor" at bounding box center [574, 23] width 79 height 27
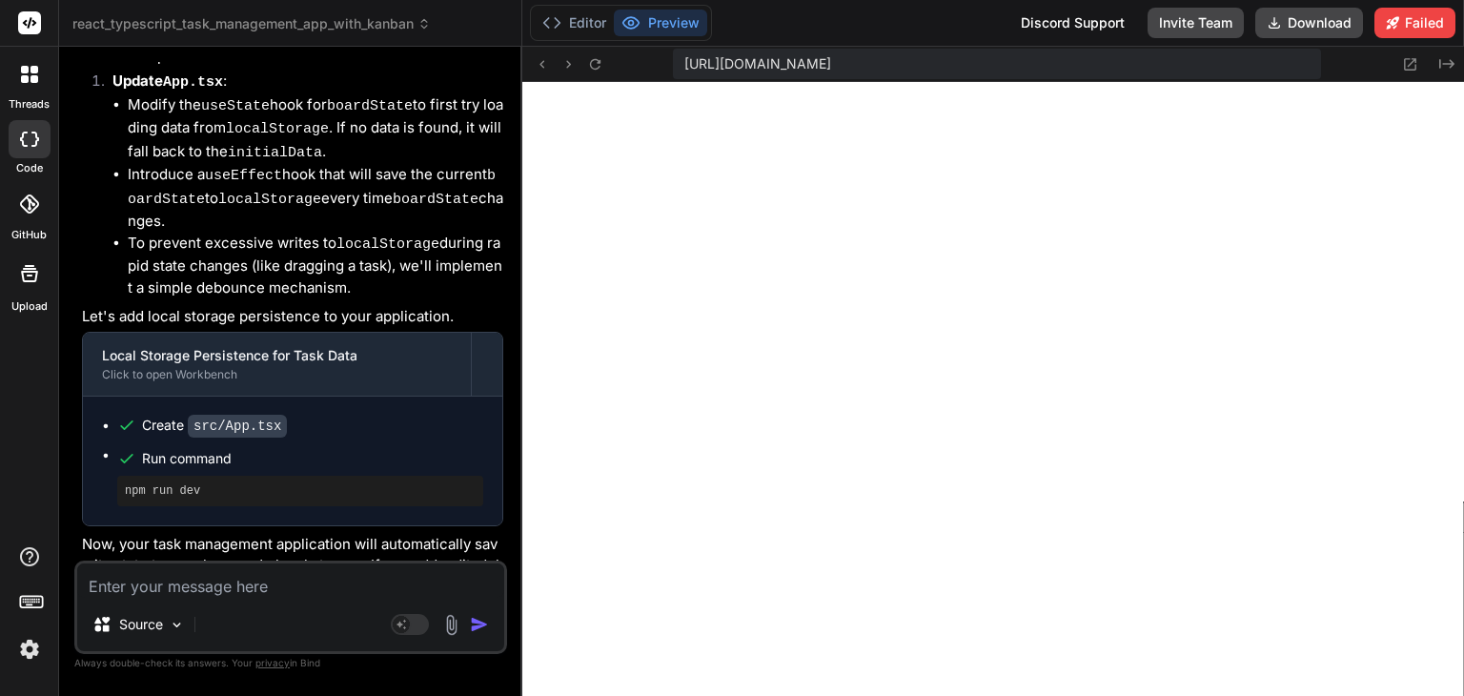
scroll to position [6527, 0]
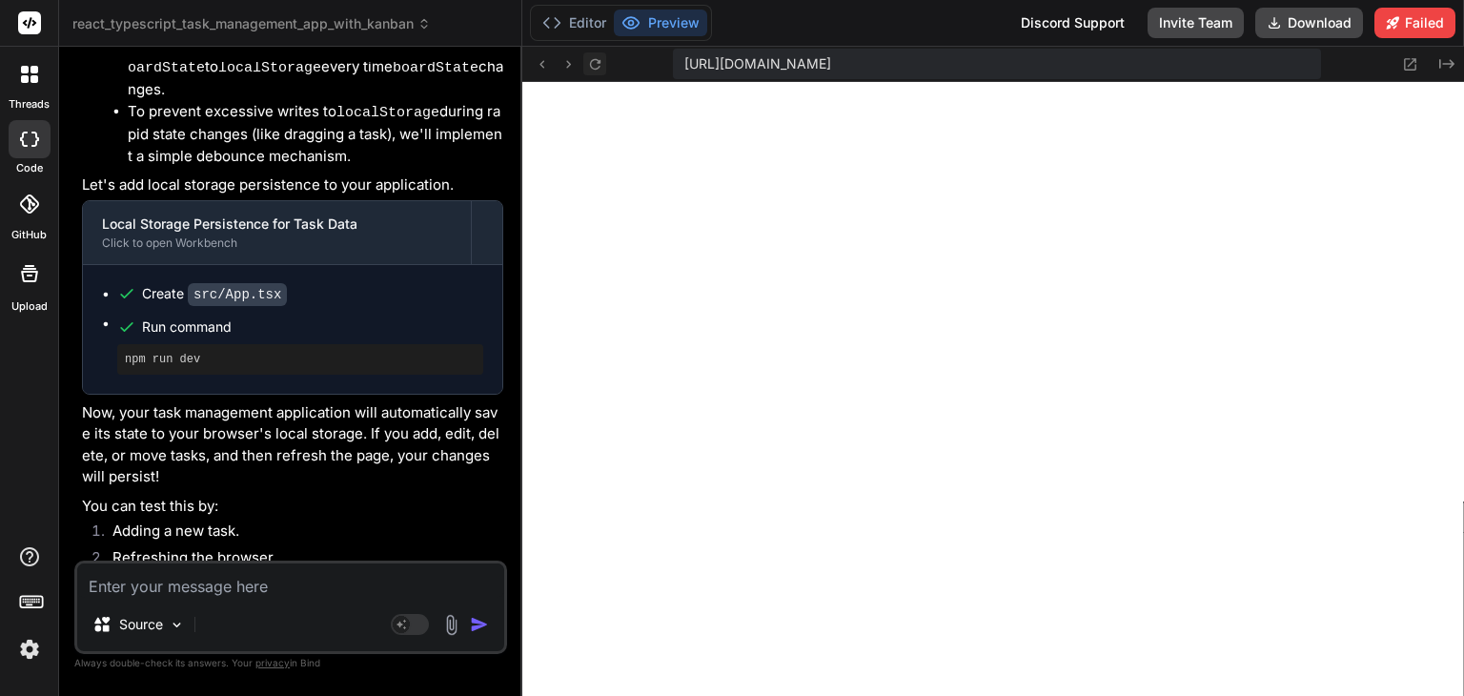
click at [597, 58] on icon at bounding box center [595, 63] width 10 height 10
click at [591, 62] on icon at bounding box center [595, 64] width 16 height 16
click at [303, 569] on textarea at bounding box center [290, 580] width 427 height 34
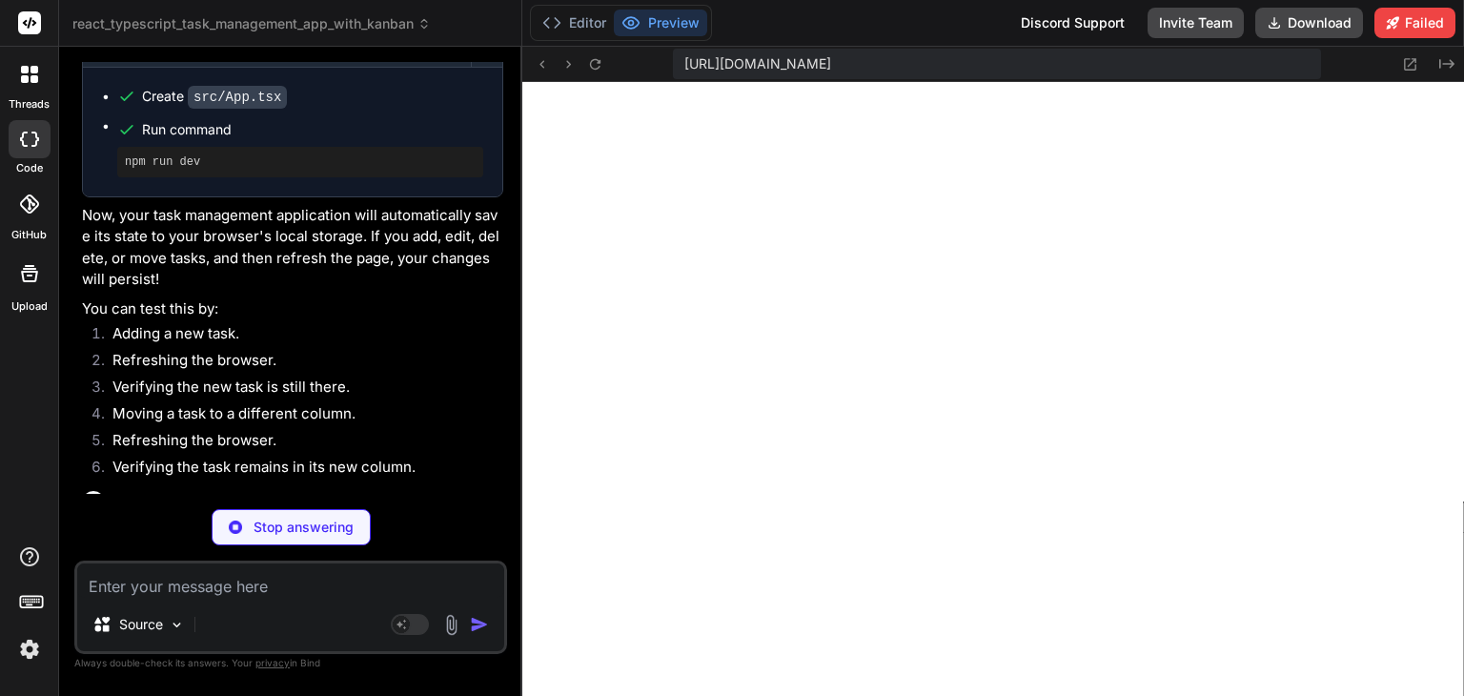
scroll to position [7025, 0]
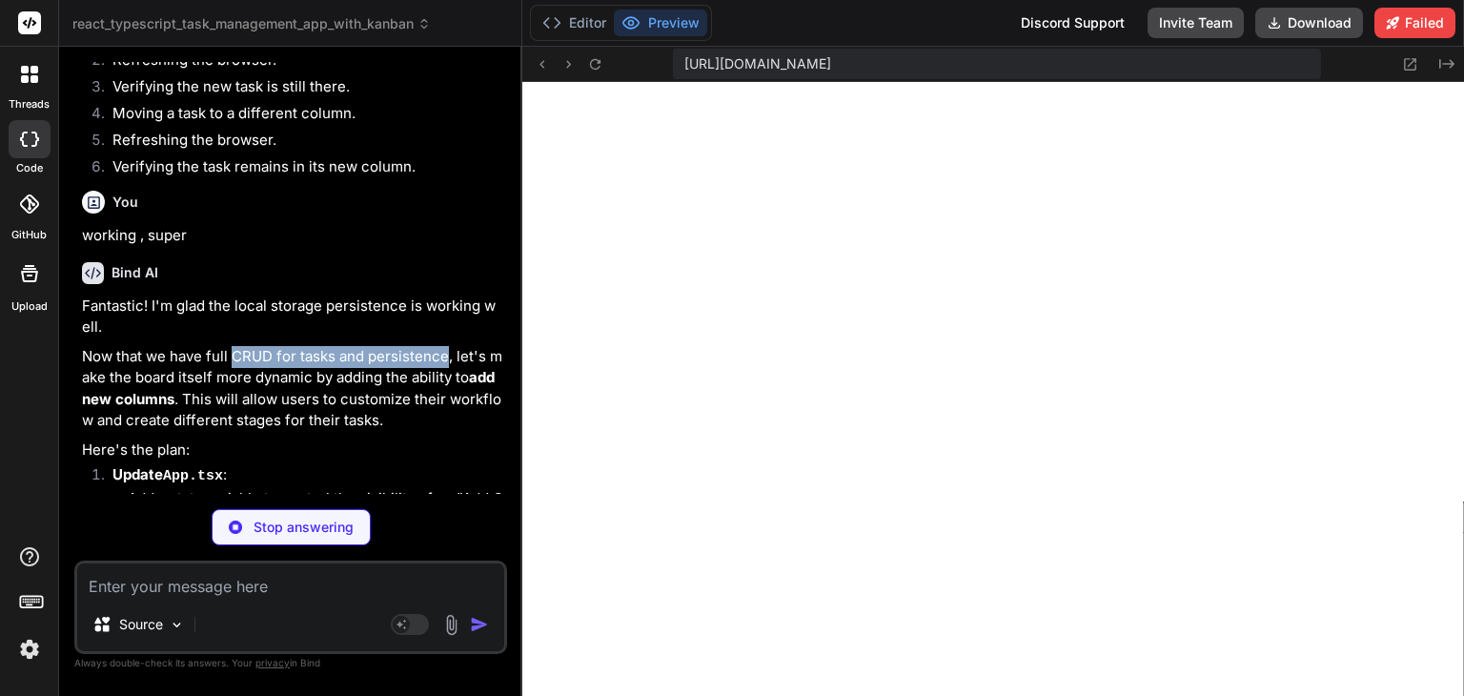
drag, startPoint x: 233, startPoint y: 230, endPoint x: 448, endPoint y: 238, distance: 215.5
click at [448, 346] on p "Now that we have full CRUD for tasks and persistence, let's make the board itse…" at bounding box center [292, 389] width 421 height 86
copy p "CRUD for tasks and persistence"
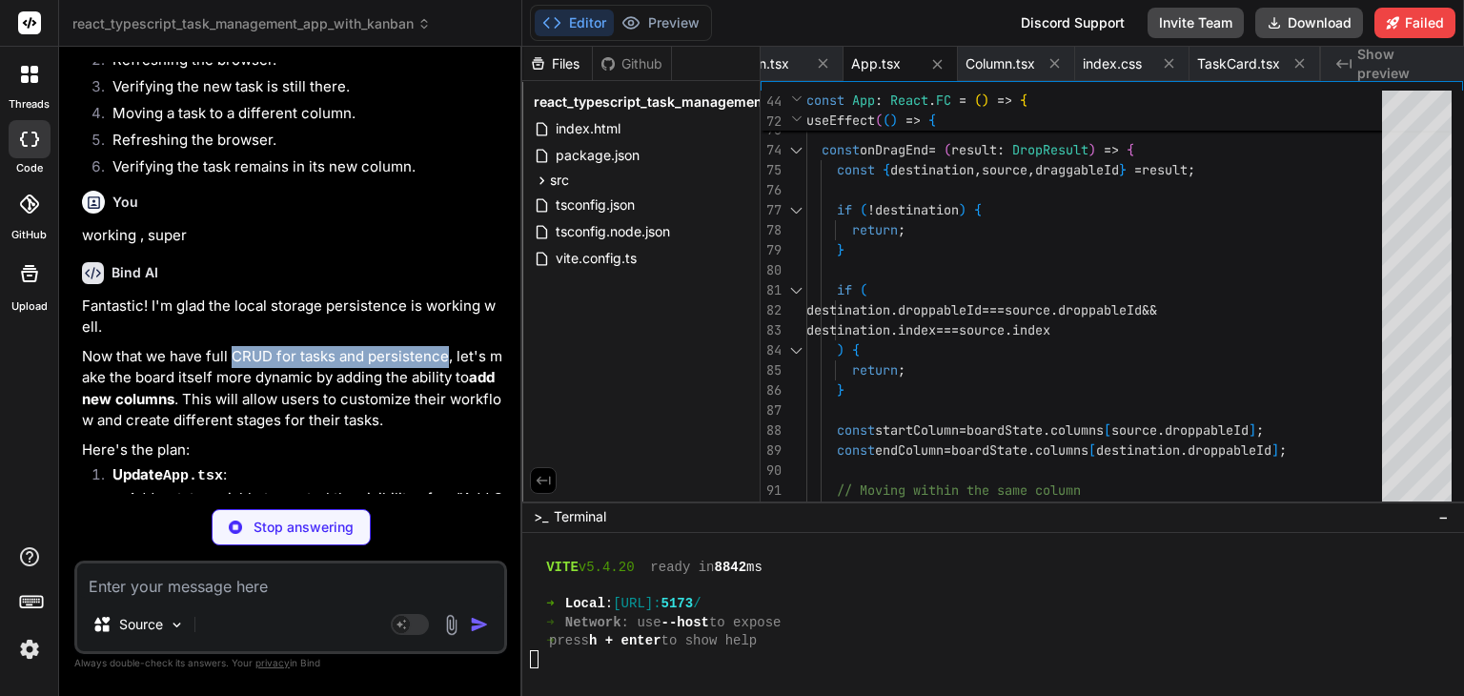
scroll to position [1993, 0]
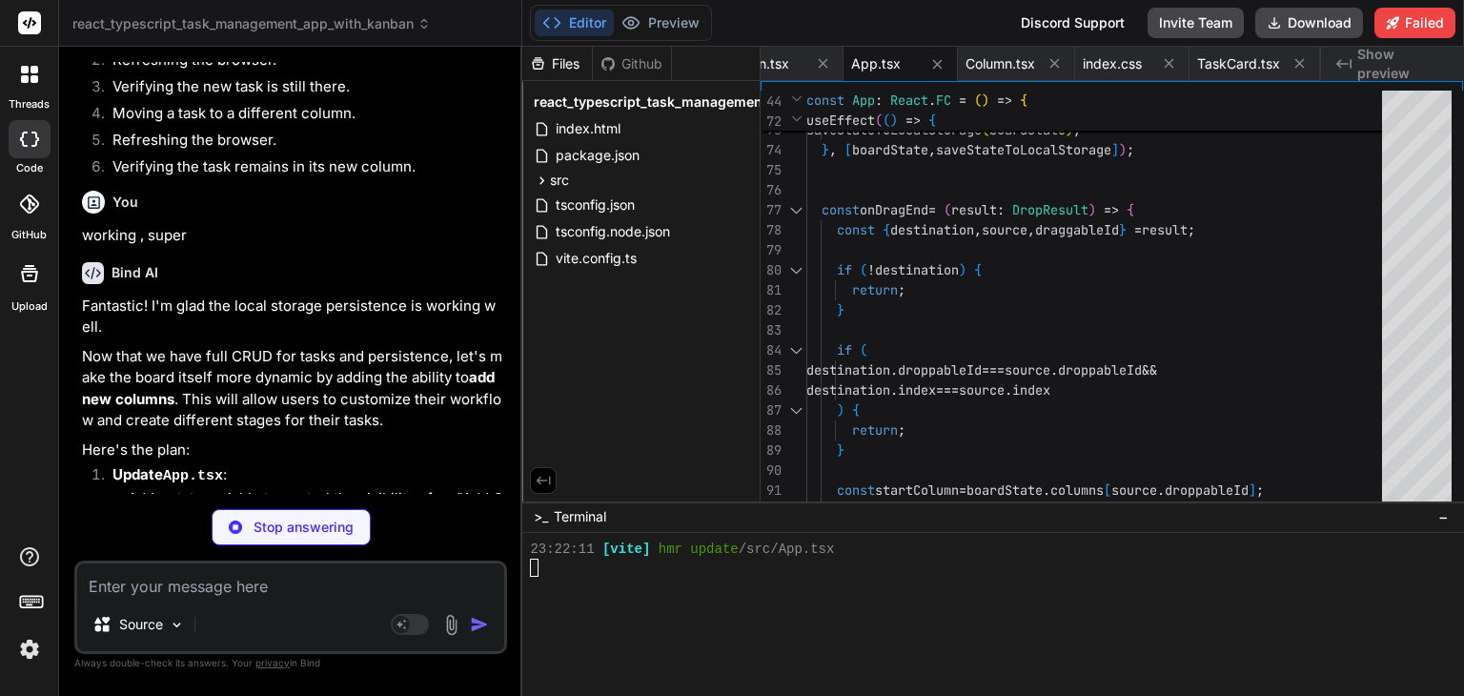
click at [412, 346] on p "Now that we have full CRUD for tasks and persistence, let's make the board itse…" at bounding box center [292, 389] width 421 height 86
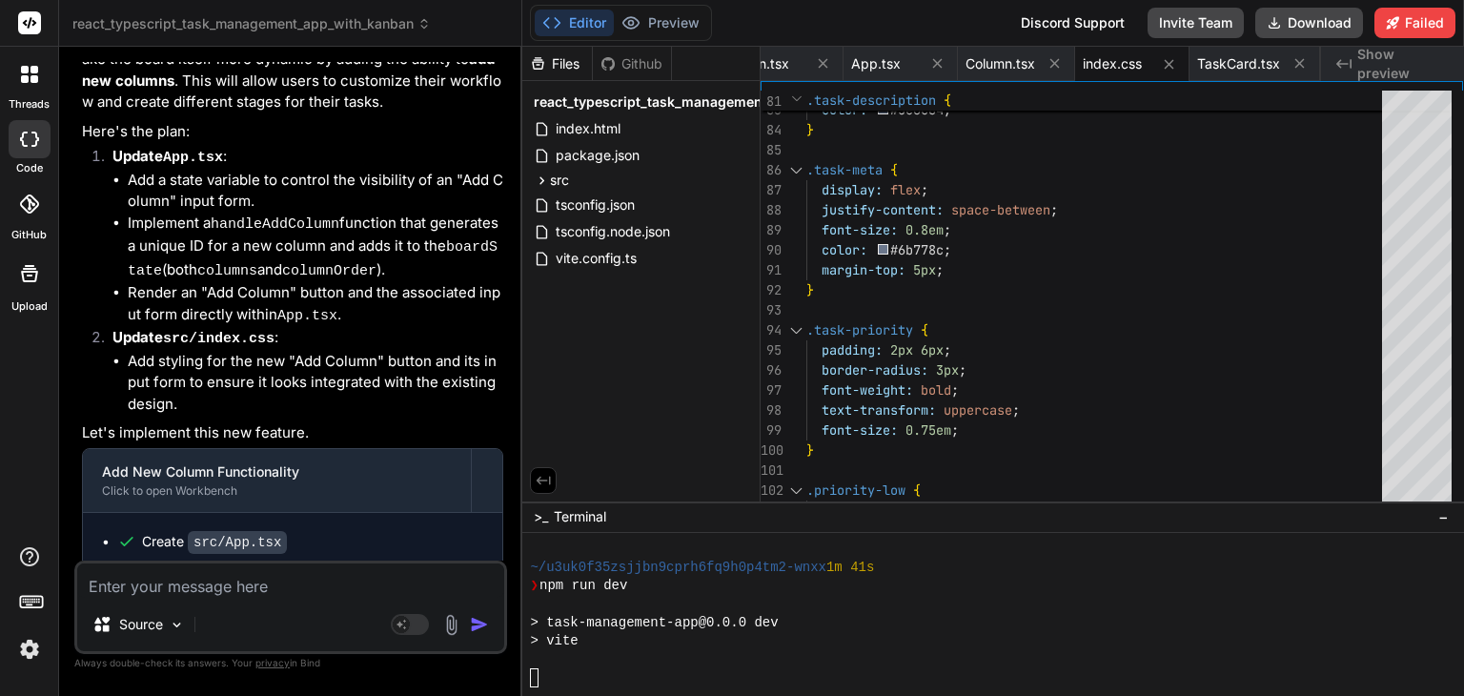
scroll to position [7419, 0]
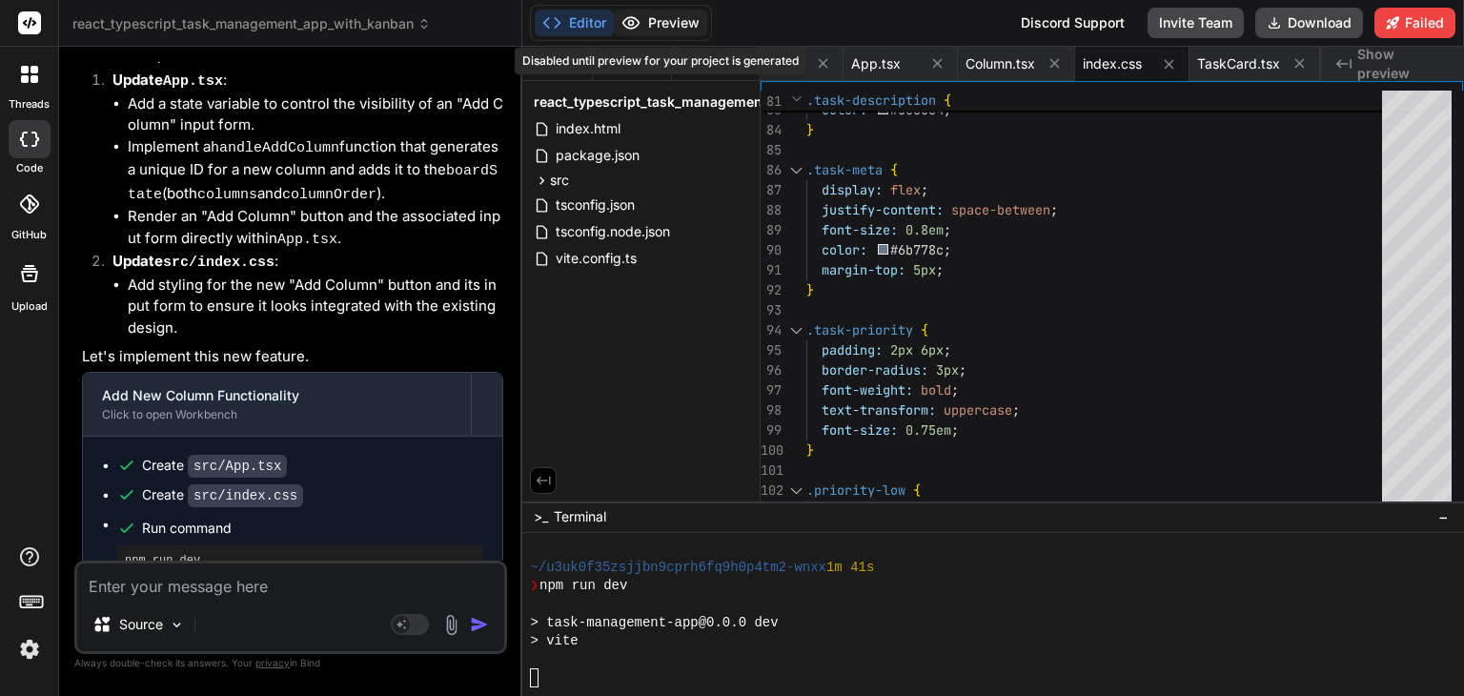
click at [685, 29] on button "Preview" at bounding box center [660, 23] width 93 height 27
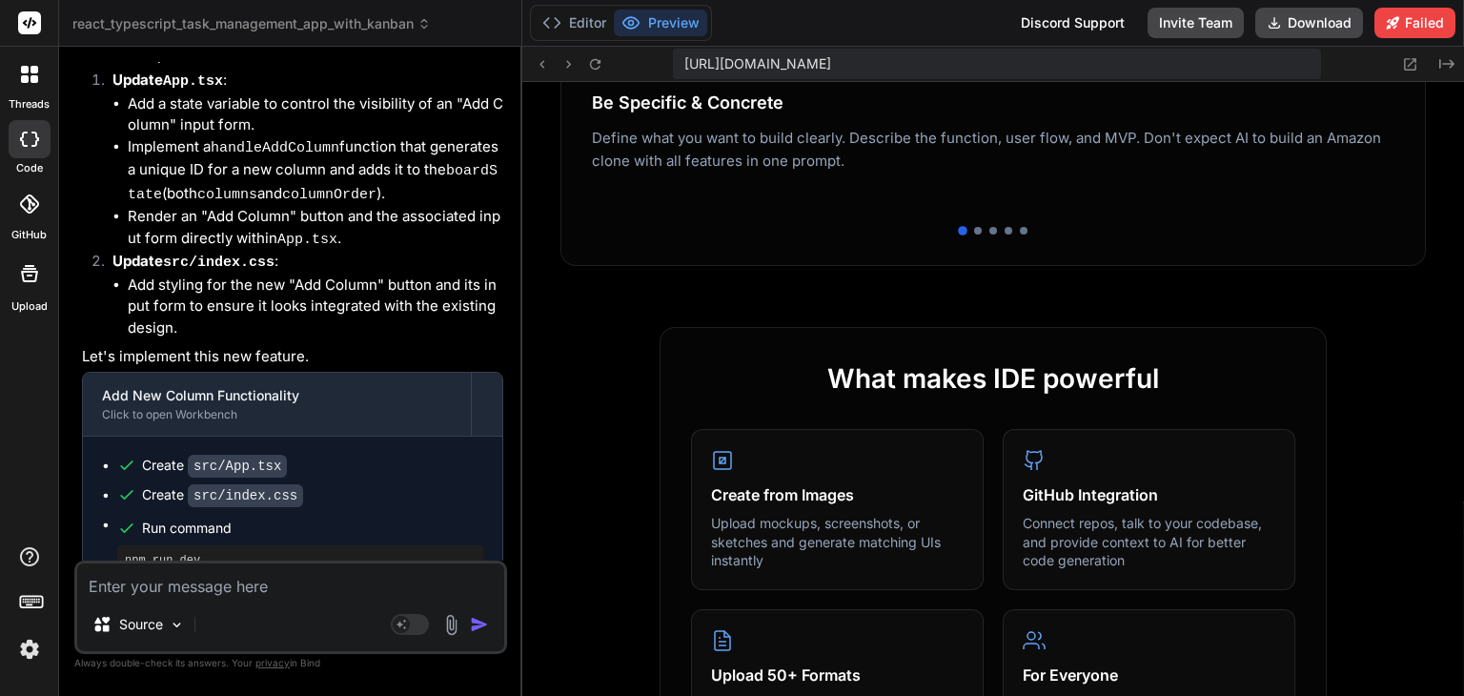
scroll to position [794, 0]
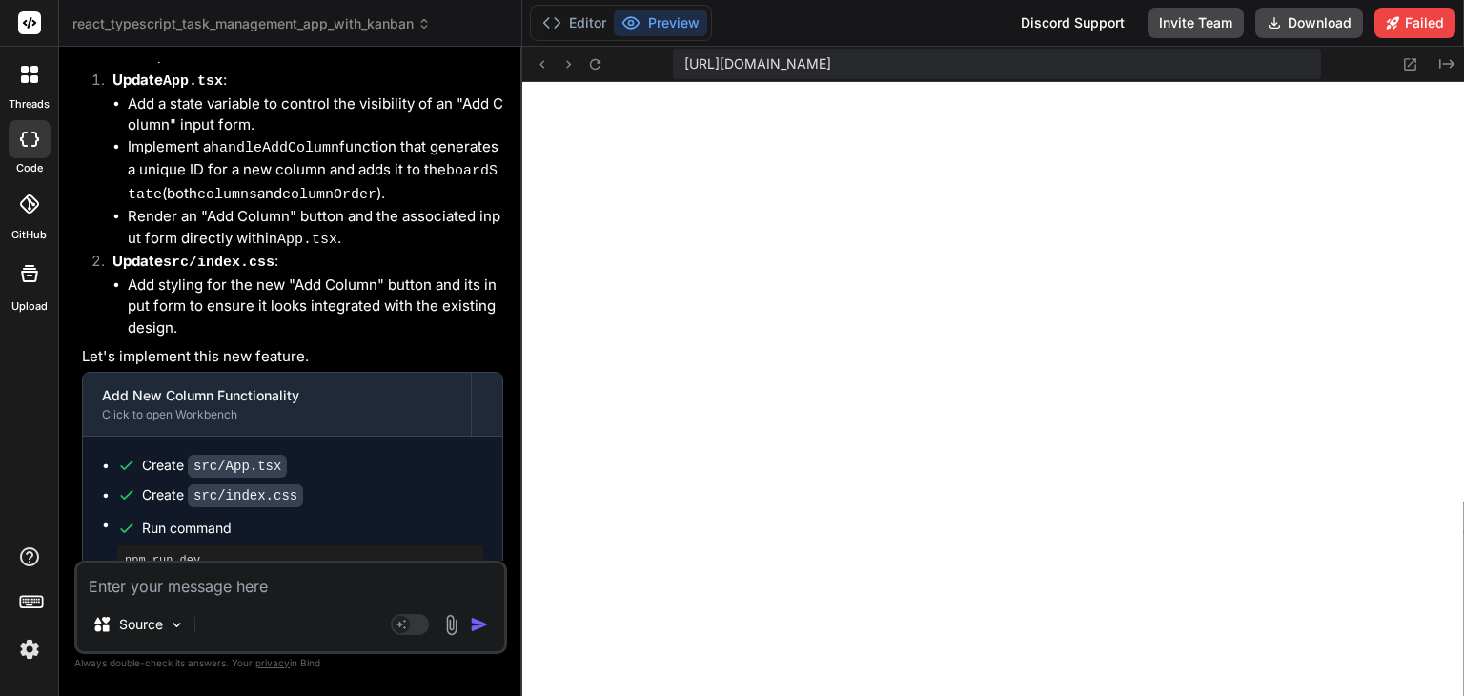
click at [184, 560] on div "Source Agent Mode. When this toggle is activated, AI automatically makes decisi…" at bounding box center [290, 606] width 433 height 93
click at [192, 588] on textarea at bounding box center [290, 580] width 427 height 34
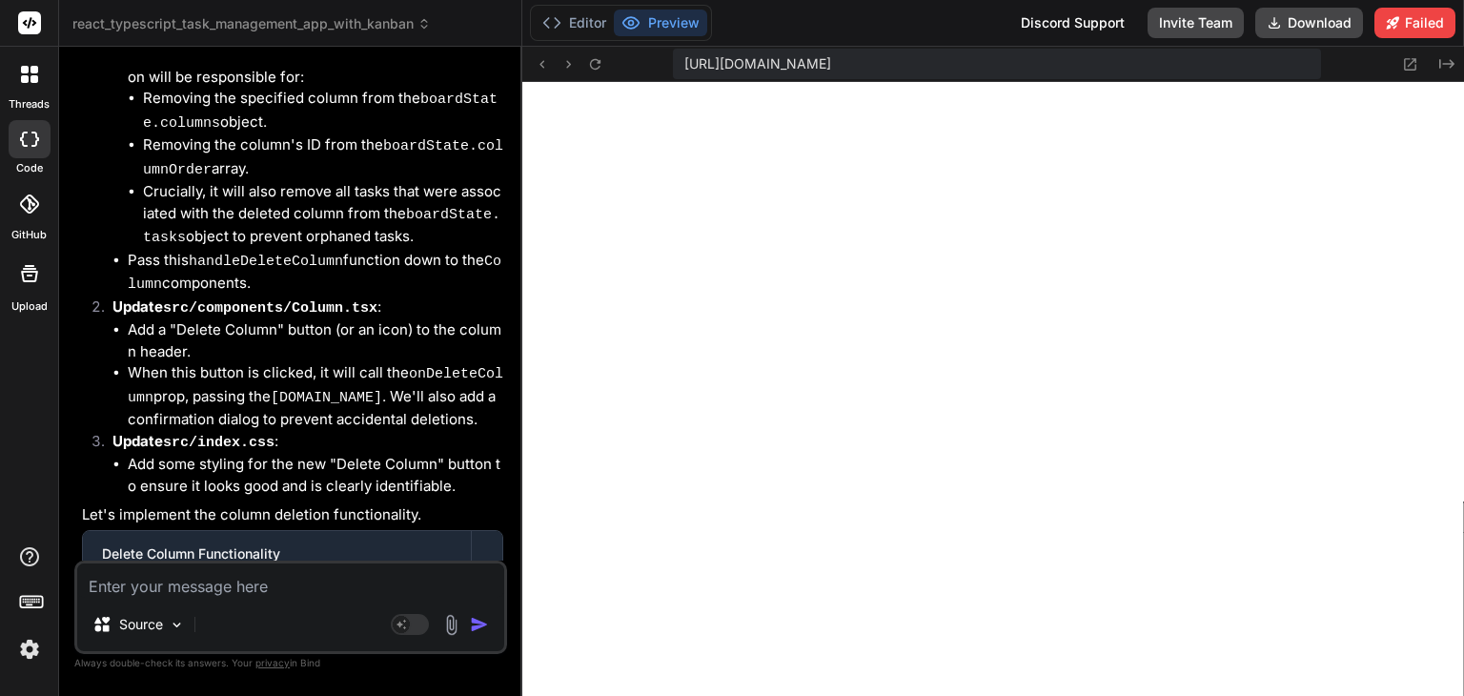
scroll to position [8554, 0]
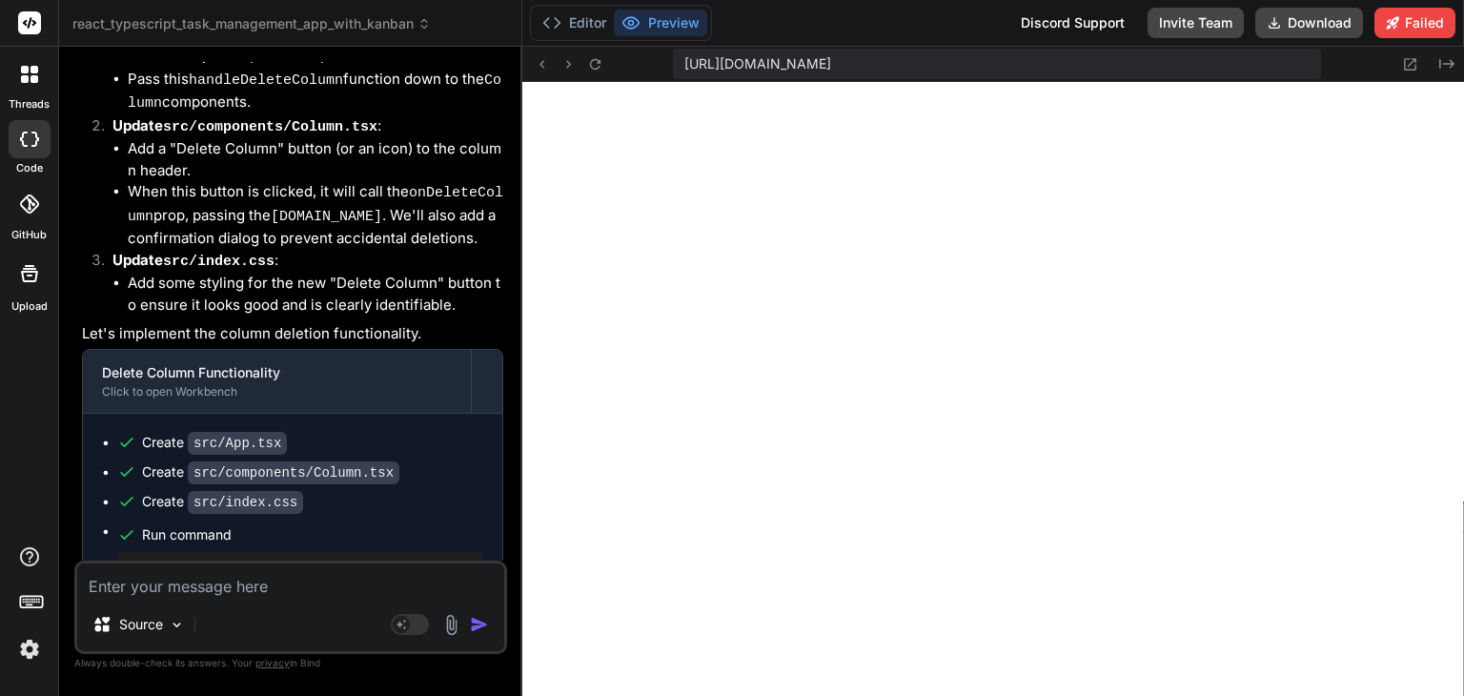
click at [353, 578] on textarea at bounding box center [290, 580] width 427 height 34
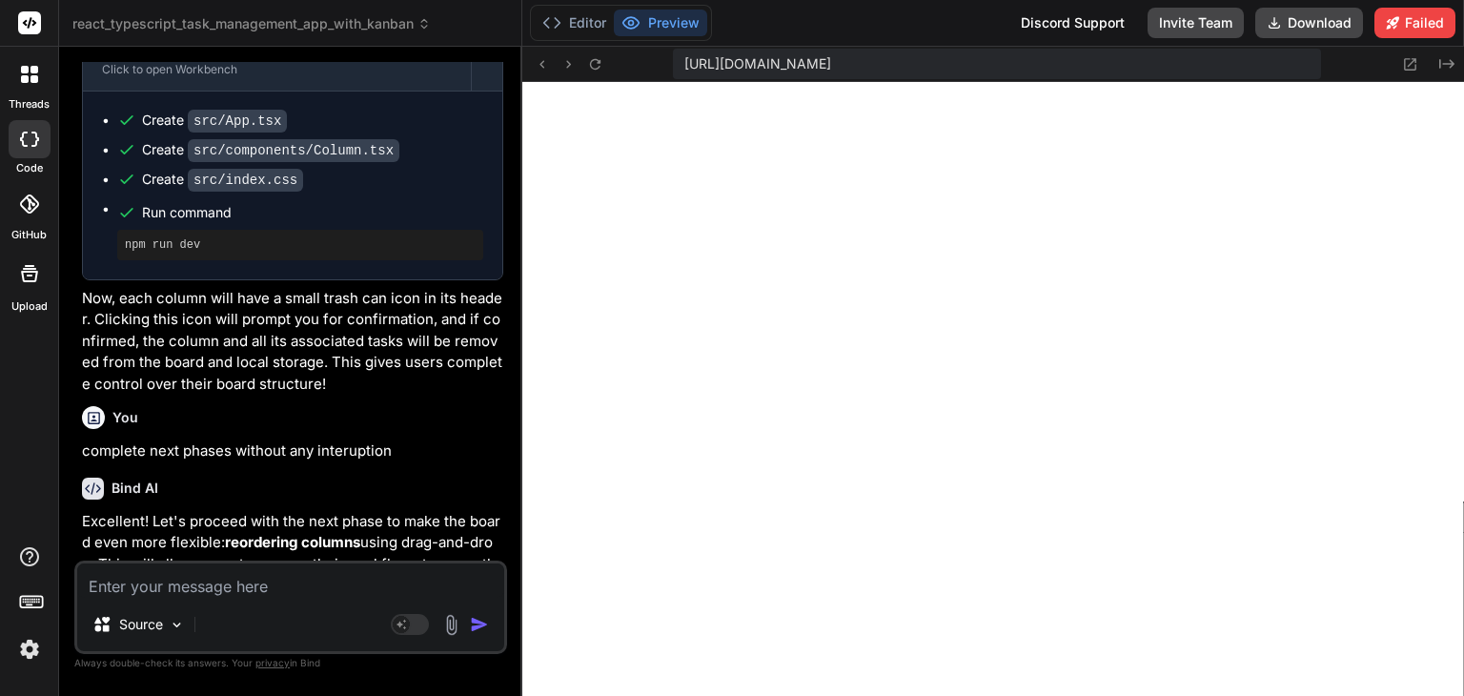
scroll to position [9510, 0]
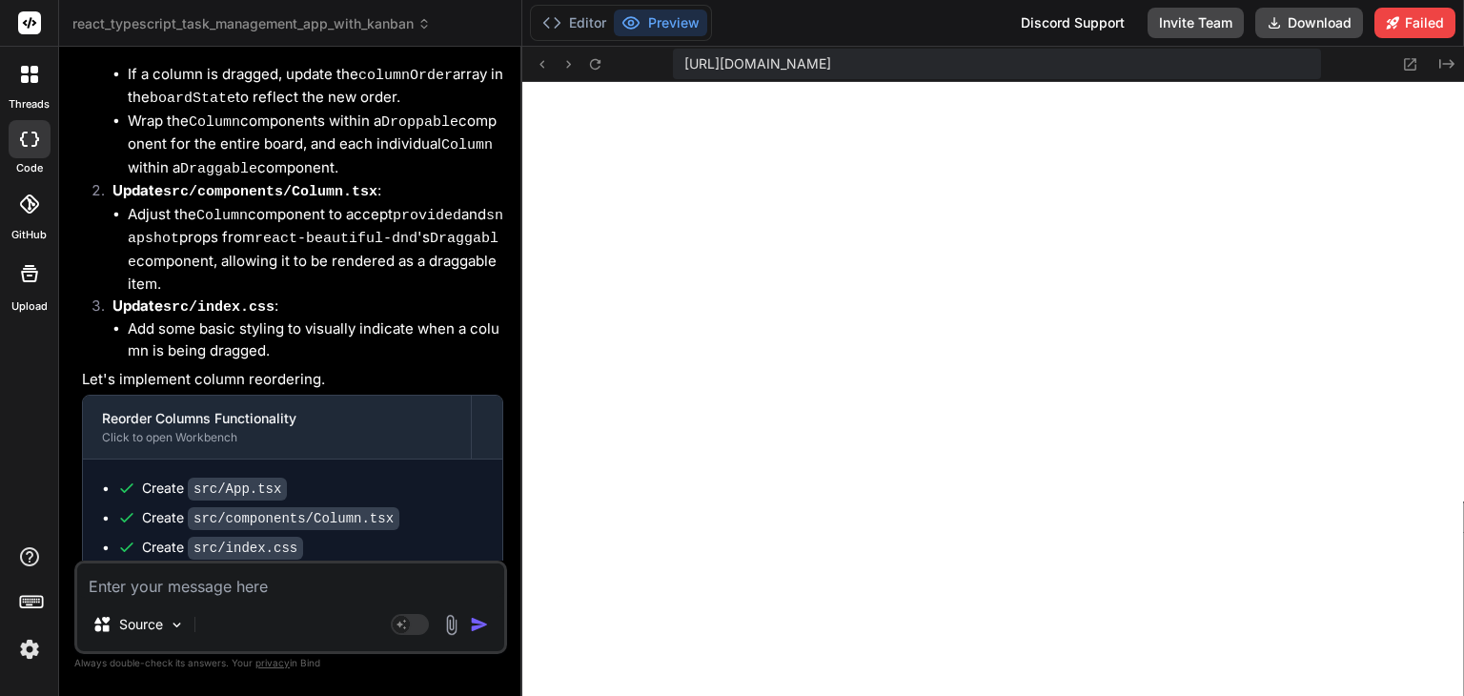
click at [667, 19] on button "Preview" at bounding box center [660, 23] width 93 height 27
click at [566, 16] on button "Editor" at bounding box center [574, 23] width 79 height 27
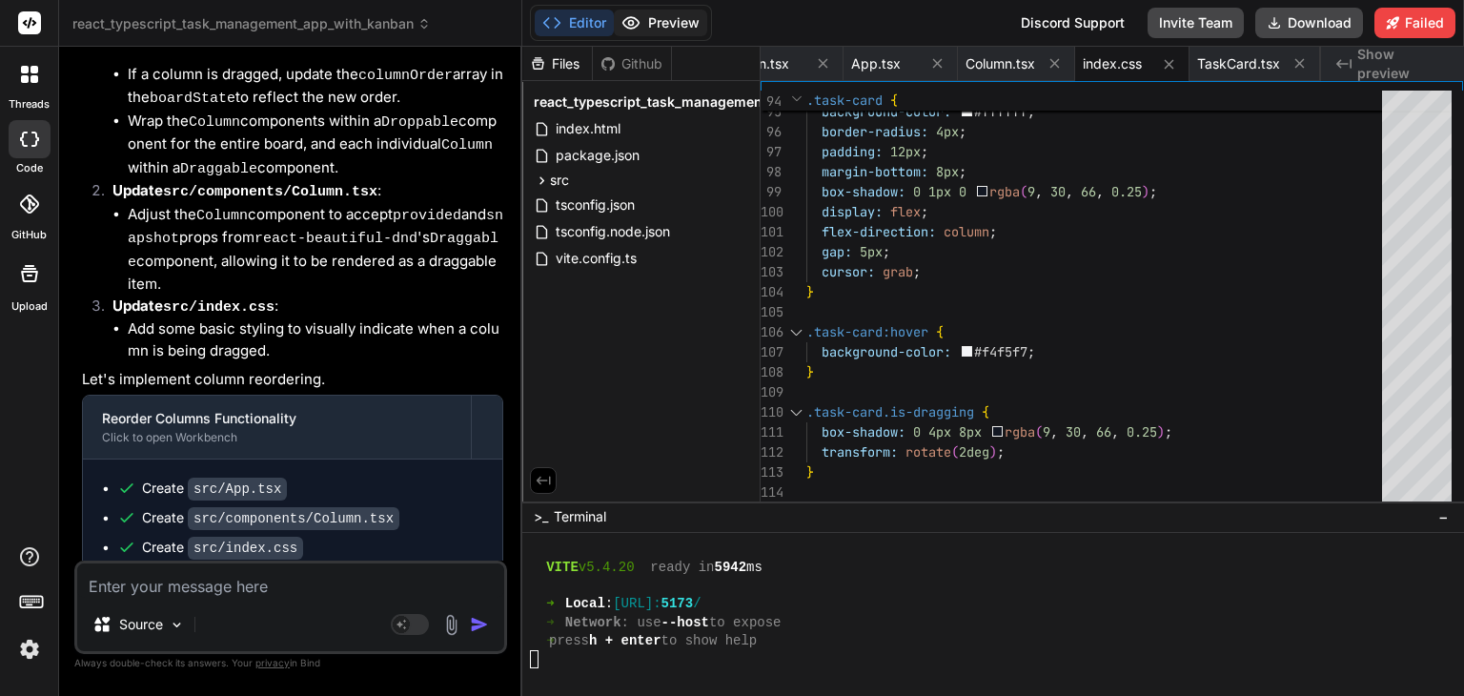
click at [624, 18] on icon at bounding box center [630, 22] width 19 height 19
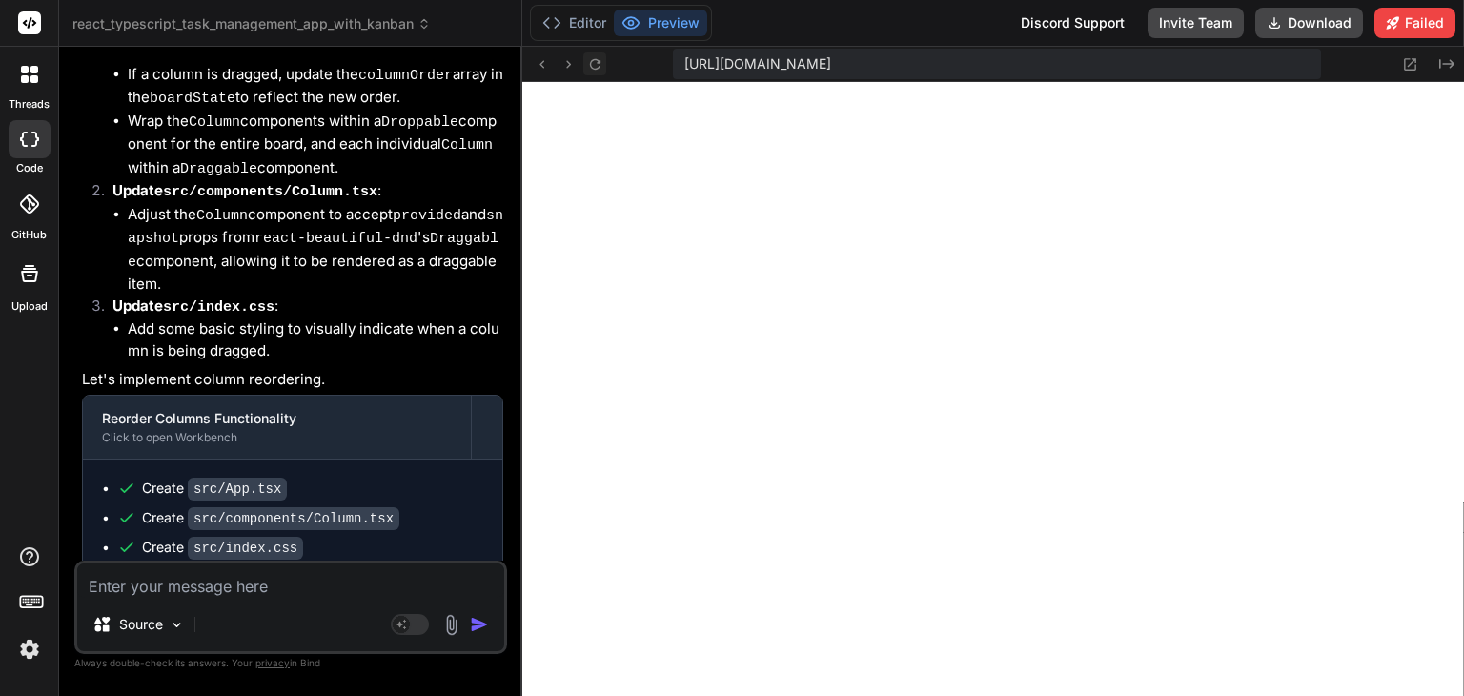
click at [603, 66] on button at bounding box center [594, 63] width 23 height 23
click at [831, 69] on span "https://u3uk0f35zsjjbn9cprh6fq9h0p4tm2-wnxx--5173--96435430.local-corp.webconta…" at bounding box center [757, 63] width 147 height 19
click at [1402, 66] on icon at bounding box center [1410, 64] width 16 height 16
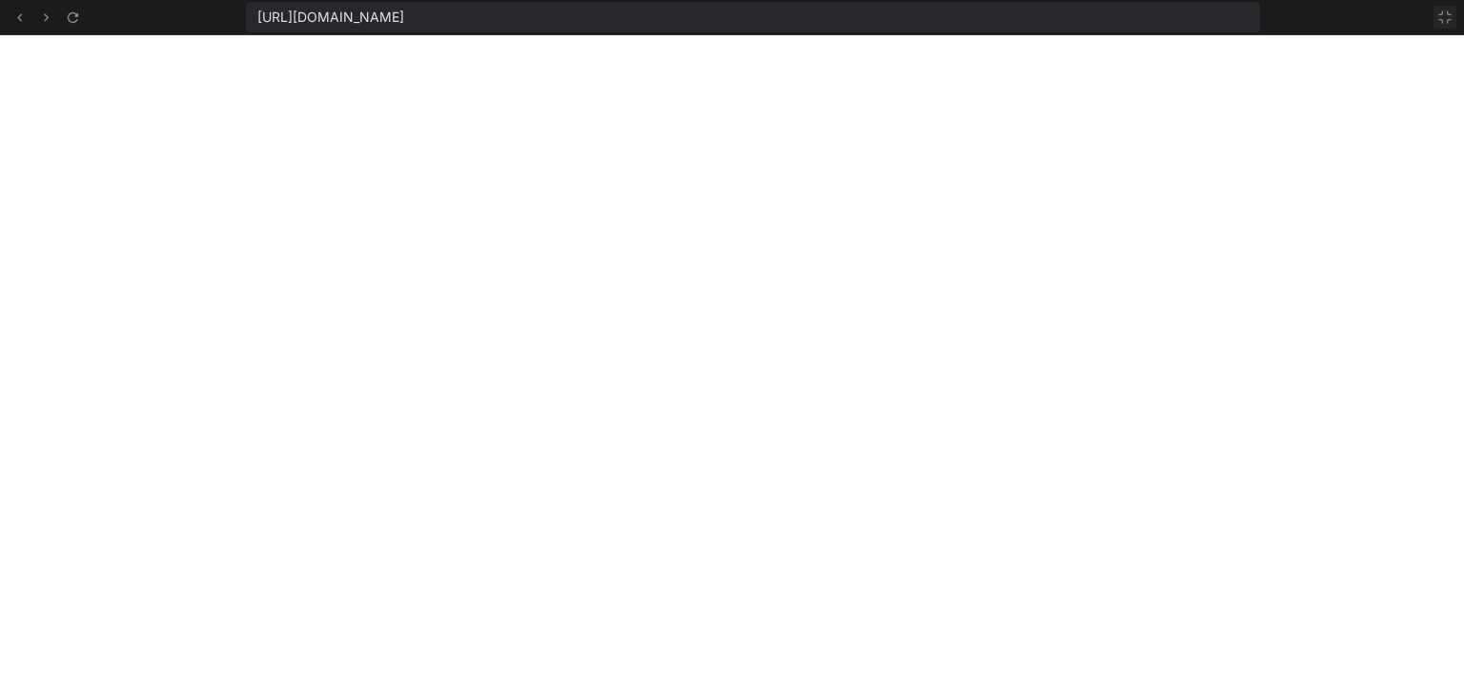
click at [1445, 12] on icon at bounding box center [1444, 17] width 15 height 15
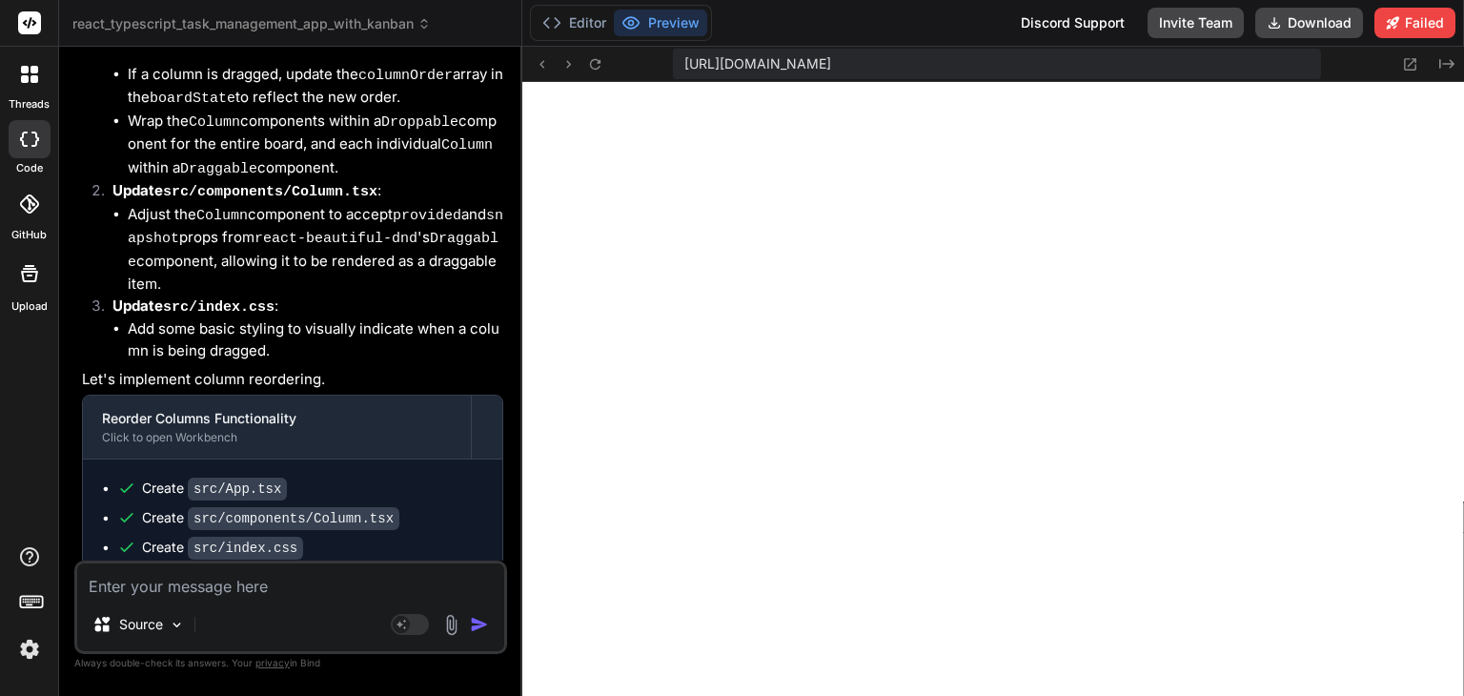
click at [324, 656] on p "Now you can drag and drop entire columns to reorder them on the board! The colu…" at bounding box center [292, 700] width 421 height 88
click at [273, 594] on textarea at bounding box center [290, 580] width 427 height 34
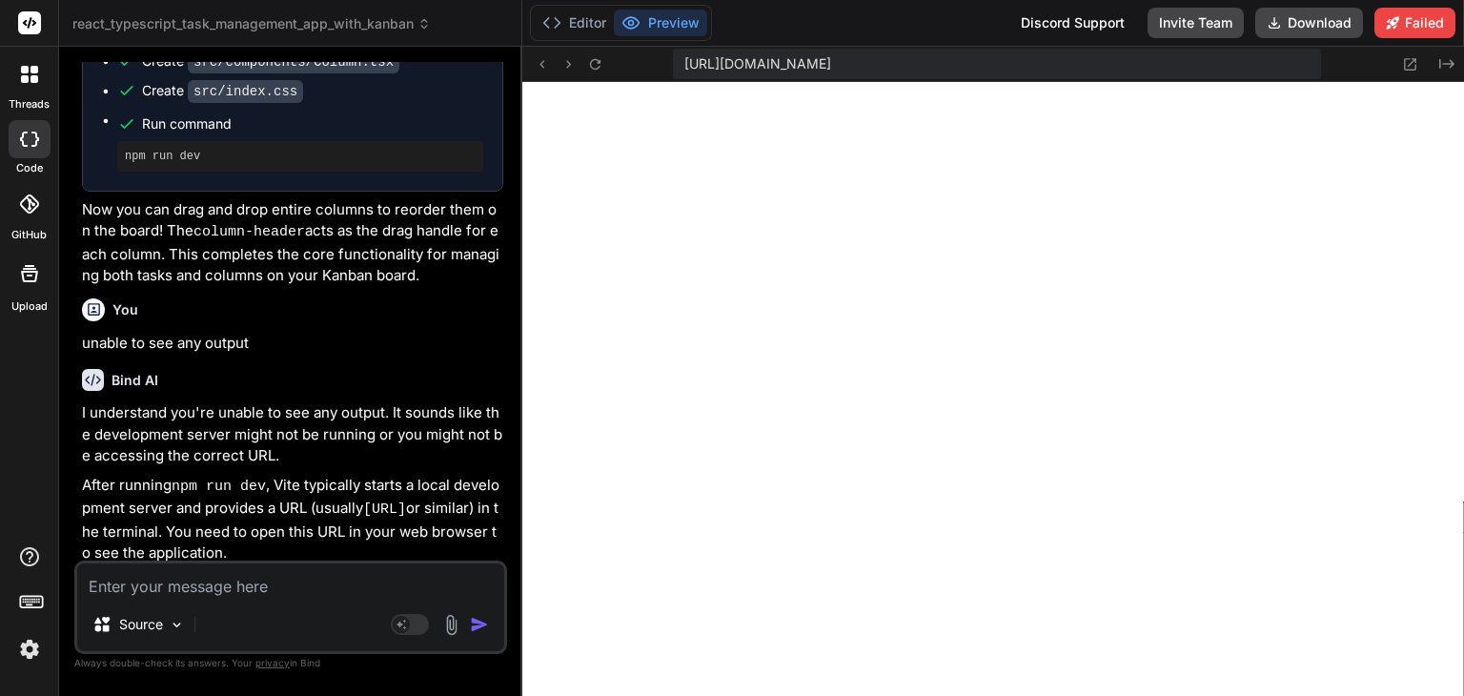
scroll to position [10075, 0]
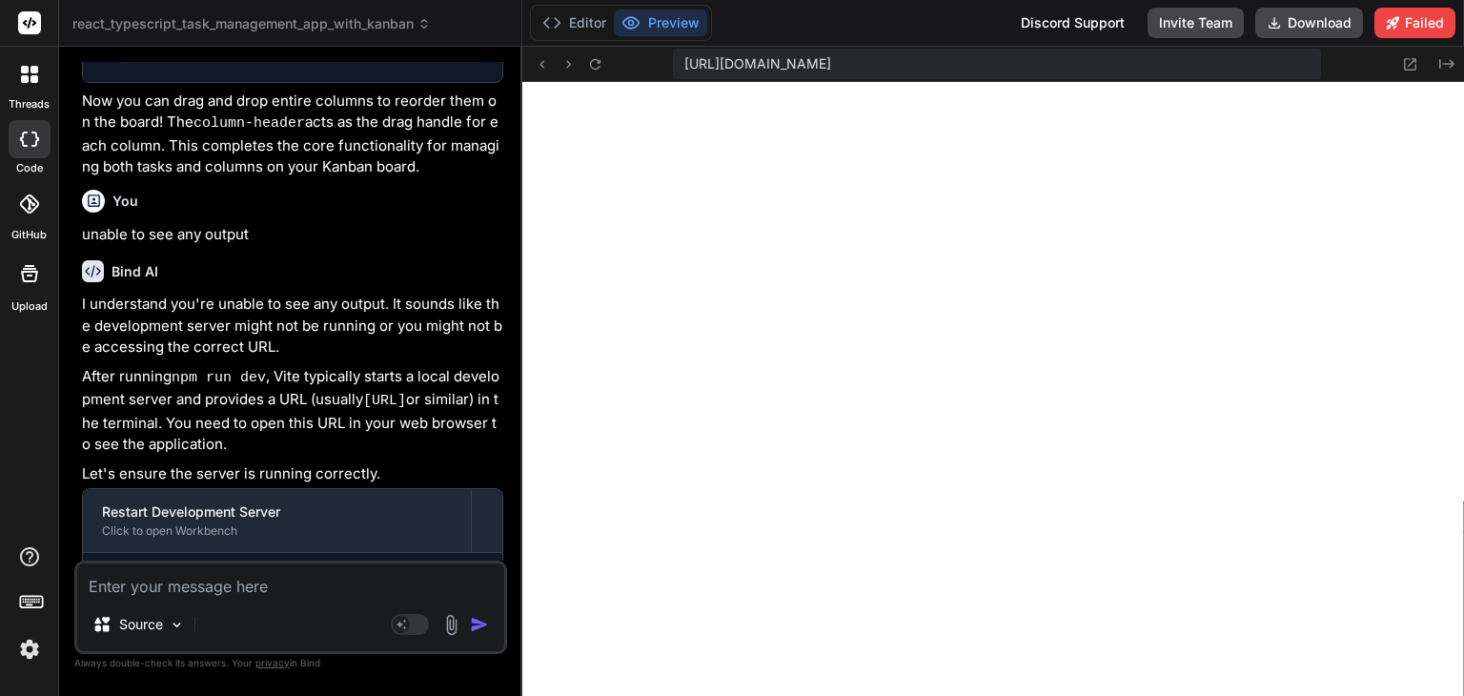
click at [764, 59] on span "[URL][DOMAIN_NAME]" at bounding box center [757, 63] width 147 height 19
click at [789, 55] on span "[URL][DOMAIN_NAME]" at bounding box center [757, 63] width 147 height 19
click at [823, 55] on span "[URL][DOMAIN_NAME]" at bounding box center [757, 63] width 147 height 19
click at [1414, 62] on icon at bounding box center [1410, 64] width 16 height 16
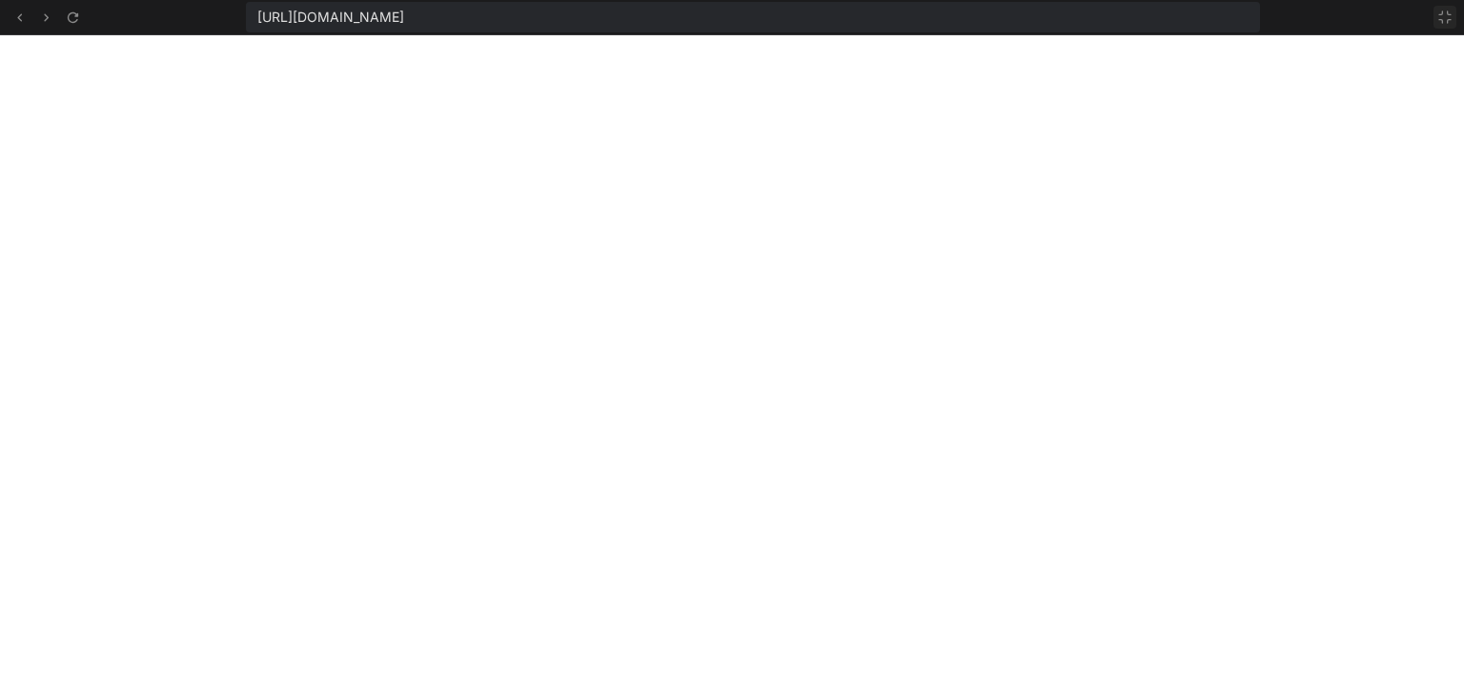
click at [1445, 22] on icon at bounding box center [1444, 17] width 15 height 15
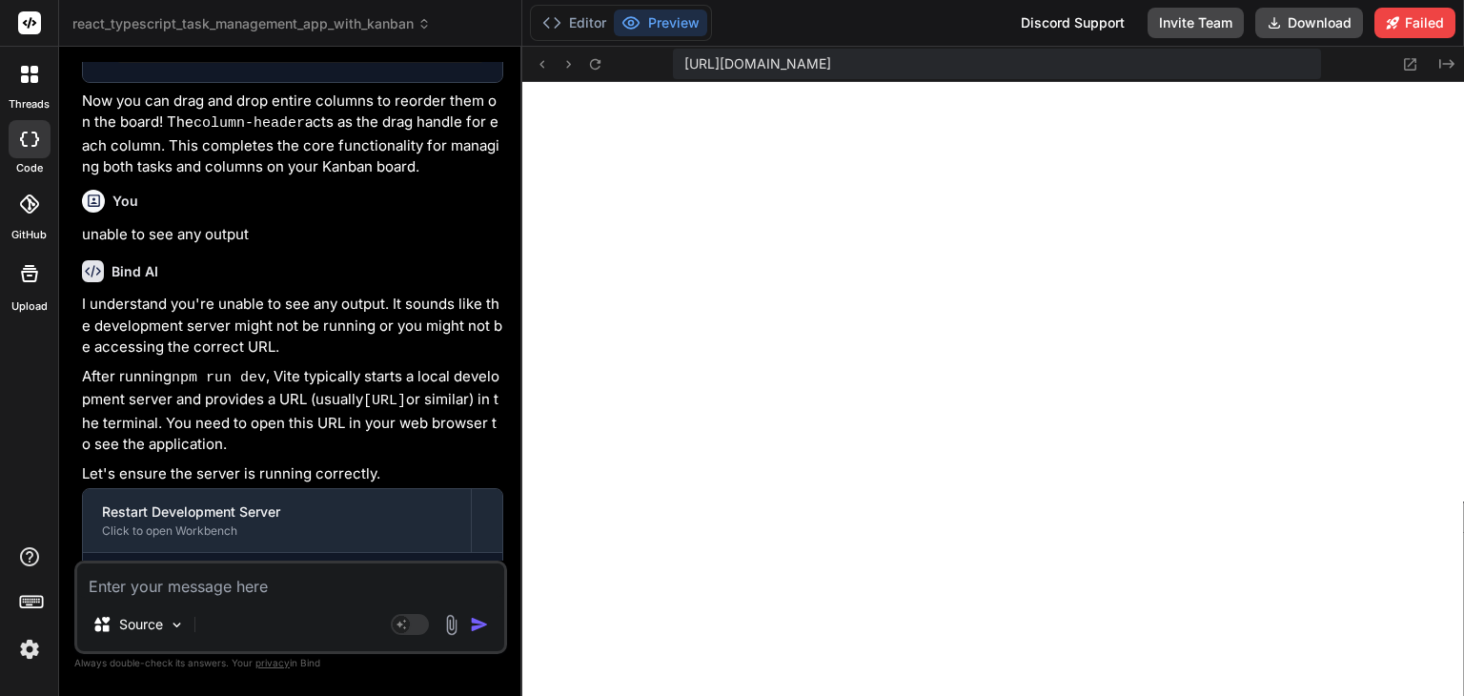
click at [831, 62] on span "[URL][DOMAIN_NAME]" at bounding box center [757, 63] width 147 height 19
copy div "https://u3uk0f35zsjjbn9cprh6fq9h0p4tm2-wnxx--5173--96435430.local-corp.webconta…"
click at [234, 597] on textarea at bounding box center [290, 580] width 427 height 34
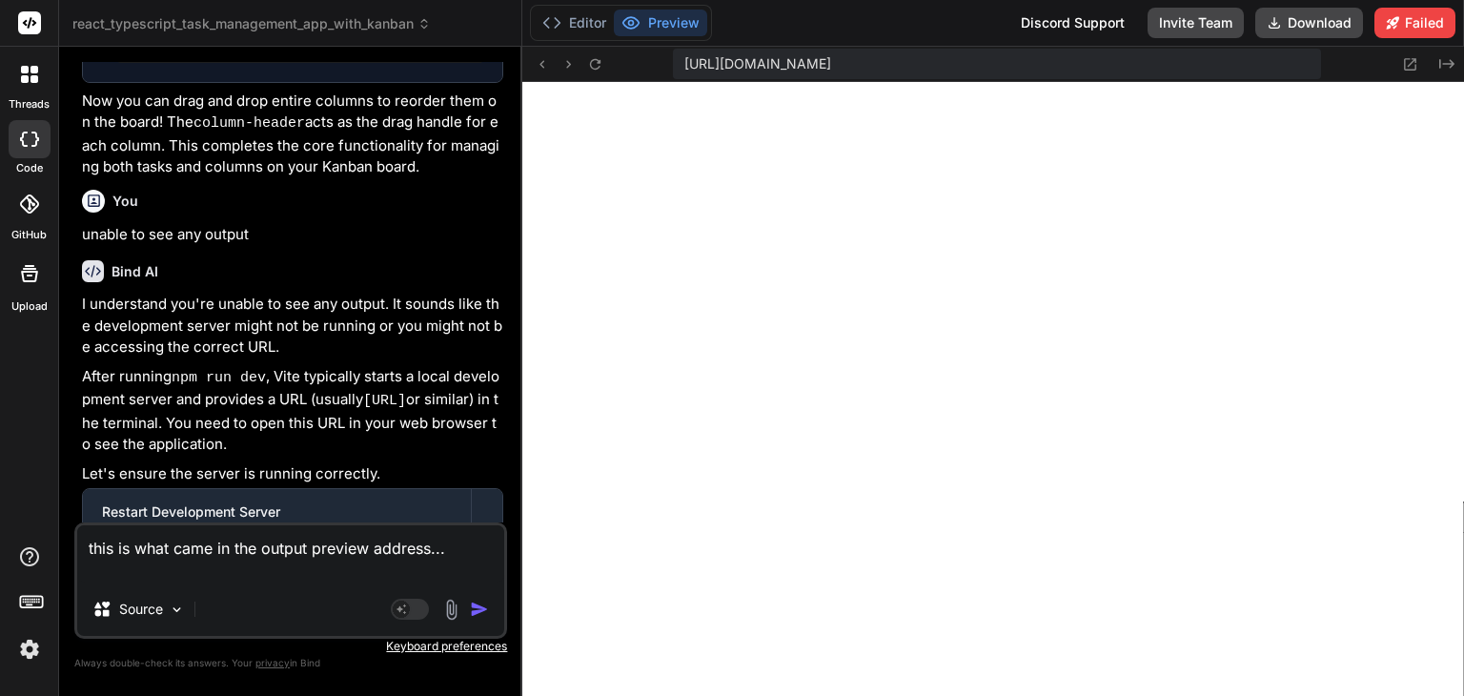
paste textarea "[URL][DOMAIN_NAME]"
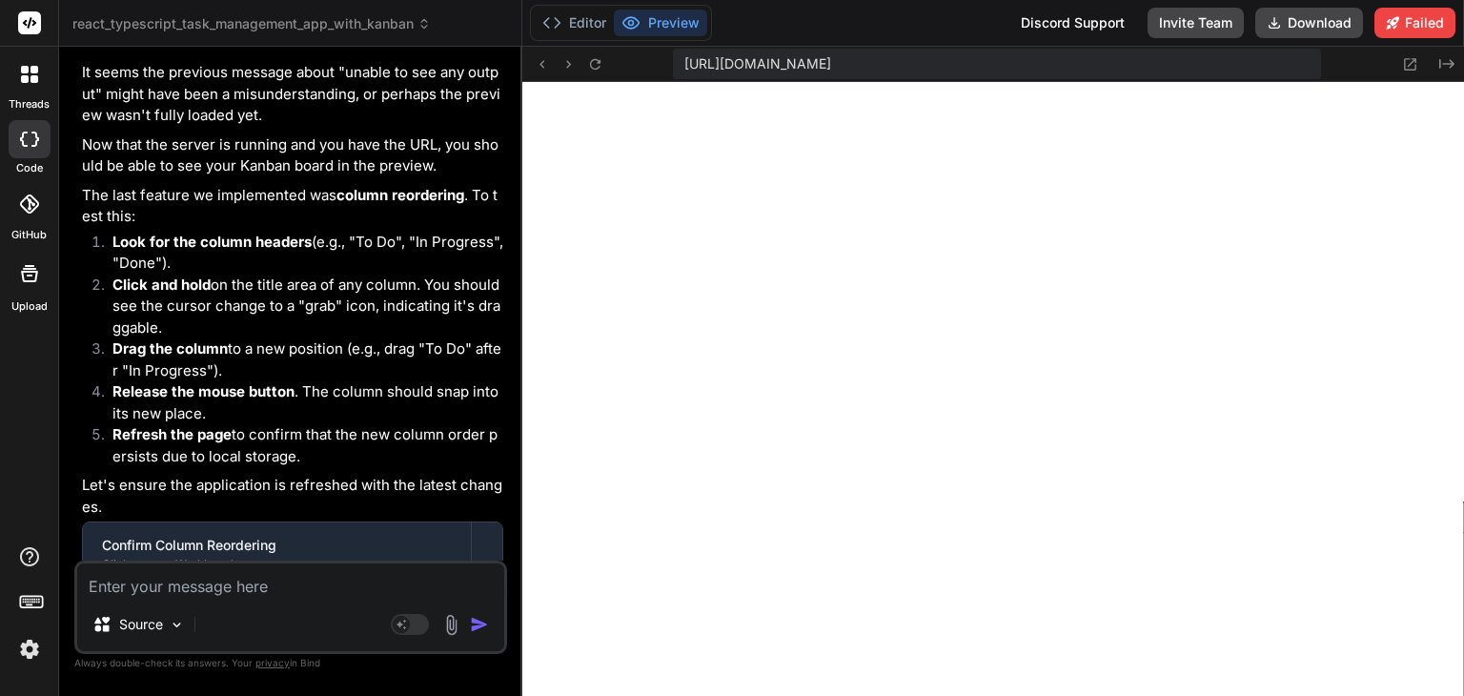
scroll to position [10958, 0]
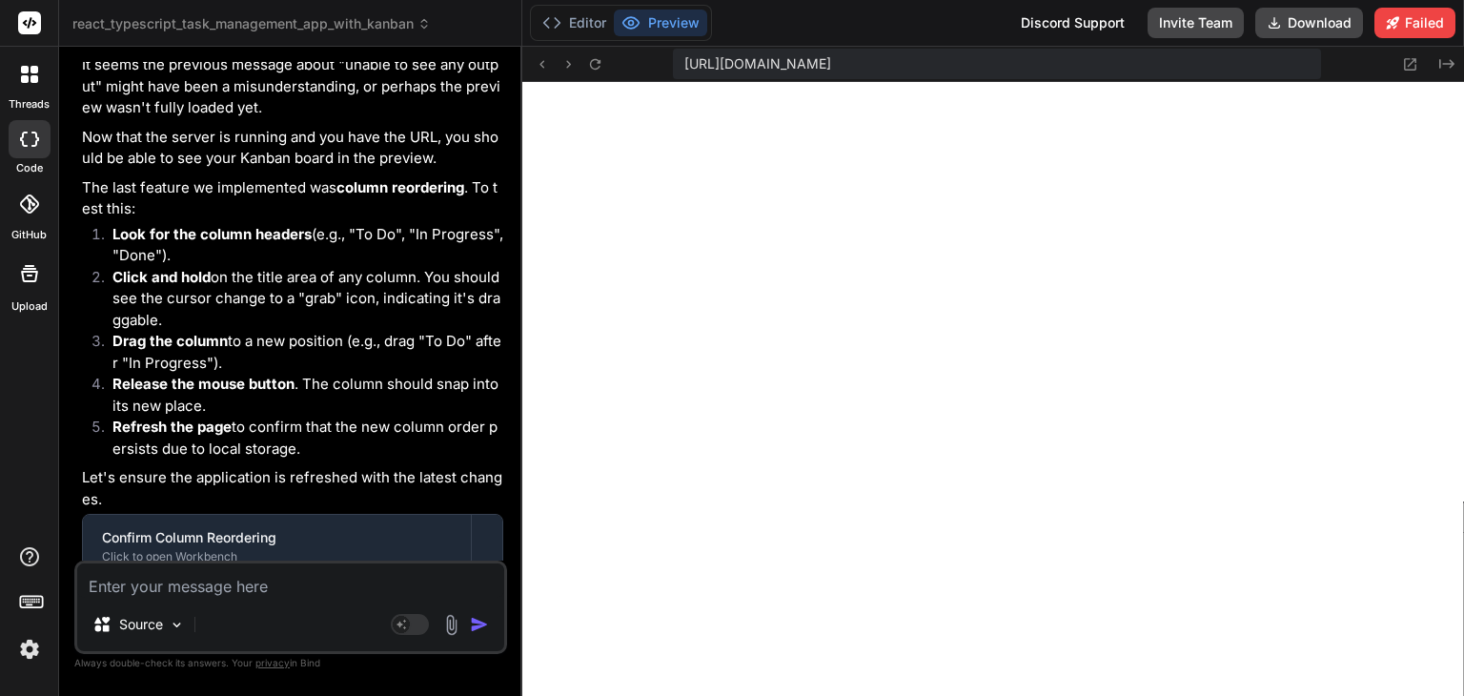
click at [1110, 52] on div "[URL][DOMAIN_NAME]" at bounding box center [997, 64] width 648 height 30
click at [587, 68] on icon at bounding box center [595, 64] width 16 height 16
click at [602, 10] on button "Editor" at bounding box center [574, 23] width 79 height 27
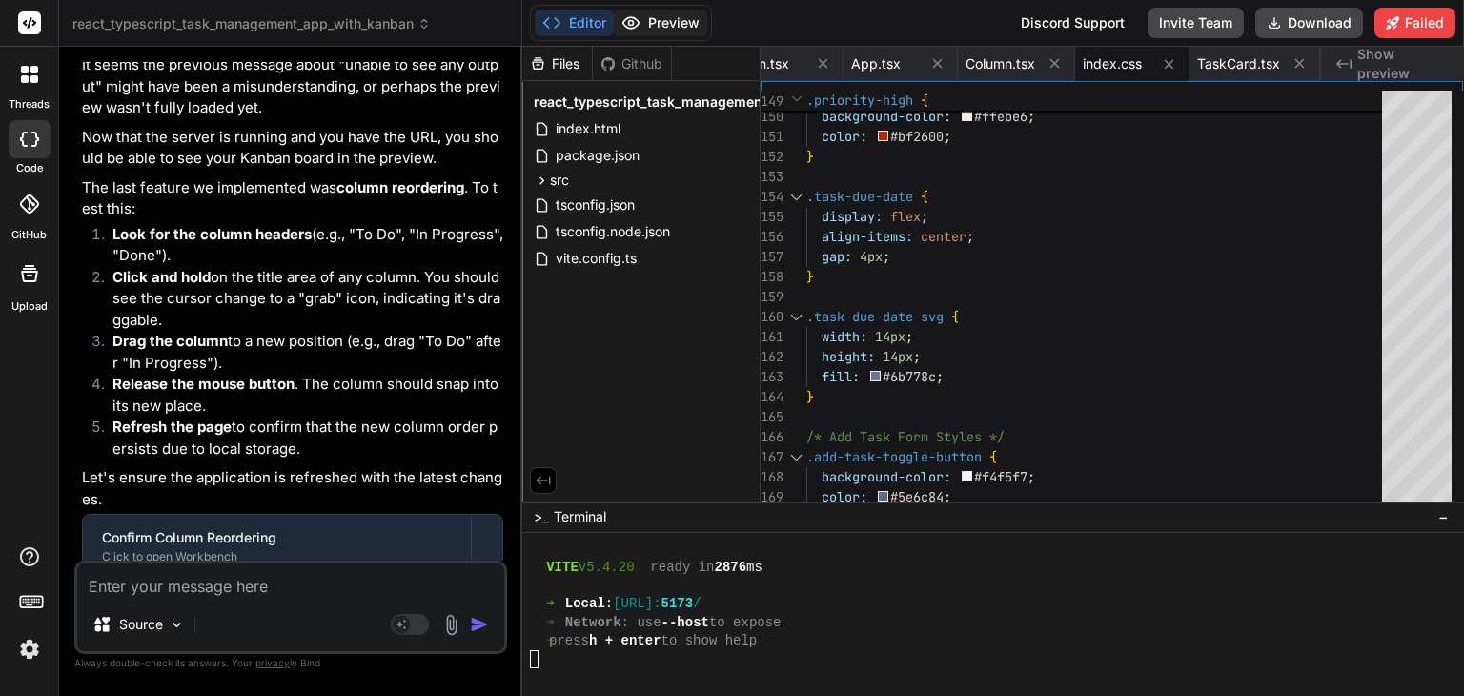
click at [655, 18] on button "Preview" at bounding box center [660, 23] width 93 height 27
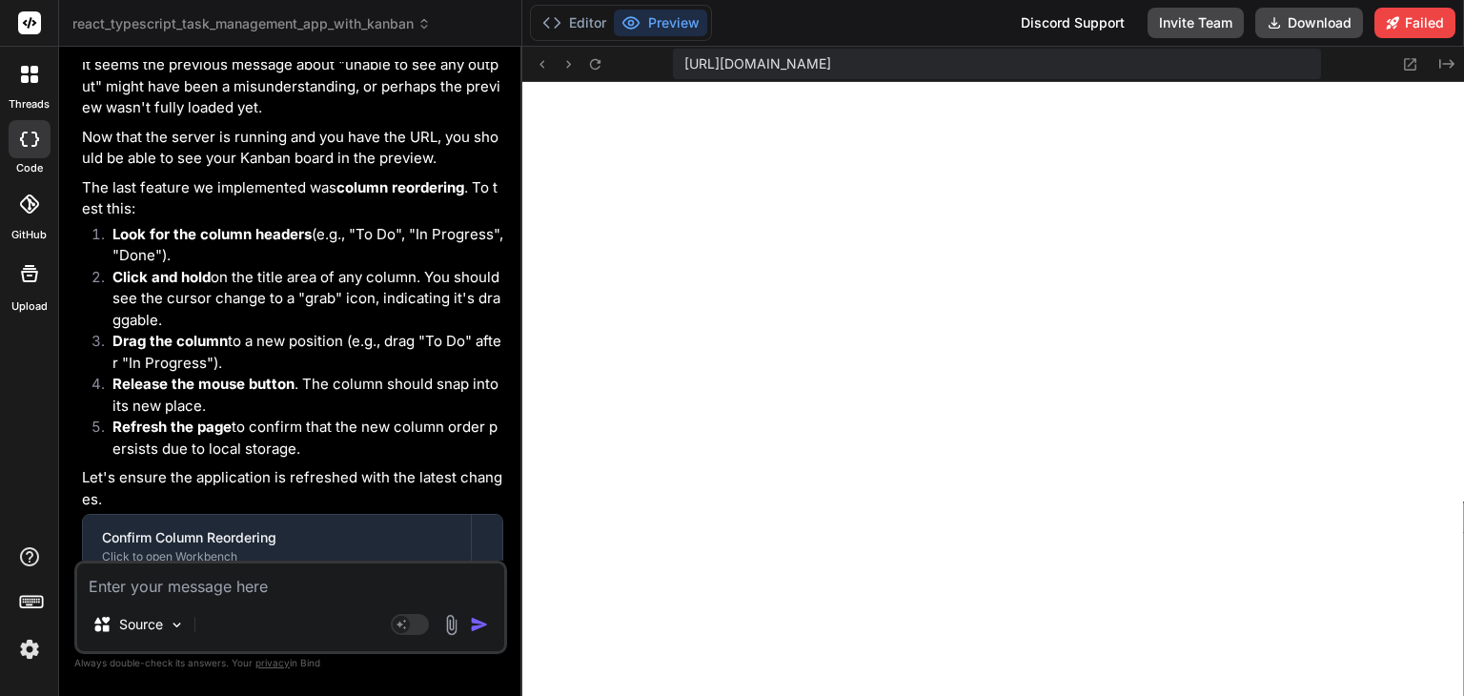
click at [243, 584] on textarea at bounding box center [290, 580] width 427 height 34
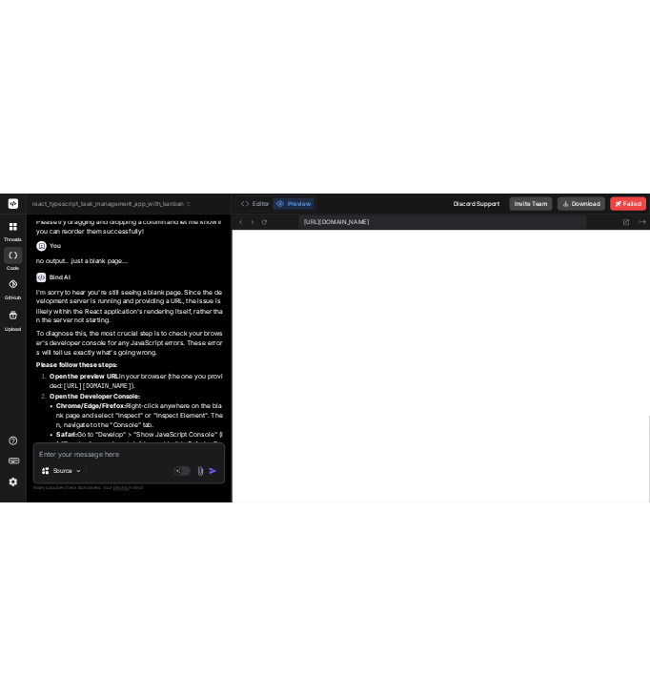
scroll to position [11594, 0]
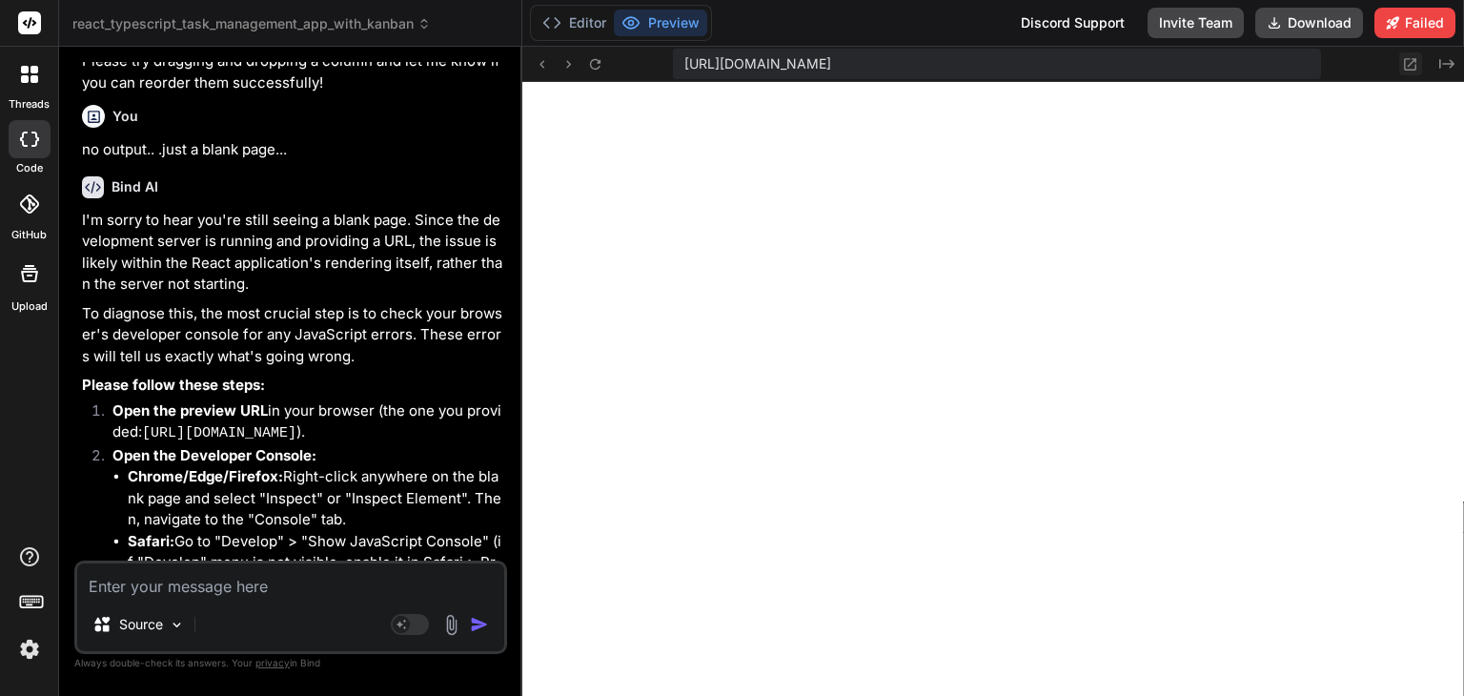
click at [1417, 68] on icon at bounding box center [1410, 64] width 16 height 16
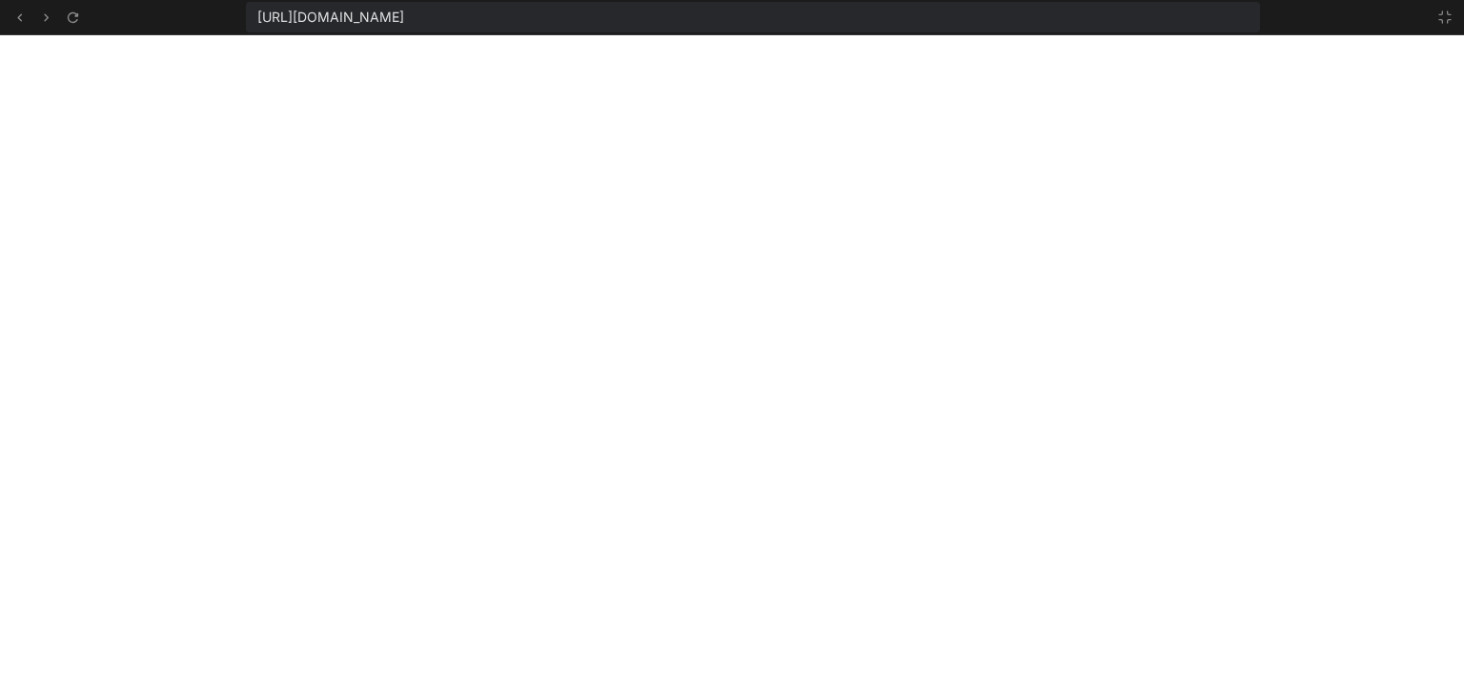
click at [404, 9] on span "https://u3uk0f35zsjjbn9cprh6fq9h0p4tm2-wnxx--5173--96435430.local-corp.webconta…" at bounding box center [330, 17] width 147 height 19
copy div "https://u3uk0f35zsjjbn9cprh6fq9h0p4tm2-wnxx--5173--96435430.local-corp.webconta…"
click at [1446, 24] on icon at bounding box center [1444, 17] width 15 height 15
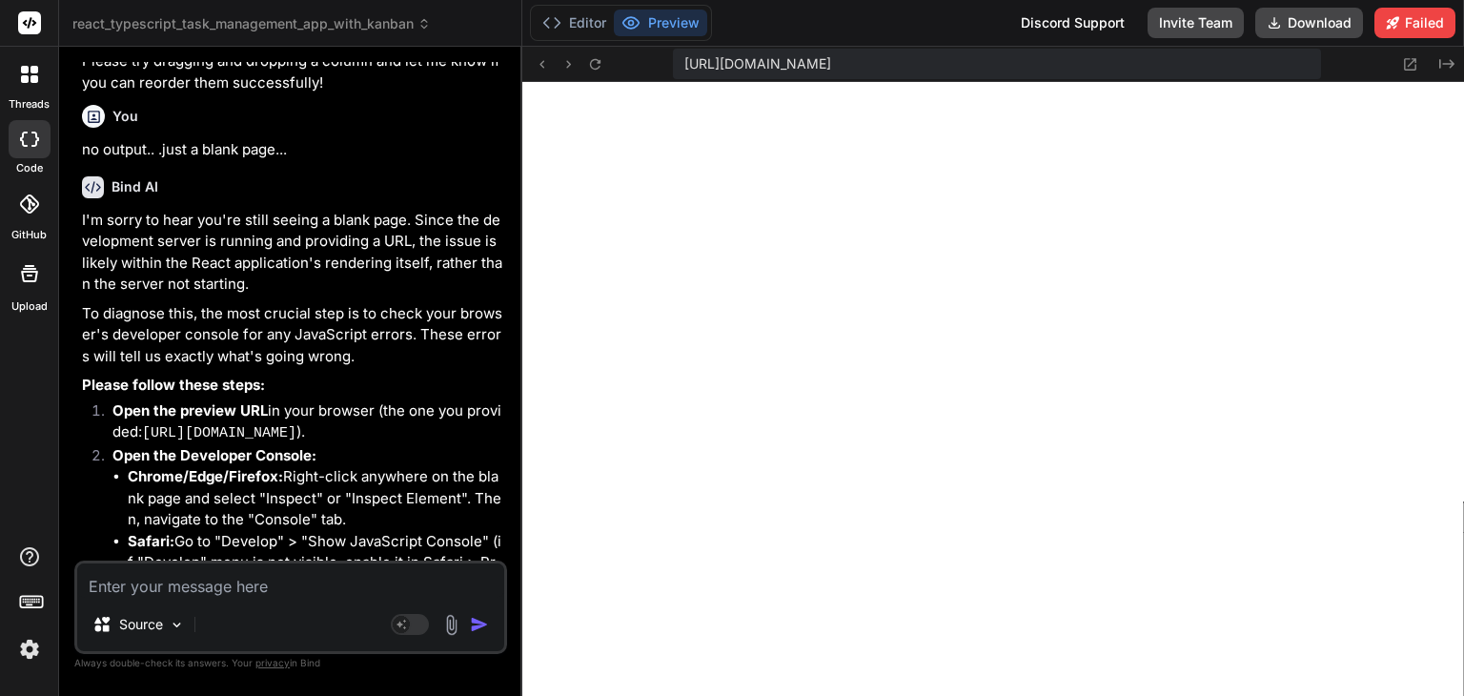
click at [206, 609] on div "Source" at bounding box center [290, 628] width 427 height 46
click at [267, 579] on textarea at bounding box center [290, 580] width 427 height 34
paste textarea "false 'layout' 7134-bc671e832d5efcfd.js:1 AuthCheck: Setting up auth state list…"
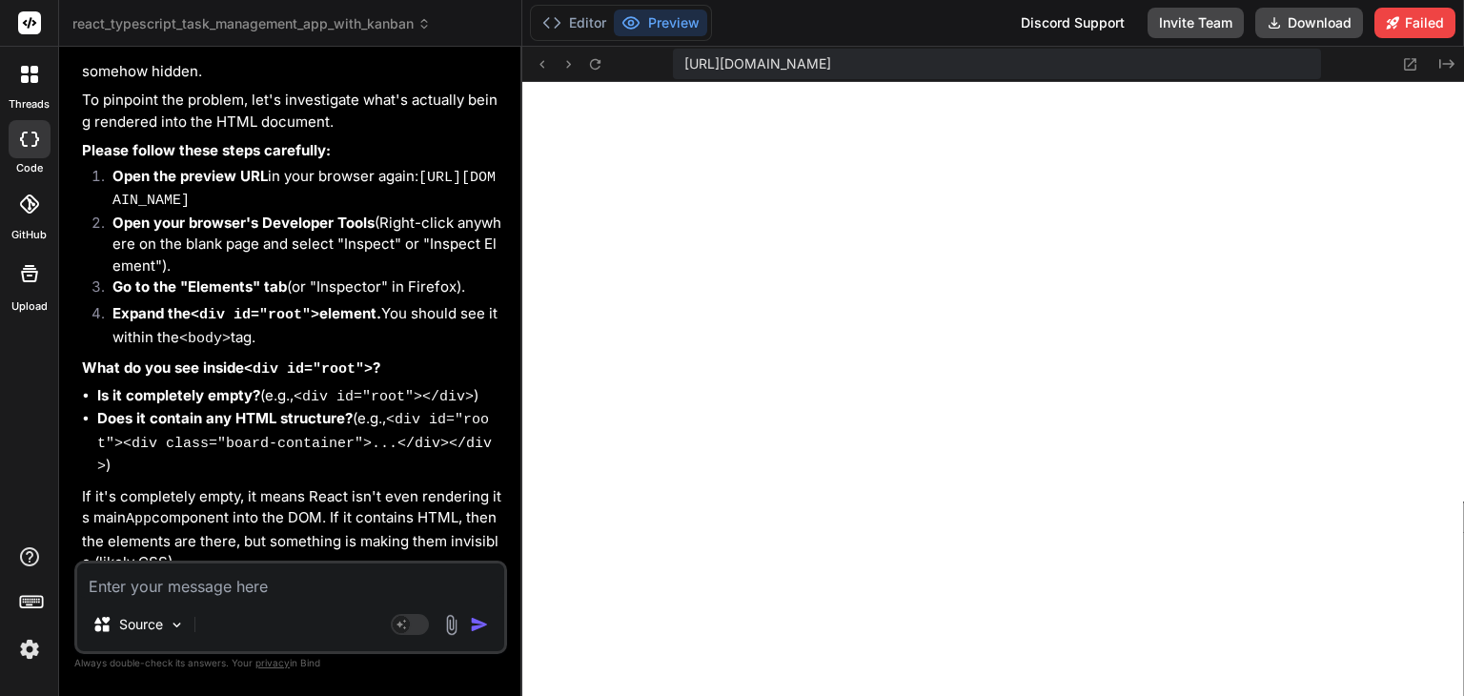
scroll to position [13808, 0]
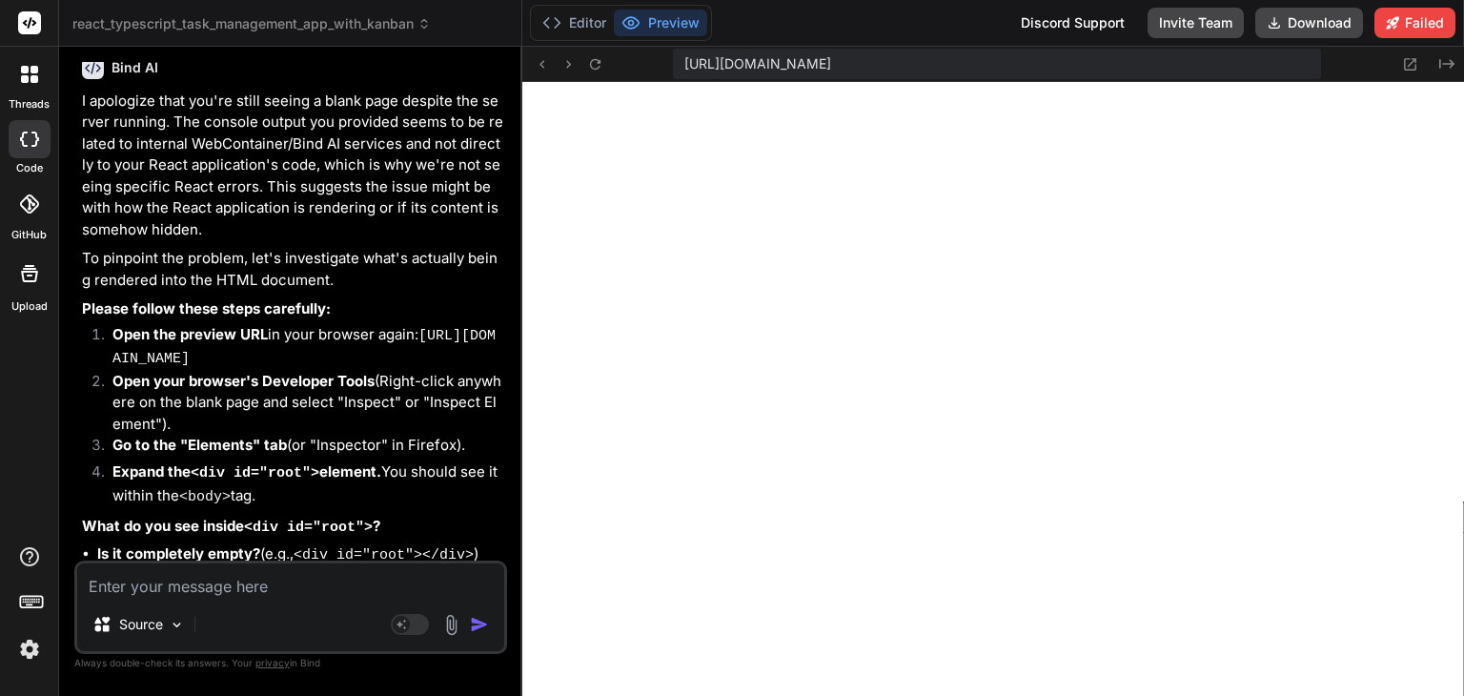
drag, startPoint x: 385, startPoint y: 205, endPoint x: 426, endPoint y: 162, distance: 59.3
click at [426, 324] on li "Open the preview URL in your browser again: https://u3uk0f35zsjjbn9cprh6fq9h0p4…" at bounding box center [300, 347] width 406 height 47
copy code "[URL][DOMAIN_NAME]"
click at [1441, 66] on icon "Created with Pixso." at bounding box center [1446, 63] width 15 height 15
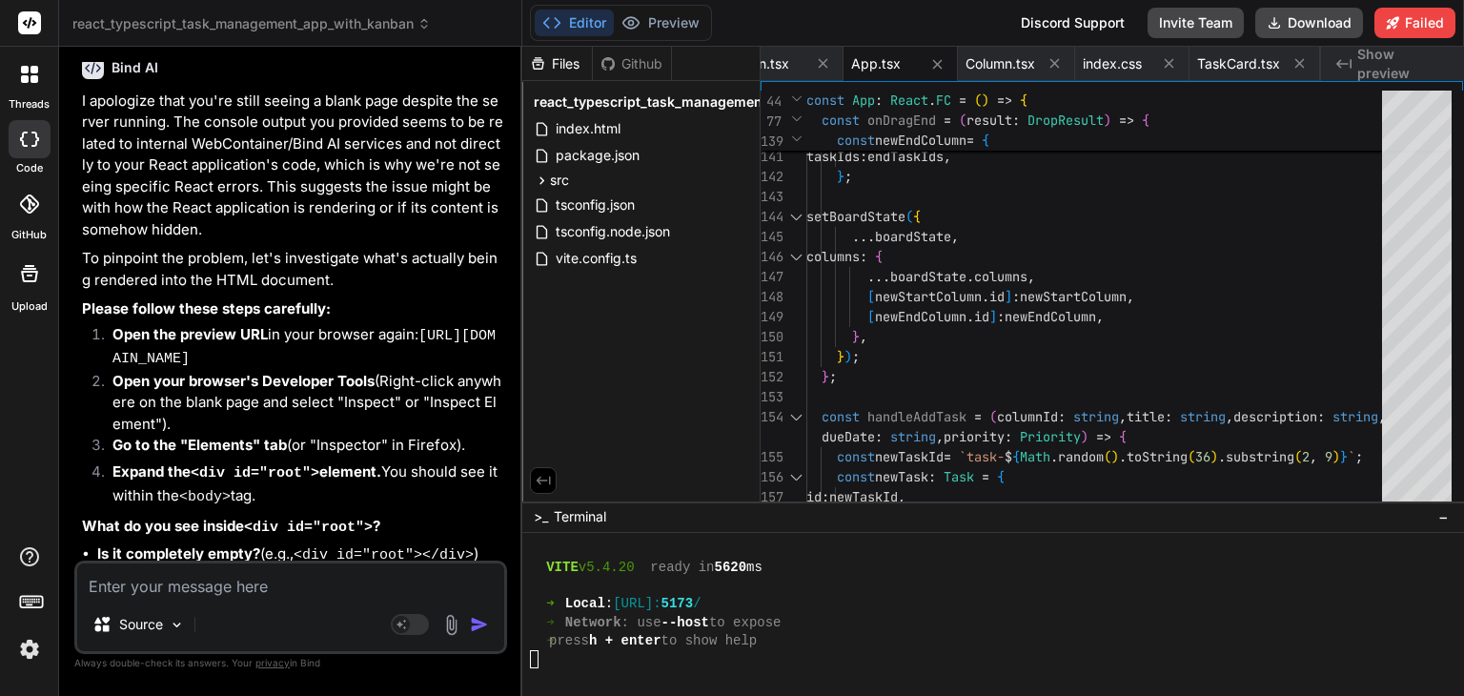
click at [1441, 66] on span "Show preview" at bounding box center [1402, 64] width 91 height 38
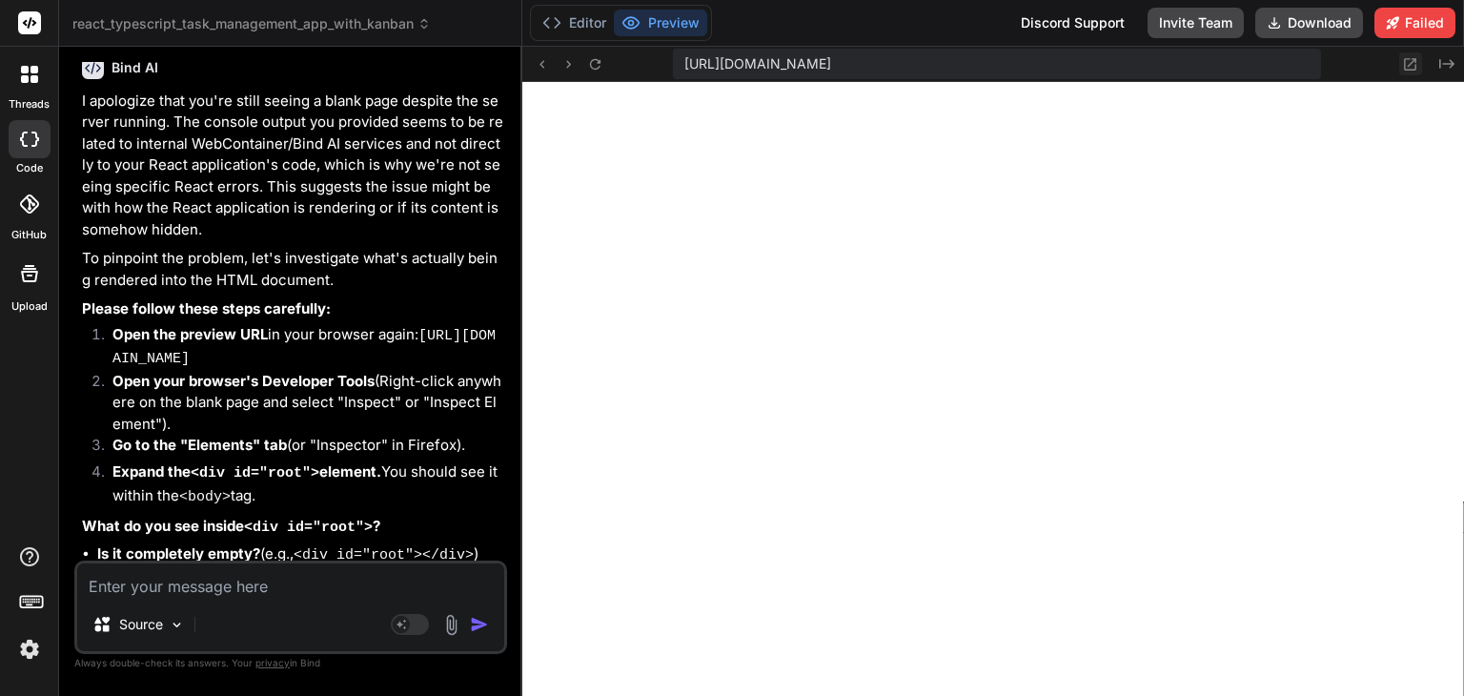
click at [1411, 66] on icon at bounding box center [1410, 64] width 16 height 16
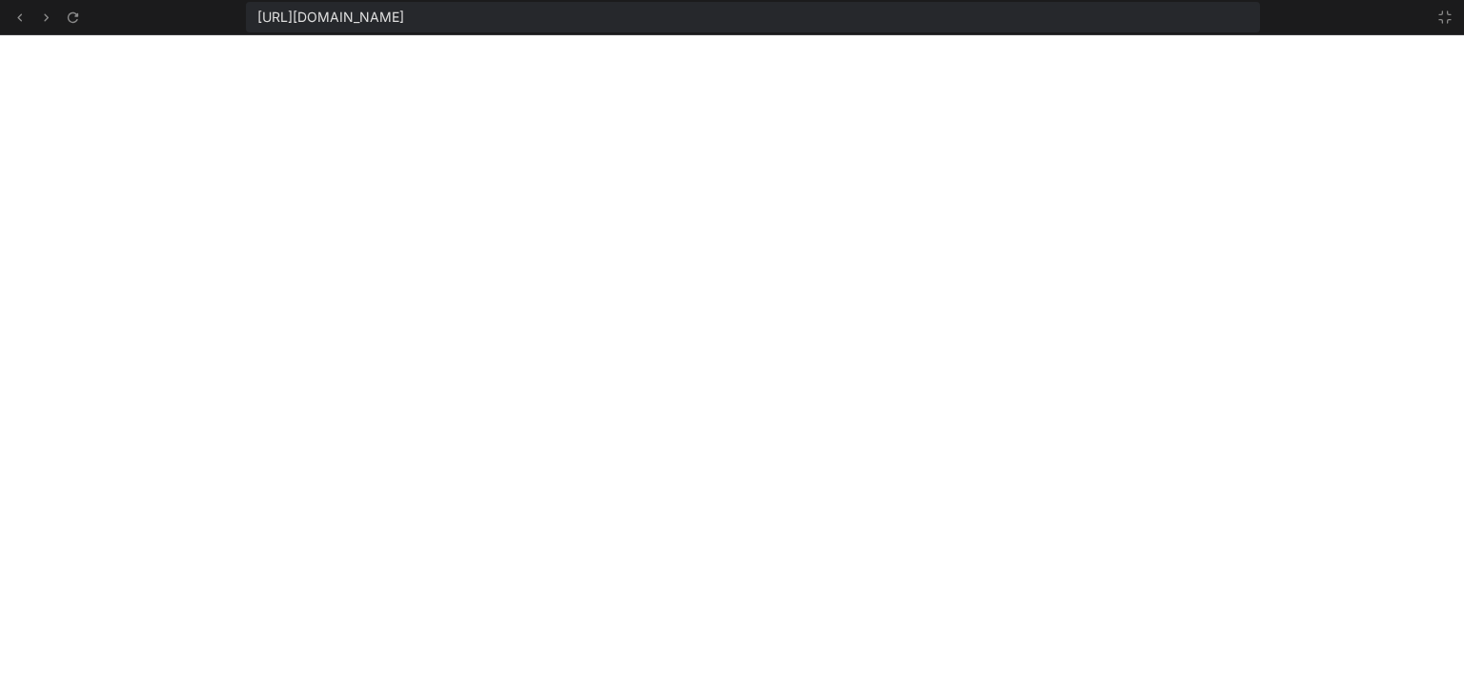
click at [404, 13] on span "[URL][DOMAIN_NAME]" at bounding box center [330, 17] width 147 height 19
copy div "[URL][DOMAIN_NAME]"
click at [1441, 19] on icon at bounding box center [1444, 16] width 11 height 11
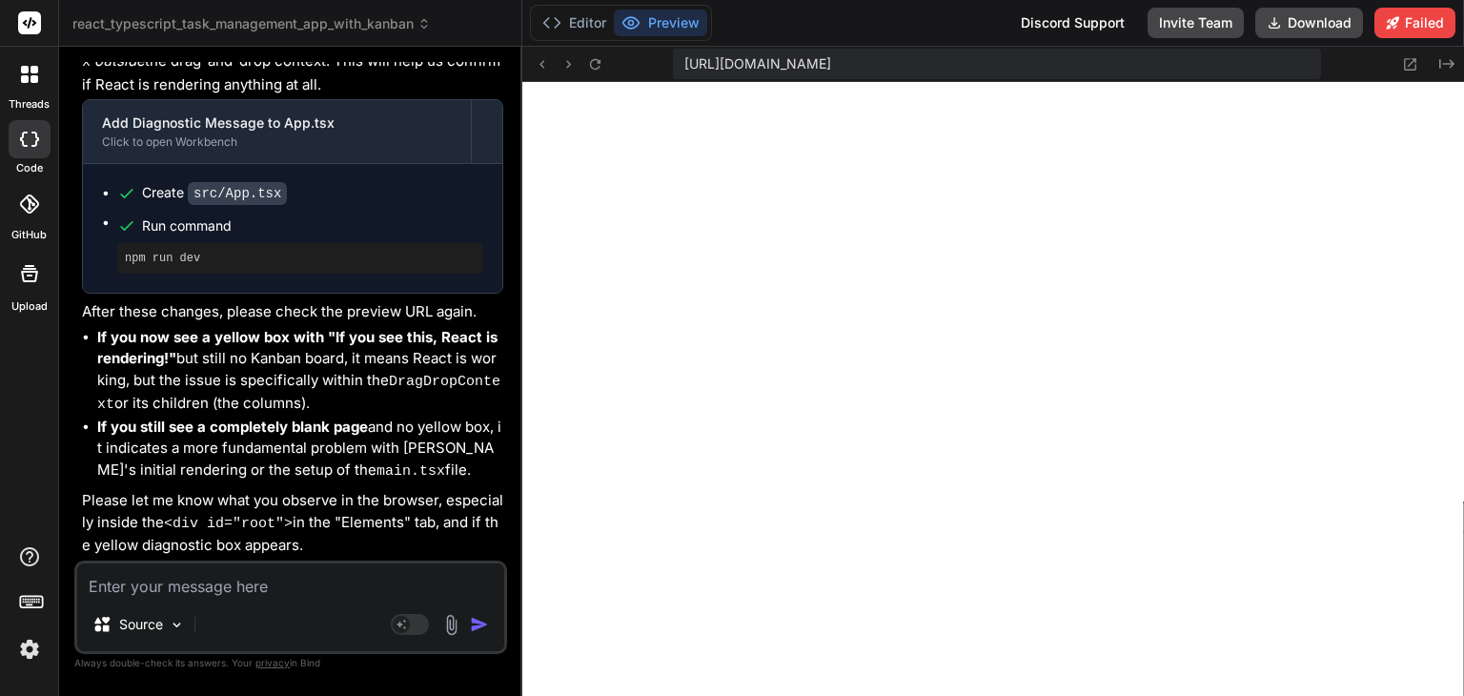
scroll to position [13838, 0]
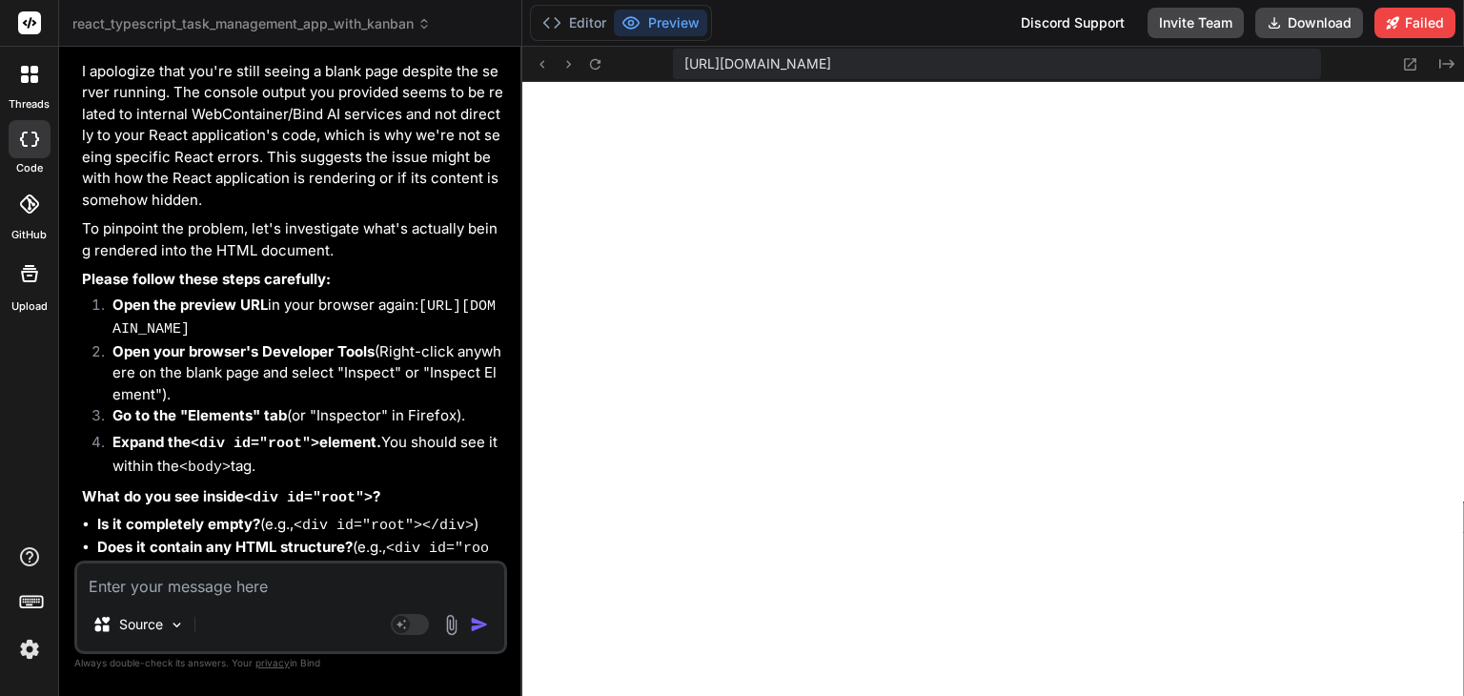
click at [320, 597] on div "Source Agent Mode. When this toggle is activated, AI automatically makes decisi…" at bounding box center [290, 606] width 433 height 93
click at [293, 584] on textarea at bounding box center [290, 580] width 427 height 34
paste textarea "<body __processed_c40f612e-9152-4b8f-bd66-3d58142b896a__="true" bis_register="W…"
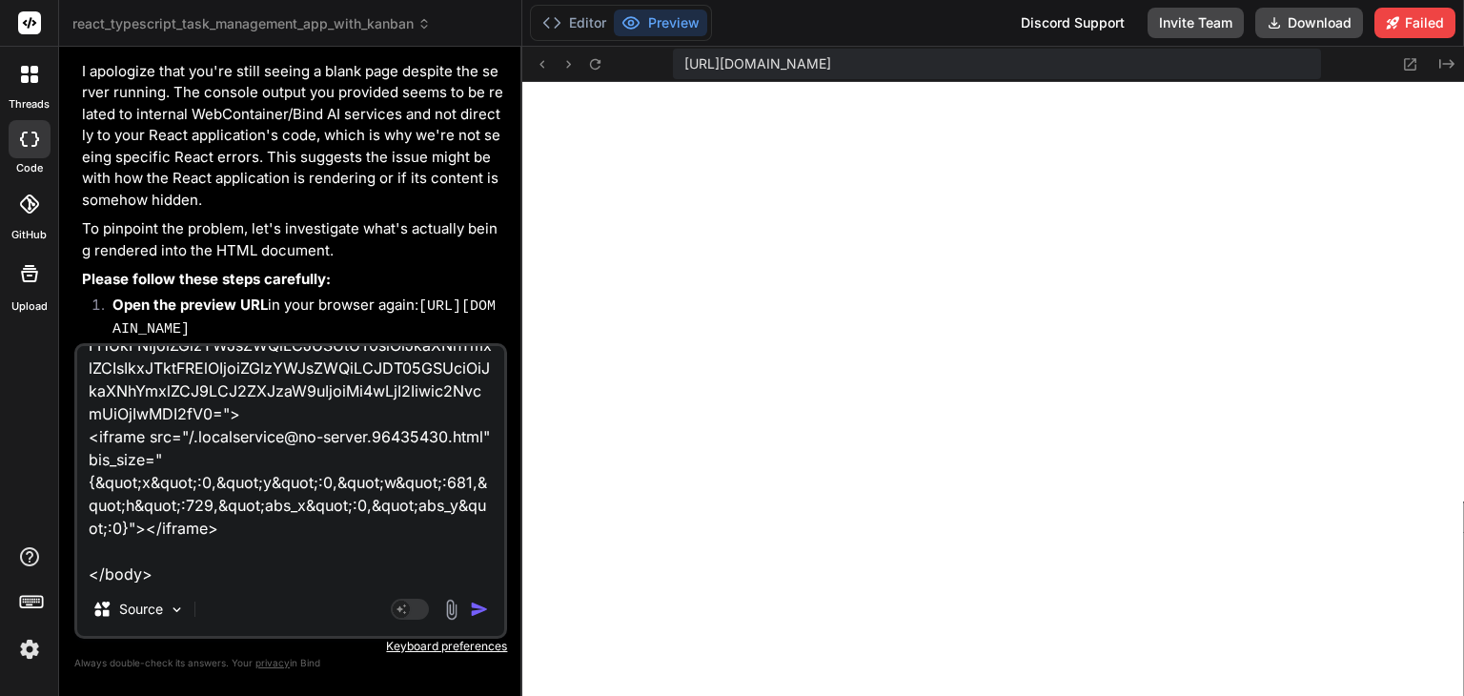
scroll to position [0, 0]
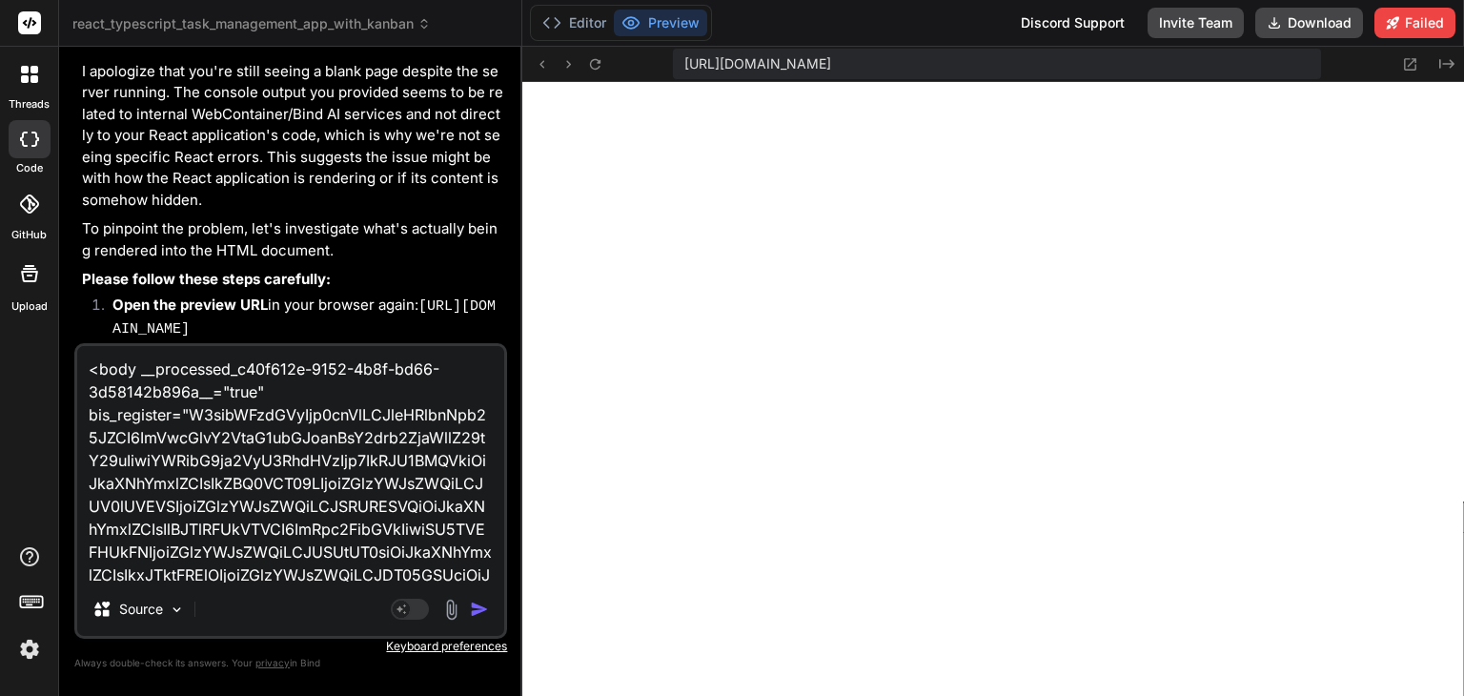
click at [162, 366] on textarea "<body __processed_c40f612e-9152-4b8f-bd66-3d58142b896a__="true" bis_register="W…" at bounding box center [290, 464] width 427 height 236
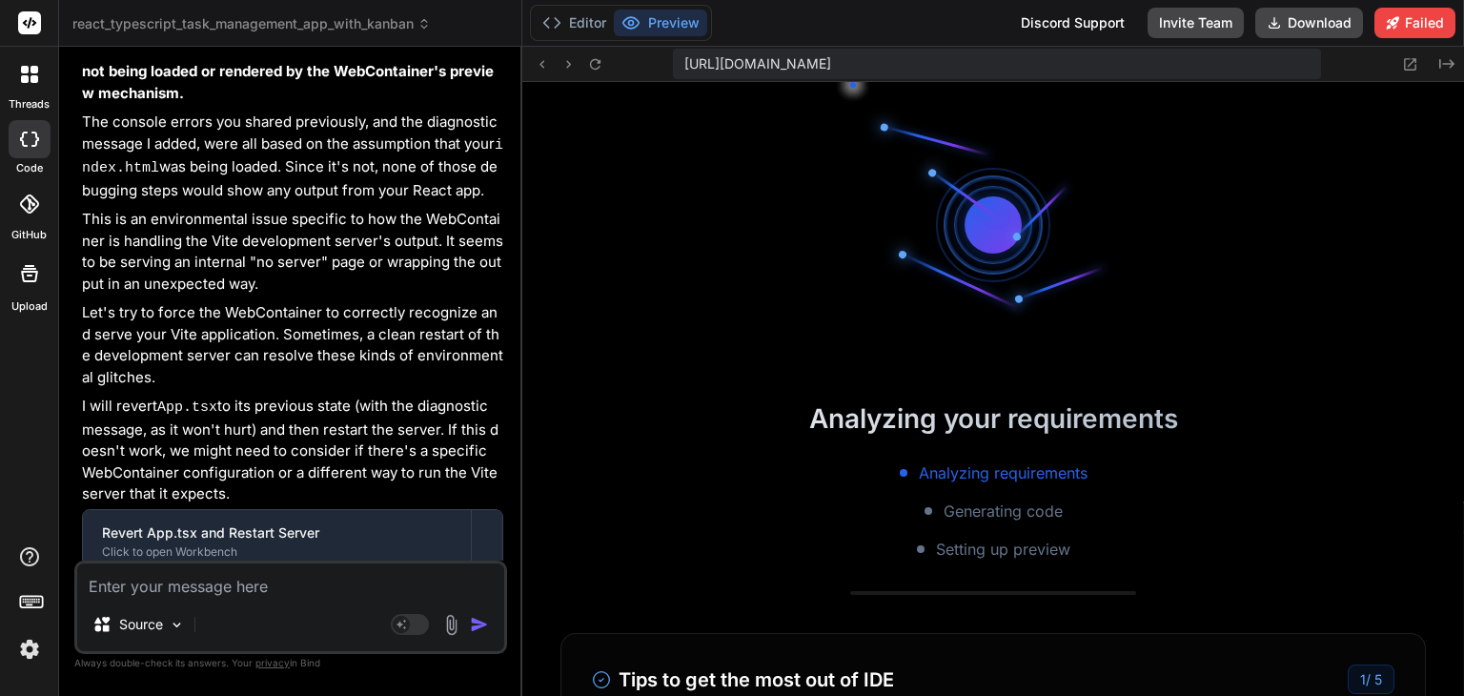
scroll to position [15532, 0]
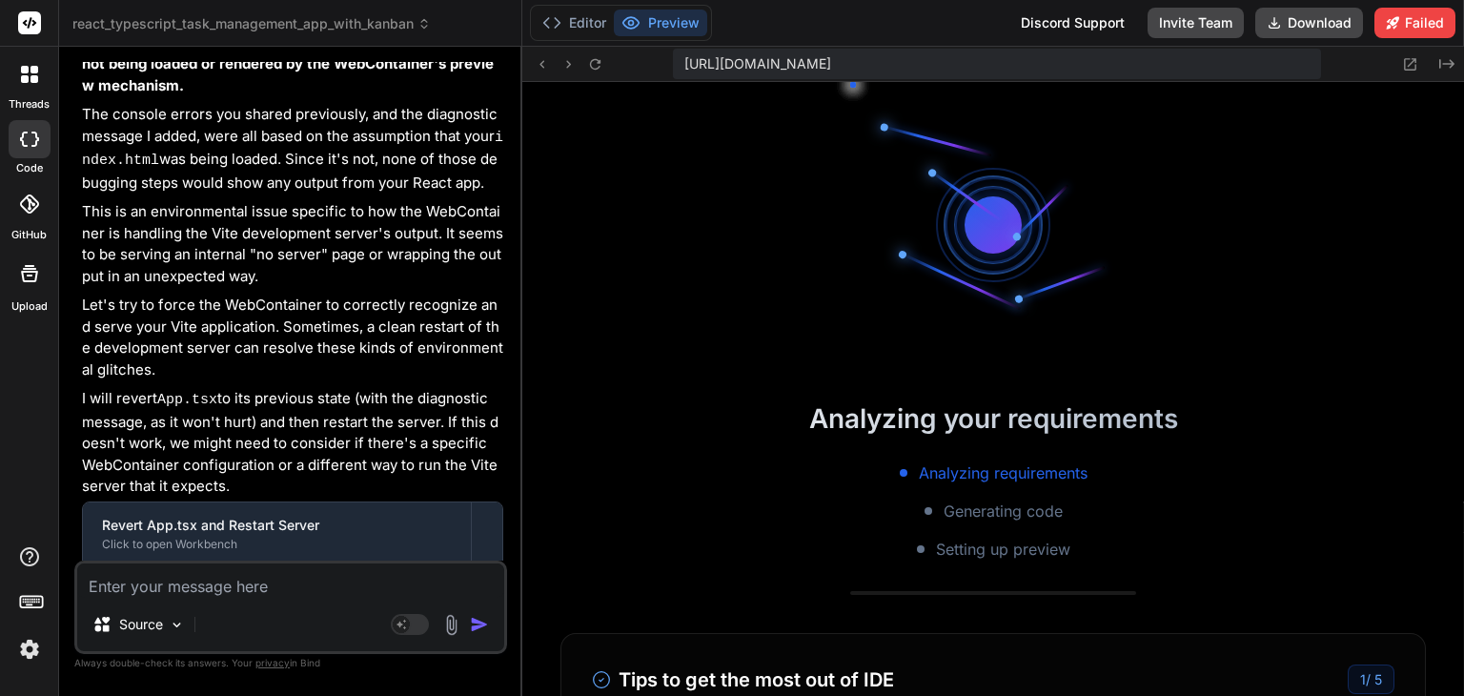
drag, startPoint x: 397, startPoint y: 390, endPoint x: 397, endPoint y: 424, distance: 34.3
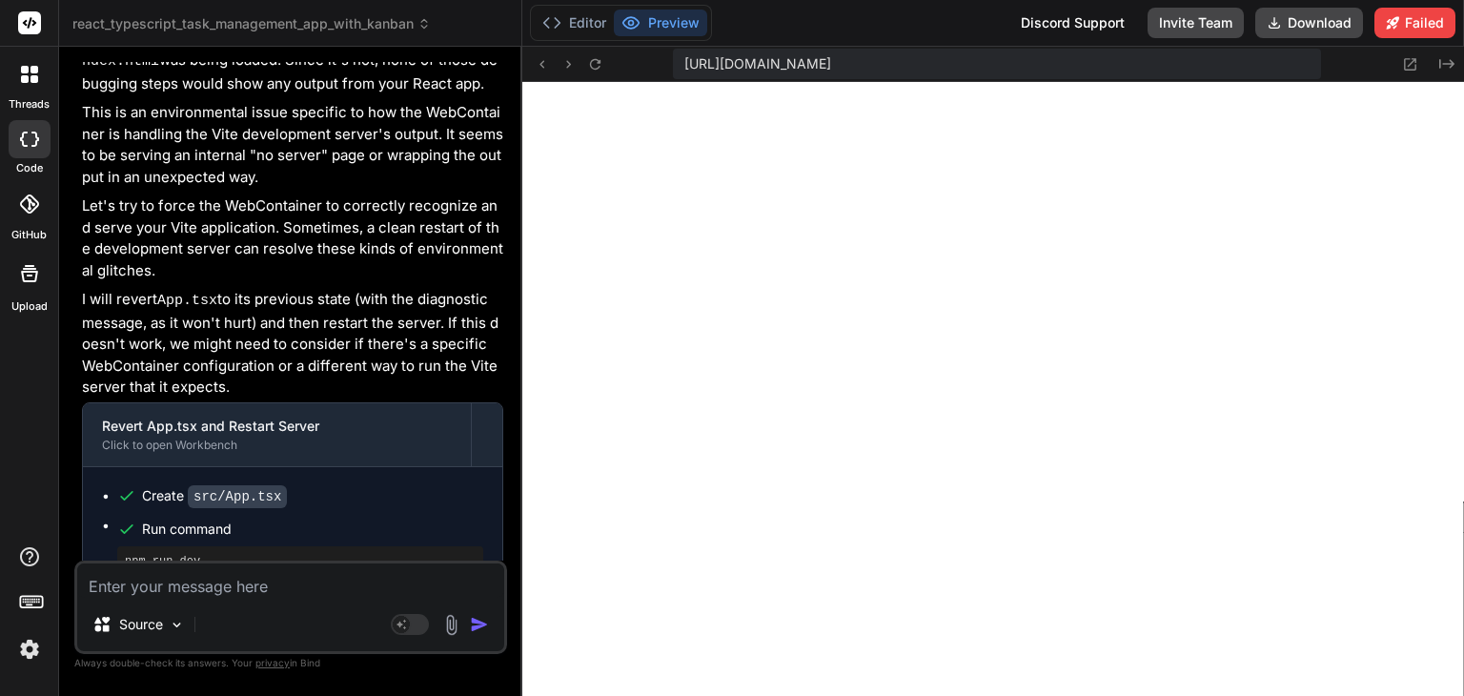
drag, startPoint x: 392, startPoint y: 418, endPoint x: 396, endPoint y: 448, distance: 29.9
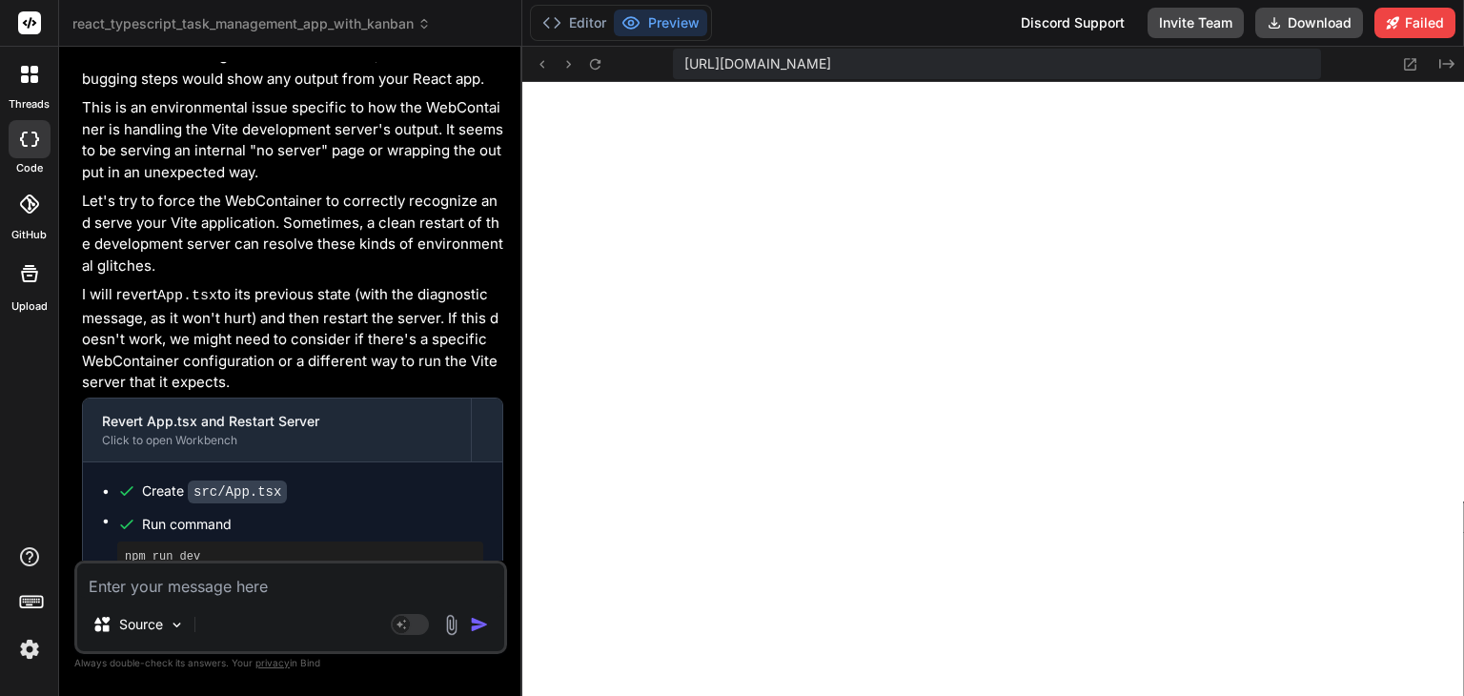
scroll to position [15685, 0]
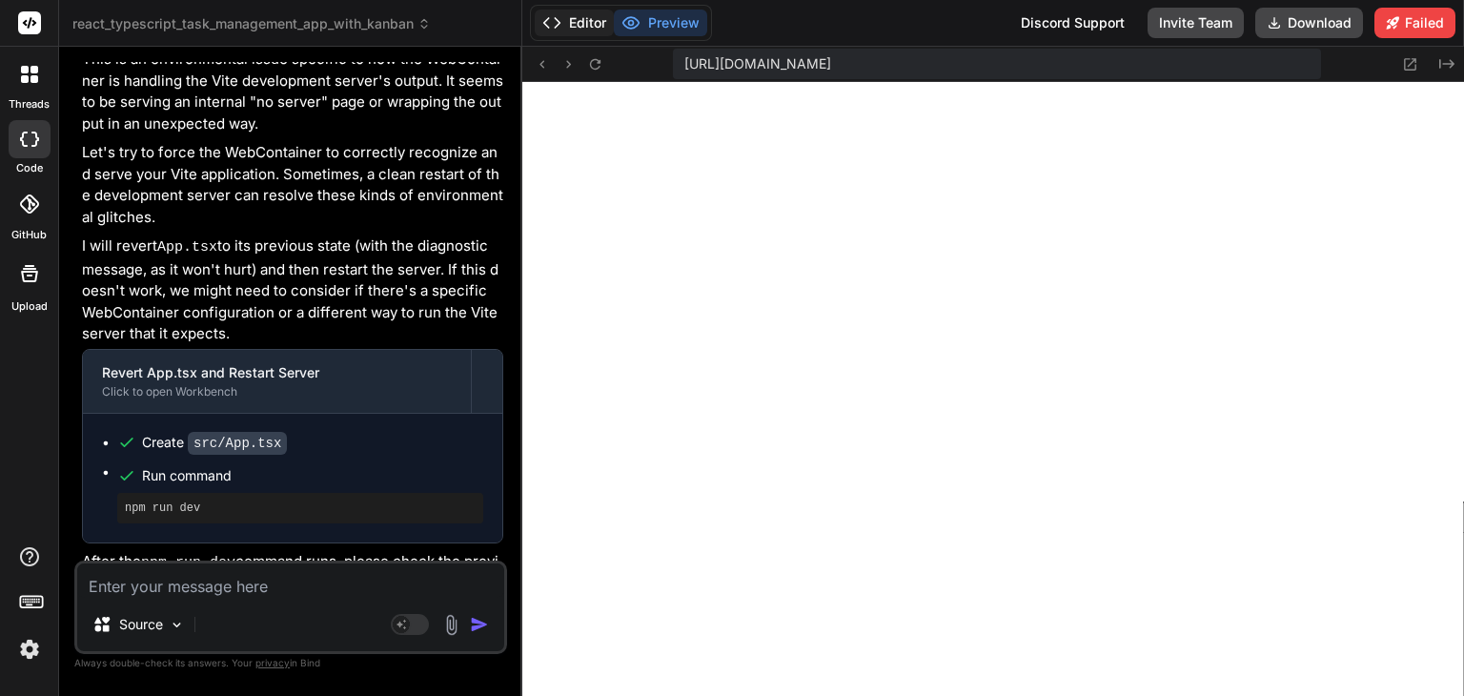
drag, startPoint x: 553, startPoint y: 12, endPoint x: 617, endPoint y: 18, distance: 65.0
click at [549, 13] on icon at bounding box center [551, 22] width 19 height 19
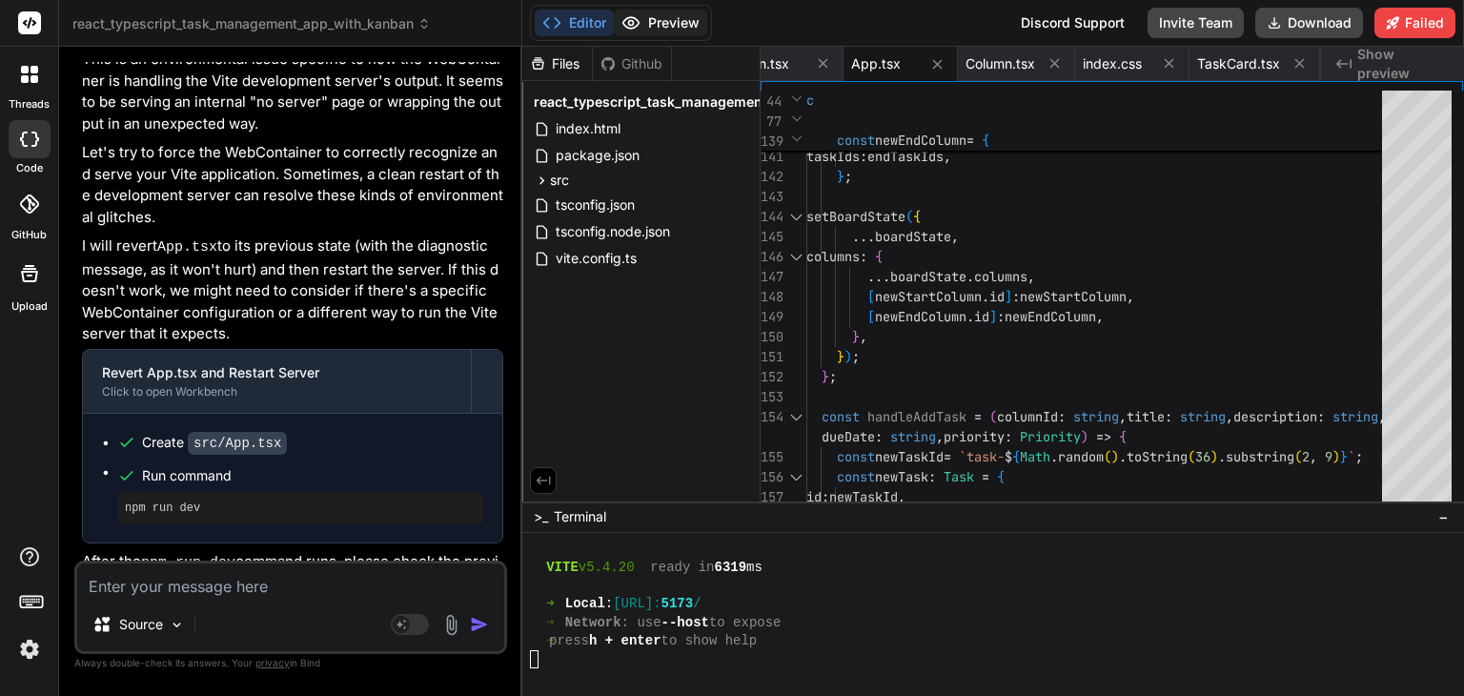
click at [629, 16] on icon at bounding box center [630, 22] width 19 height 19
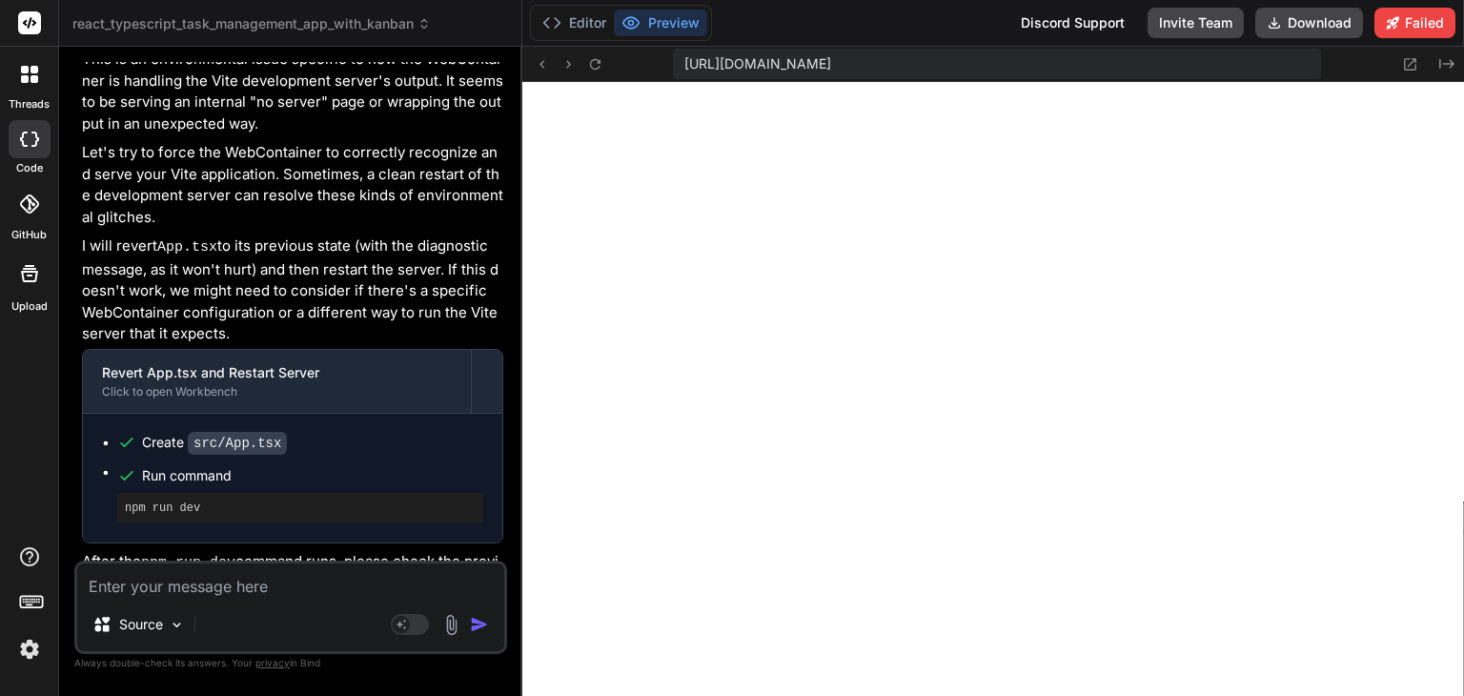
click at [831, 69] on span "[URL][DOMAIN_NAME]" at bounding box center [757, 63] width 147 height 19
copy div "https://u3uk0f35zsjjbn9cprh6fq9h0p4tm2-wnxx--5173--96435430.local-corp.webconta…"
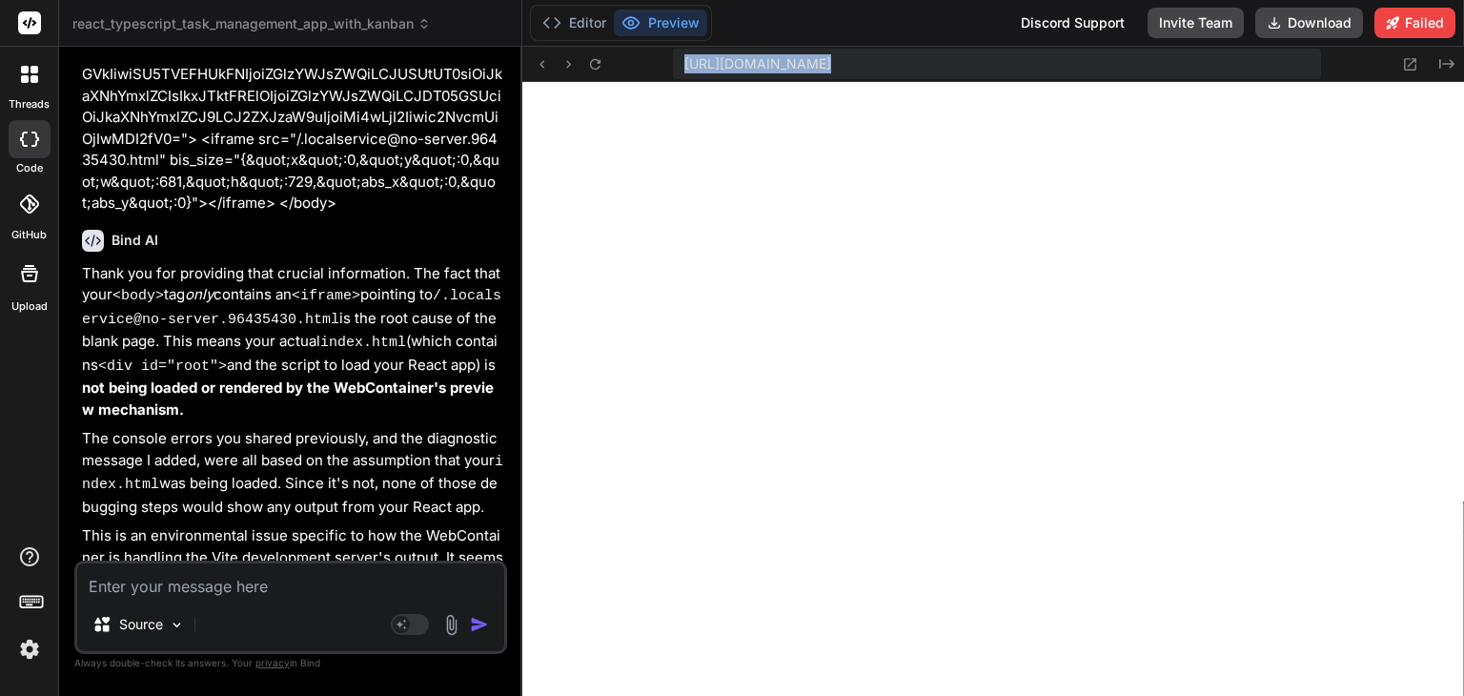
scroll to position [15526, 0]
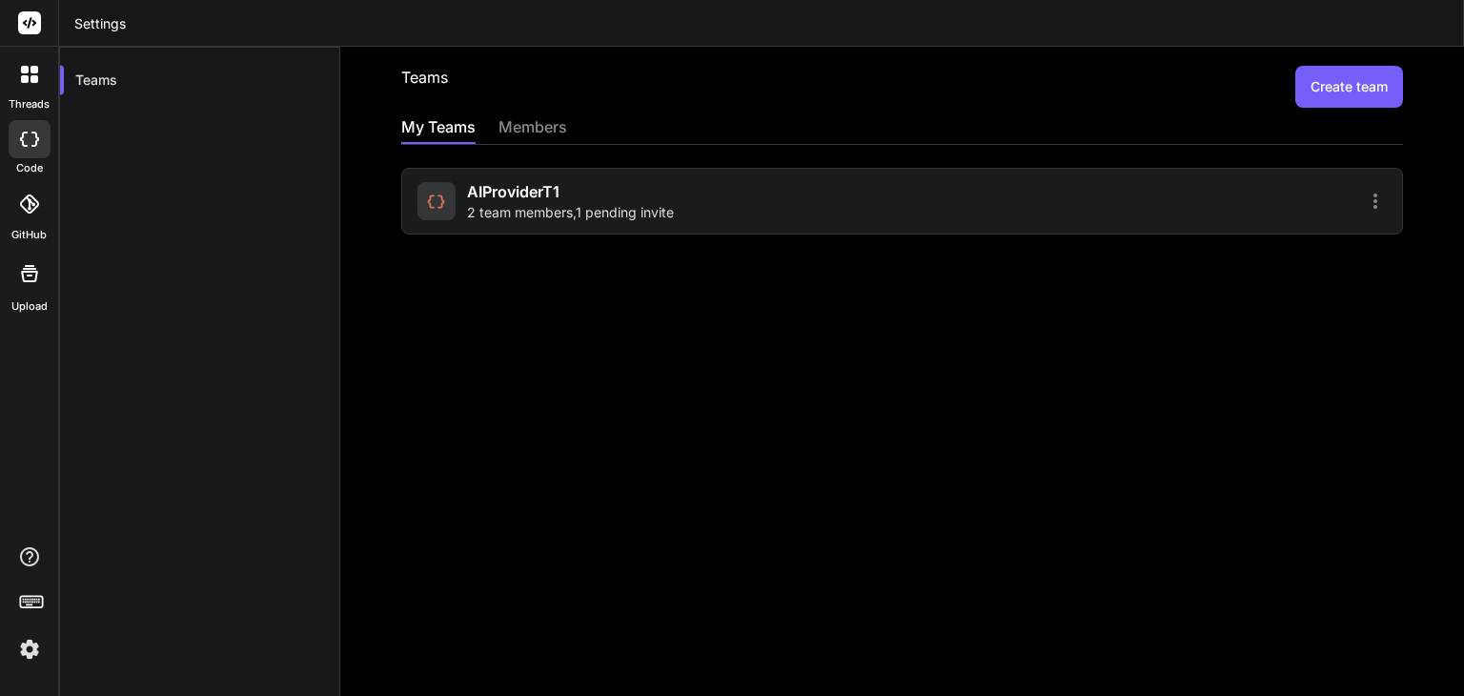
click at [1364, 195] on icon at bounding box center [1375, 201] width 23 height 23
click at [1331, 216] on ul "Settings Members" at bounding box center [1265, 231] width 168 height 98
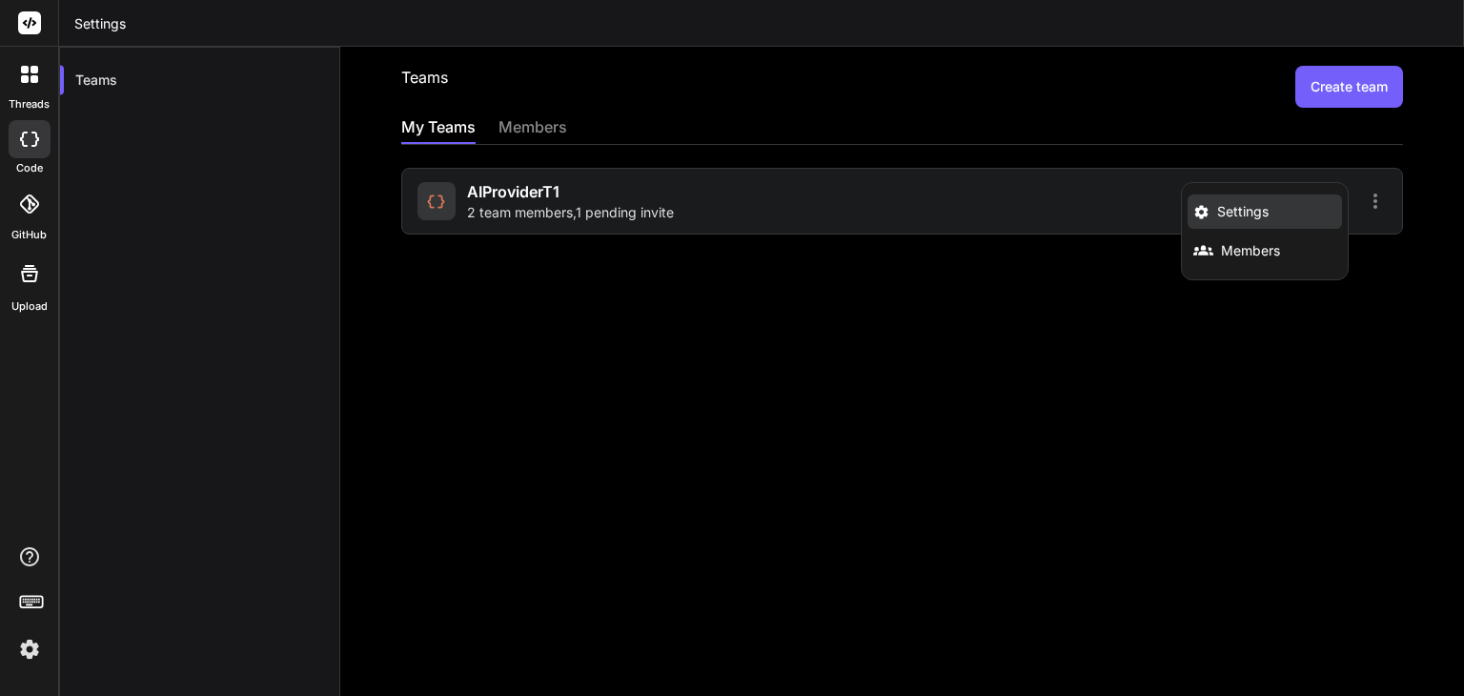
click at [1306, 211] on li "Settings" at bounding box center [1264, 211] width 154 height 34
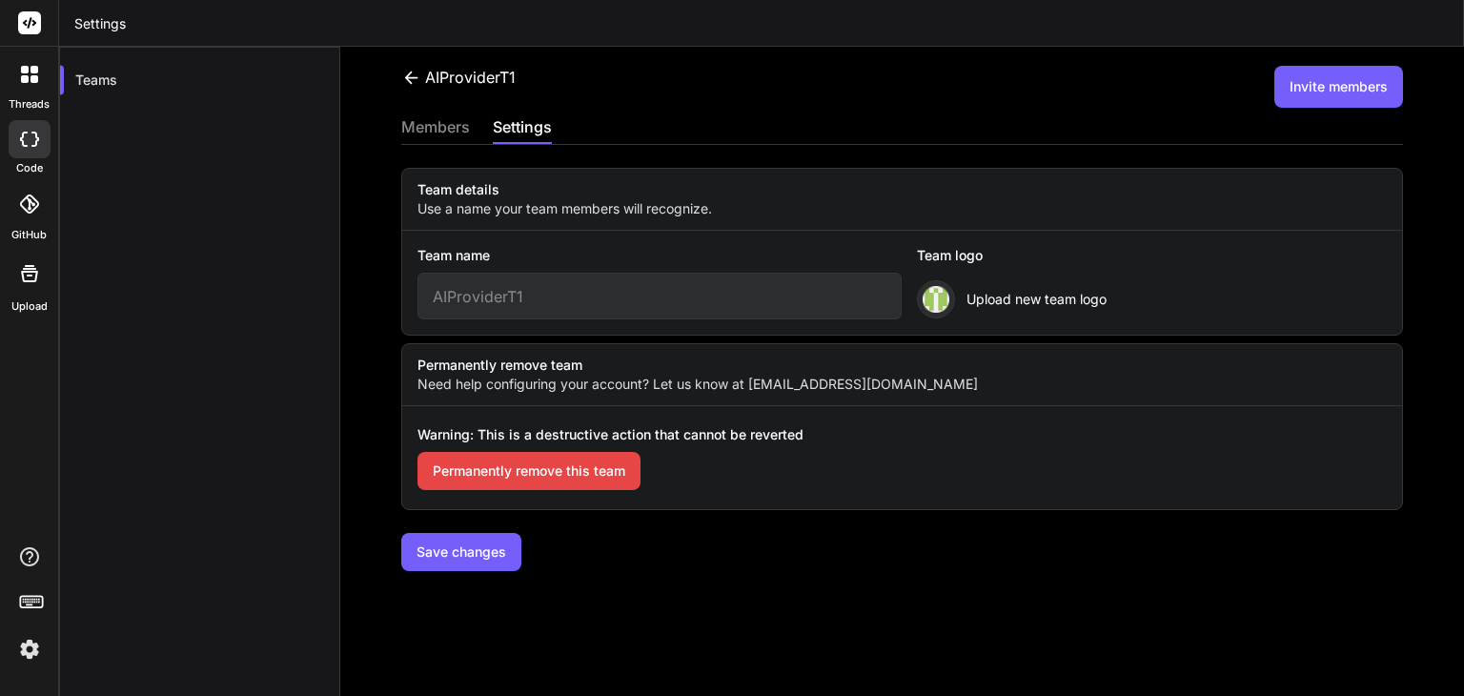
click at [449, 106] on h2 "AIProviderT1" at bounding box center [458, 87] width 114 height 42
click at [449, 114] on div "AIProviderT1 Invite members members settings Team details Use a name your team …" at bounding box center [901, 371] width 1123 height 649
click at [427, 77] on div "AIProviderT1" at bounding box center [458, 77] width 114 height 23
click at [442, 127] on div "members" at bounding box center [435, 128] width 69 height 27
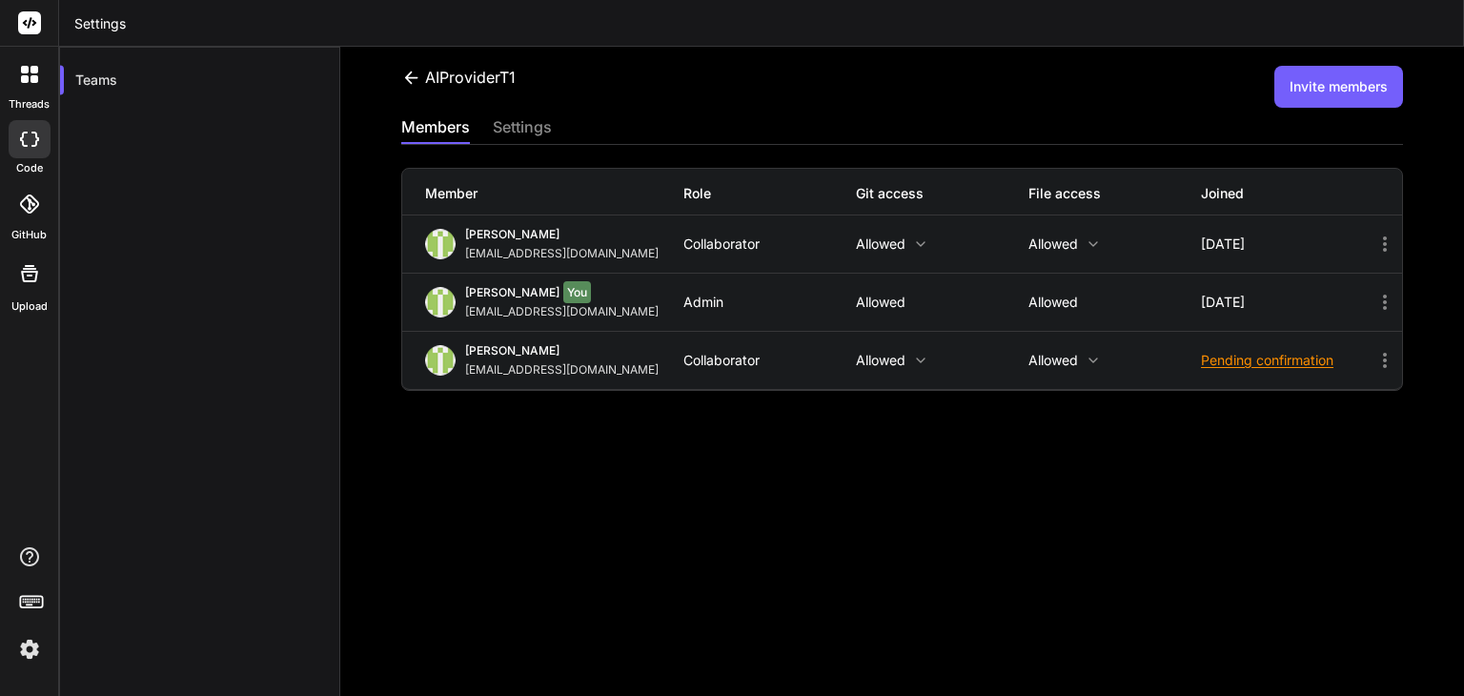
click at [424, 77] on div "AIProviderT1" at bounding box center [458, 77] width 114 height 23
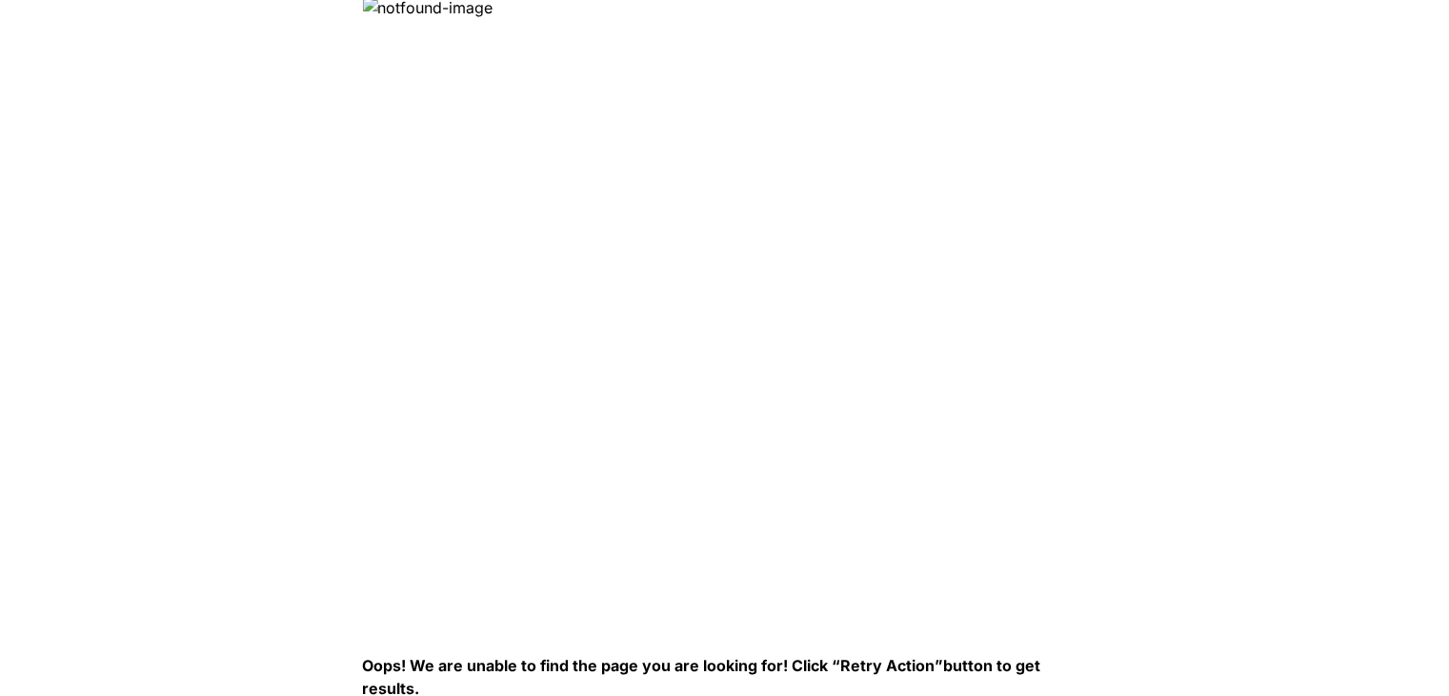
drag, startPoint x: 0, startPoint y: 0, endPoint x: 707, endPoint y: 256, distance: 752.1
click at [707, 256] on img at bounding box center [671, 305] width 619 height 619
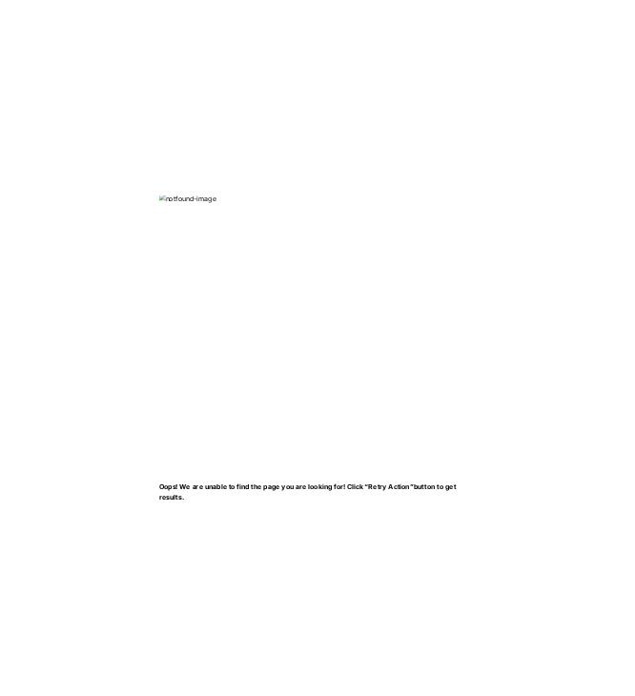
scroll to position [4, 0]
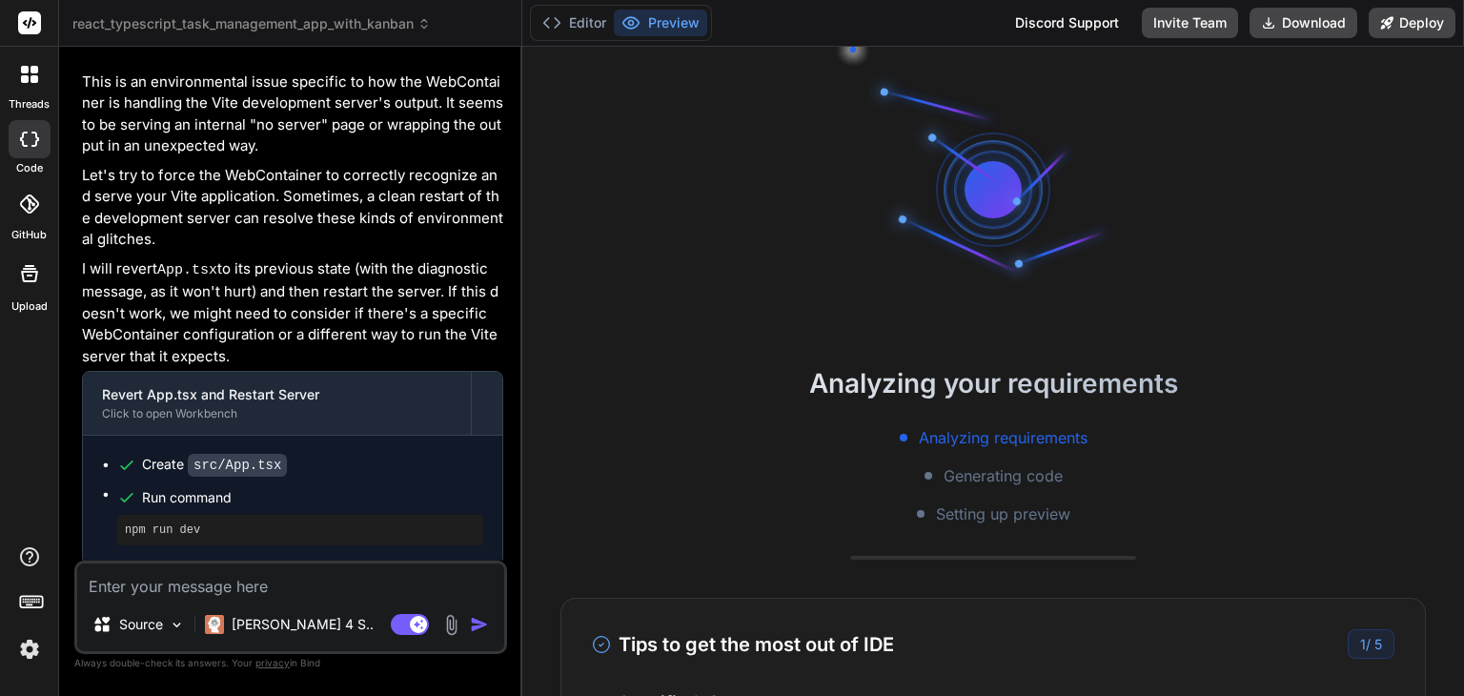
scroll to position [5674, 0]
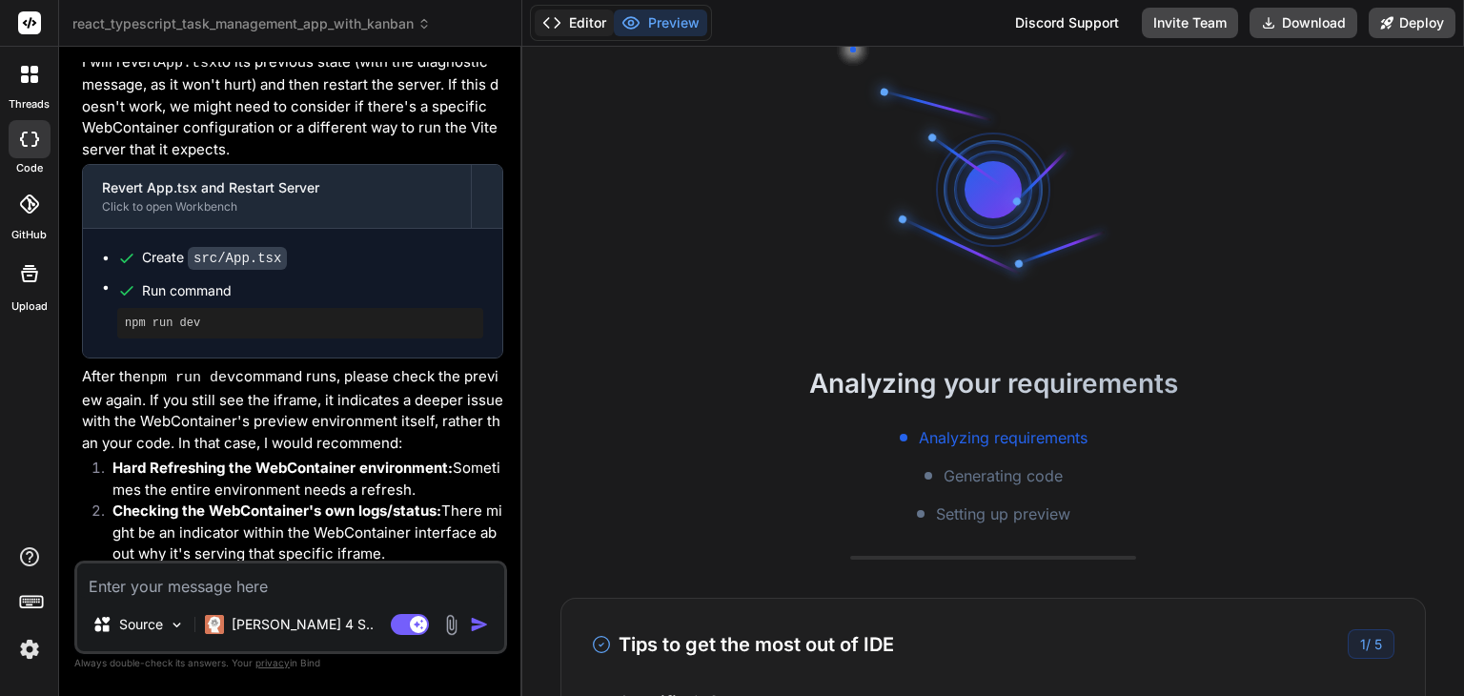
click at [566, 25] on button "Editor" at bounding box center [574, 23] width 79 height 27
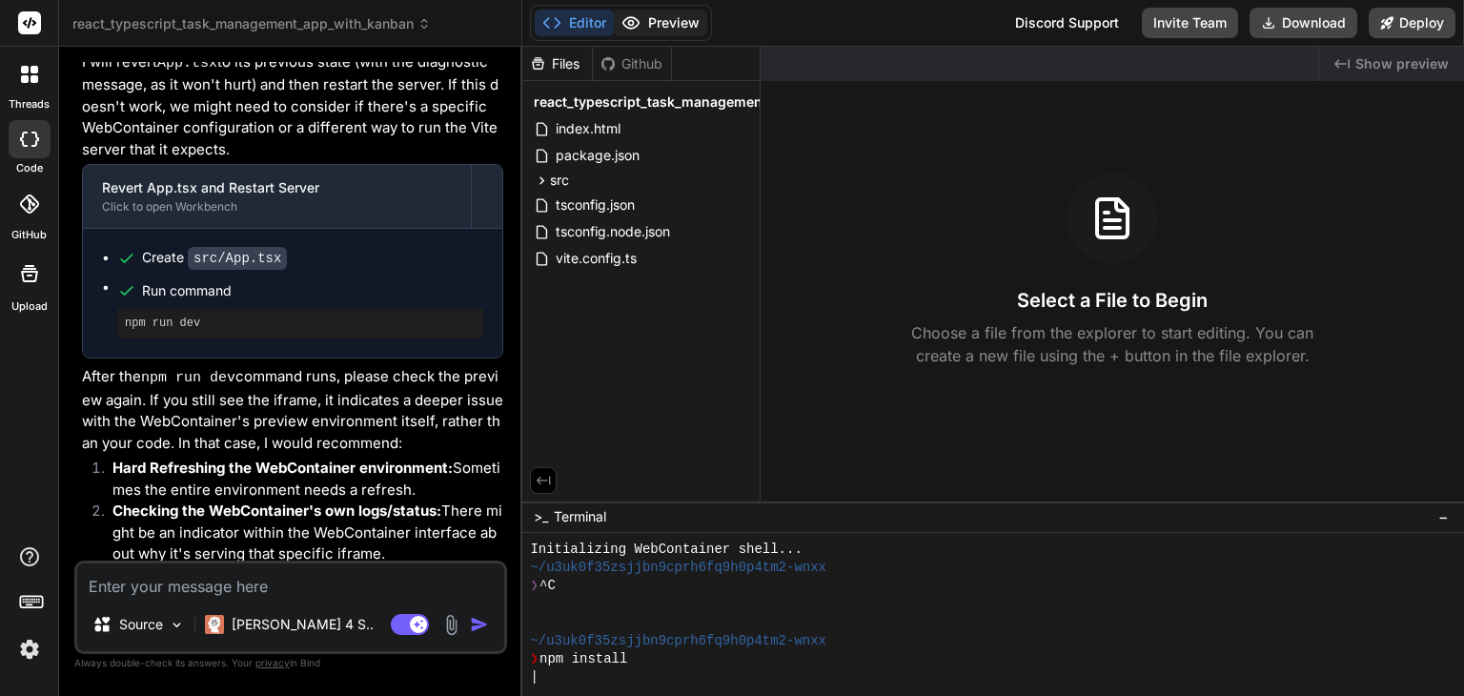
click at [680, 25] on button "Preview" at bounding box center [660, 23] width 93 height 27
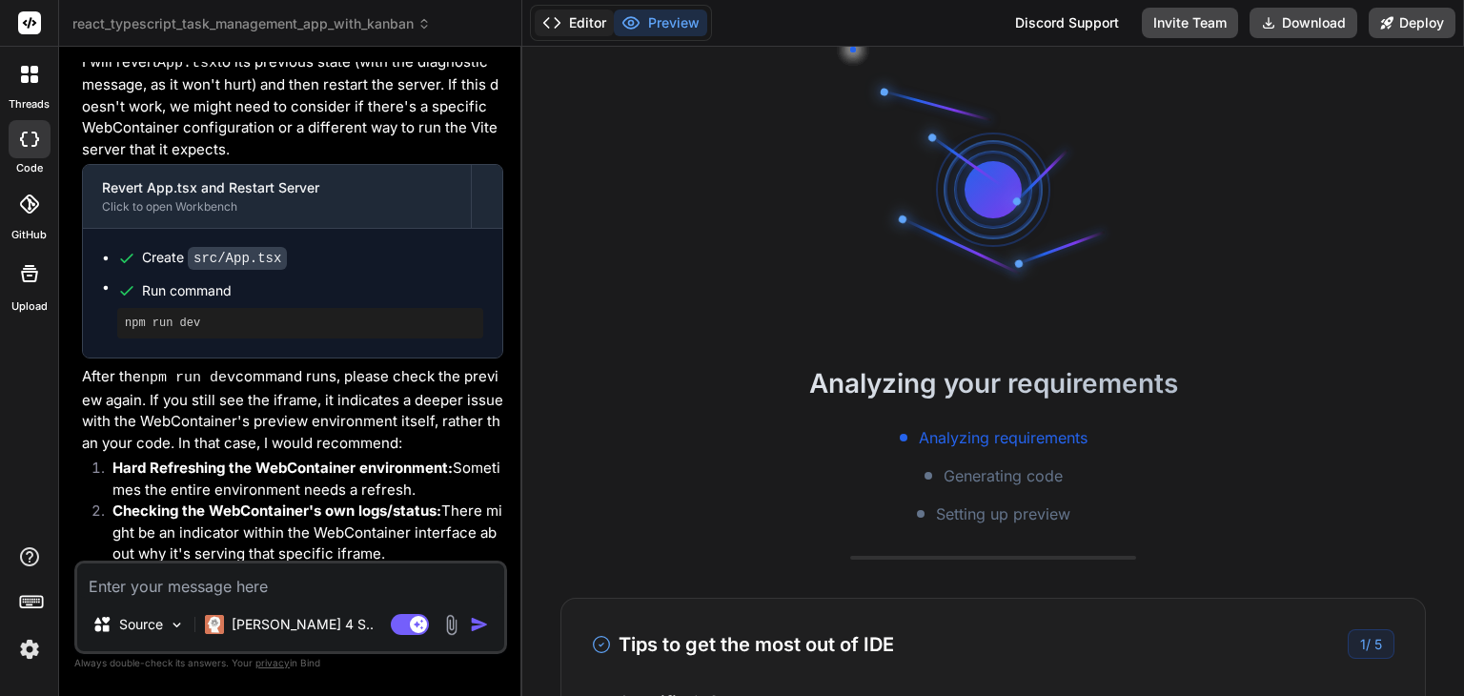
click at [569, 24] on button "Editor" at bounding box center [574, 23] width 79 height 27
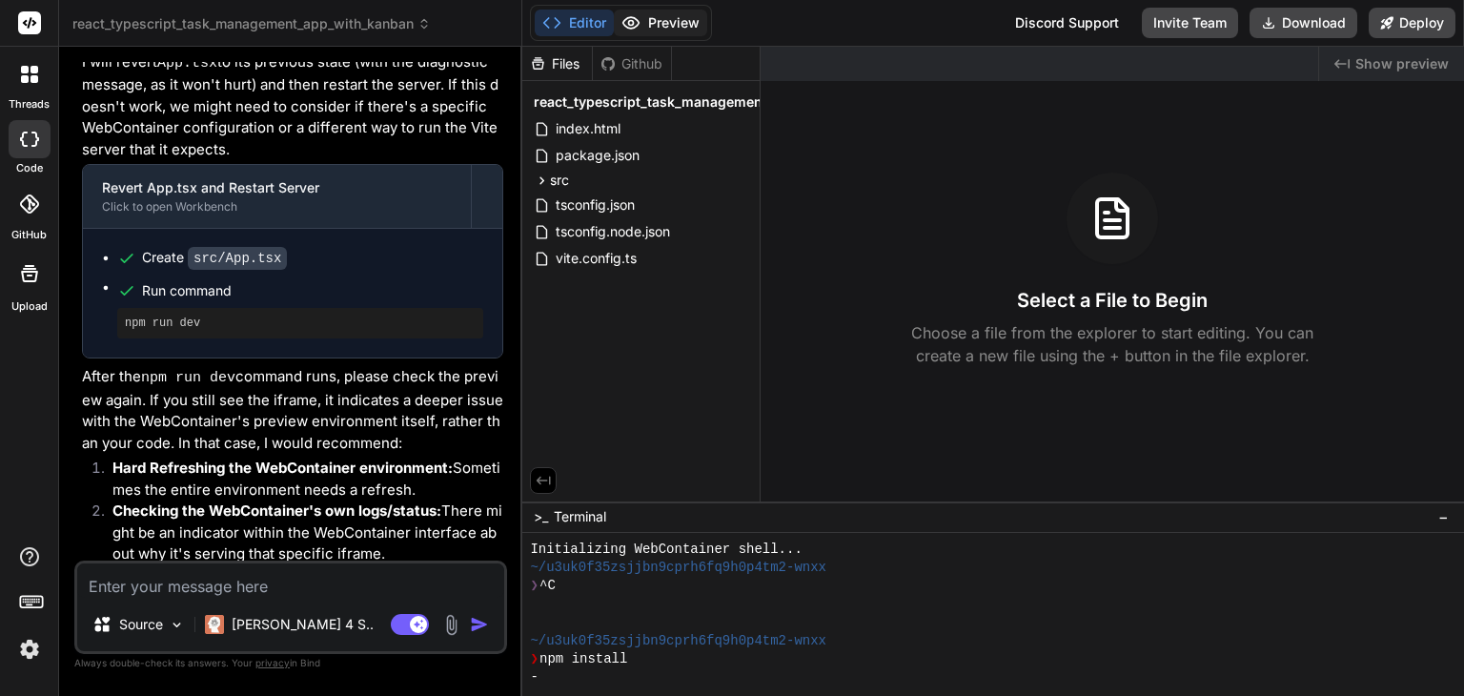
click at [698, 28] on button "Preview" at bounding box center [660, 23] width 93 height 27
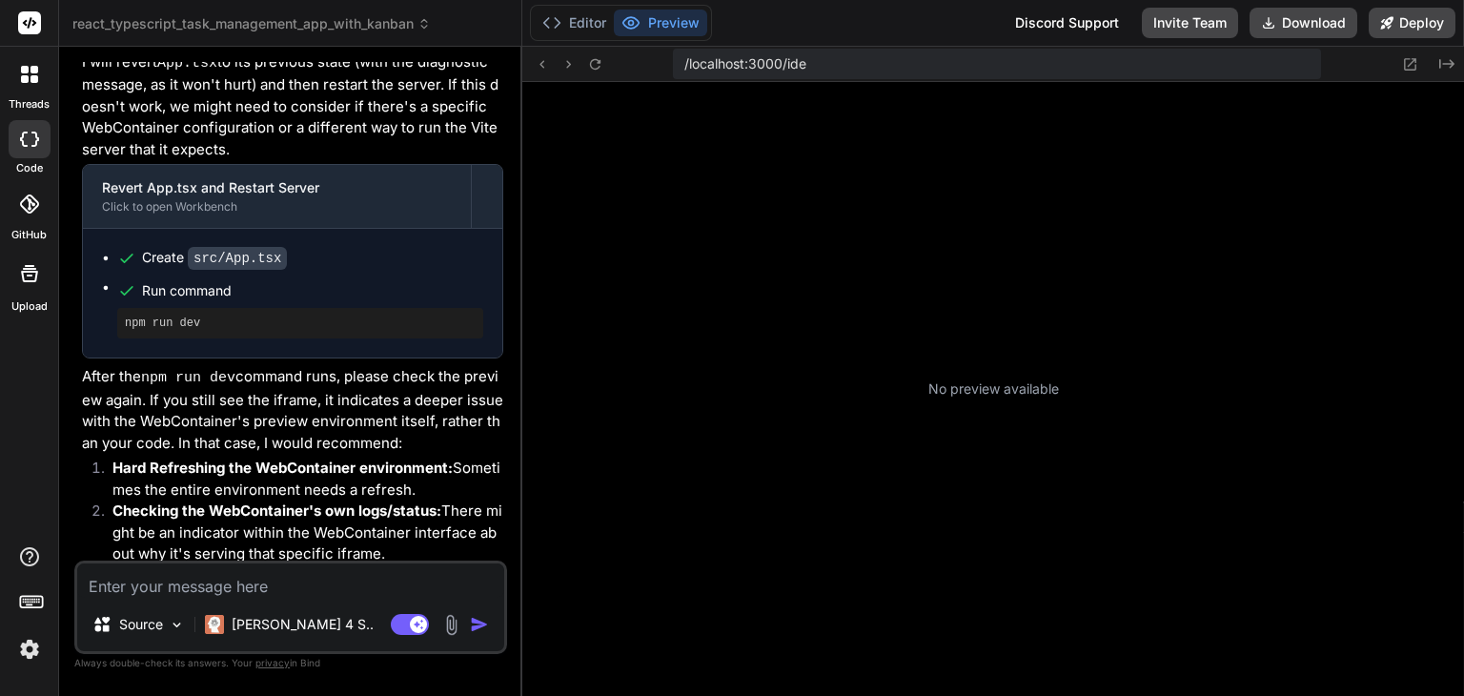
scroll to position [438, 0]
type textarea "x"
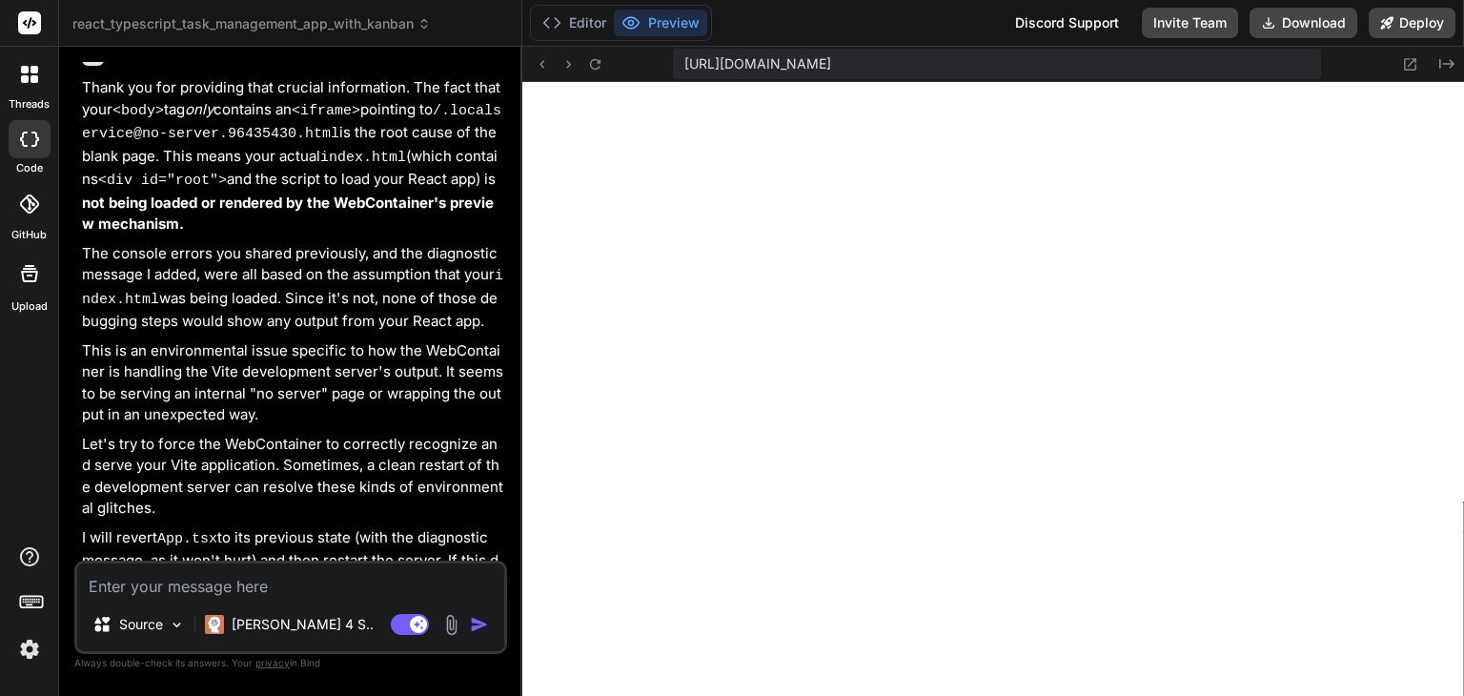
scroll to position [5674, 0]
